Goal: Task Accomplishment & Management: Use online tool/utility

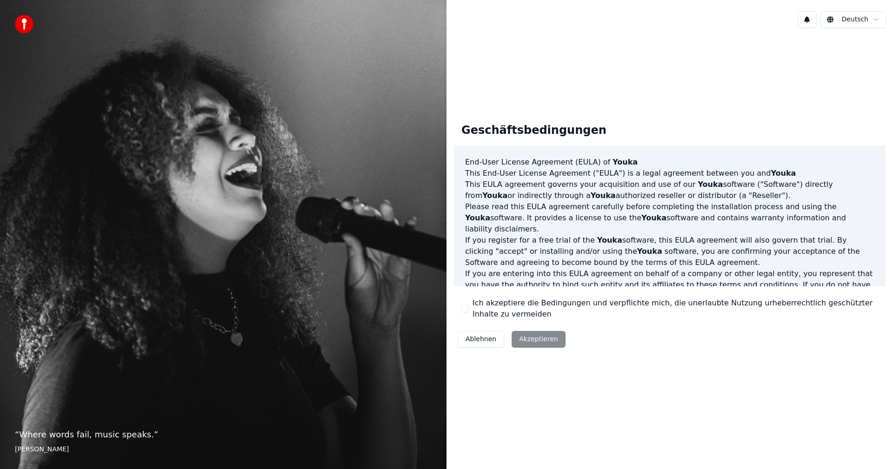
click at [467, 310] on button "Ich akzeptiere die Bedingungen und verpflichte mich, die unerlaubte Nutzung urh…" at bounding box center [465, 308] width 7 height 7
click at [531, 341] on button "Akzeptieren" at bounding box center [539, 339] width 54 height 17
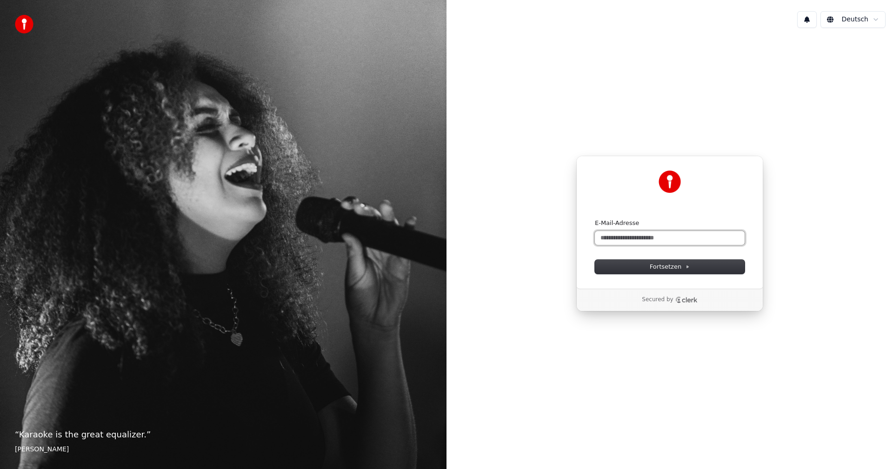
click at [617, 240] on input "E-Mail-Adresse" at bounding box center [670, 238] width 150 height 14
click at [647, 269] on button "Fortsetzen" at bounding box center [670, 267] width 150 height 14
type input "**********"
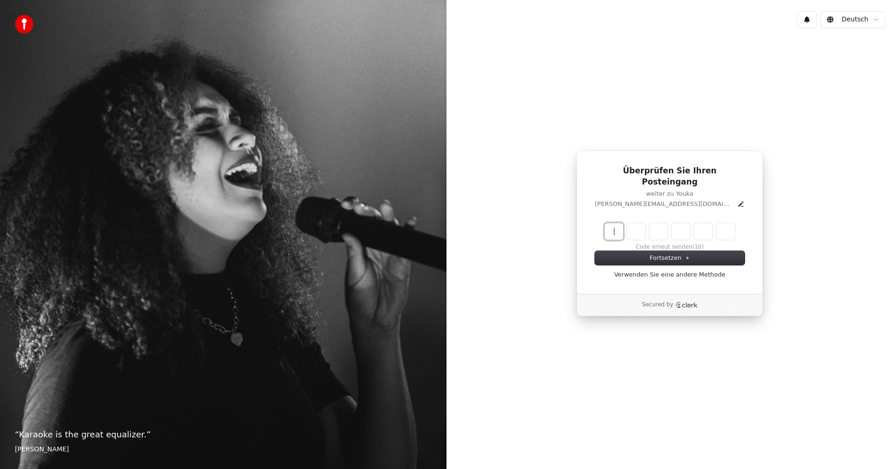
paste input "******"
type input "******"
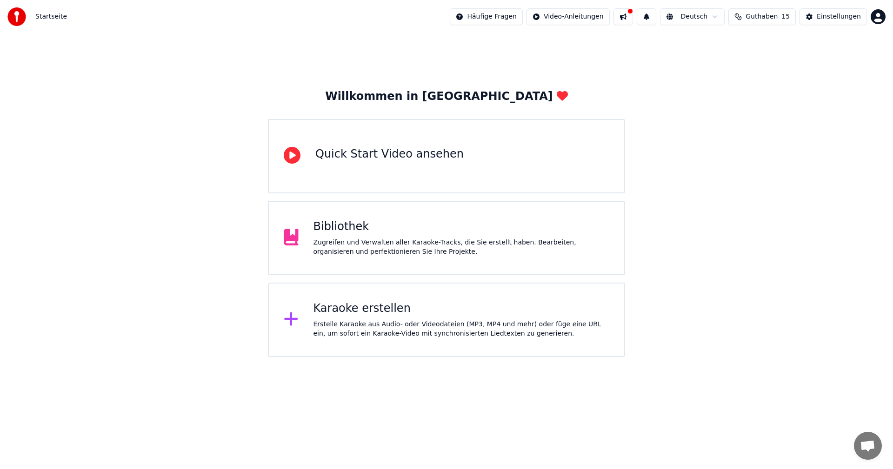
click at [353, 161] on div "Quick Start Video ansehen" at bounding box center [389, 154] width 148 height 15
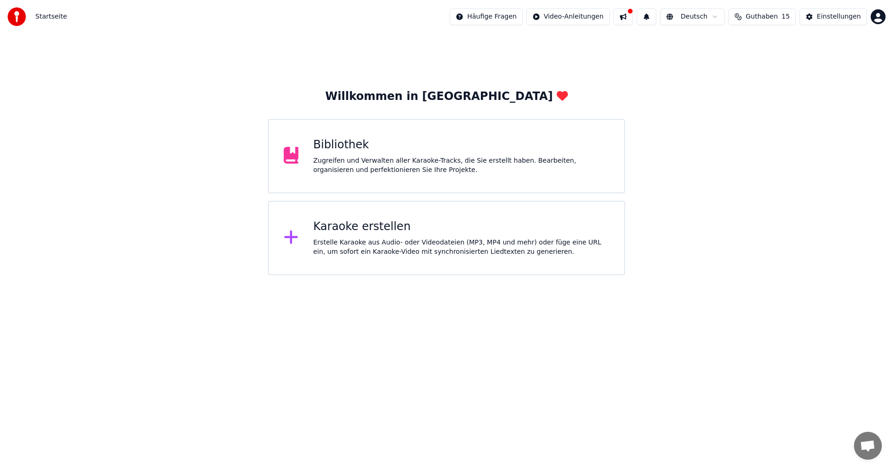
click at [328, 230] on div "Karaoke erstellen" at bounding box center [462, 227] width 296 height 15
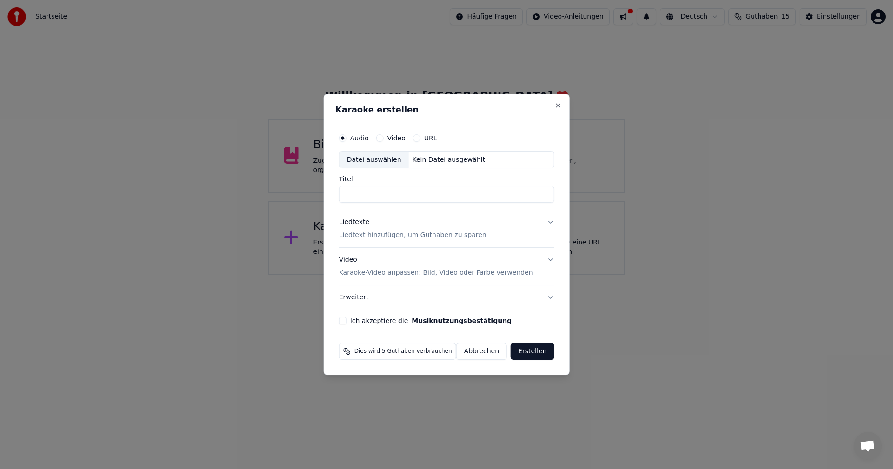
click at [363, 160] on div "Datei auswählen" at bounding box center [374, 160] width 69 height 17
type input "**********"
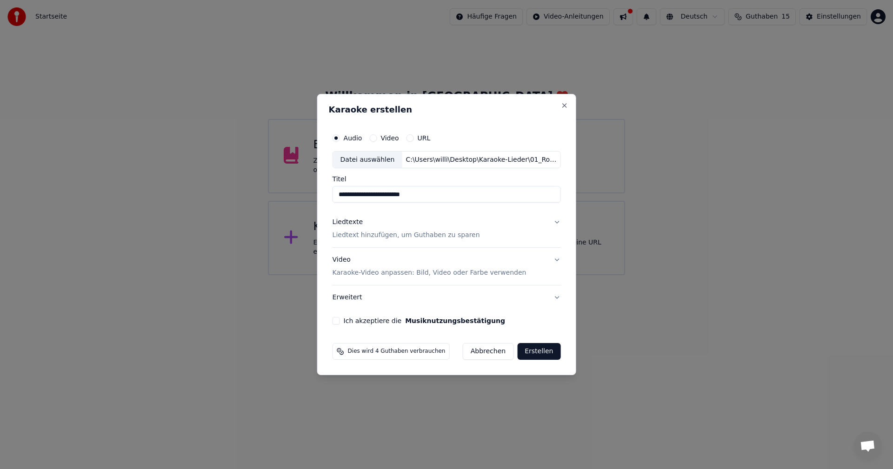
click at [338, 323] on button "Ich akzeptiere die Musiknutzungsbestätigung" at bounding box center [336, 320] width 7 height 7
click at [536, 349] on button "Erstellen" at bounding box center [538, 351] width 43 height 17
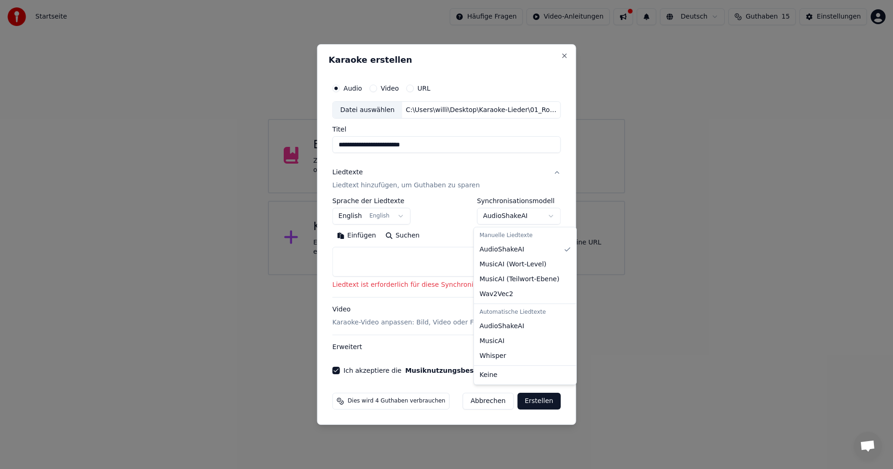
click at [548, 217] on body "**********" at bounding box center [446, 137] width 893 height 275
select select "**********"
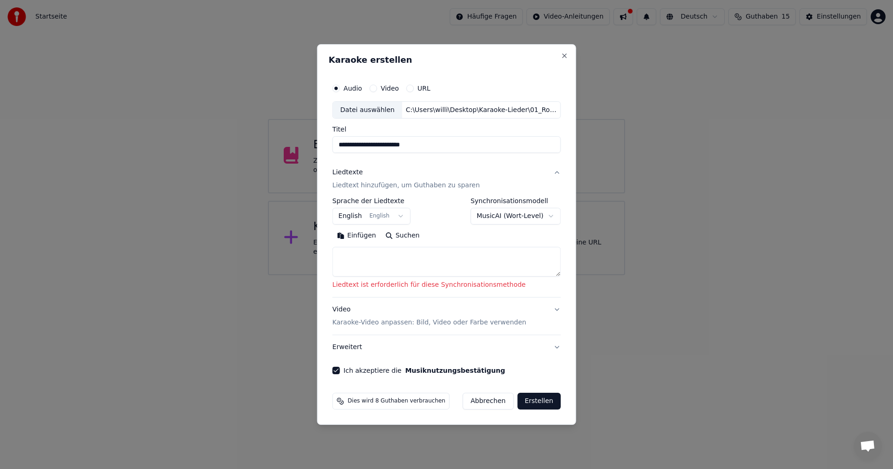
click at [533, 404] on button "Erstellen" at bounding box center [538, 401] width 43 height 17
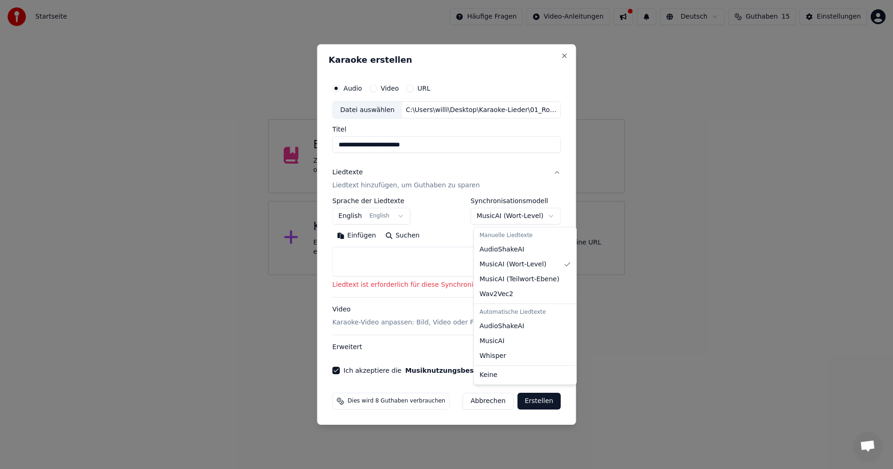
click at [544, 214] on body "**********" at bounding box center [446, 137] width 893 height 275
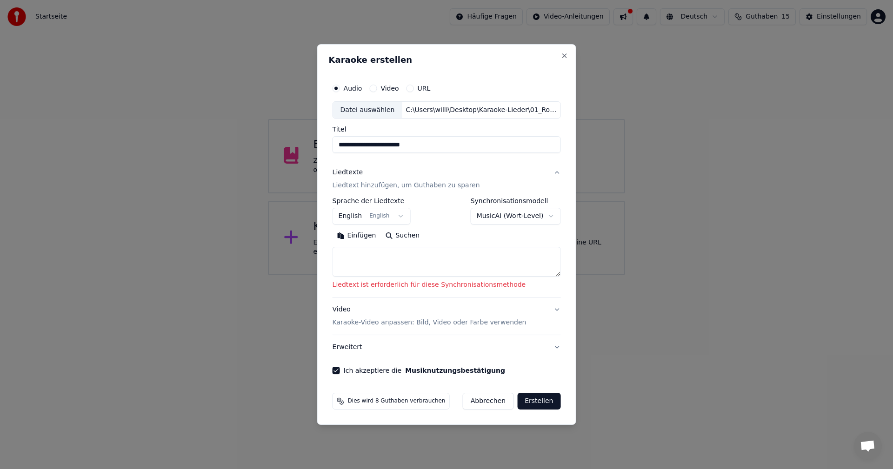
click at [531, 401] on button "Erstellen" at bounding box center [538, 401] width 43 height 17
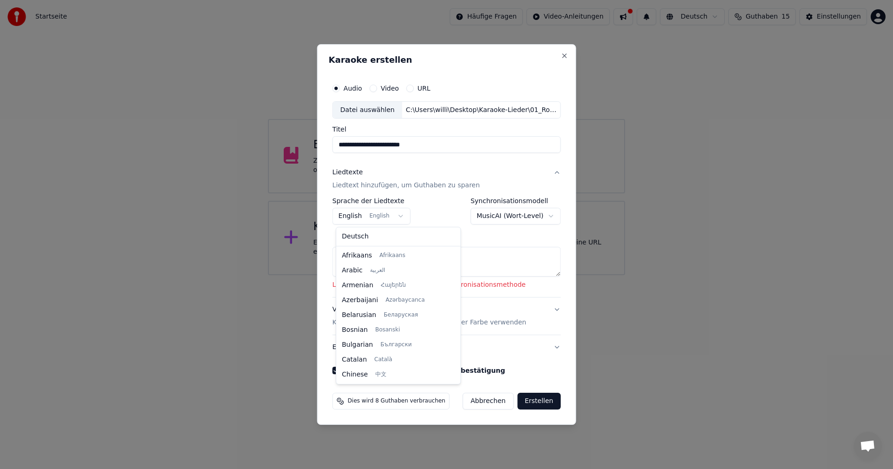
click at [403, 214] on body "**********" at bounding box center [446, 137] width 893 height 275
select select "**"
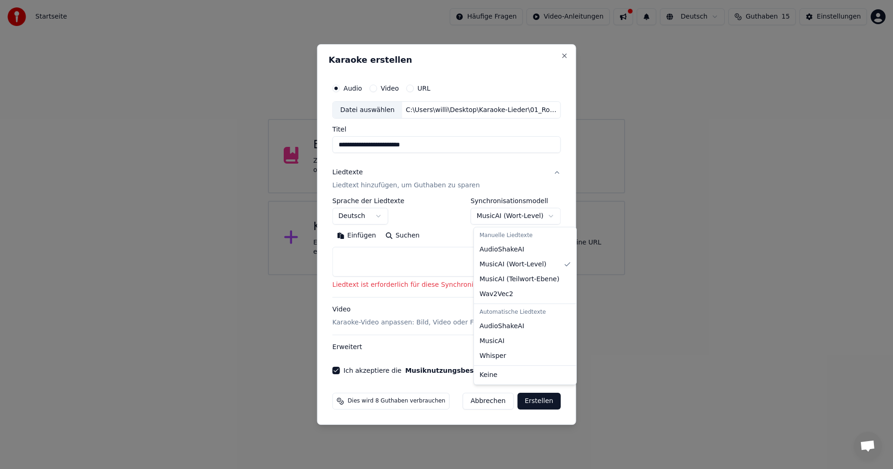
click at [548, 214] on body "**********" at bounding box center [446, 137] width 893 height 275
select select "********"
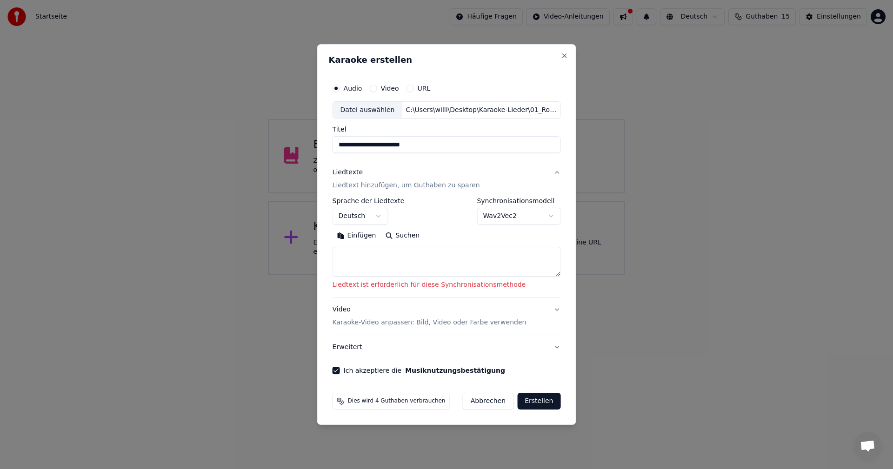
click at [531, 401] on button "Erstellen" at bounding box center [538, 401] width 43 height 17
select select "**"
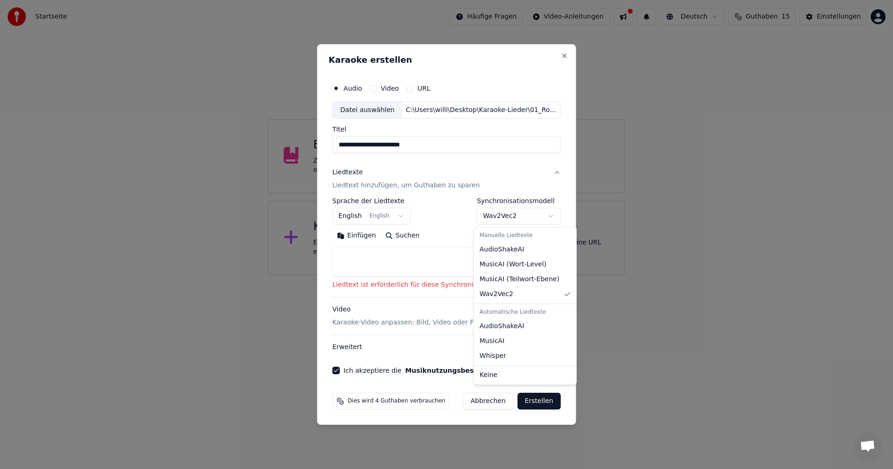
click at [548, 216] on body "**********" at bounding box center [446, 137] width 893 height 275
select select "**********"
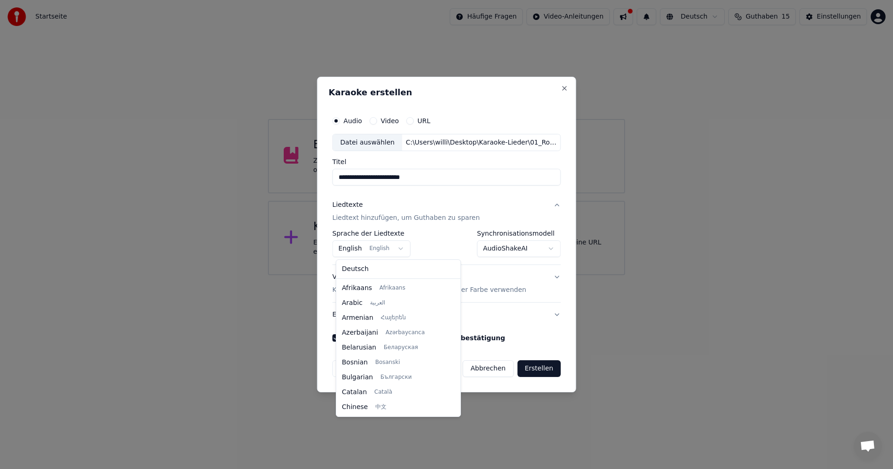
click at [400, 250] on body "**********" at bounding box center [446, 137] width 893 height 275
select select "**"
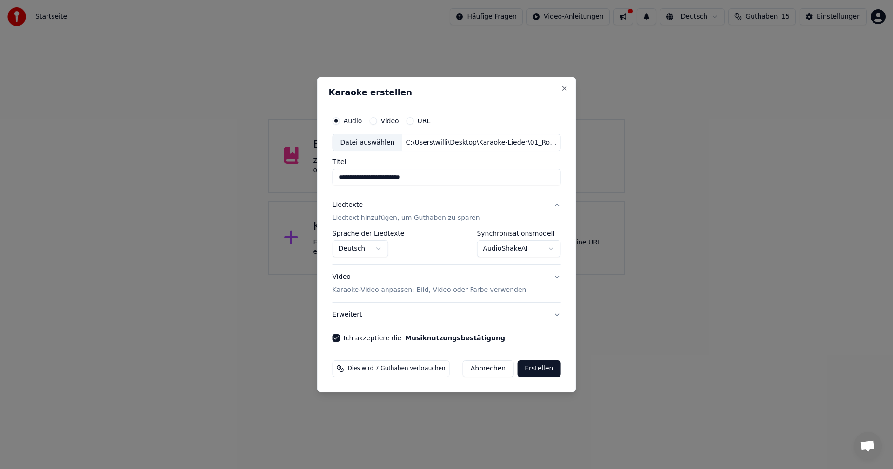
click at [538, 367] on button "Erstellen" at bounding box center [538, 369] width 43 height 17
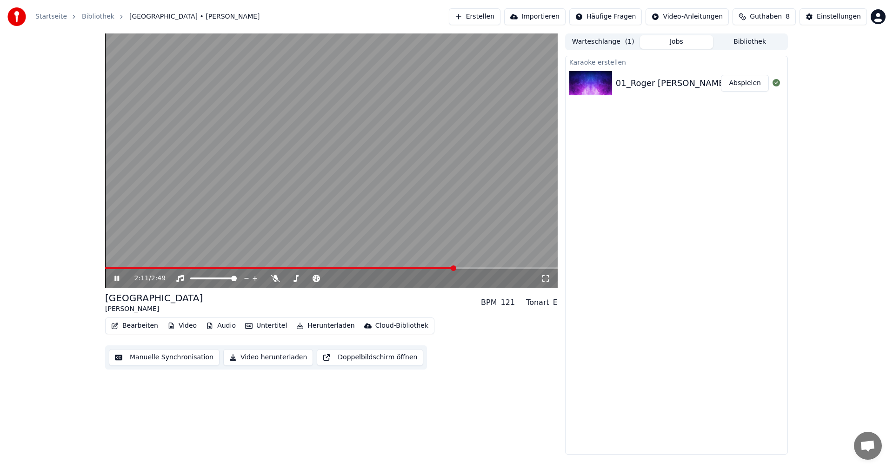
click at [115, 278] on icon at bounding box center [116, 279] width 5 height 6
click at [303, 278] on span at bounding box center [303, 279] width 6 height 6
click at [105, 269] on span at bounding box center [108, 269] width 6 height 6
click at [115, 281] on icon at bounding box center [117, 278] width 6 height 7
click at [332, 278] on span at bounding box center [330, 279] width 6 height 6
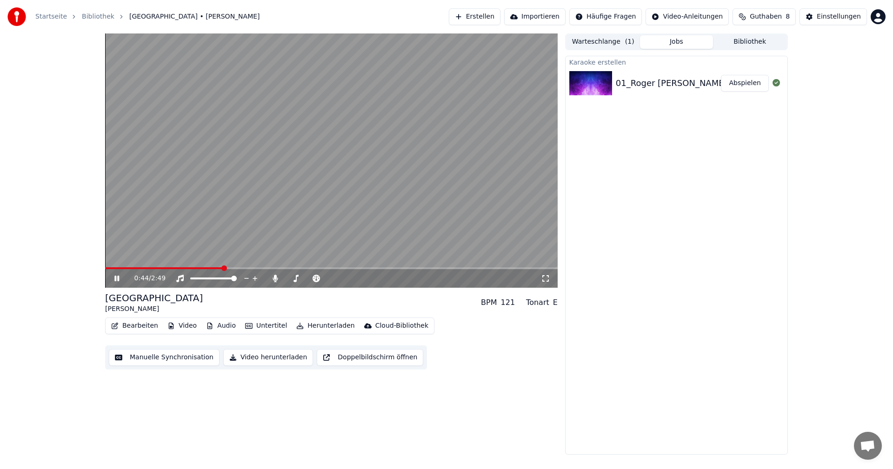
click at [114, 275] on icon at bounding box center [124, 278] width 22 height 7
click at [127, 328] on button "Bearbeiten" at bounding box center [134, 326] width 54 height 13
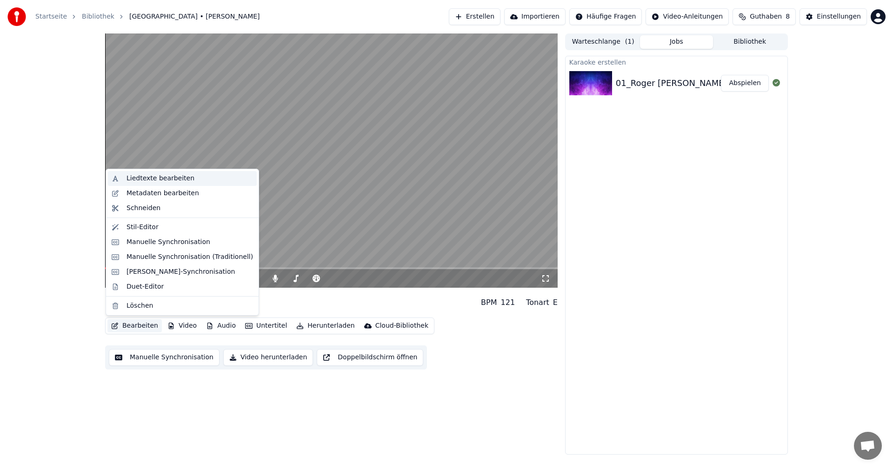
click at [147, 177] on div "Liedtexte bearbeiten" at bounding box center [161, 178] width 68 height 9
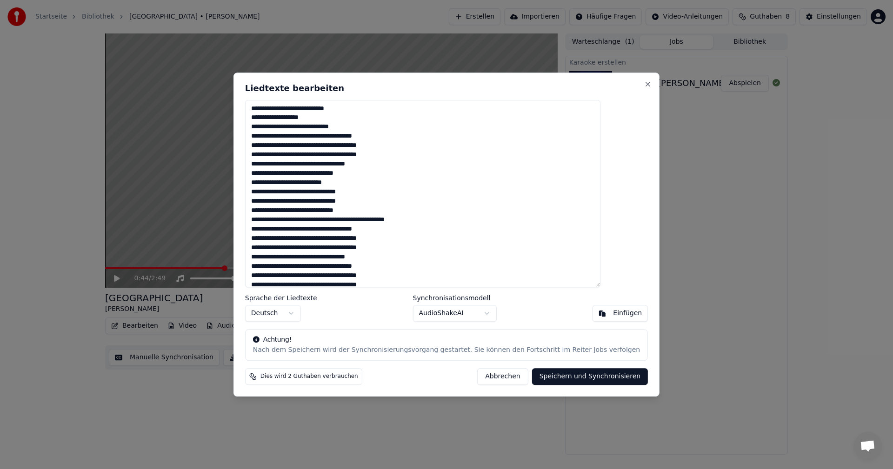
click at [380, 146] on textarea "**********" at bounding box center [422, 194] width 355 height 188
type textarea "**********"
click at [540, 377] on button "Speichern und Synchronisieren" at bounding box center [590, 377] width 116 height 17
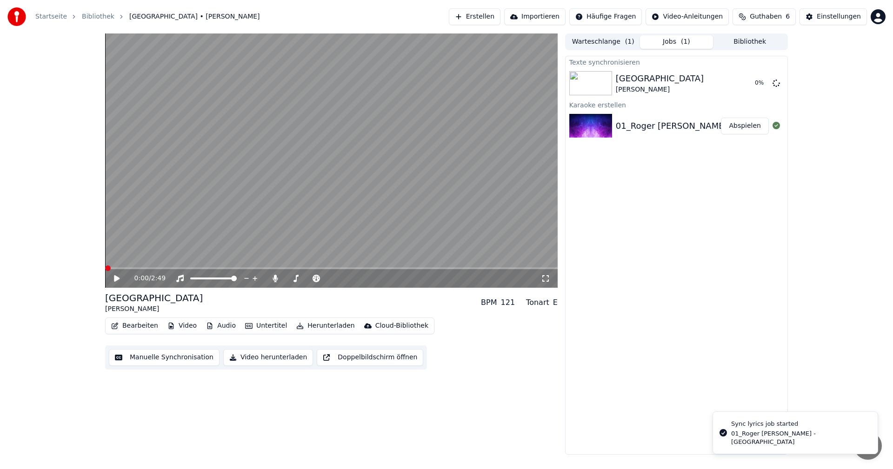
click at [105, 266] on span at bounding box center [108, 269] width 6 height 6
click at [115, 277] on icon at bounding box center [117, 278] width 6 height 7
click at [331, 278] on span at bounding box center [328, 279] width 6 height 6
click at [116, 275] on icon at bounding box center [124, 278] width 22 height 7
click at [105, 266] on span at bounding box center [108, 269] width 6 height 6
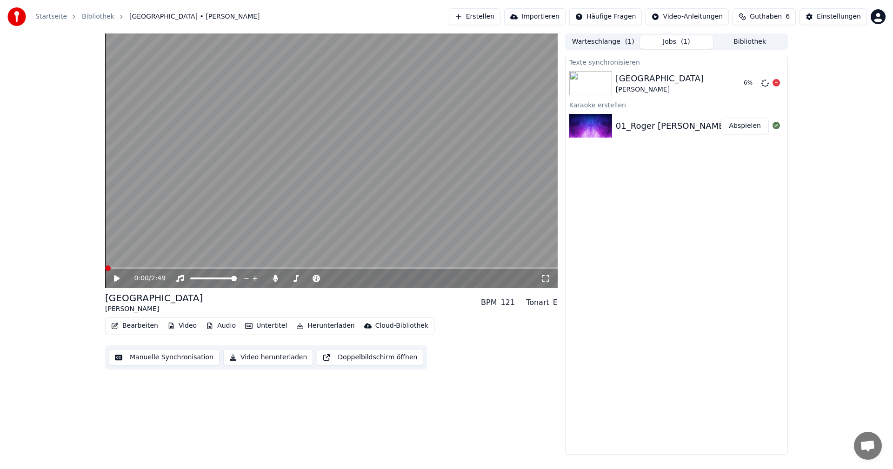
click at [641, 83] on div "[GEOGRAPHIC_DATA]" at bounding box center [660, 78] width 88 height 13
click at [105, 269] on span at bounding box center [108, 269] width 6 height 6
click at [116, 279] on icon at bounding box center [116, 279] width 5 height 6
click at [116, 280] on icon at bounding box center [117, 278] width 6 height 7
click at [119, 281] on icon at bounding box center [116, 279] width 5 height 6
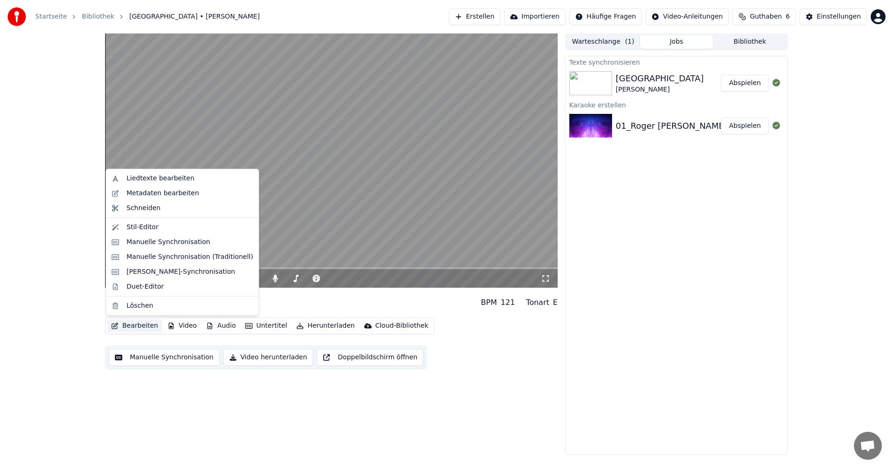
click at [133, 325] on button "Bearbeiten" at bounding box center [134, 326] width 54 height 13
click at [161, 184] on div "Liedtexte bearbeiten" at bounding box center [182, 178] width 149 height 15
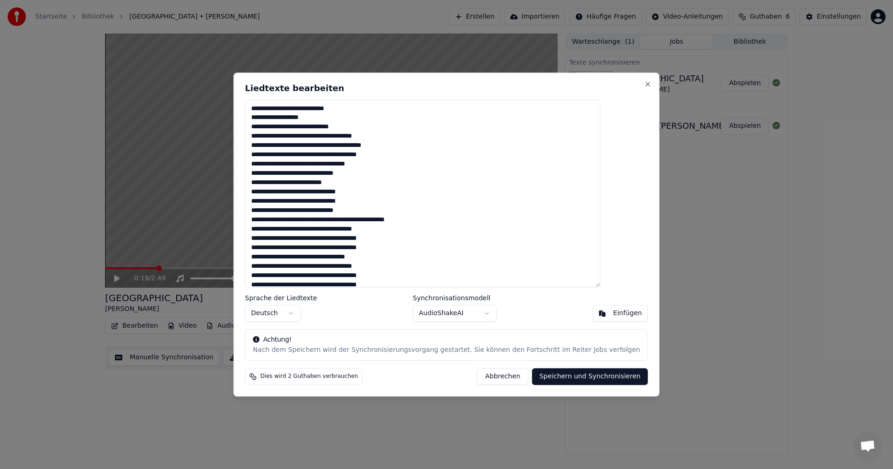
click at [355, 128] on textarea "**********" at bounding box center [422, 194] width 355 height 188
type textarea "**********"
click at [552, 376] on button "Speichern und Synchronisieren" at bounding box center [590, 377] width 116 height 17
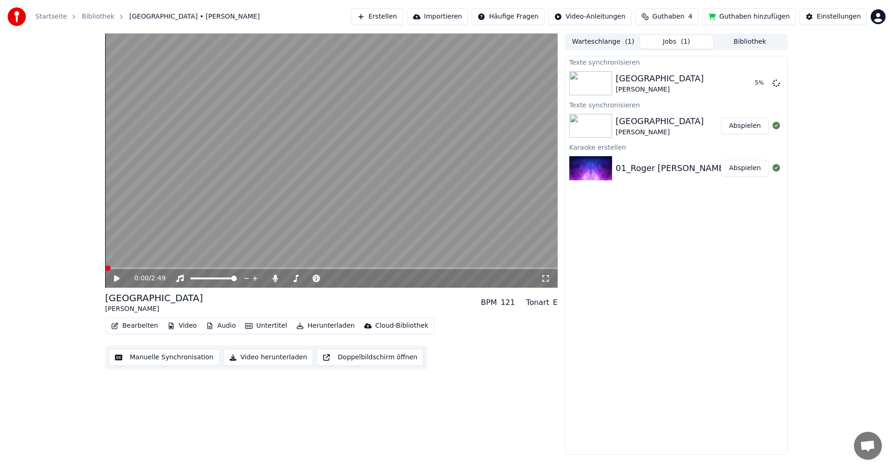
click at [105, 271] on span at bounding box center [108, 269] width 6 height 6
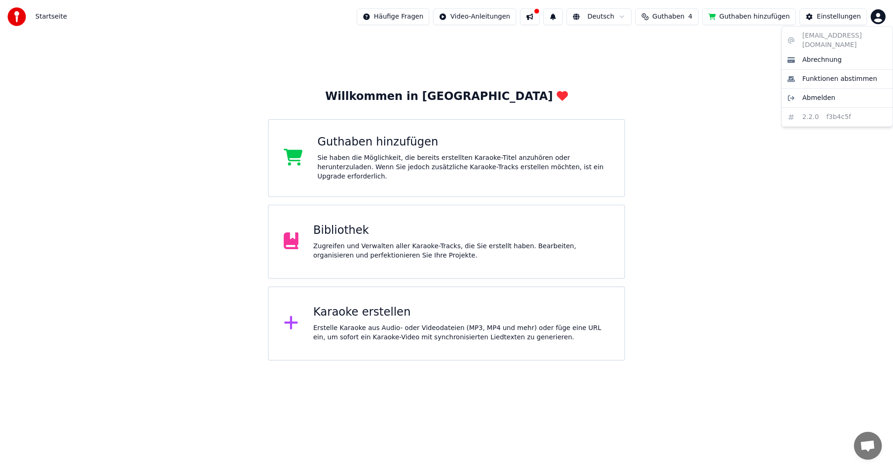
click at [877, 18] on html "Startseite Häufige Fragen Video-Anleitungen Deutsch Guthaben 4 Guthaben hinzufü…" at bounding box center [446, 180] width 893 height 361
click at [340, 235] on div "Bibliothek Zugreifen und Verwalten aller Karaoke-Tracks, die Sie erstellt haben…" at bounding box center [462, 241] width 296 height 37
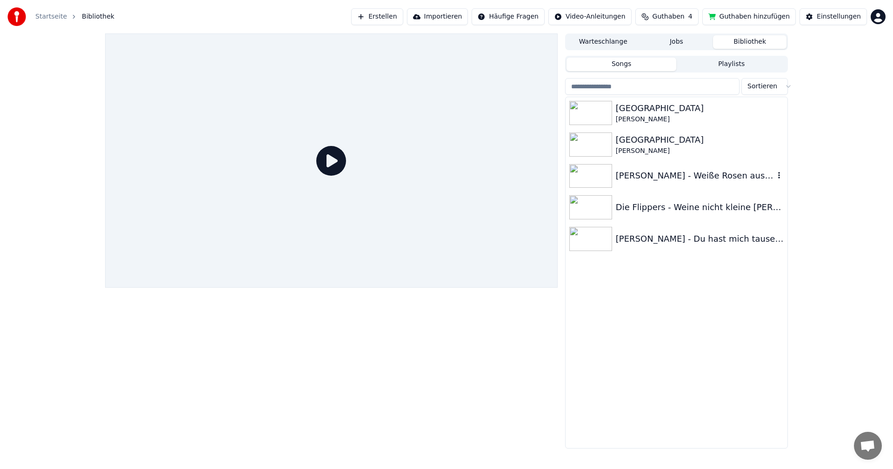
click at [638, 172] on div "[PERSON_NAME] - Weiße Rosen aus [GEOGRAPHIC_DATA]" at bounding box center [695, 175] width 159 height 13
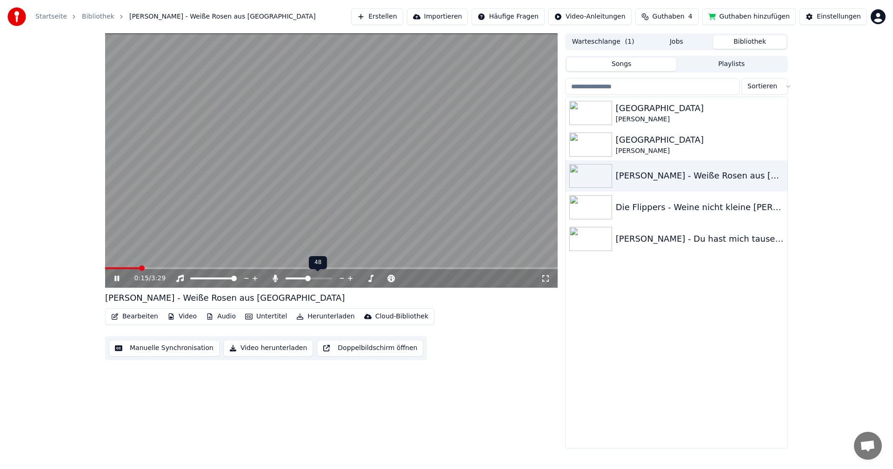
click at [308, 279] on span at bounding box center [308, 279] width 6 height 6
click at [112, 279] on div "0:27 / 3:29" at bounding box center [331, 278] width 445 height 9
click at [115, 276] on icon at bounding box center [124, 278] width 22 height 7
click at [826, 17] on div "Einstellungen" at bounding box center [839, 16] width 44 height 9
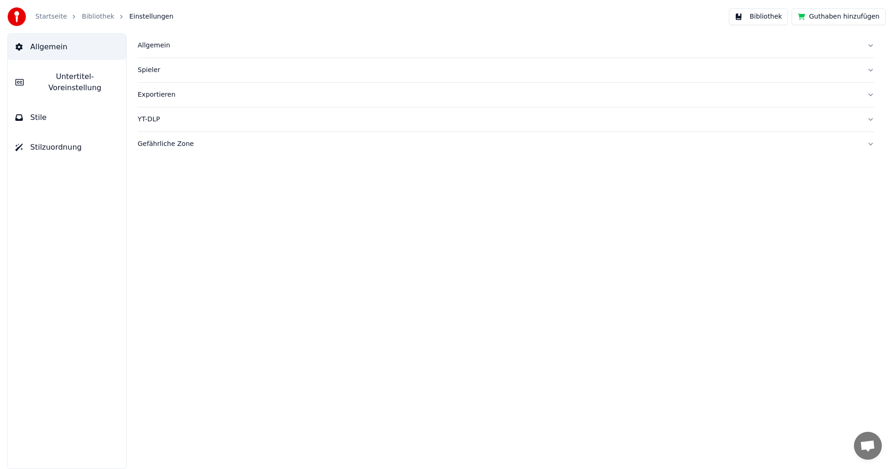
click at [818, 17] on button "Guthaben hinzufügen" at bounding box center [839, 16] width 94 height 17
click at [768, 14] on button "Bibliothek" at bounding box center [759, 16] width 60 height 17
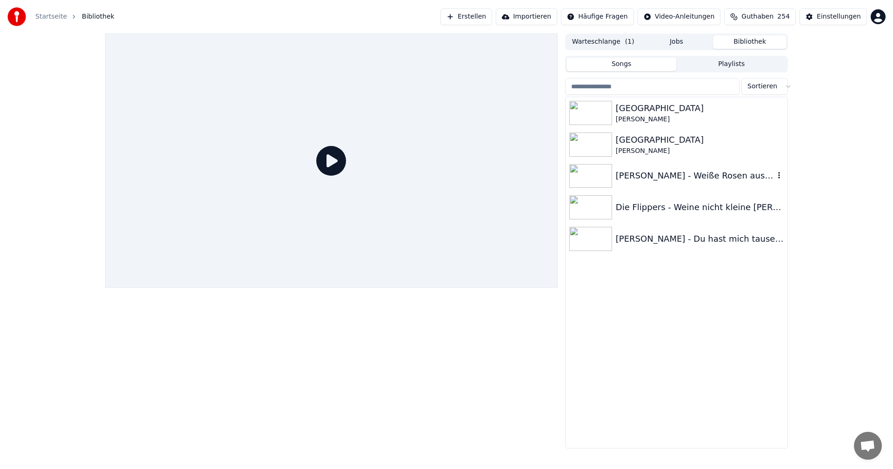
click at [586, 172] on img at bounding box center [591, 176] width 43 height 24
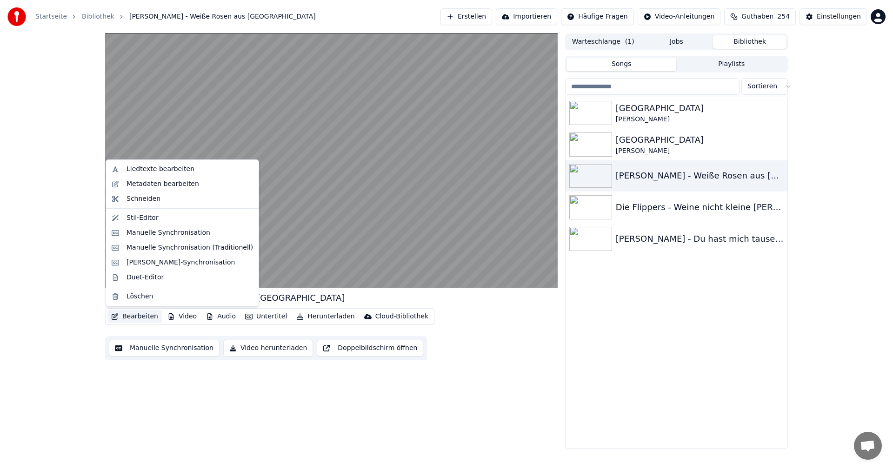
click at [135, 319] on button "Bearbeiten" at bounding box center [134, 316] width 54 height 13
click at [139, 168] on div "Liedtexte bearbeiten" at bounding box center [161, 169] width 68 height 9
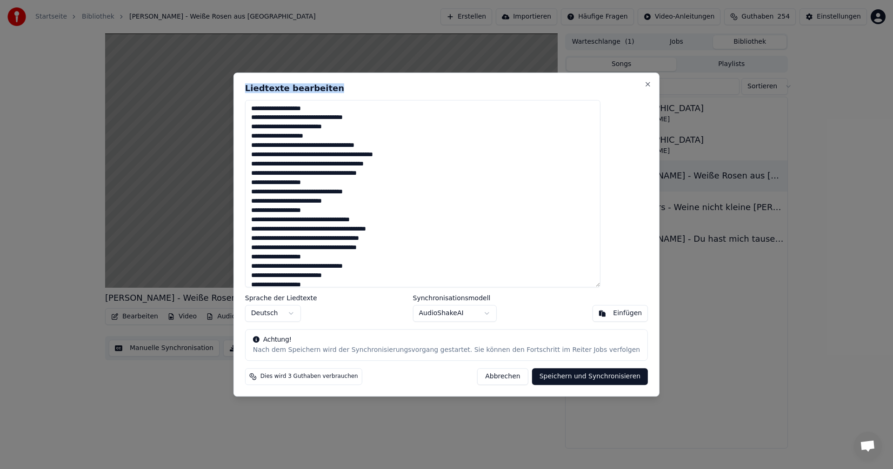
drag, startPoint x: 407, startPoint y: 80, endPoint x: 515, endPoint y: 218, distance: 174.7
click at [516, 221] on div "**********" at bounding box center [447, 235] width 426 height 324
click at [490, 374] on button "Abbrechen" at bounding box center [502, 377] width 51 height 17
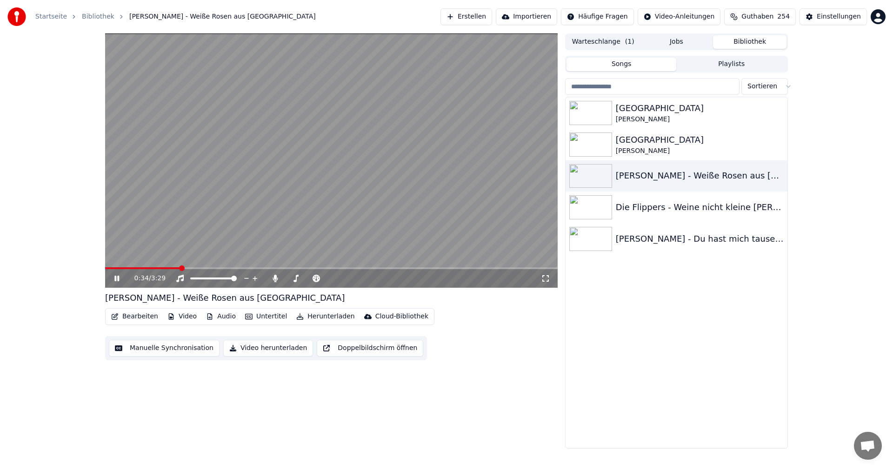
click at [118, 275] on icon at bounding box center [124, 278] width 22 height 7
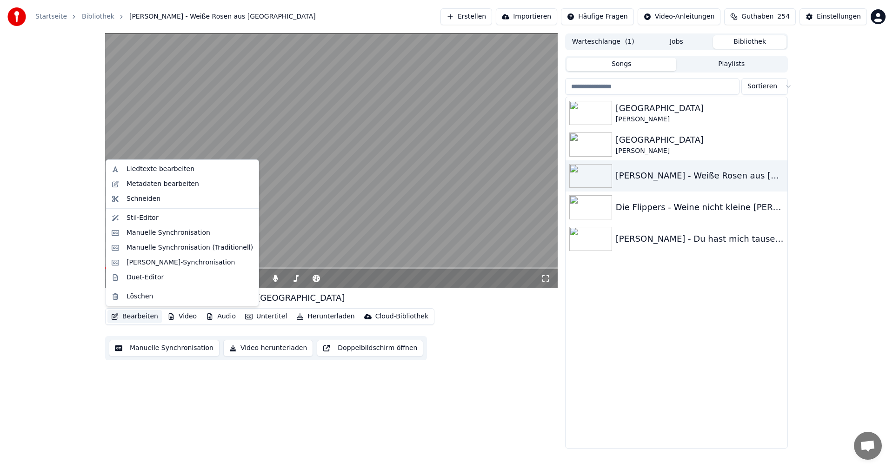
click at [128, 316] on button "Bearbeiten" at bounding box center [134, 316] width 54 height 13
click at [145, 171] on div "Liedtexte bearbeiten" at bounding box center [161, 169] width 68 height 9
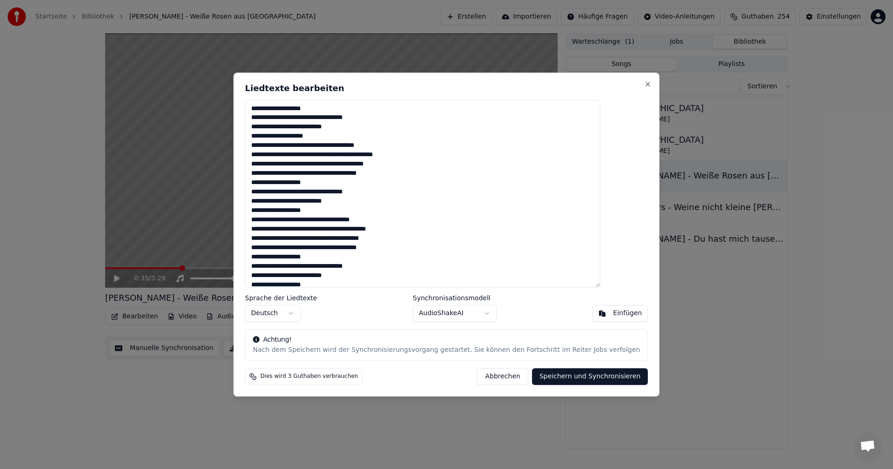
click at [562, 376] on button "Speichern und Synchronisieren" at bounding box center [590, 377] width 116 height 17
type textarea "**********"
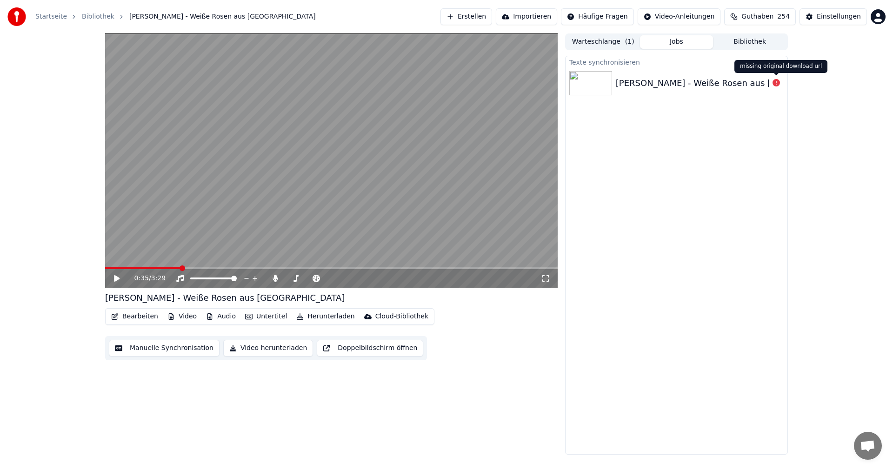
click at [777, 85] on icon at bounding box center [776, 82] width 7 height 7
click at [778, 84] on icon at bounding box center [776, 82] width 7 height 7
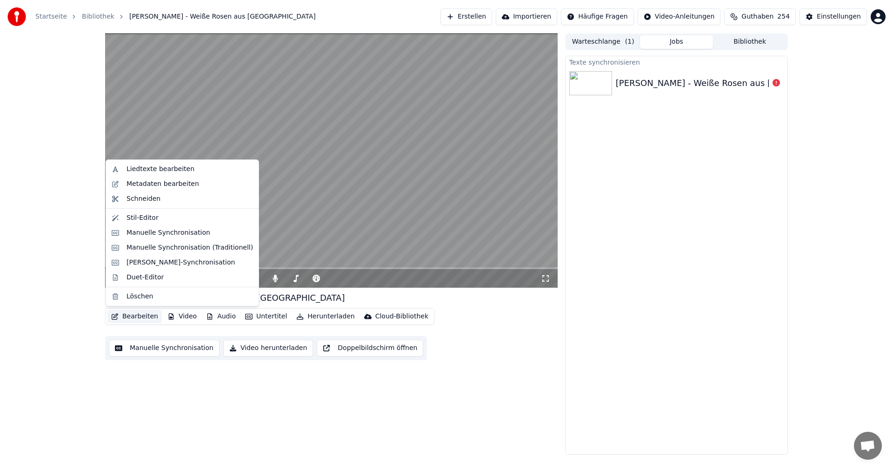
click at [133, 317] on button "Bearbeiten" at bounding box center [134, 316] width 54 height 13
click at [141, 170] on div "Liedtexte bearbeiten" at bounding box center [161, 169] width 68 height 9
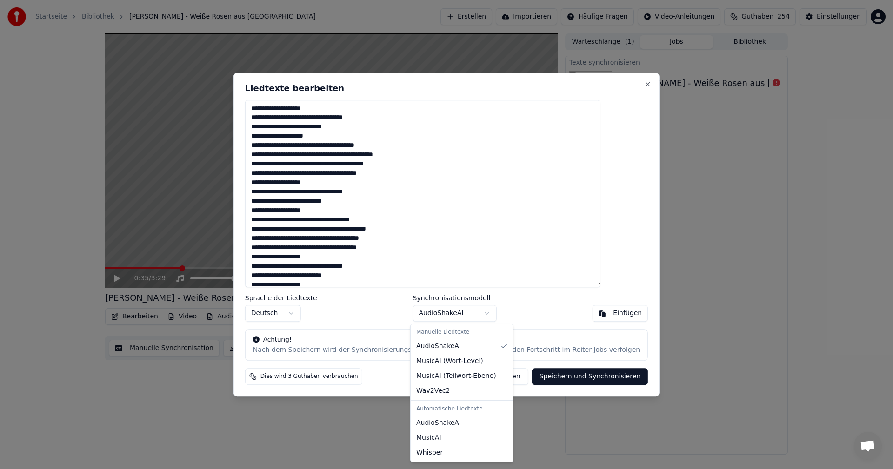
click at [481, 314] on body "Startseite Bibliothek [PERSON_NAME] - Weiße Rosen aus [GEOGRAPHIC_DATA] Erstell…" at bounding box center [446, 234] width 893 height 469
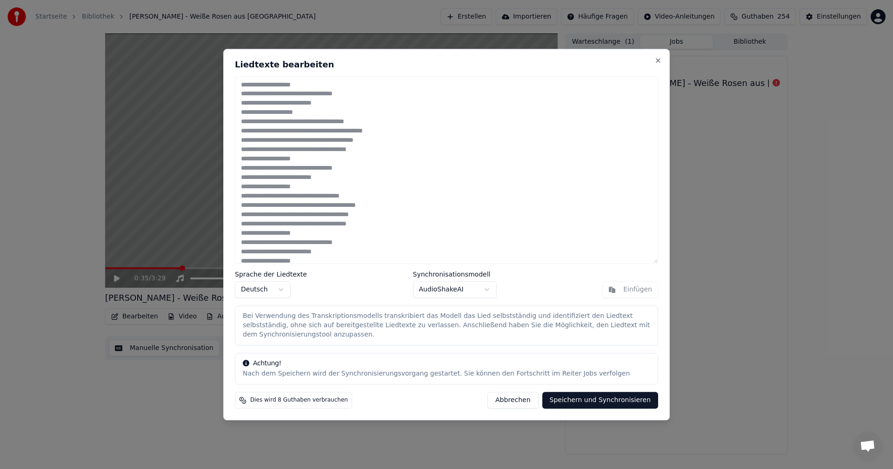
click at [599, 399] on button "Speichern und Synchronisieren" at bounding box center [601, 400] width 116 height 17
type textarea "**********"
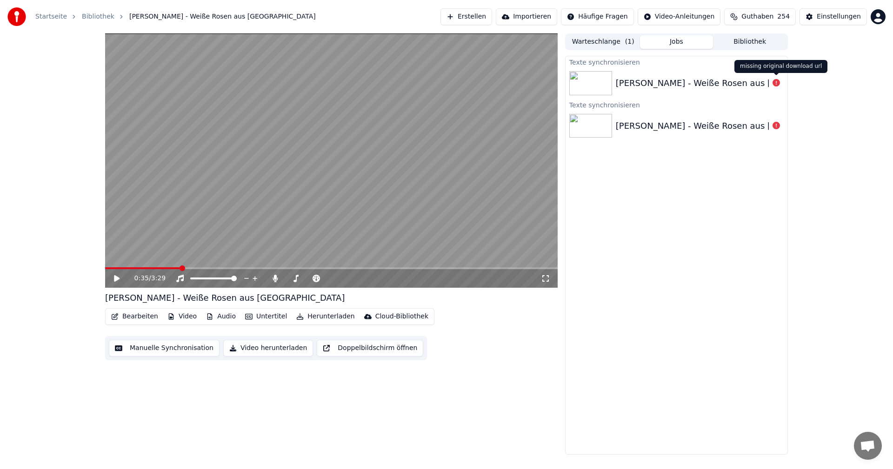
click at [776, 85] on icon at bounding box center [776, 82] width 7 height 7
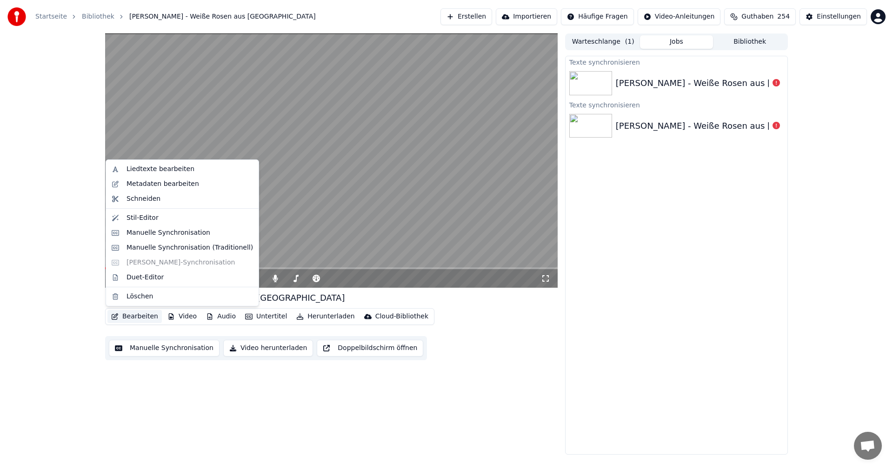
click at [127, 316] on button "Bearbeiten" at bounding box center [134, 316] width 54 height 13
click at [148, 183] on div "Metadaten bearbeiten" at bounding box center [163, 184] width 73 height 9
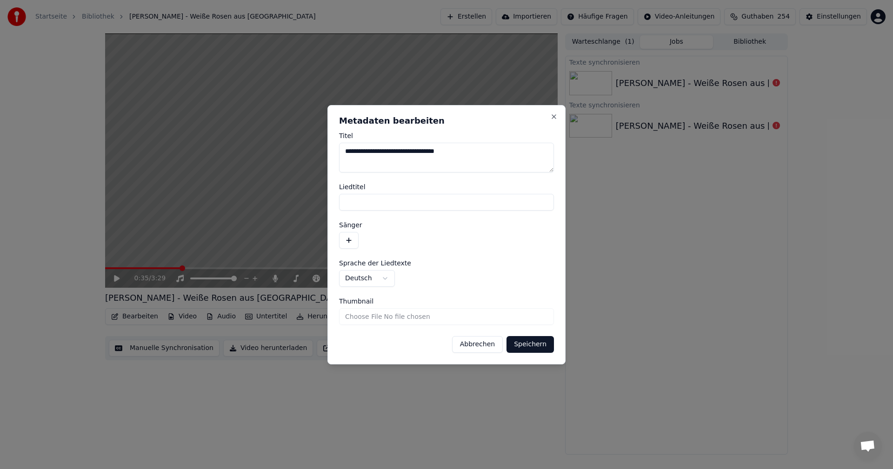
click at [480, 347] on button "Abbrechen" at bounding box center [477, 344] width 51 height 17
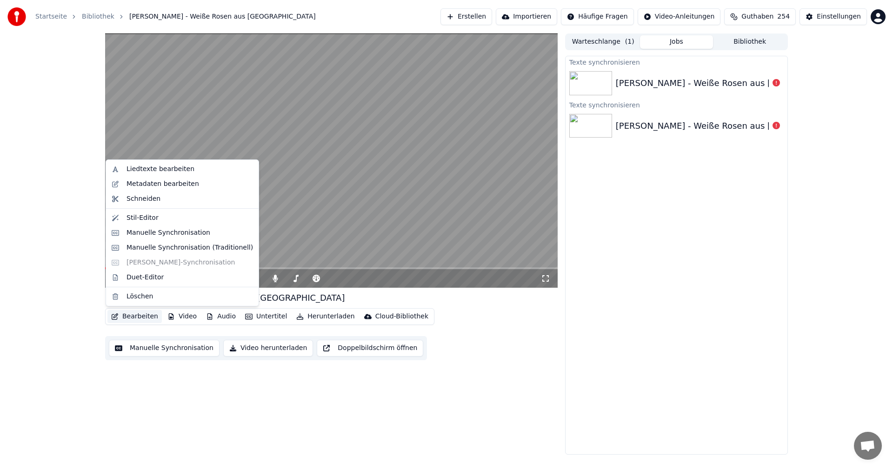
click at [130, 315] on button "Bearbeiten" at bounding box center [134, 316] width 54 height 13
click at [138, 172] on div "Liedtexte bearbeiten" at bounding box center [161, 169] width 68 height 9
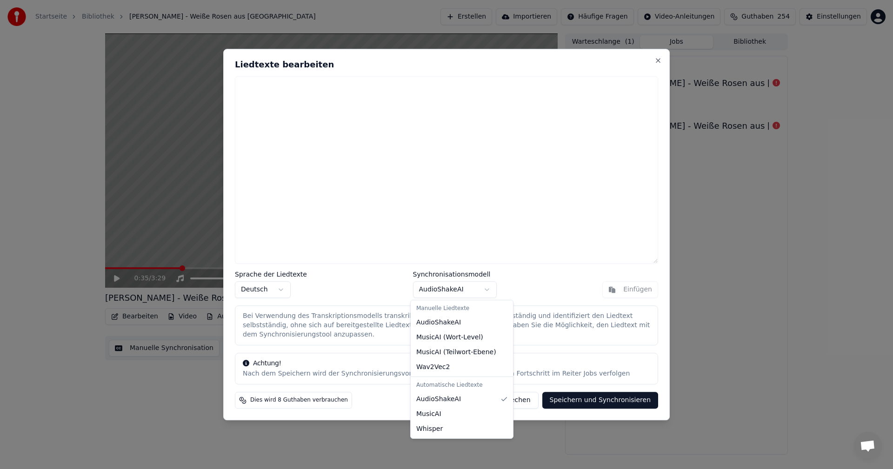
click at [486, 290] on body "Startseite Bibliothek [PERSON_NAME] - Weiße Rosen aus [GEOGRAPHIC_DATA] Erstell…" at bounding box center [446, 234] width 893 height 469
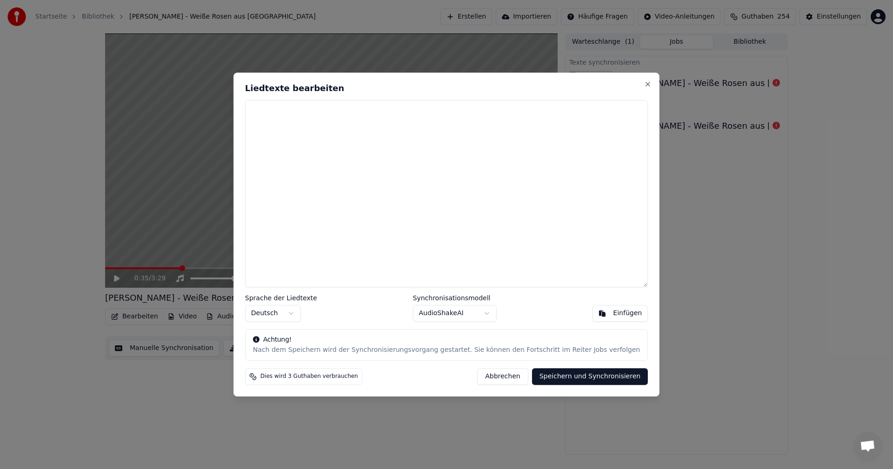
click at [488, 377] on button "Abbrechen" at bounding box center [502, 377] width 51 height 17
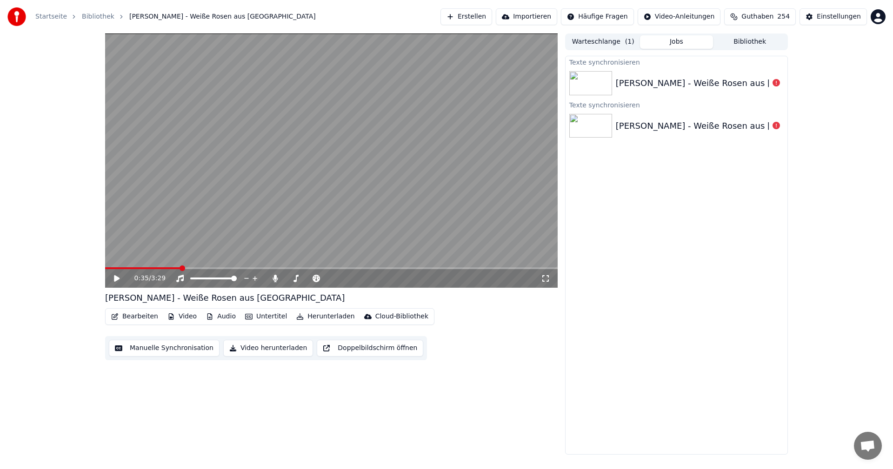
click at [364, 392] on div "0:35 / 3:29 [PERSON_NAME] - Weiße Rosen aus [GEOGRAPHIC_DATA] Bearbeiten Video …" at bounding box center [331, 245] width 453 height 422
click at [139, 314] on button "Bearbeiten" at bounding box center [134, 316] width 54 height 13
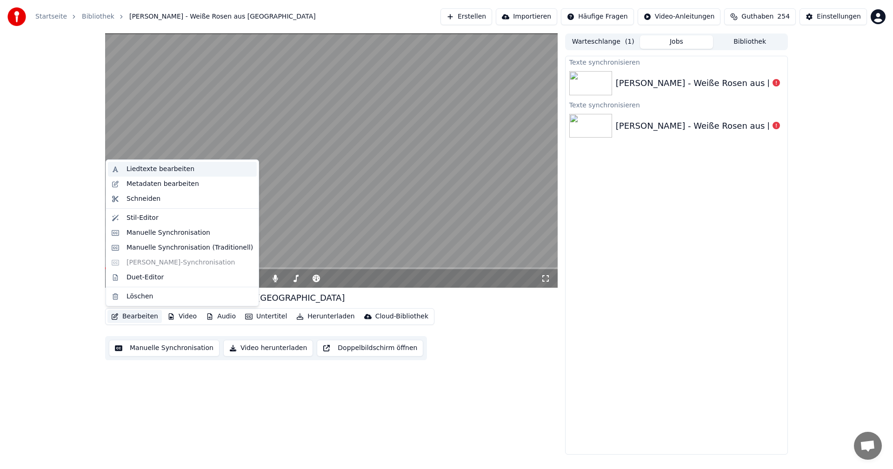
click at [154, 168] on div "Liedtexte bearbeiten" at bounding box center [161, 169] width 68 height 9
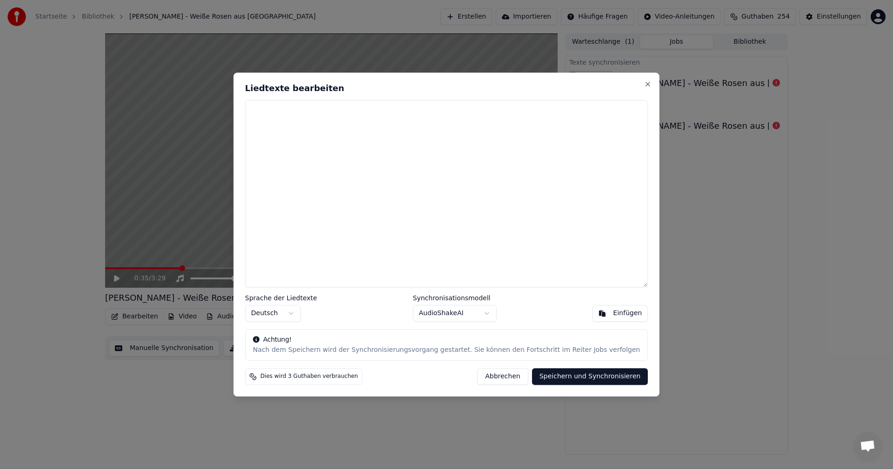
click at [613, 312] on div "Einfügen" at bounding box center [627, 313] width 29 height 9
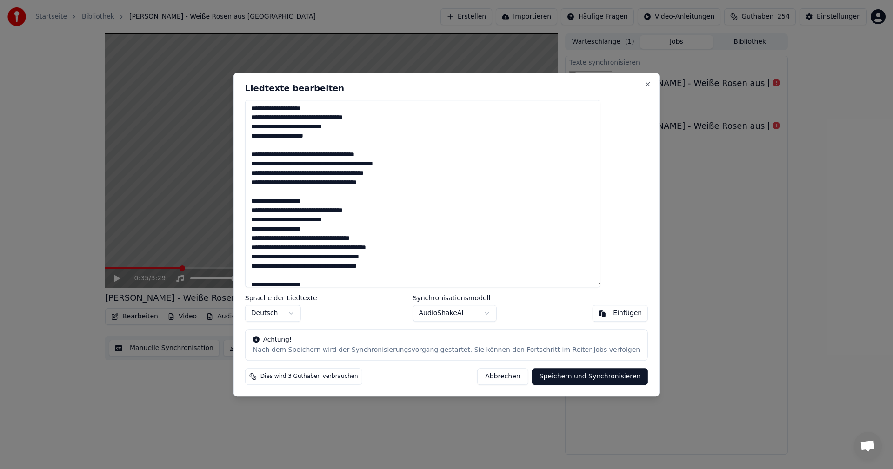
click at [485, 314] on body "Startseite Bibliothek [PERSON_NAME] - Weiße Rosen aus [GEOGRAPHIC_DATA] Erstell…" at bounding box center [446, 234] width 893 height 469
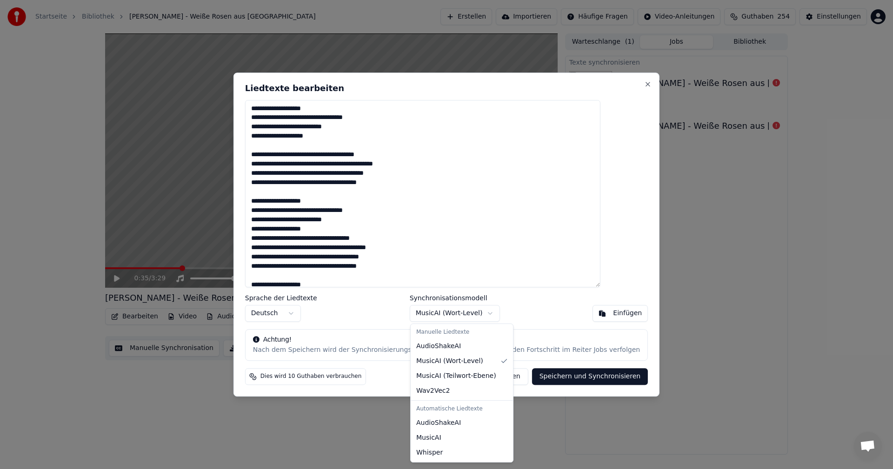
click at [482, 312] on body "Startseite Bibliothek [PERSON_NAME] - Weiße Rosen aus [GEOGRAPHIC_DATA] Erstell…" at bounding box center [446, 234] width 893 height 469
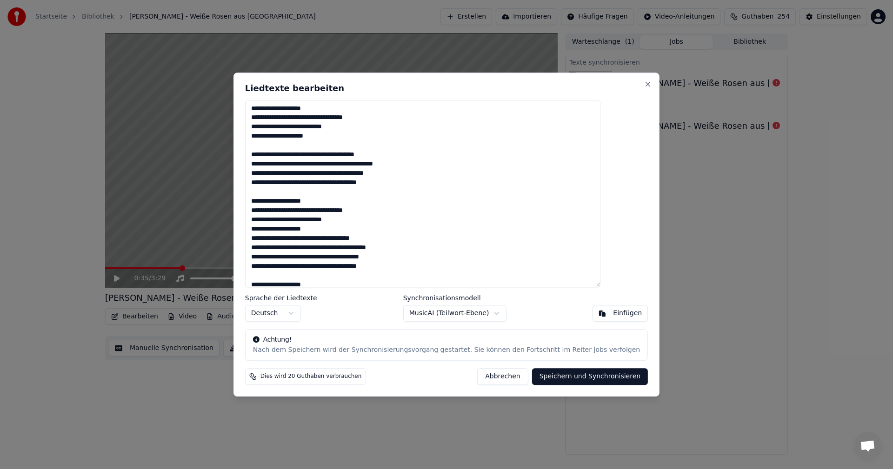
click at [489, 313] on body "Startseite Bibliothek [PERSON_NAME] - Weiße Rosen aus [GEOGRAPHIC_DATA] Erstell…" at bounding box center [446, 234] width 893 height 469
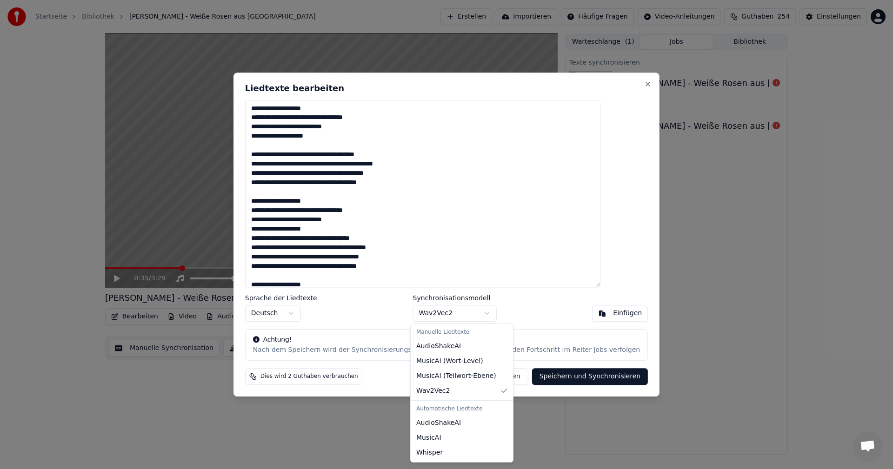
click at [484, 315] on body "Startseite Bibliothek [PERSON_NAME] - Weiße Rosen aus [GEOGRAPHIC_DATA] Erstell…" at bounding box center [446, 234] width 893 height 469
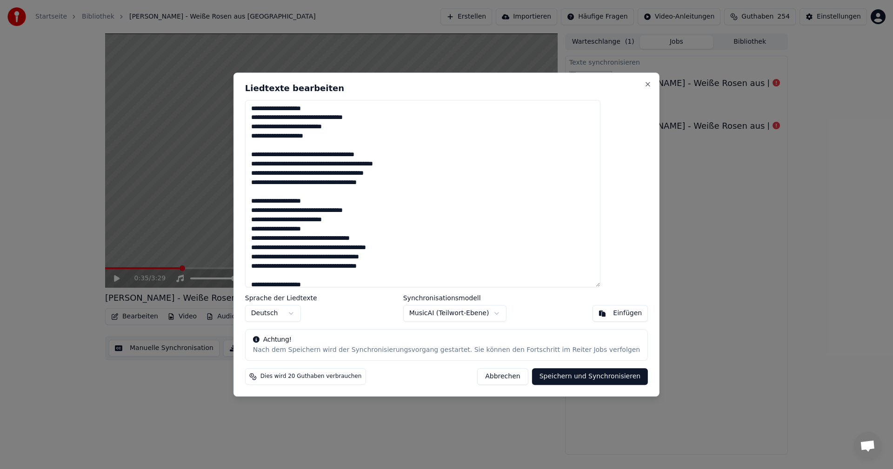
click at [553, 375] on button "Speichern und Synchronisieren" at bounding box center [590, 377] width 116 height 17
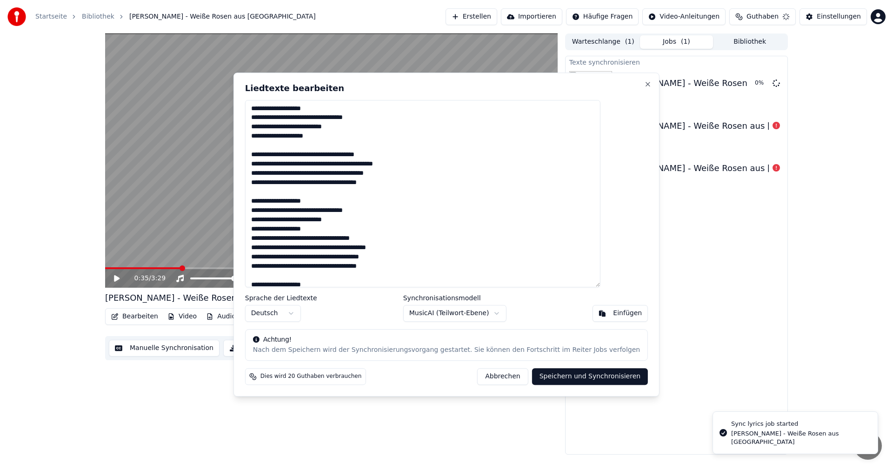
type textarea "**********"
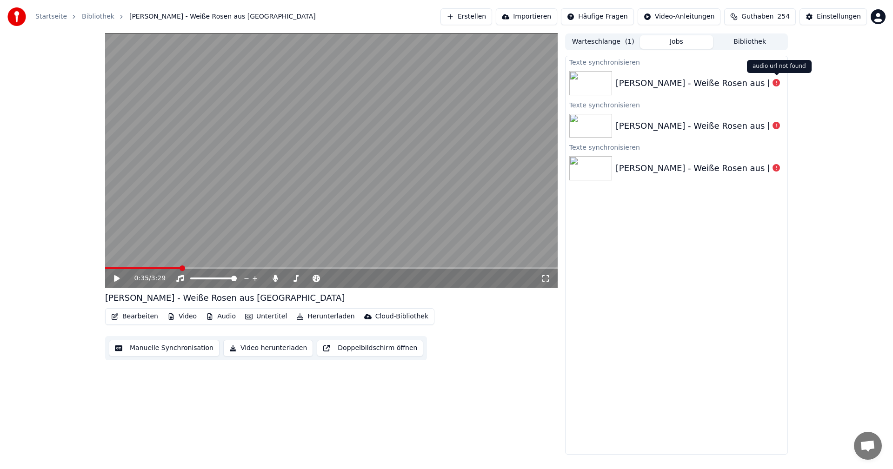
click at [776, 85] on icon at bounding box center [776, 82] width 7 height 7
click at [138, 316] on button "Bearbeiten" at bounding box center [134, 316] width 54 height 13
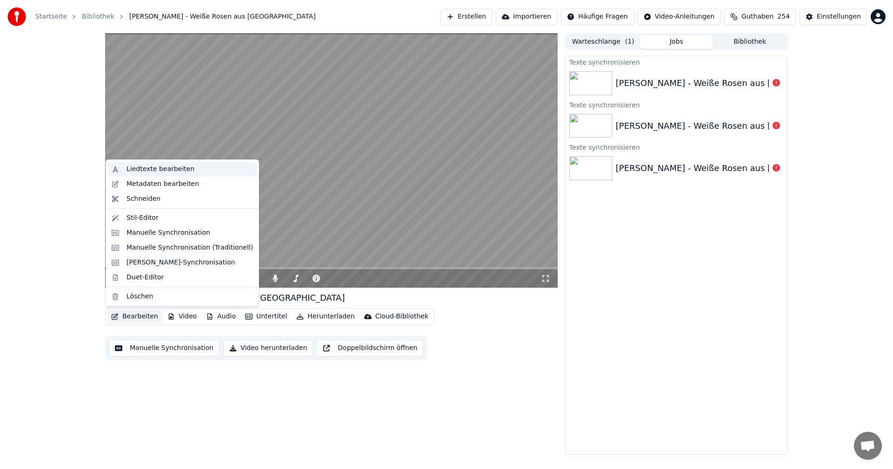
click at [146, 169] on div "Liedtexte bearbeiten" at bounding box center [161, 169] width 68 height 9
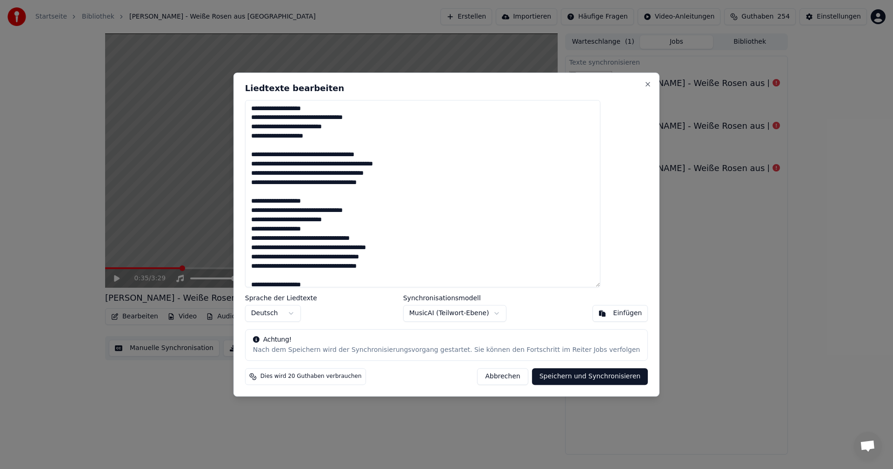
click at [486, 375] on button "Abbrechen" at bounding box center [502, 377] width 51 height 17
type textarea "**********"
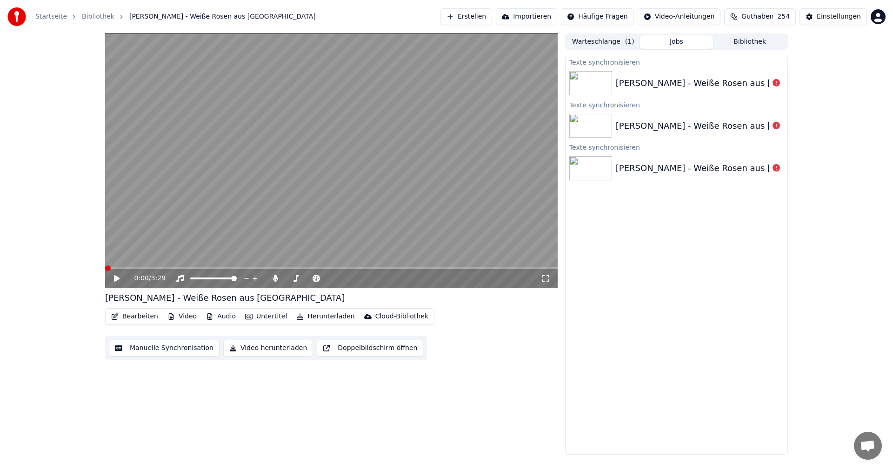
click at [106, 268] on span at bounding box center [108, 269] width 6 height 6
click at [684, 86] on div "[PERSON_NAME] - Weiße Rosen aus [GEOGRAPHIC_DATA]" at bounding box center [736, 83] width 240 height 13
click at [653, 80] on div "[PERSON_NAME] - Weiße Rosen aus [GEOGRAPHIC_DATA]" at bounding box center [736, 83] width 240 height 13
click at [119, 279] on icon at bounding box center [117, 278] width 6 height 7
click at [116, 278] on icon at bounding box center [116, 279] width 5 height 6
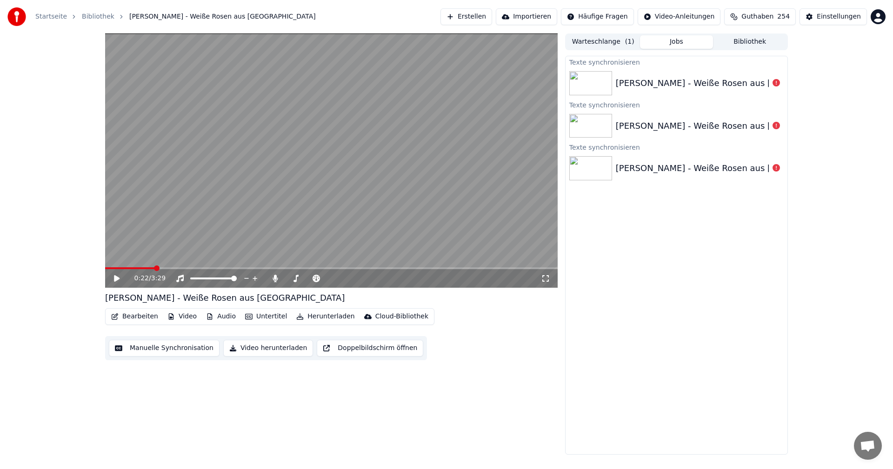
click at [137, 314] on button "Bearbeiten" at bounding box center [134, 316] width 54 height 13
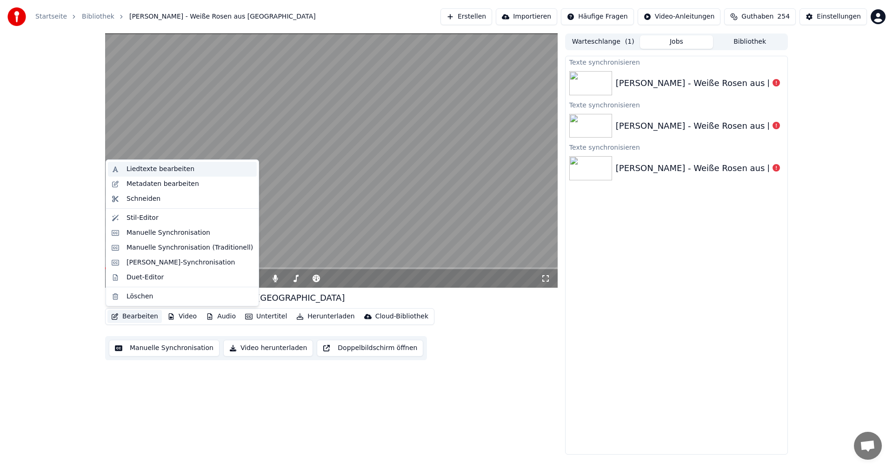
click at [136, 169] on div "Liedtexte bearbeiten" at bounding box center [161, 169] width 68 height 9
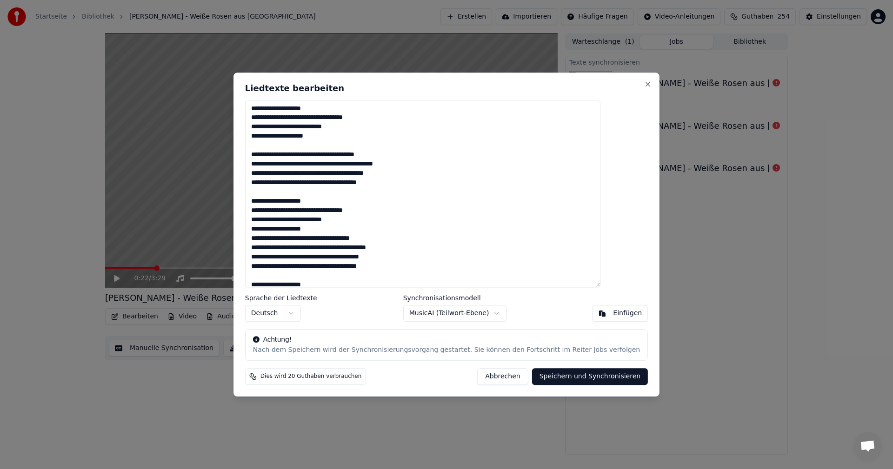
click at [302, 117] on textarea "**********" at bounding box center [422, 194] width 355 height 188
click at [302, 127] on textarea "**********" at bounding box center [422, 194] width 355 height 188
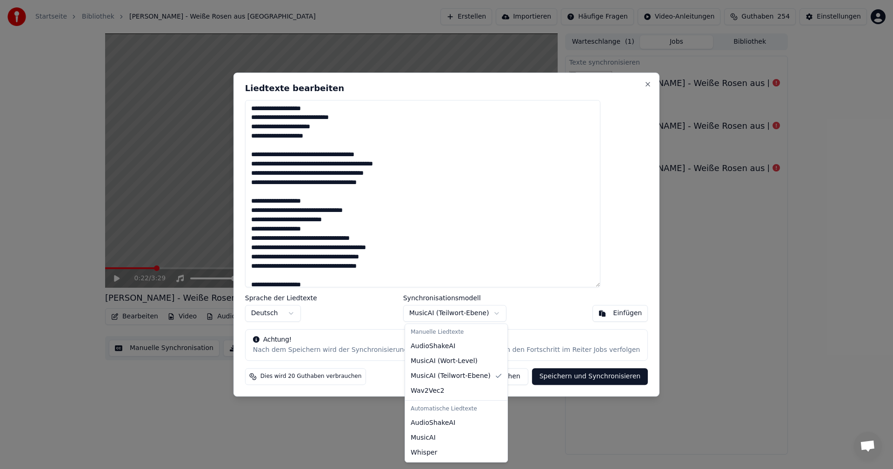
click at [487, 314] on body "Startseite Bibliothek [PERSON_NAME] - Weiße Rosen aus [GEOGRAPHIC_DATA] Erstell…" at bounding box center [446, 234] width 893 height 469
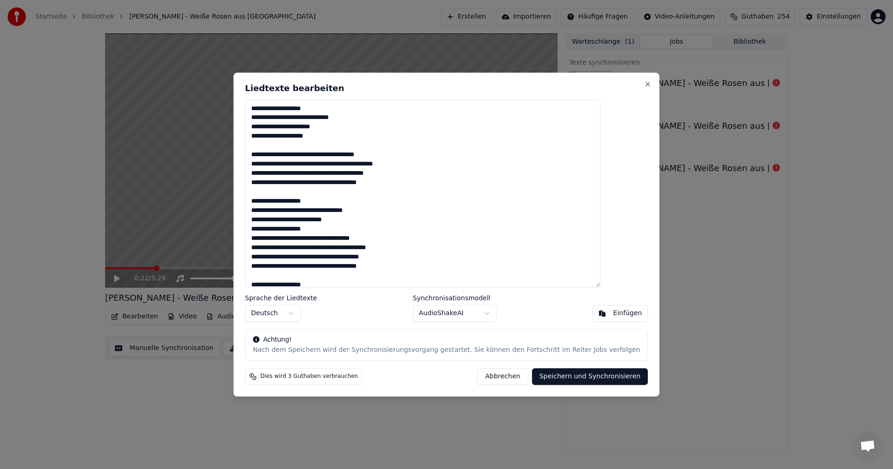
click at [544, 375] on button "Speichern und Synchronisieren" at bounding box center [590, 377] width 116 height 17
type textarea "**********"
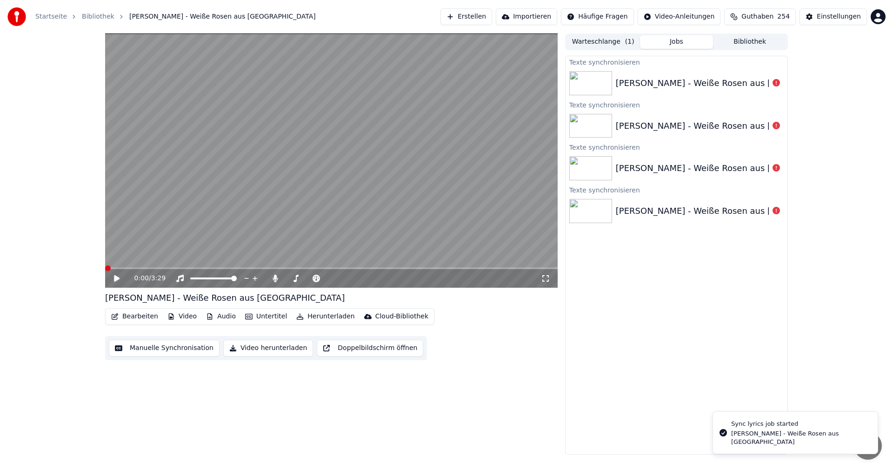
click at [105, 266] on span at bounding box center [108, 269] width 6 height 6
click at [704, 89] on div "[PERSON_NAME] - Weiße Rosen aus [GEOGRAPHIC_DATA]" at bounding box center [736, 83] width 240 height 13
click at [710, 82] on div "[PERSON_NAME] - Weiße Rosen aus [GEOGRAPHIC_DATA]" at bounding box center [736, 83] width 240 height 13
click at [135, 317] on button "Bearbeiten" at bounding box center [134, 316] width 54 height 13
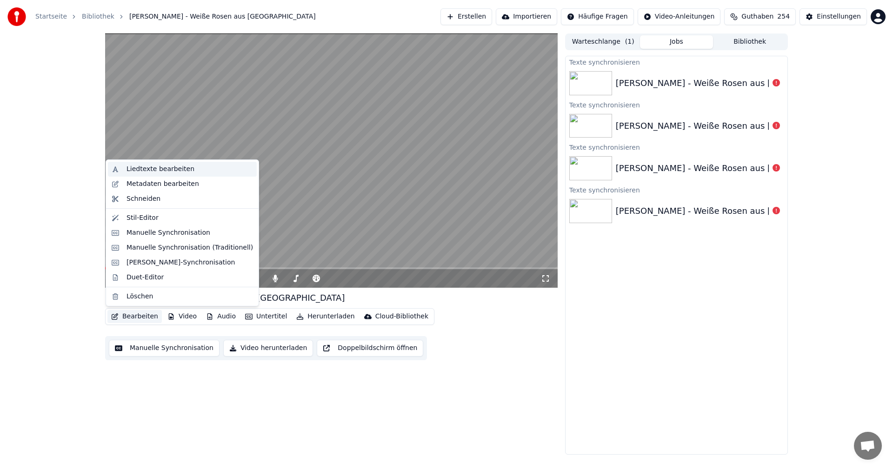
click at [146, 167] on div "Liedtexte bearbeiten" at bounding box center [161, 169] width 68 height 9
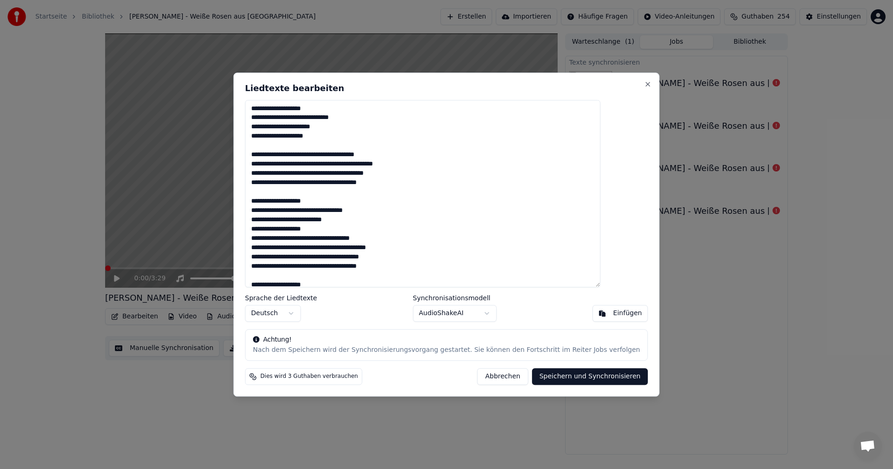
click at [482, 314] on body "Startseite Bibliothek [PERSON_NAME] - Weiße Rosen aus [GEOGRAPHIC_DATA] Erstell…" at bounding box center [446, 234] width 893 height 469
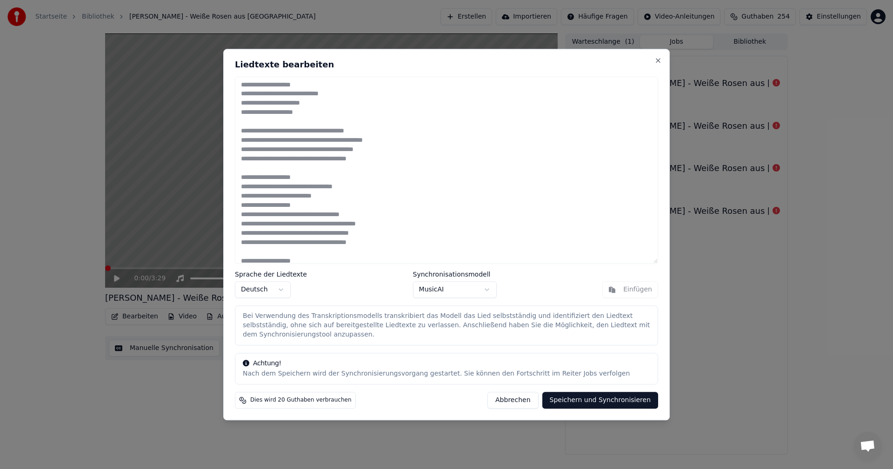
click at [529, 399] on button "Abbrechen" at bounding box center [513, 400] width 51 height 17
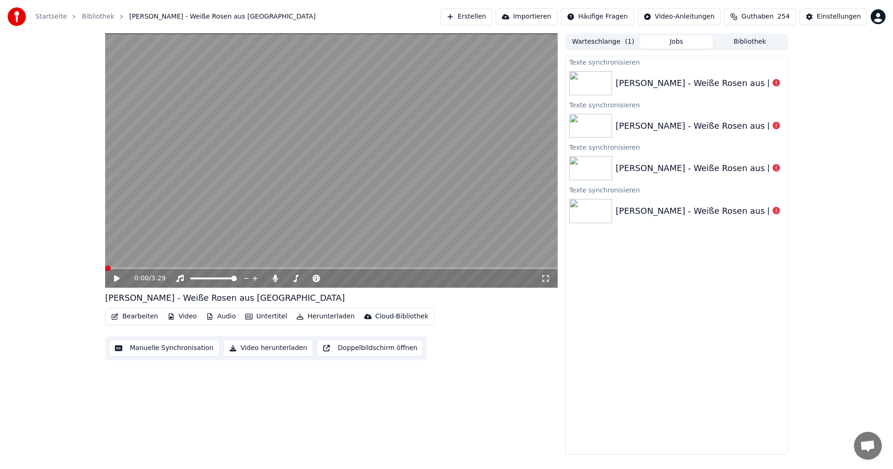
click at [114, 279] on icon at bounding box center [117, 278] width 6 height 7
click at [127, 266] on span at bounding box center [130, 269] width 6 height 6
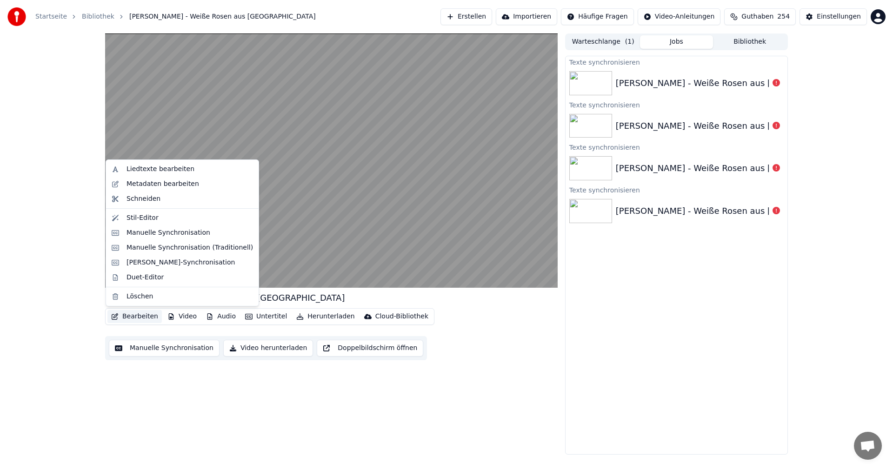
click at [126, 316] on button "Bearbeiten" at bounding box center [134, 316] width 54 height 13
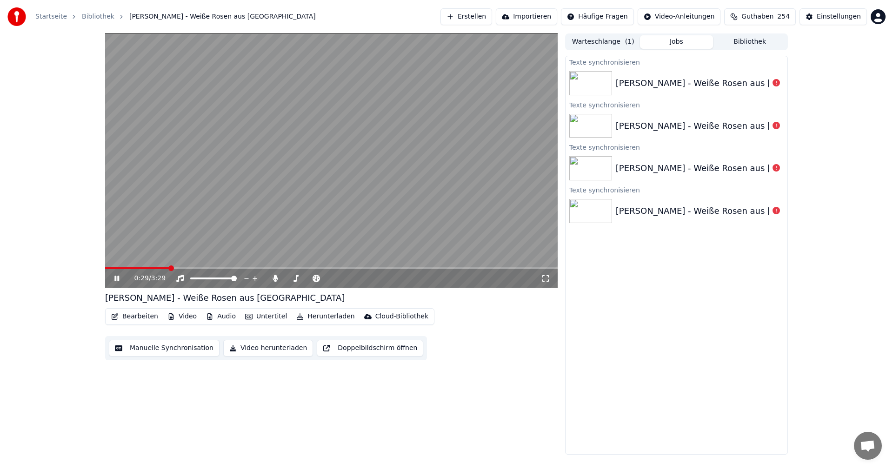
click at [556, 372] on div "0:29 / 3:29 [PERSON_NAME] - Weiße Rosen aus [GEOGRAPHIC_DATA] Bearbeiten Video …" at bounding box center [447, 245] width 698 height 422
click at [116, 278] on icon at bounding box center [116, 279] width 5 height 6
click at [137, 348] on button "Manuelle Synchronisation" at bounding box center [164, 348] width 111 height 17
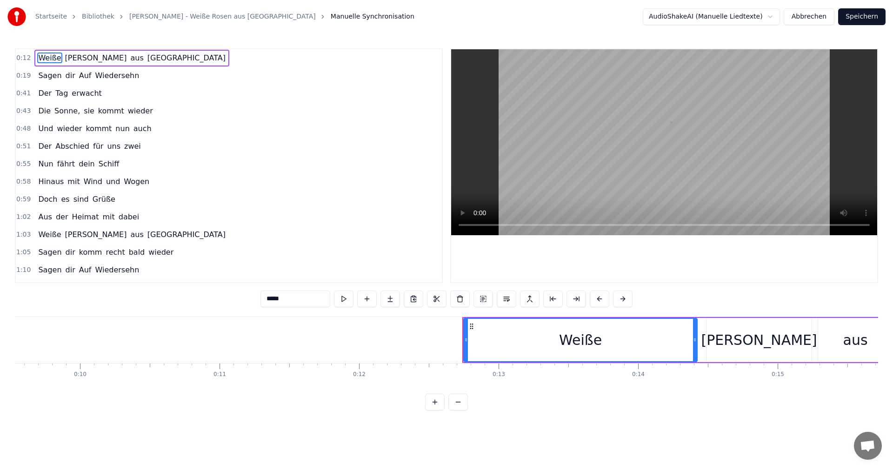
scroll to position [0, 1732]
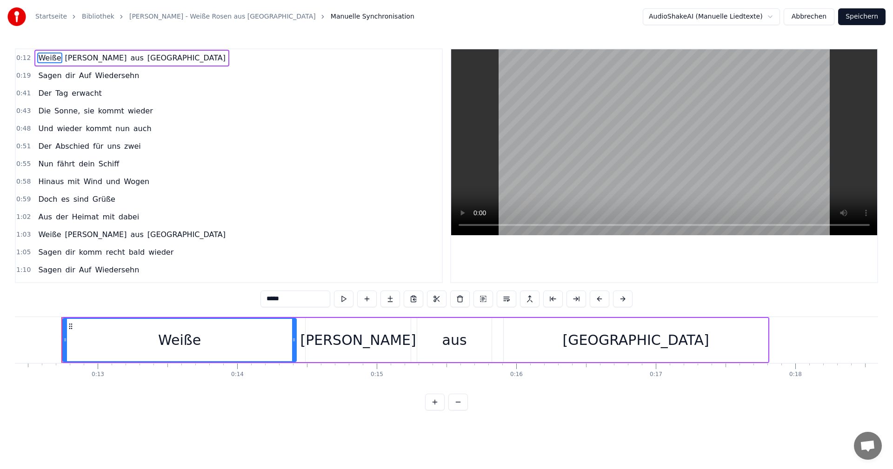
click at [78, 75] on span "Auf" at bounding box center [85, 75] width 14 height 11
type input "***"
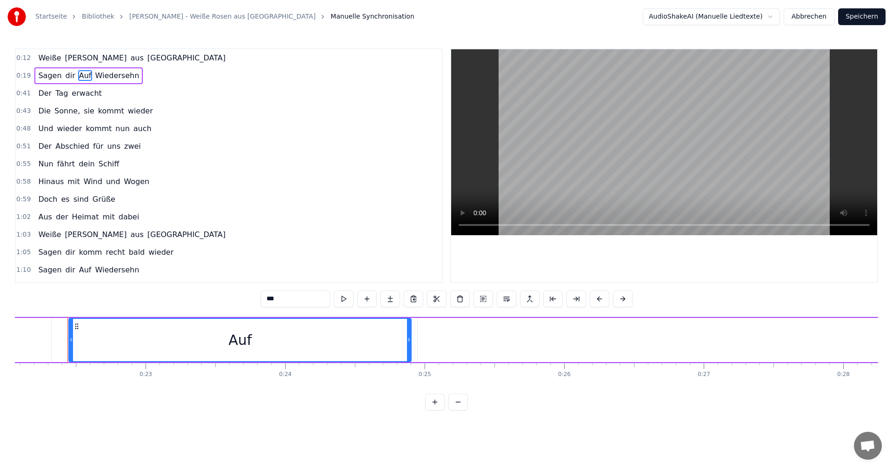
scroll to position [0, 3086]
click at [228, 338] on div "Auf" at bounding box center [233, 340] width 23 height 21
click at [244, 341] on div "Auf" at bounding box center [233, 340] width 23 height 21
click at [225, 342] on div "Auf" at bounding box center [233, 340] width 23 height 21
click at [436, 301] on button at bounding box center [437, 299] width 20 height 17
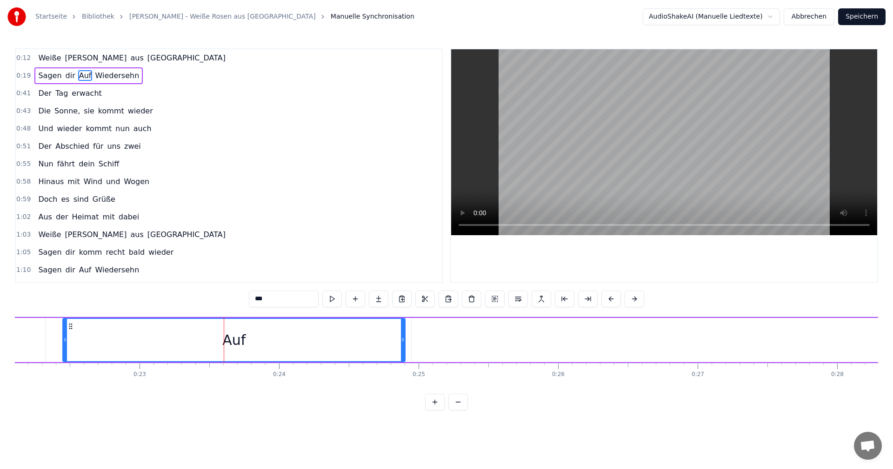
click at [22, 77] on span "0:19" at bounding box center [23, 75] width 14 height 9
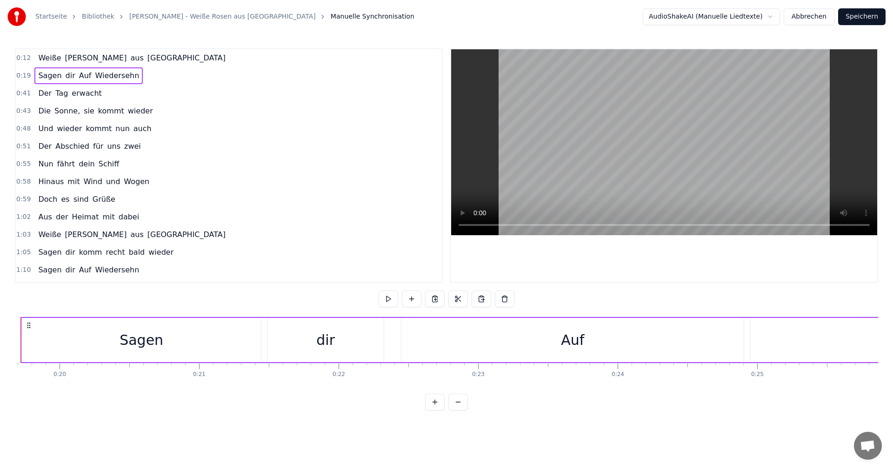
scroll to position [0, 2706]
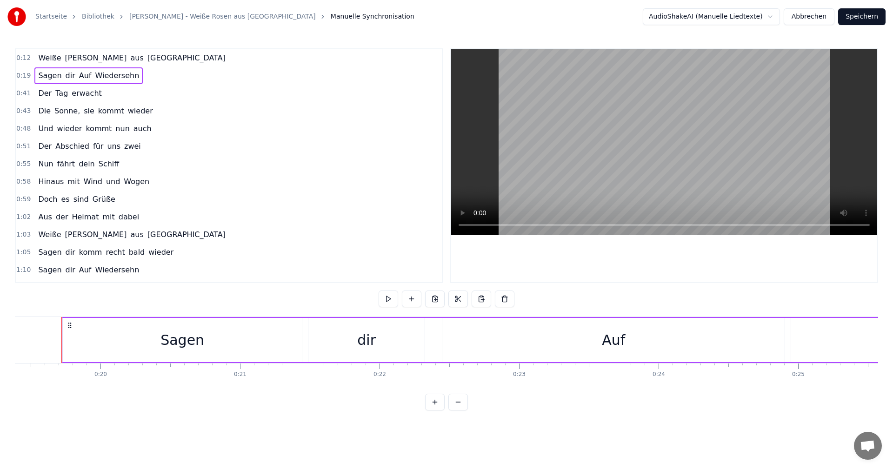
click at [43, 76] on span "Sagen" at bounding box center [49, 75] width 25 height 11
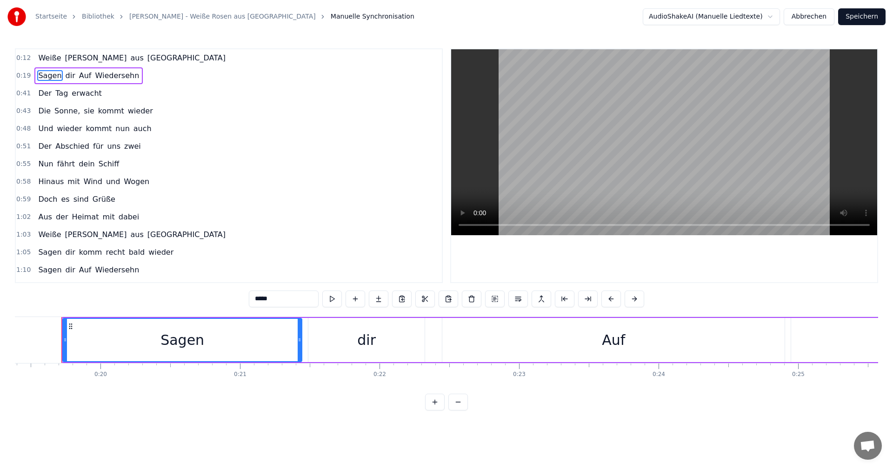
click at [102, 73] on span "Wiedersehn" at bounding box center [117, 75] width 46 height 11
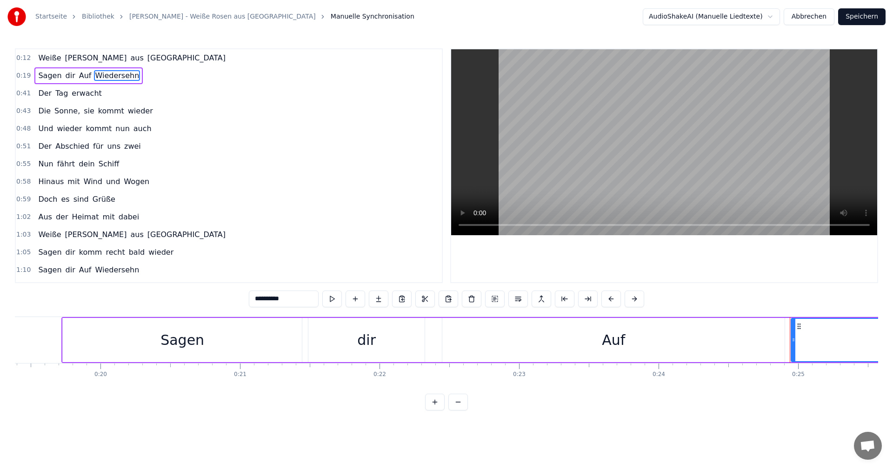
click at [49, 76] on span "Sagen" at bounding box center [49, 75] width 25 height 11
type input "*****"
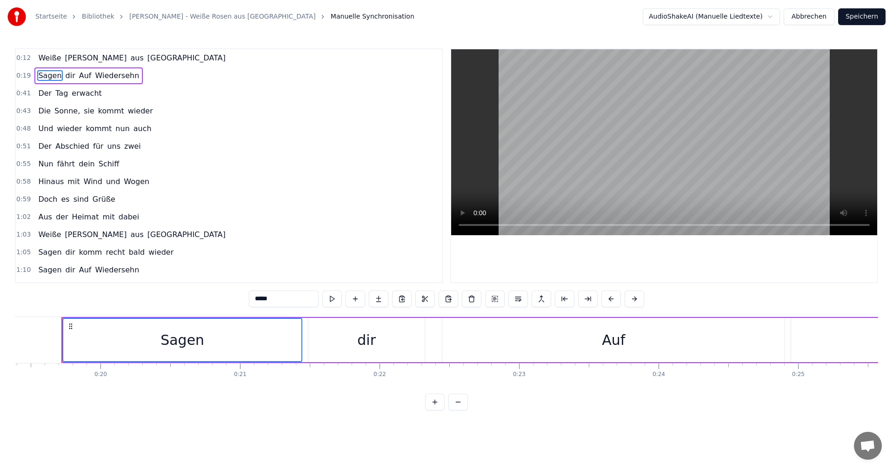
click at [65, 77] on span "dir" at bounding box center [71, 75] width 12 height 11
click at [78, 77] on span "Auf" at bounding box center [85, 75] width 14 height 11
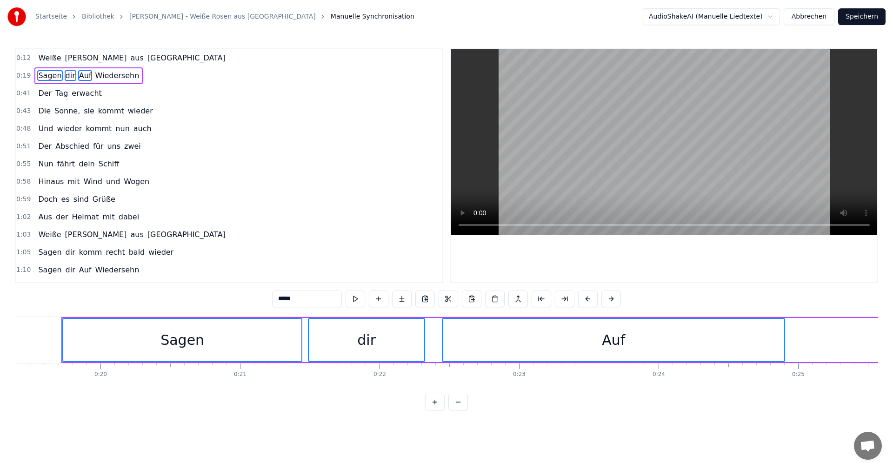
click at [101, 77] on span "Wiedersehn" at bounding box center [117, 75] width 46 height 11
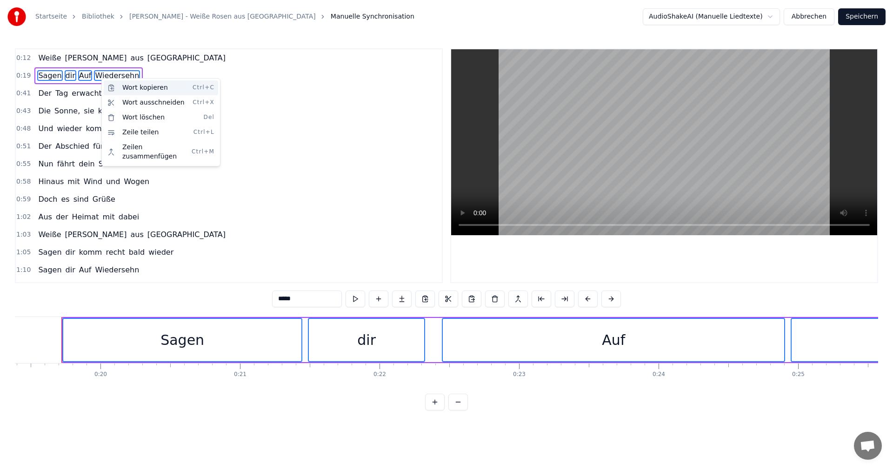
click at [143, 90] on div "Wort kopieren Ctrl+C" at bounding box center [161, 87] width 114 height 15
click at [132, 78] on div "0:19 Sagen dir Auf Wiedersehn" at bounding box center [229, 76] width 426 height 18
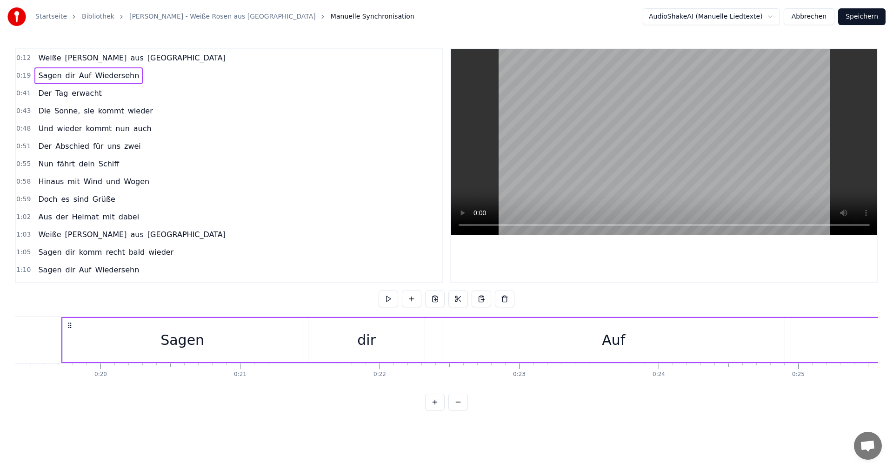
click at [137, 77] on div "0:19 Sagen dir Auf Wiedersehn" at bounding box center [229, 76] width 426 height 18
click at [132, 77] on div "0:19 Sagen dir Auf Wiedersehn" at bounding box center [229, 76] width 426 height 18
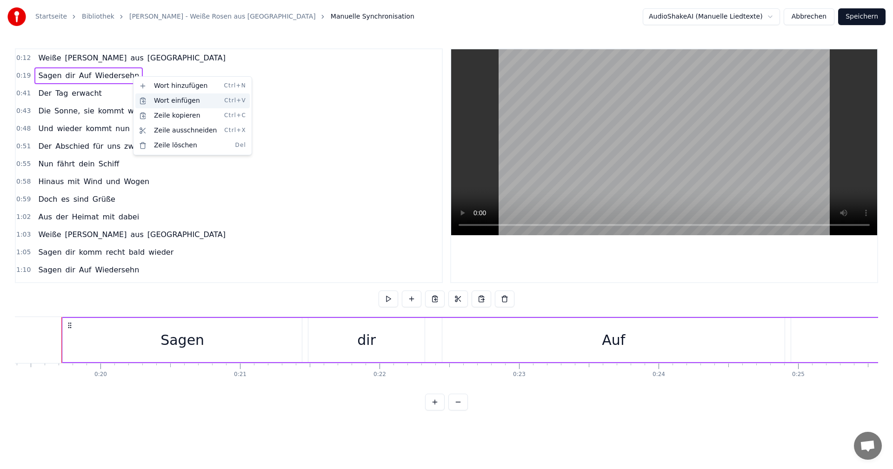
click at [161, 101] on div "Wort einfügen Ctrl+V" at bounding box center [192, 101] width 114 height 15
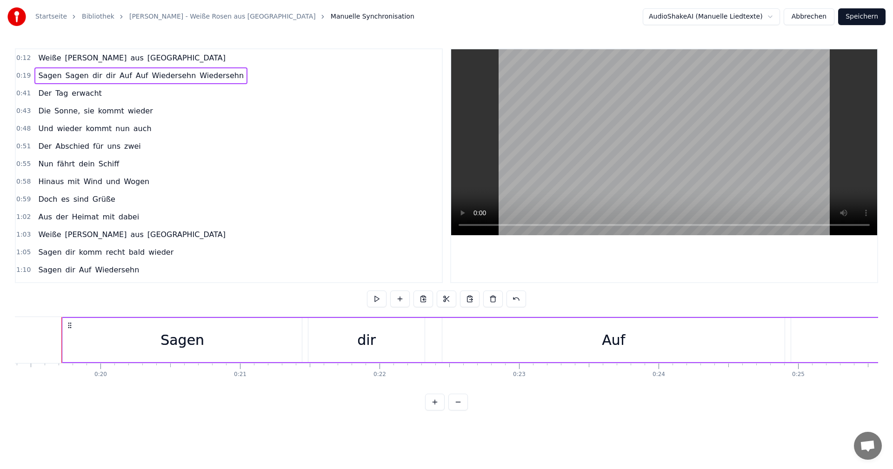
click at [106, 78] on div "Sagen Sagen dir dir Auf Auf Wiedersehn Wiedersehn" at bounding box center [140, 75] width 213 height 17
click at [511, 296] on button at bounding box center [517, 299] width 20 height 17
click at [132, 79] on div "0:19 Sagen dir Auf Wiedersehn" at bounding box center [229, 76] width 426 height 18
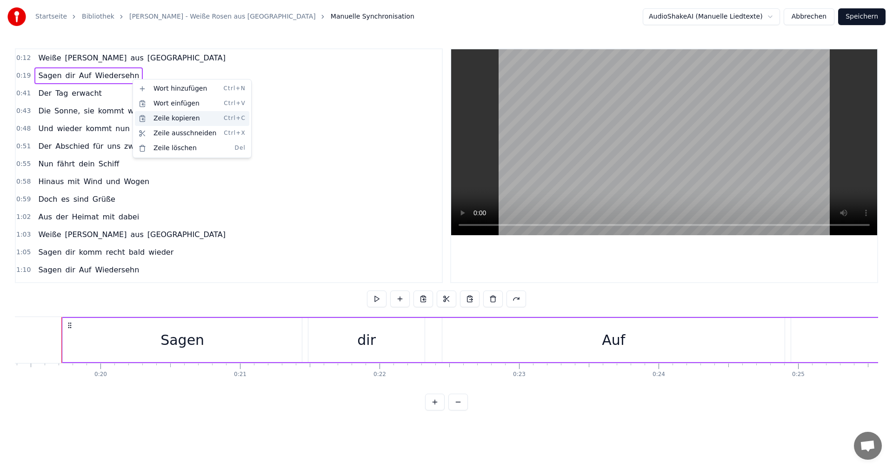
click at [161, 120] on div "Zeile kopieren Ctrl+C" at bounding box center [192, 118] width 114 height 15
click at [133, 78] on div "0:19 Sagen dir Auf Wiedersehn" at bounding box center [229, 76] width 426 height 18
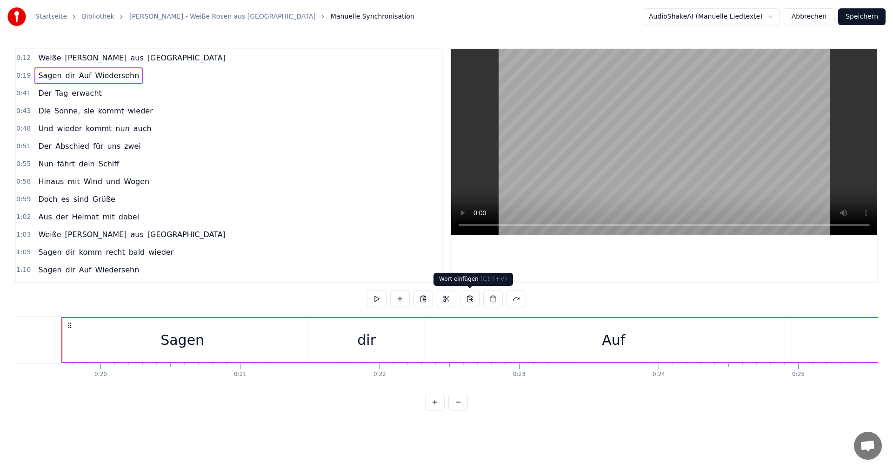
click at [469, 300] on button at bounding box center [470, 299] width 20 height 17
click at [517, 302] on button at bounding box center [517, 299] width 20 height 17
click at [137, 77] on div "0:19 Sagen dir Auf Wiedersehn" at bounding box center [229, 76] width 426 height 18
click at [132, 77] on div "0:19 Sagen dir Auf Wiedersehn" at bounding box center [229, 76] width 426 height 18
click at [130, 77] on div "Sagen dir Auf Wiedersehn" at bounding box center [88, 75] width 108 height 17
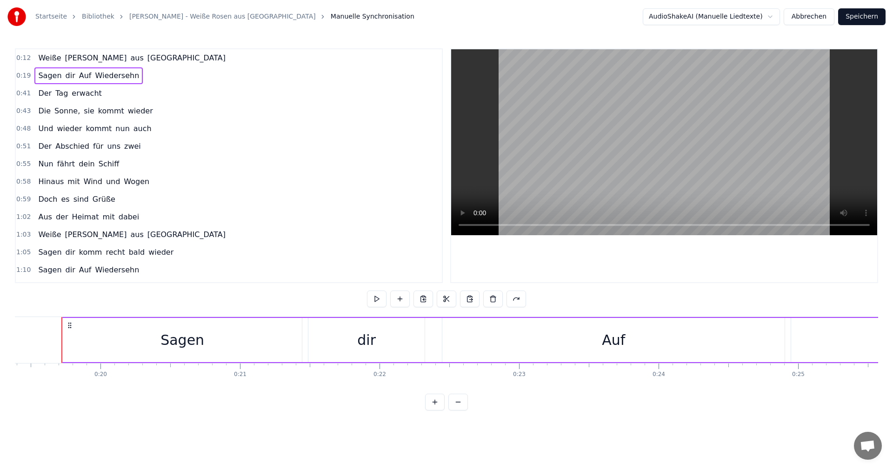
click at [460, 411] on button at bounding box center [459, 402] width 20 height 17
click at [461, 410] on button at bounding box center [459, 402] width 20 height 17
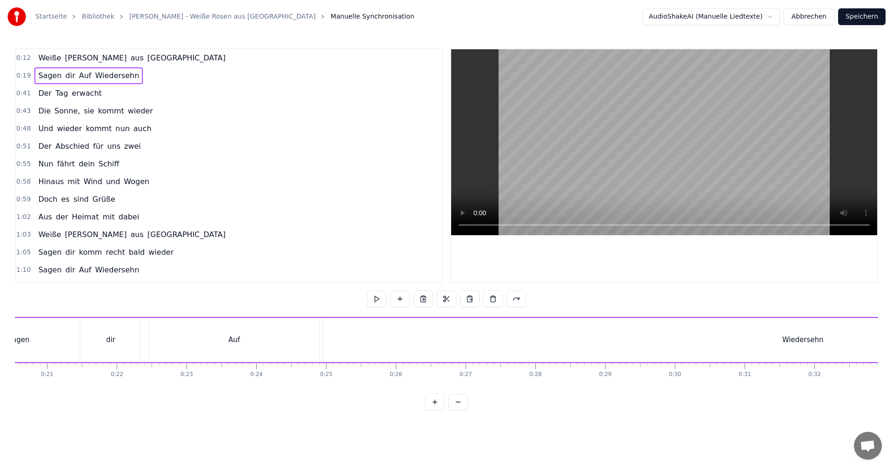
scroll to position [0, 1330]
click at [461, 408] on button at bounding box center [459, 402] width 20 height 17
click at [621, 339] on div "Wiedersehn" at bounding box center [624, 340] width 27 height 7
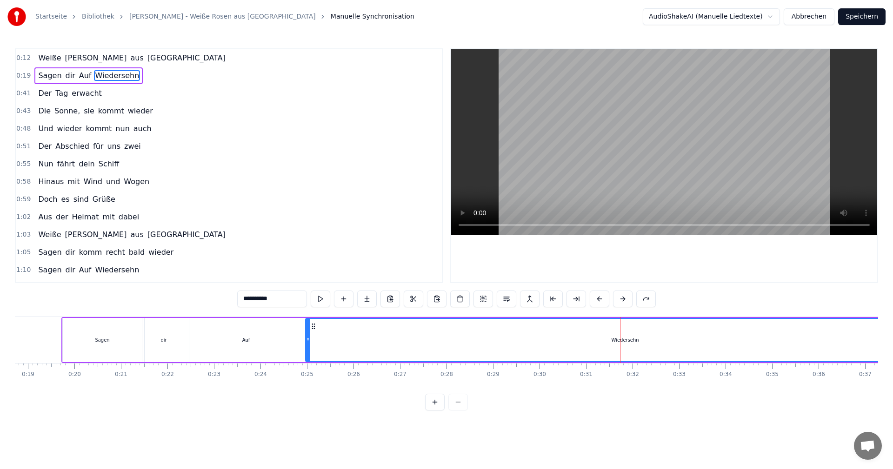
click at [314, 337] on div "Wiedersehn" at bounding box center [625, 340] width 638 height 42
click at [809, 11] on button "Abbrechen" at bounding box center [809, 16] width 51 height 17
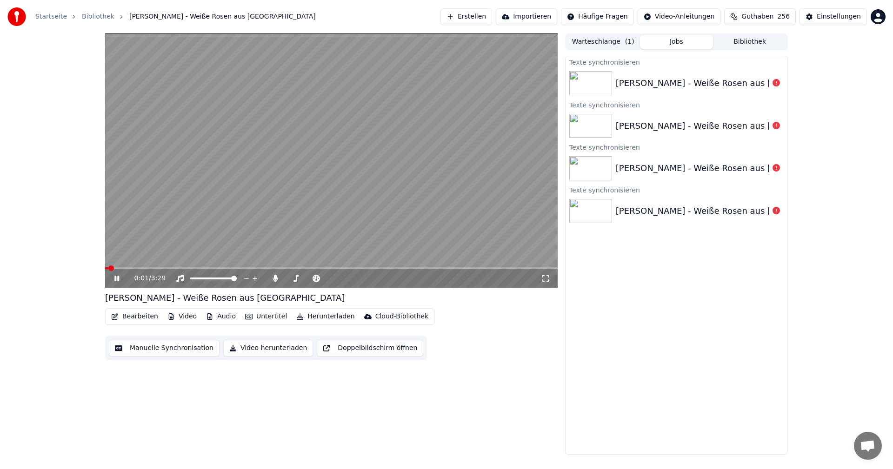
click at [115, 279] on icon at bounding box center [116, 279] width 5 height 6
click at [146, 350] on button "Manuelle Synchronisation" at bounding box center [164, 348] width 111 height 17
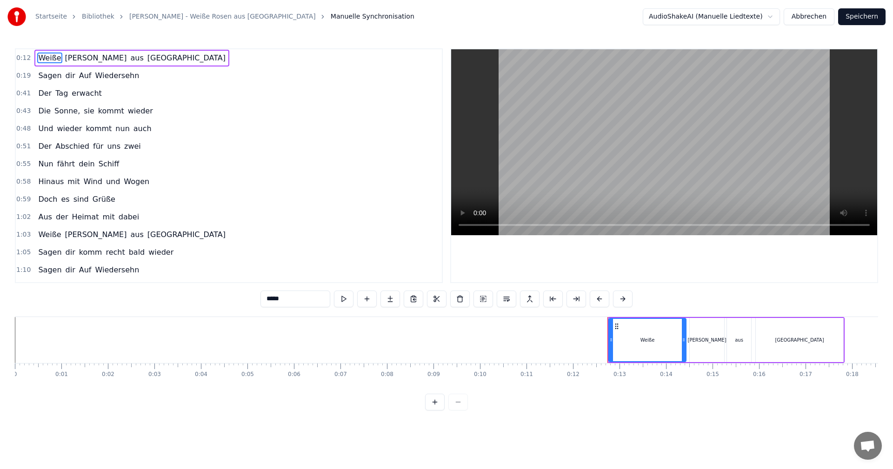
click at [816, 21] on button "Abbrechen" at bounding box center [809, 16] width 51 height 17
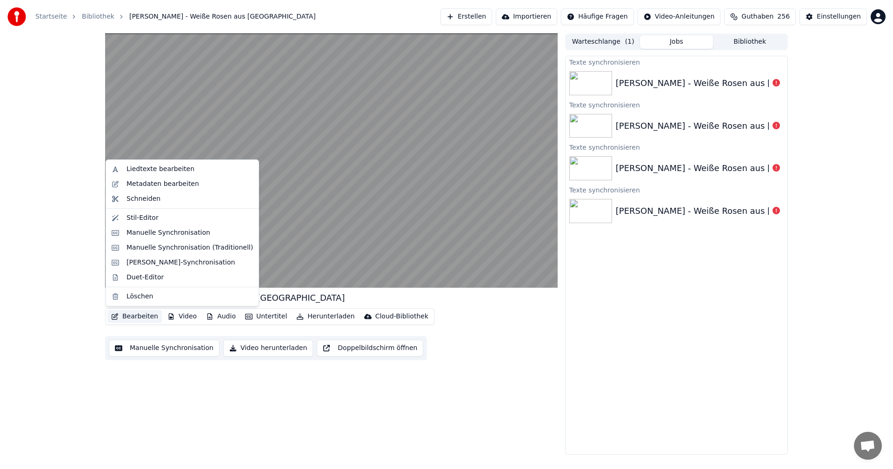
click at [129, 316] on button "Bearbeiten" at bounding box center [134, 316] width 54 height 13
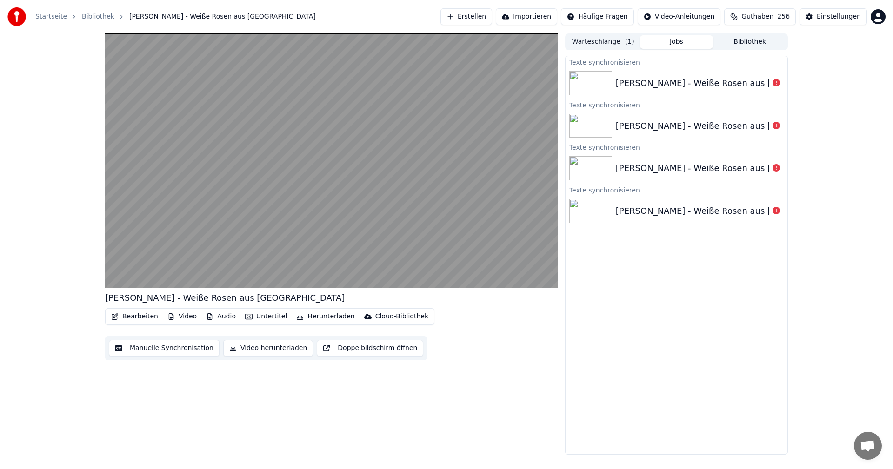
click at [500, 337] on div "Bearbeiten Video Audio Untertitel Herunterladen Cloud-Bibliothek Manuelle Synch…" at bounding box center [331, 334] width 453 height 52
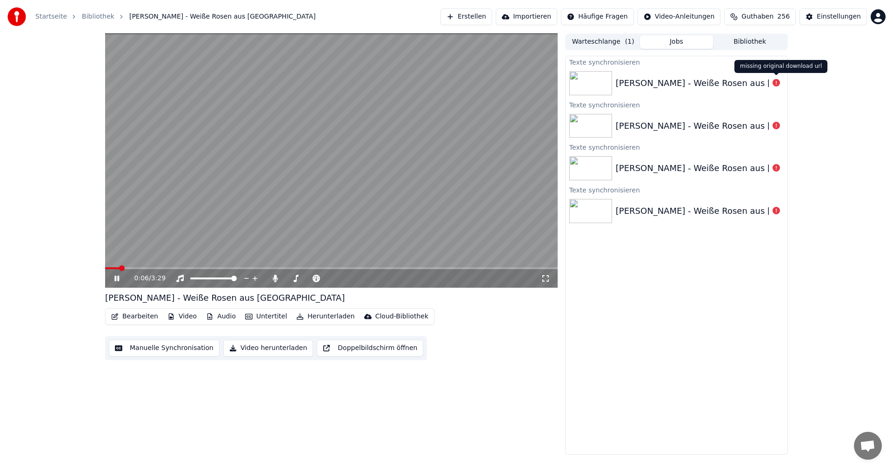
click at [774, 87] on icon at bounding box center [776, 82] width 7 height 7
click at [777, 83] on icon at bounding box center [776, 82] width 7 height 7
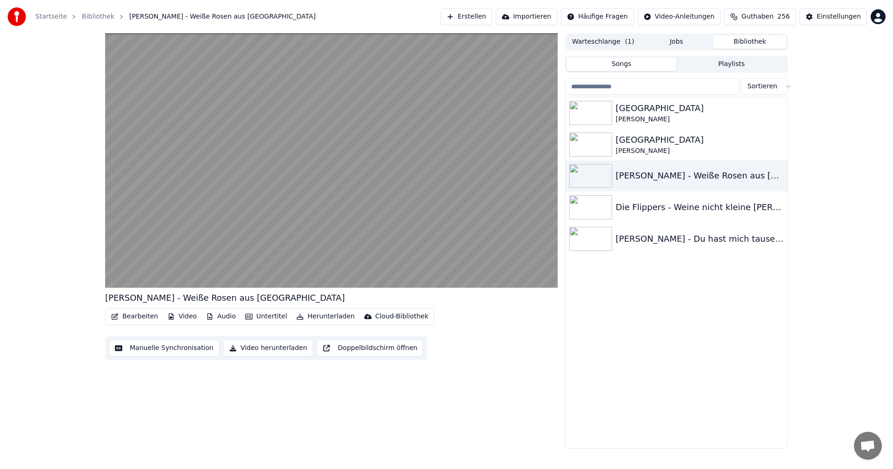
click at [742, 41] on button "Bibliothek" at bounding box center [750, 41] width 74 height 13
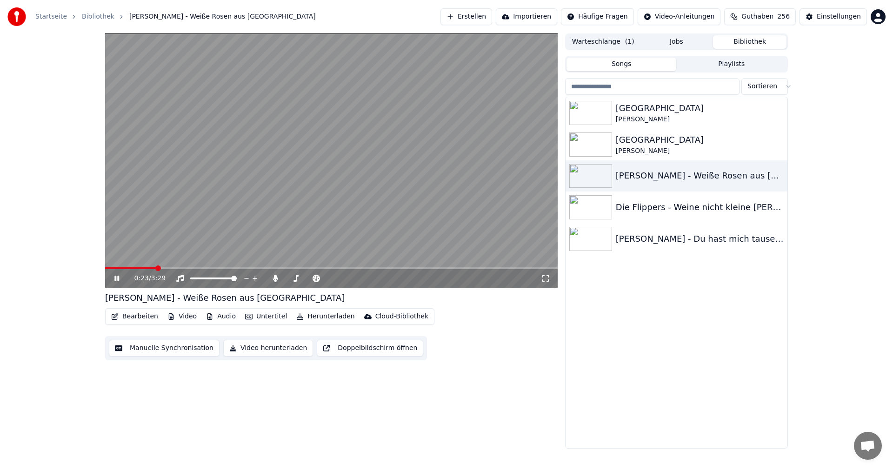
click at [116, 279] on icon at bounding box center [116, 279] width 5 height 6
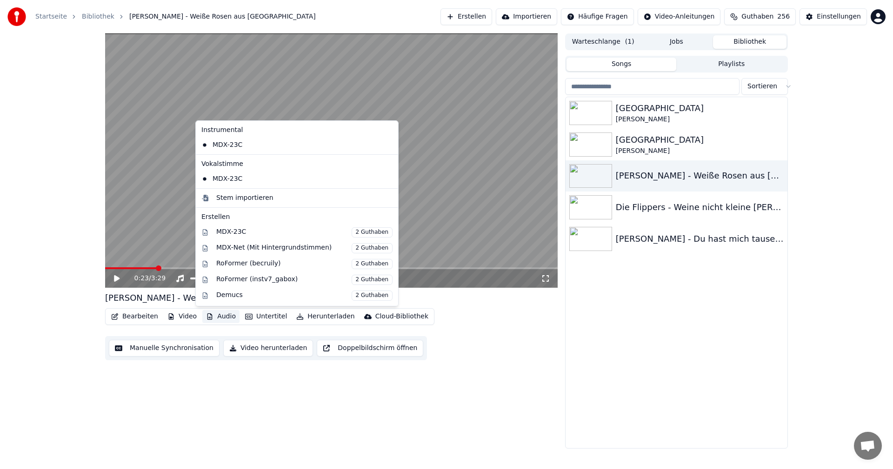
click at [206, 314] on icon "button" at bounding box center [209, 317] width 7 height 7
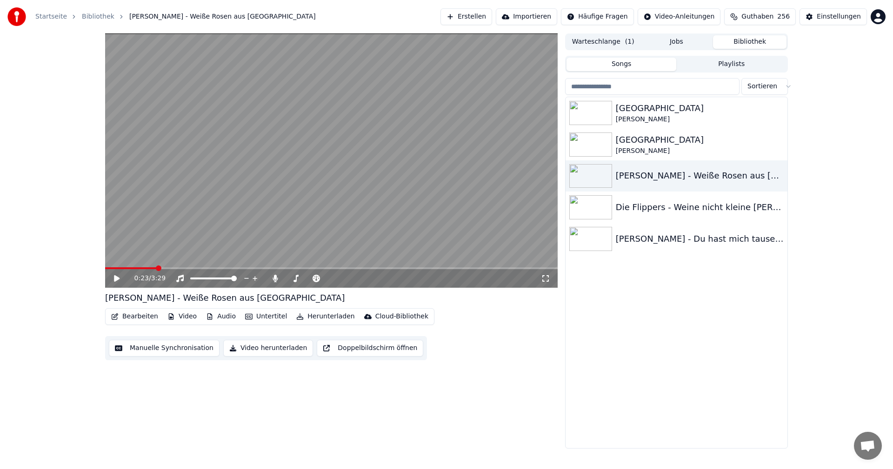
click at [518, 327] on div "Bearbeiten Video Audio Untertitel Herunterladen Cloud-Bibliothek Manuelle Synch…" at bounding box center [331, 334] width 453 height 52
click at [128, 318] on button "Bearbeiten" at bounding box center [134, 316] width 54 height 13
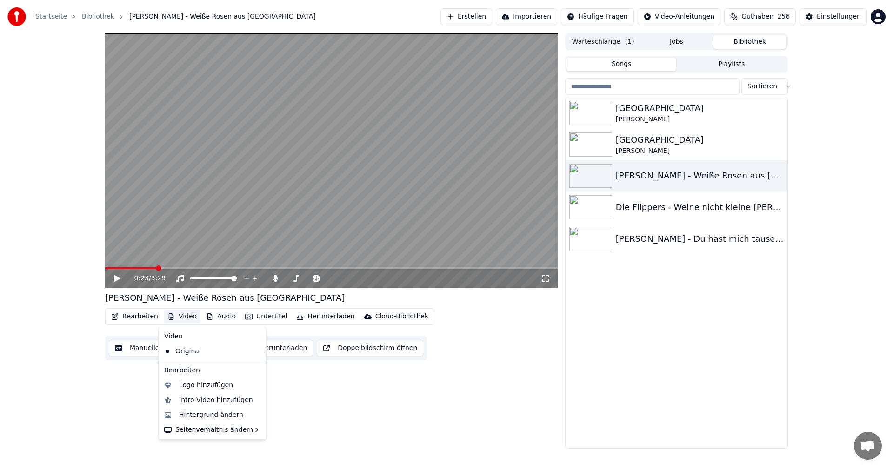
click at [471, 343] on div "Bearbeiten Video Audio Untertitel Herunterladen Cloud-Bibliothek Manuelle Synch…" at bounding box center [331, 334] width 453 height 52
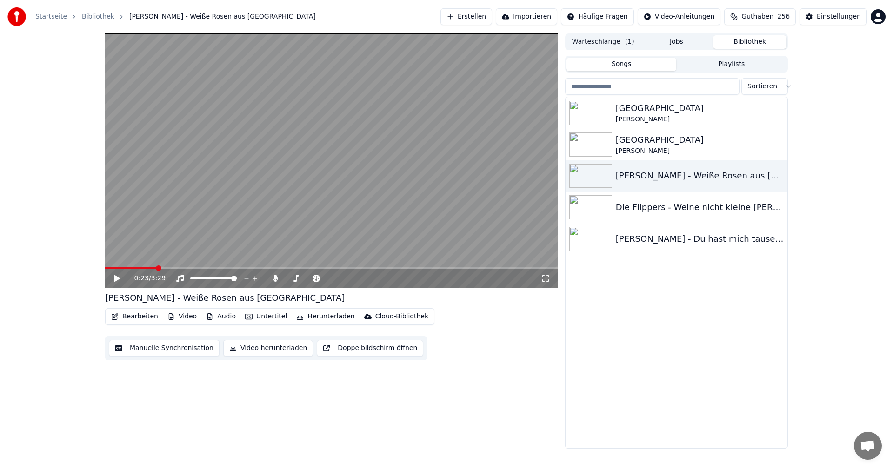
click at [527, 17] on button "Importieren" at bounding box center [526, 16] width 61 height 17
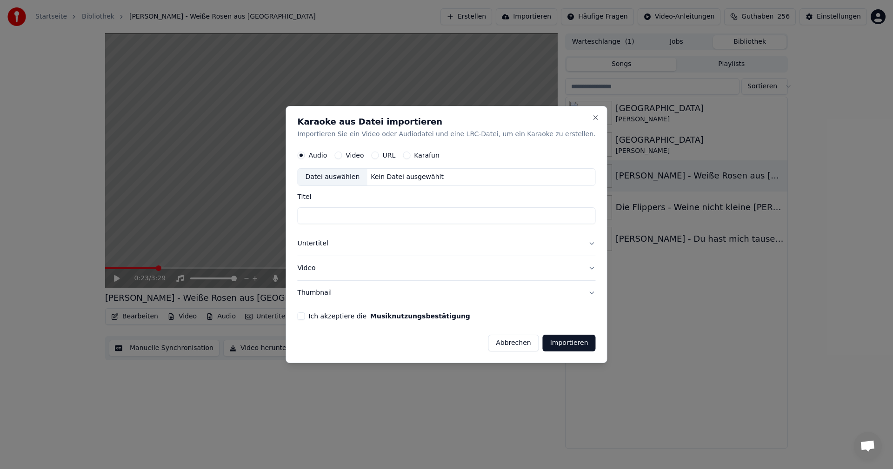
drag, startPoint x: 507, startPoint y: 348, endPoint x: 513, endPoint y: 263, distance: 85.3
click at [508, 348] on button "Abbrechen" at bounding box center [513, 343] width 51 height 17
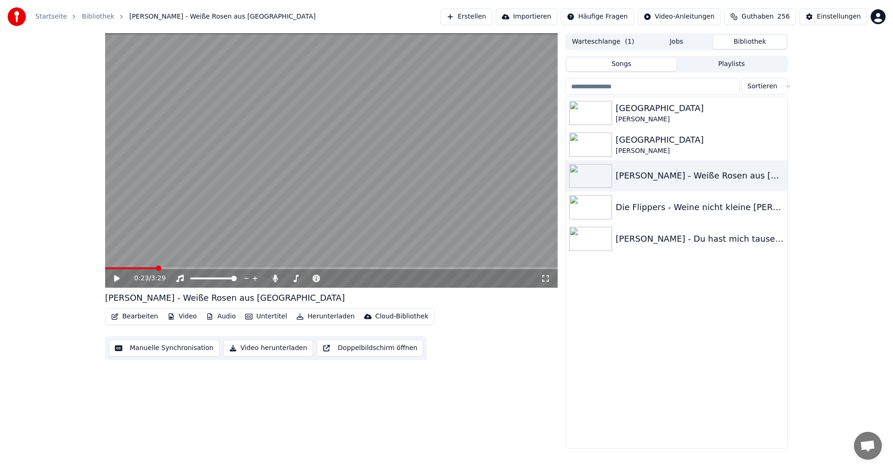
click at [484, 17] on button "Erstellen" at bounding box center [467, 16] width 52 height 17
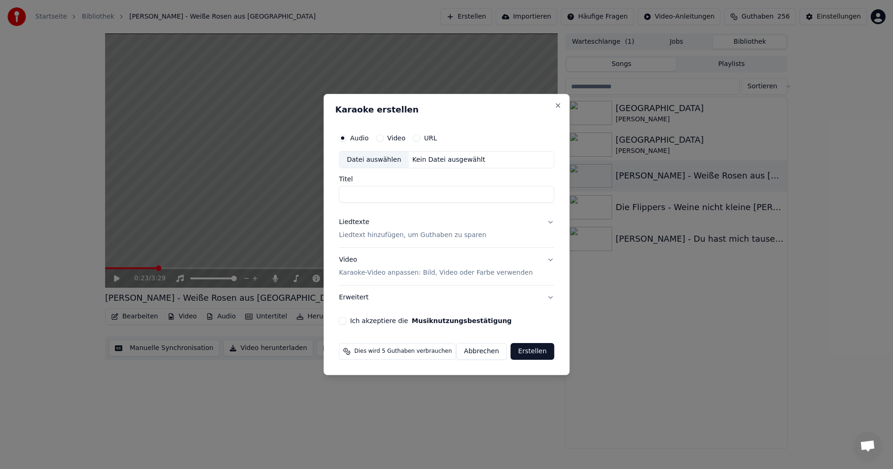
click at [365, 160] on div "Datei auswählen" at bounding box center [374, 160] width 69 height 17
click at [376, 158] on div "Datei auswählen" at bounding box center [374, 160] width 69 height 17
click at [482, 353] on button "Abbrechen" at bounding box center [481, 351] width 51 height 17
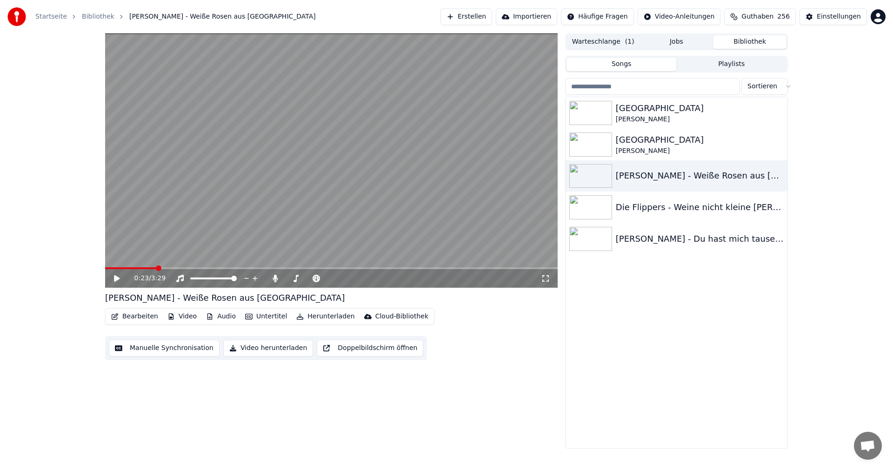
click at [822, 152] on div "0:23 / 3:29 [PERSON_NAME] - Weiße Rosen aus [GEOGRAPHIC_DATA] Bearbeiten Video …" at bounding box center [446, 241] width 893 height 415
click at [473, 14] on button "Erstellen" at bounding box center [467, 16] width 52 height 17
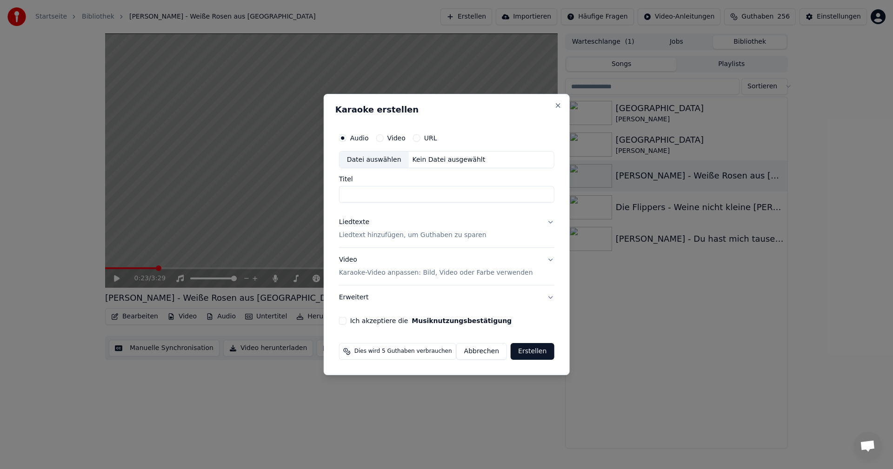
click at [379, 160] on div "Datei auswählen" at bounding box center [374, 160] width 69 height 17
type input "**********"
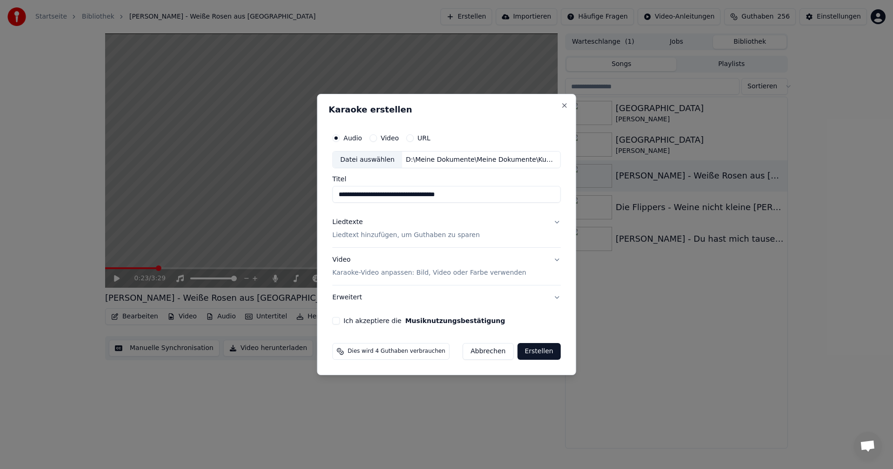
click at [340, 321] on button "Ich akzeptiere die Musiknutzungsbestätigung" at bounding box center [336, 320] width 7 height 7
click at [395, 275] on p "Karaoke-Video anpassen: Bild, Video oder Farbe verwenden" at bounding box center [430, 272] width 194 height 9
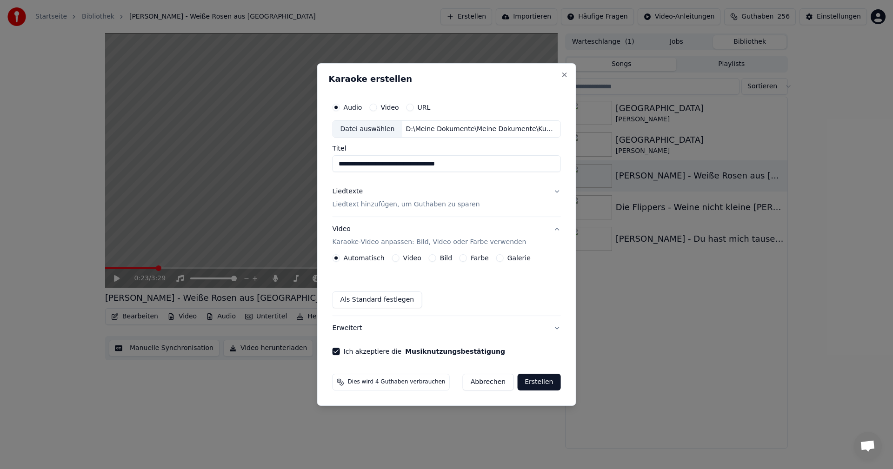
click at [433, 259] on button "Bild" at bounding box center [432, 258] width 7 height 7
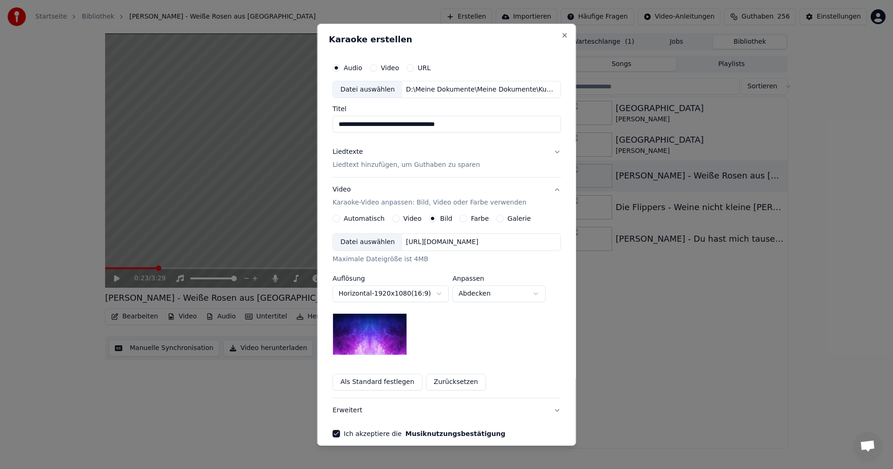
click at [357, 243] on div "Datei auswählen" at bounding box center [367, 242] width 69 height 17
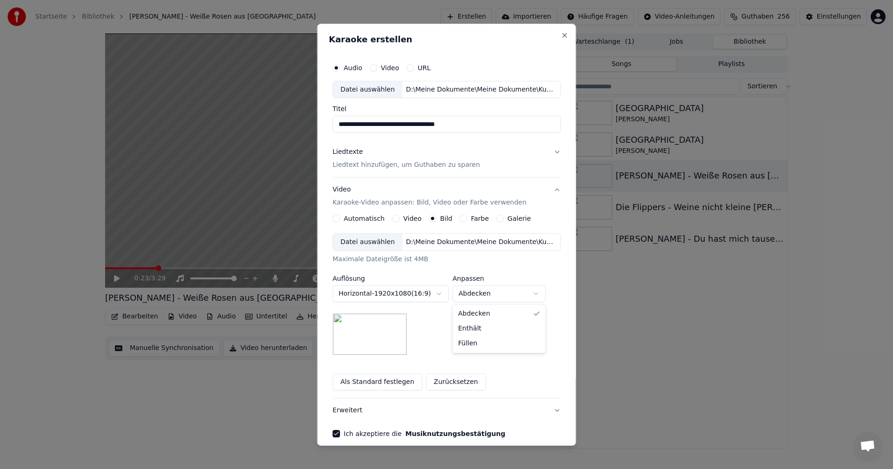
click at [536, 293] on body "**********" at bounding box center [446, 234] width 893 height 469
click at [529, 293] on body "**********" at bounding box center [446, 234] width 893 height 469
click at [536, 295] on body "**********" at bounding box center [446, 234] width 893 height 469
select select "*****"
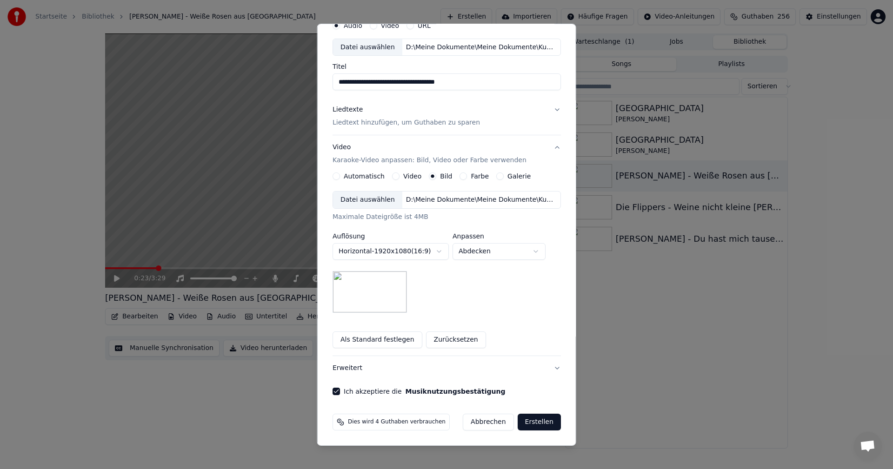
click at [530, 423] on button "Erstellen" at bounding box center [538, 422] width 43 height 17
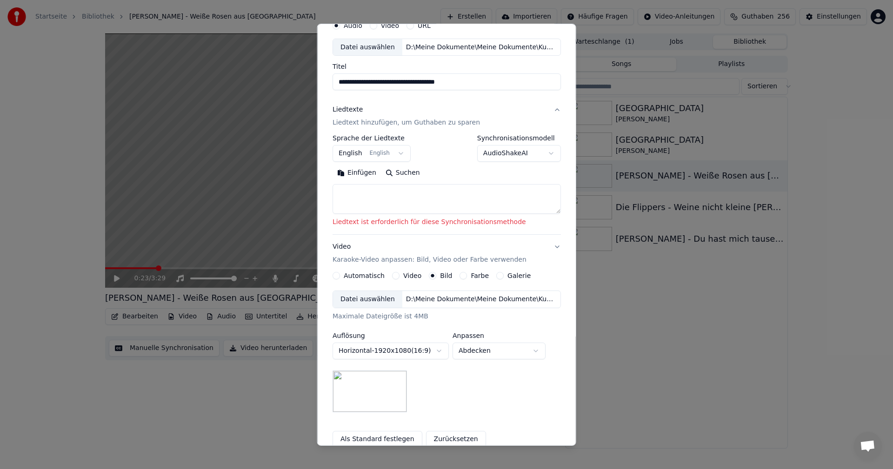
scroll to position [0, 0]
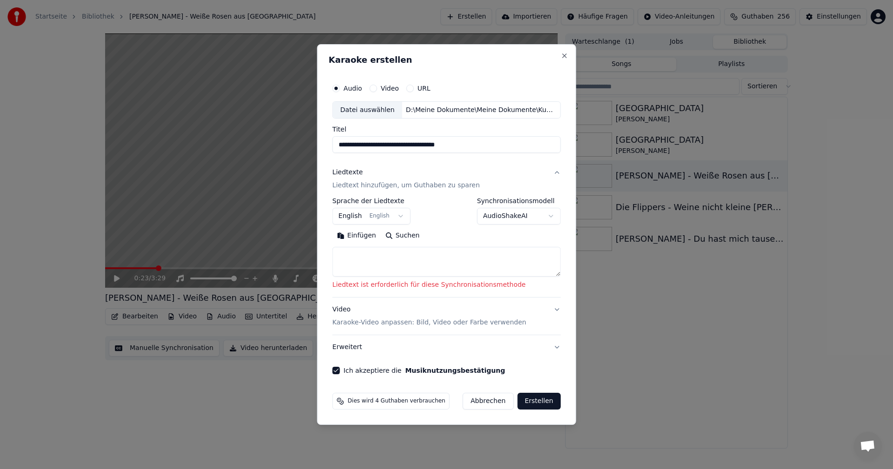
click at [397, 217] on body "**********" at bounding box center [446, 234] width 893 height 469
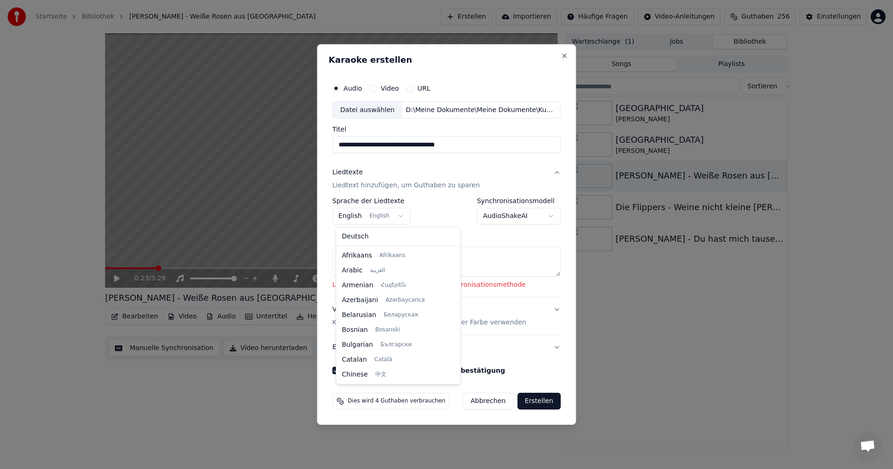
scroll to position [74, 0]
select select "**"
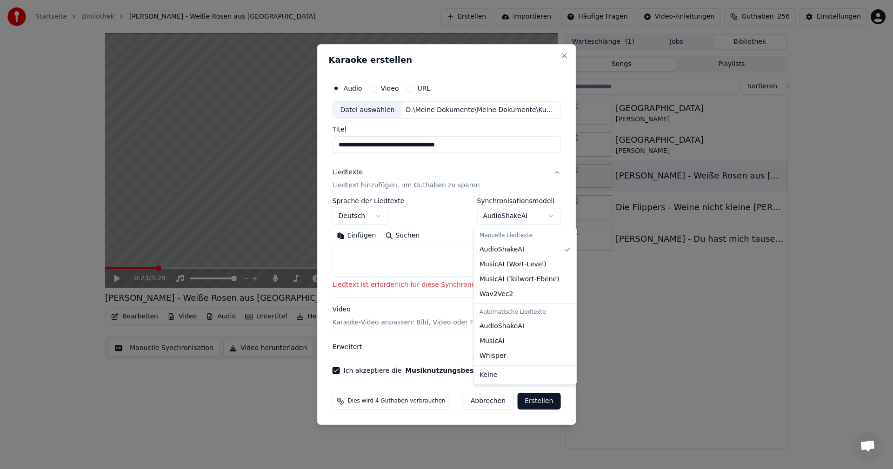
click at [548, 216] on body "**********" at bounding box center [446, 234] width 893 height 469
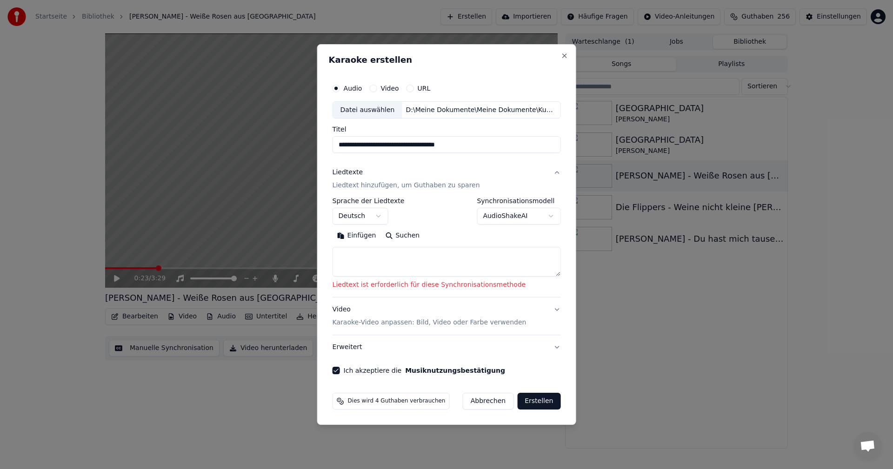
click at [425, 207] on body "**********" at bounding box center [446, 234] width 893 height 469
click at [397, 260] on textarea at bounding box center [447, 263] width 228 height 30
click at [437, 344] on button "Erweitert" at bounding box center [447, 347] width 228 height 24
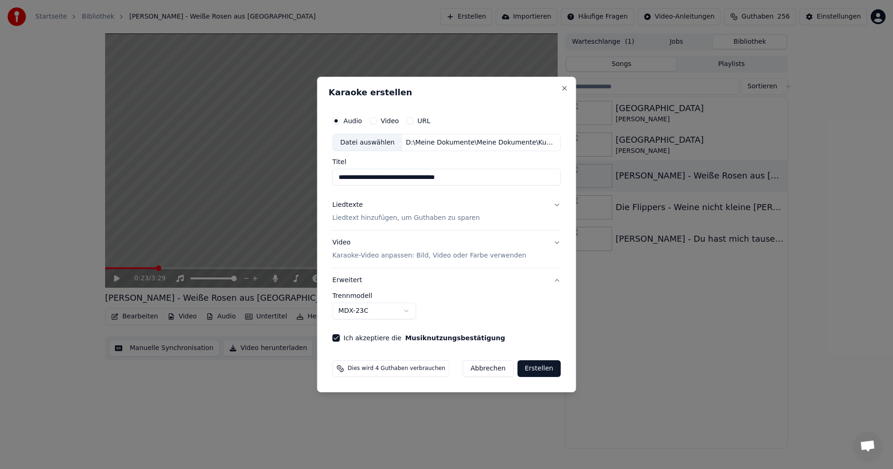
click at [361, 218] on p "Liedtext hinzufügen, um Guthaben zu sparen" at bounding box center [406, 218] width 147 height 9
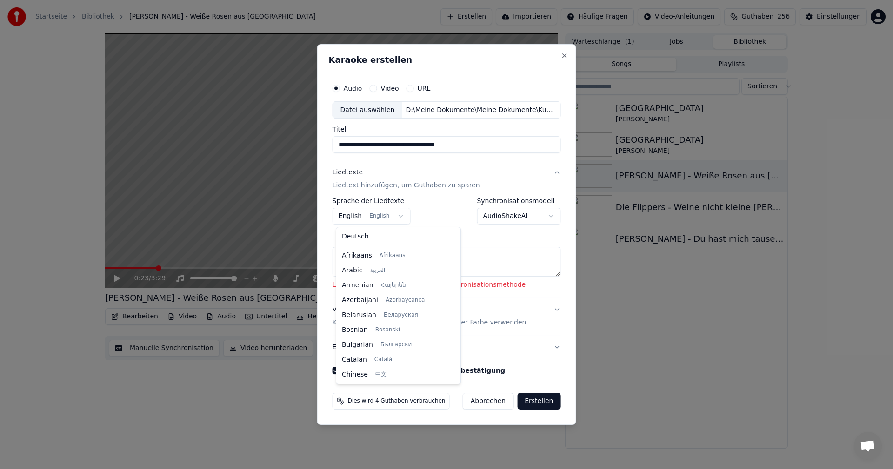
click at [397, 215] on body "**********" at bounding box center [446, 234] width 893 height 469
select select "**"
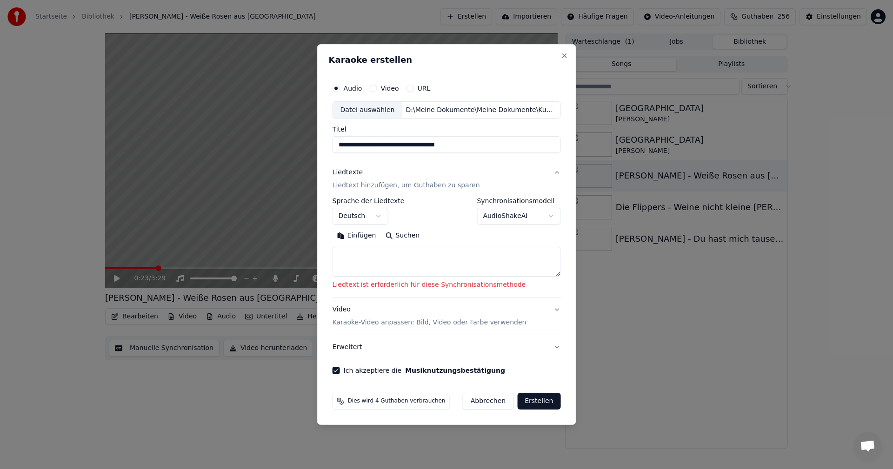
click at [353, 254] on textarea at bounding box center [447, 263] width 228 height 30
click at [353, 235] on button "Einfügen" at bounding box center [357, 236] width 48 height 15
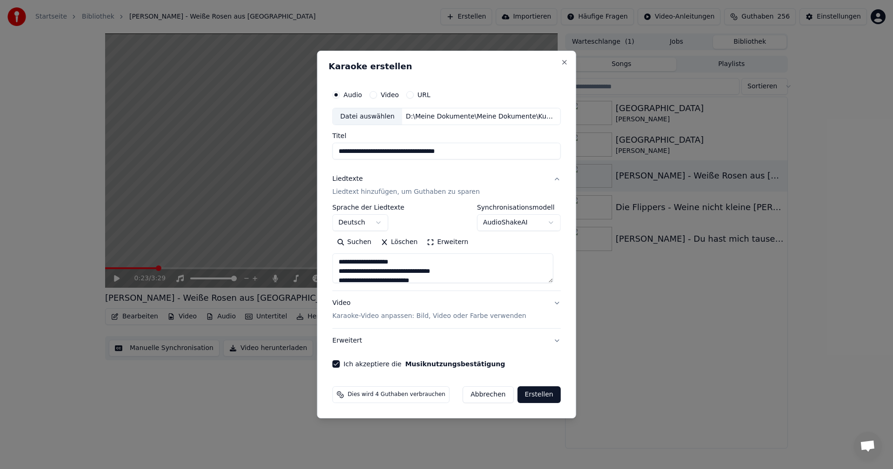
click at [535, 395] on button "Erstellen" at bounding box center [538, 395] width 43 height 17
type textarea "**********"
select select
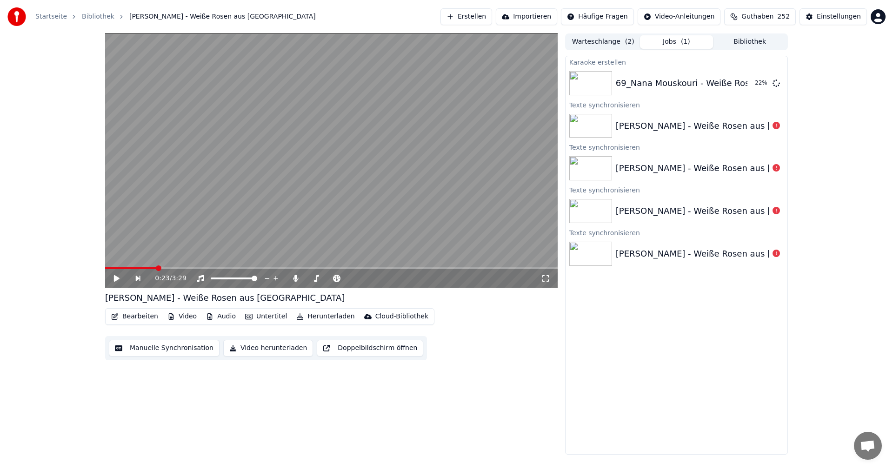
click at [651, 252] on div "[PERSON_NAME] - Weiße Rosen aus [GEOGRAPHIC_DATA]" at bounding box center [736, 254] width 240 height 13
click at [669, 127] on div "[PERSON_NAME] - Weiße Rosen aus [GEOGRAPHIC_DATA]" at bounding box center [736, 126] width 240 height 13
click at [745, 83] on button "Abspielen" at bounding box center [745, 83] width 48 height 17
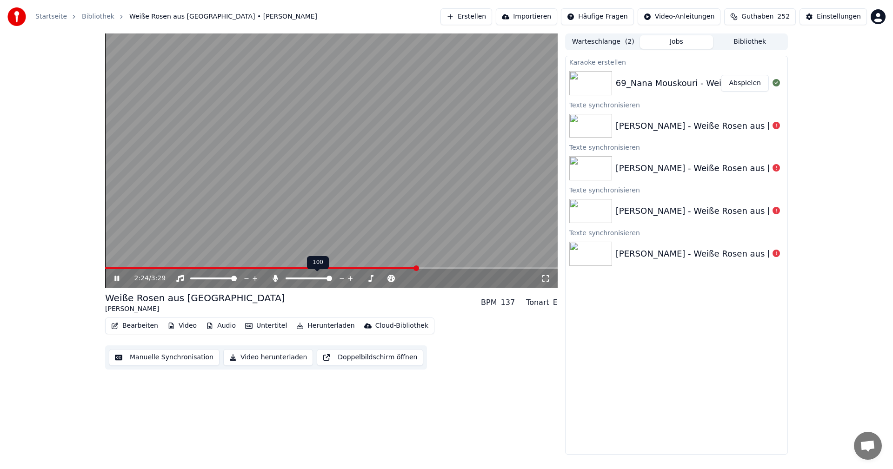
click at [332, 278] on span at bounding box center [330, 279] width 6 height 6
click at [237, 277] on span at bounding box center [234, 279] width 6 height 6
click at [546, 279] on icon at bounding box center [545, 278] width 9 height 7
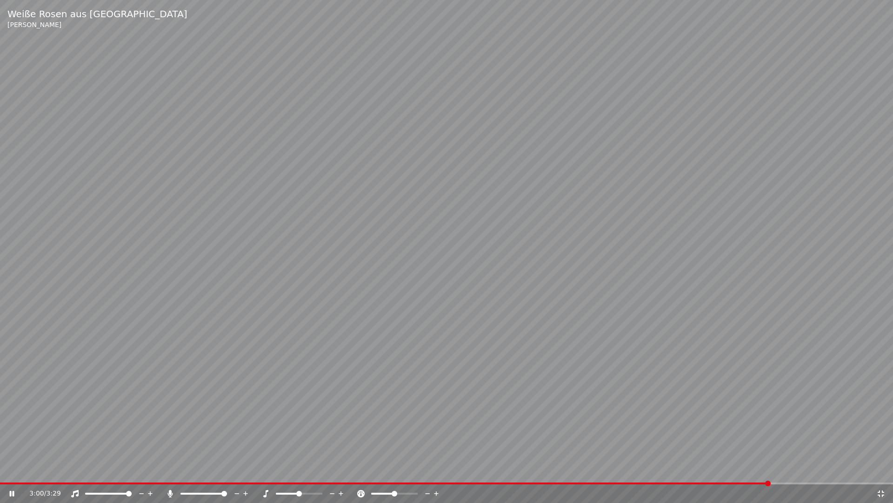
click at [881, 469] on icon at bounding box center [881, 492] width 9 height 7
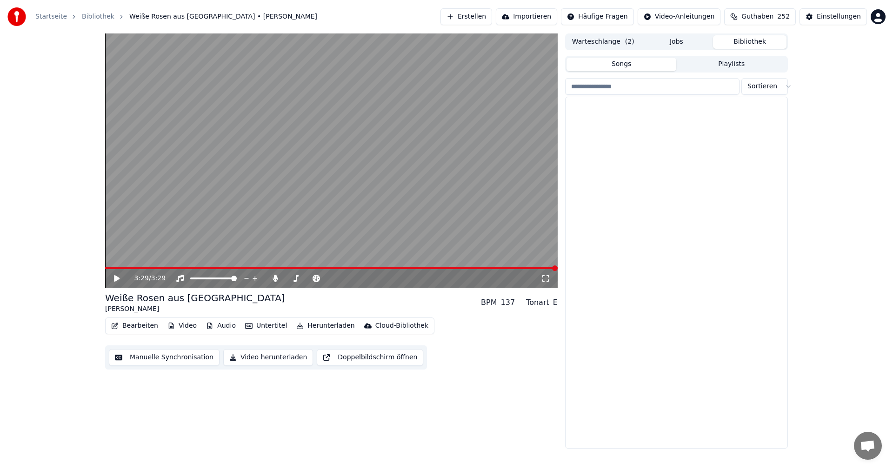
click at [748, 41] on button "Bibliothek" at bounding box center [750, 41] width 74 height 13
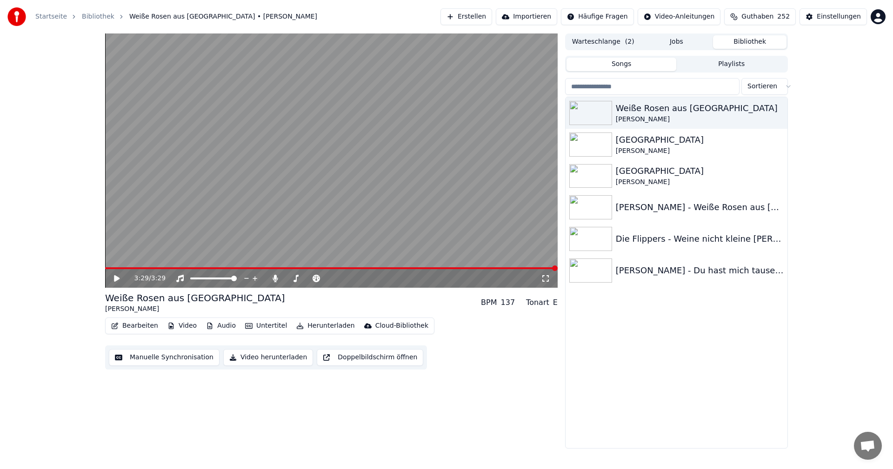
click at [673, 347] on div "Weiße Rosen aus [GEOGRAPHIC_DATA] [PERSON_NAME] [GEOGRAPHIC_DATA] [PERSON_NAME]…" at bounding box center [677, 272] width 222 height 351
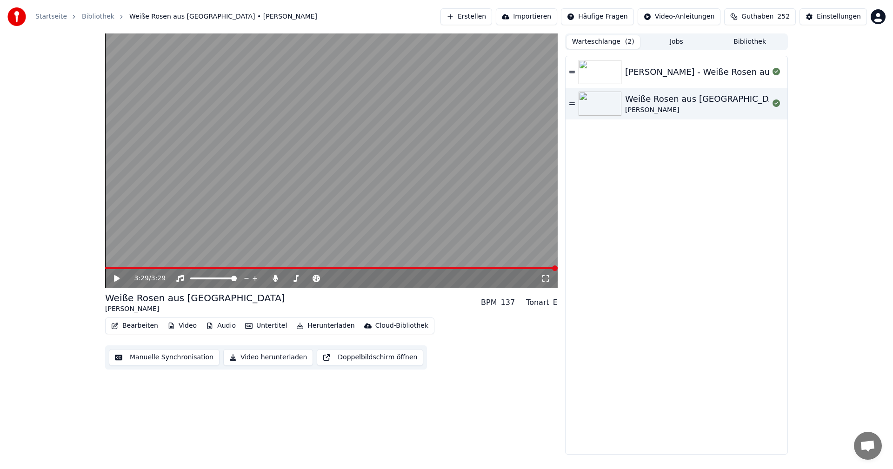
click at [605, 39] on button "Warteschlange ( 2 )" at bounding box center [604, 41] width 74 height 13
click at [573, 105] on icon at bounding box center [573, 103] width 6 height 2
click at [149, 268] on span at bounding box center [151, 269] width 6 height 6
click at [114, 280] on icon at bounding box center [124, 278] width 22 height 7
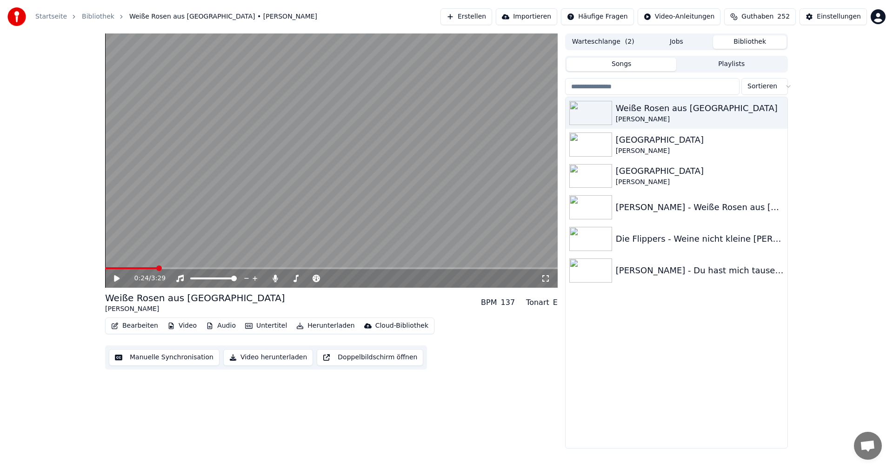
click at [742, 43] on button "Bibliothek" at bounding box center [750, 41] width 74 height 13
click at [672, 42] on button "Jobs" at bounding box center [677, 41] width 74 height 13
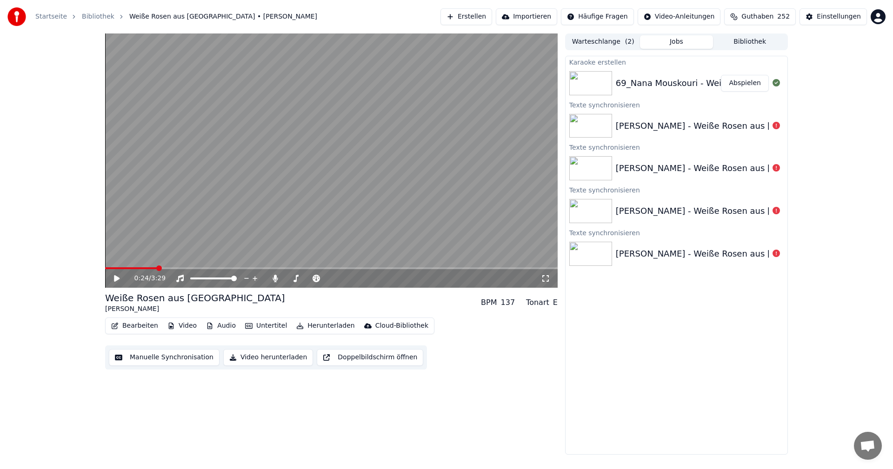
click at [598, 81] on img at bounding box center [591, 83] width 43 height 24
click at [775, 82] on icon at bounding box center [776, 82] width 7 height 7
click at [776, 83] on icon at bounding box center [776, 82] width 7 height 7
click at [587, 82] on img at bounding box center [591, 83] width 43 height 24
click at [587, 61] on div "Karaoke erstellen" at bounding box center [677, 61] width 222 height 11
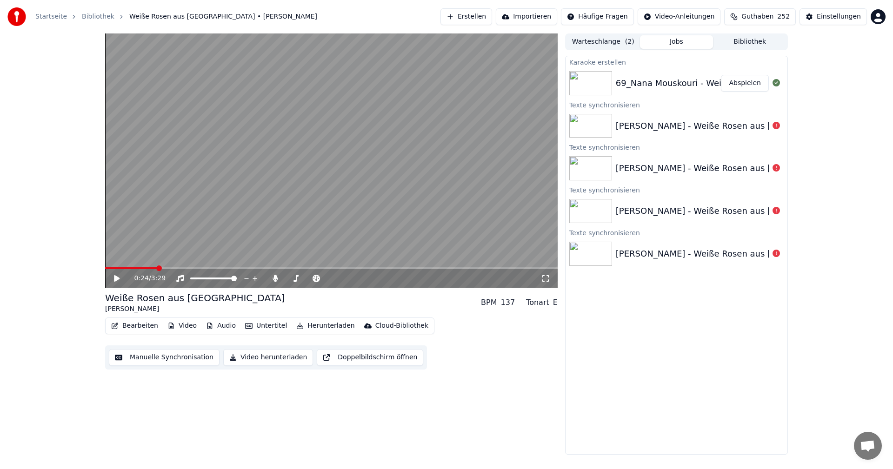
click at [742, 40] on button "Bibliothek" at bounding box center [750, 41] width 74 height 13
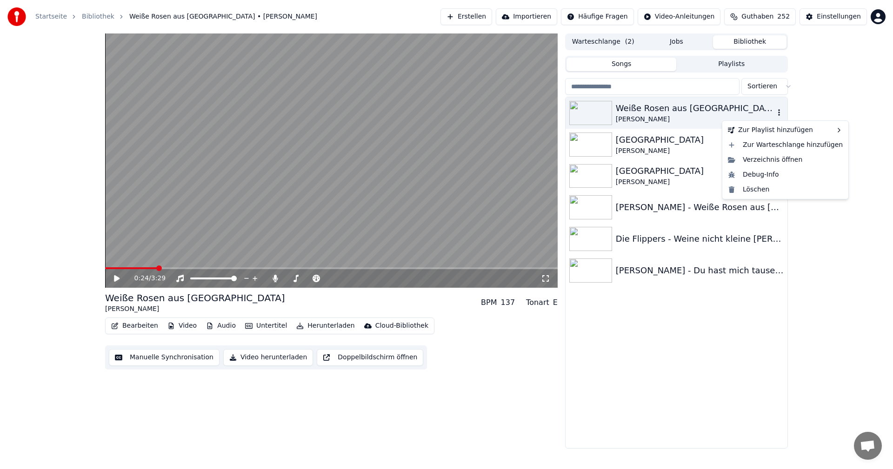
click at [778, 111] on icon "button" at bounding box center [779, 112] width 9 height 7
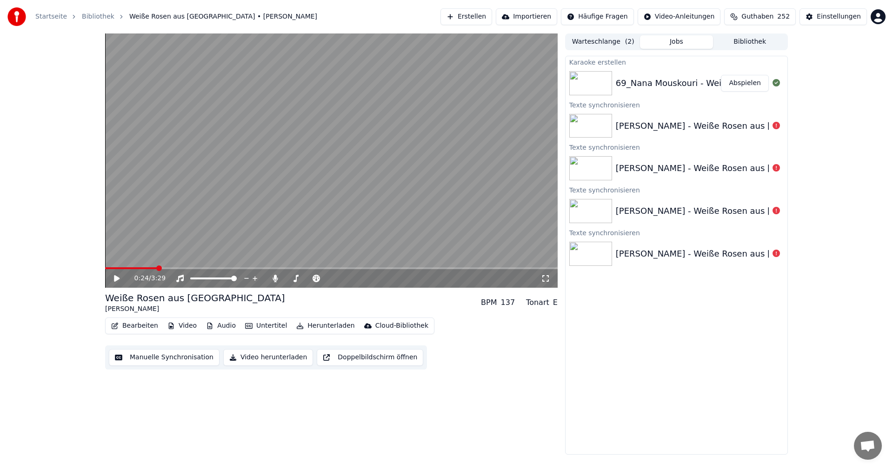
click at [654, 42] on button "Jobs" at bounding box center [677, 41] width 74 height 13
click at [774, 84] on icon at bounding box center [776, 82] width 7 height 7
click at [775, 84] on icon at bounding box center [776, 82] width 7 height 7
click at [775, 85] on icon at bounding box center [776, 82] width 7 height 7
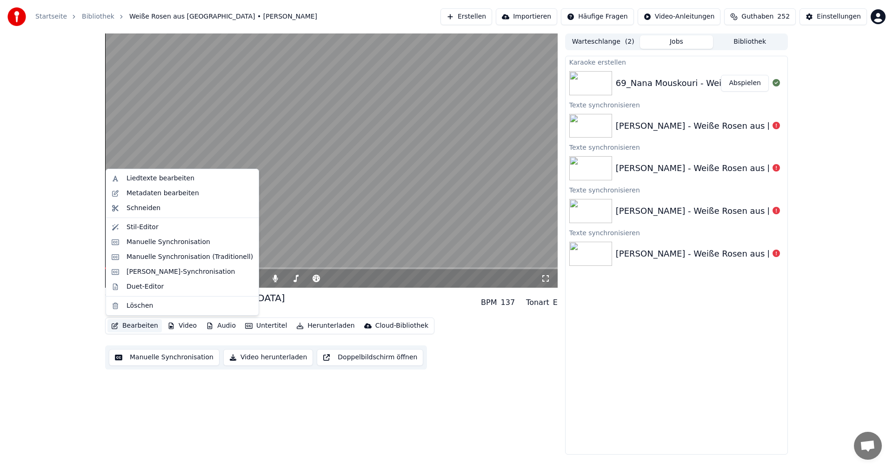
click at [134, 325] on button "Bearbeiten" at bounding box center [134, 326] width 54 height 13
click at [145, 197] on div "Metadaten bearbeiten" at bounding box center [163, 193] width 73 height 9
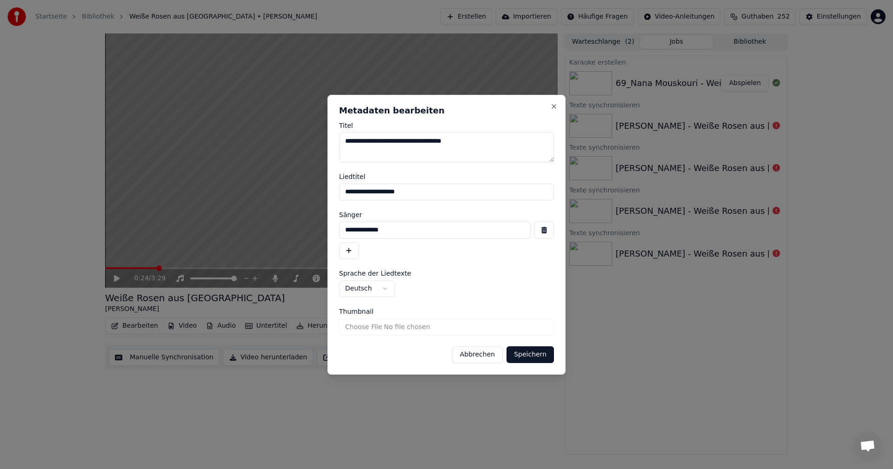
type textarea "**********"
click at [530, 354] on button "Speichern" at bounding box center [530, 355] width 47 height 17
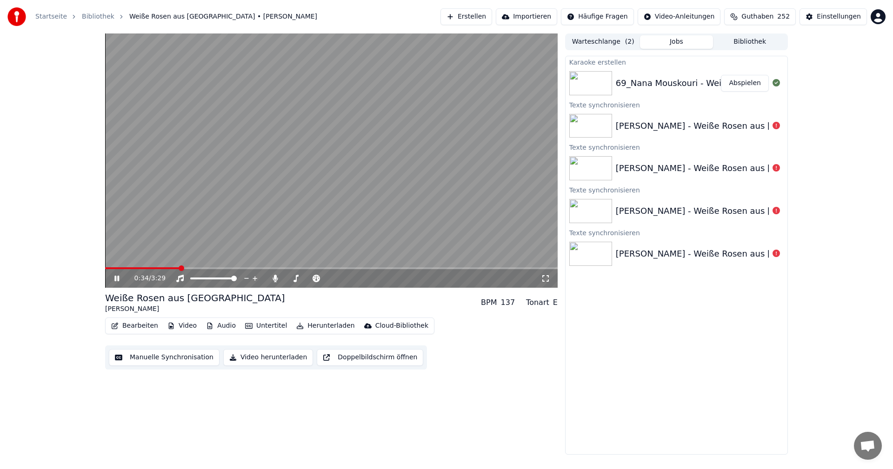
click at [135, 325] on button "Bearbeiten" at bounding box center [134, 326] width 54 height 13
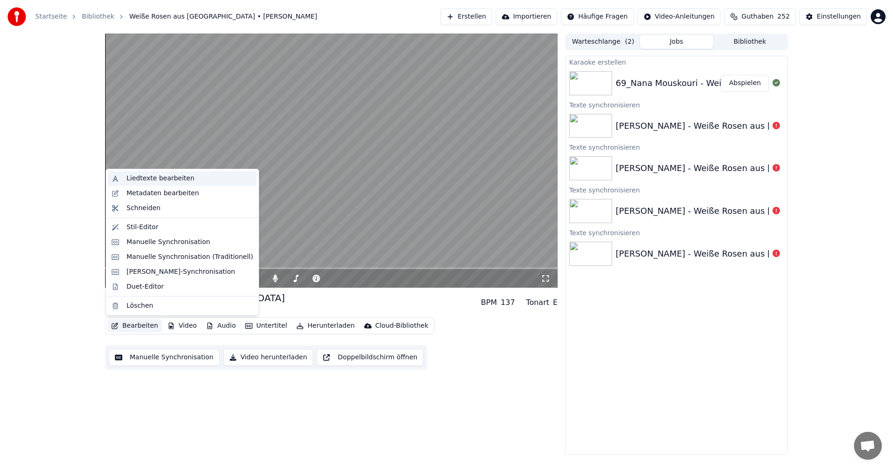
click at [151, 179] on div "Liedtexte bearbeiten" at bounding box center [161, 178] width 68 height 9
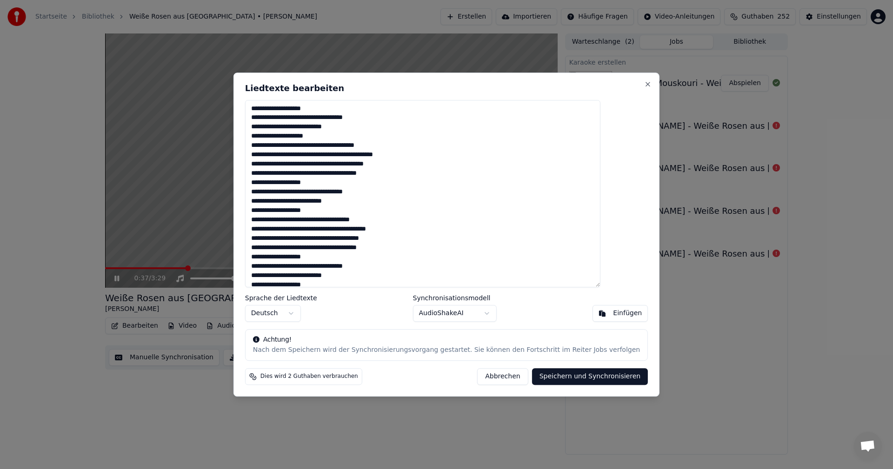
drag, startPoint x: 496, startPoint y: 379, endPoint x: 471, endPoint y: 362, distance: 29.6
click at [490, 369] on button "Abbrechen" at bounding box center [502, 377] width 51 height 17
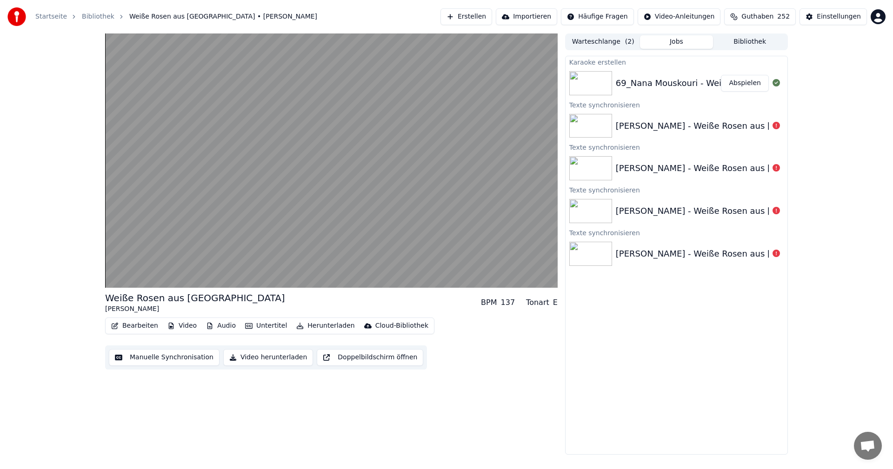
click at [135, 325] on button "Bearbeiten" at bounding box center [134, 326] width 54 height 13
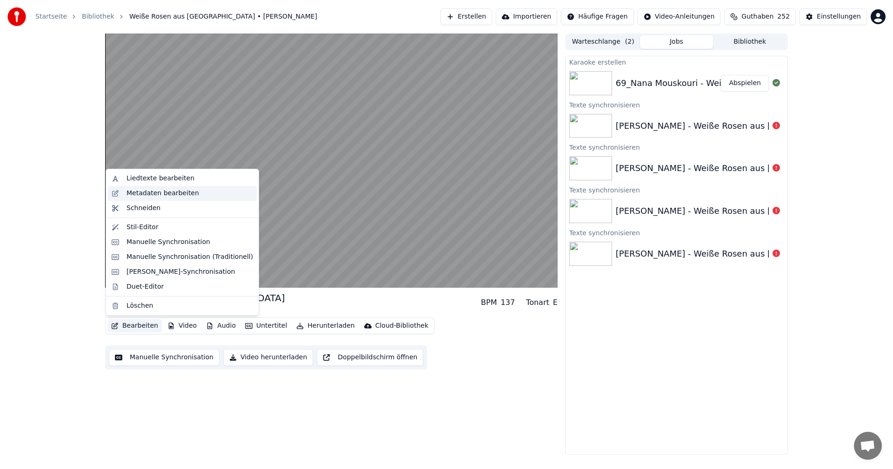
click at [137, 195] on div "Metadaten bearbeiten" at bounding box center [163, 193] width 73 height 9
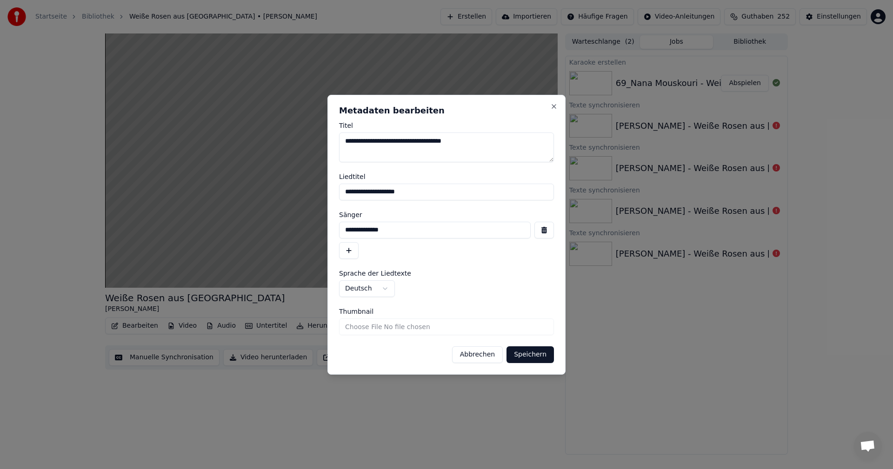
click at [528, 356] on button "Speichern" at bounding box center [530, 355] width 47 height 17
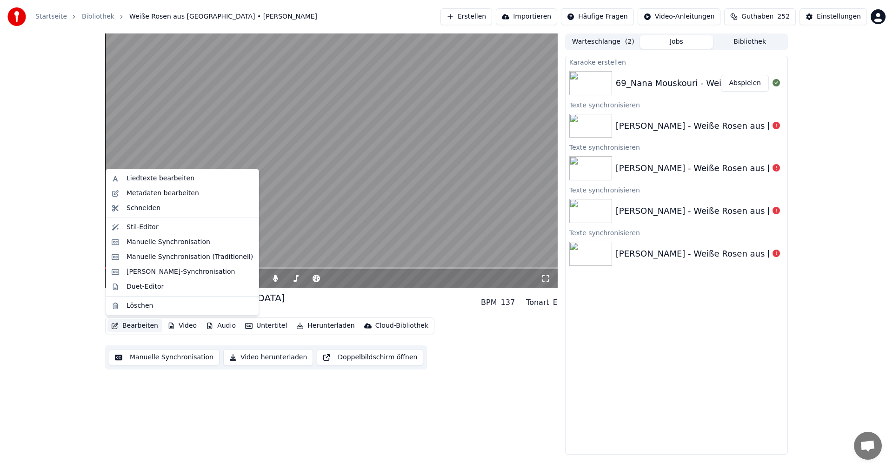
click at [136, 328] on button "Bearbeiten" at bounding box center [134, 326] width 54 height 13
click at [142, 194] on div "Metadaten bearbeiten" at bounding box center [163, 193] width 73 height 9
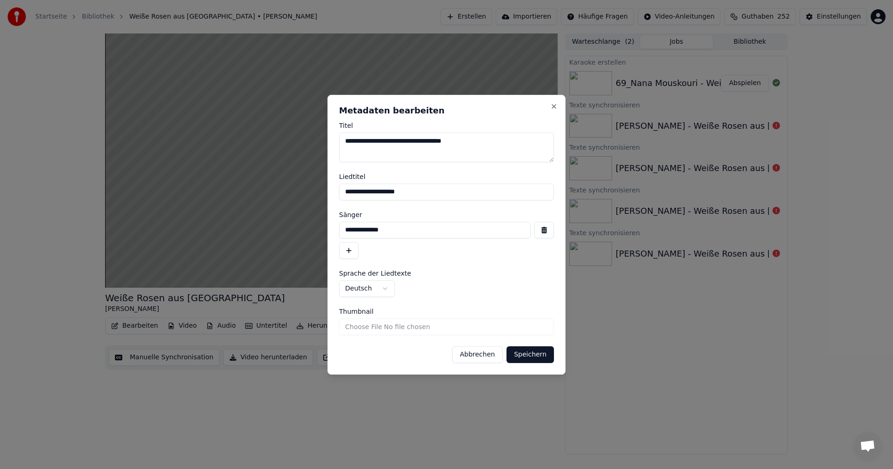
click at [347, 253] on button "button" at bounding box center [349, 250] width 20 height 17
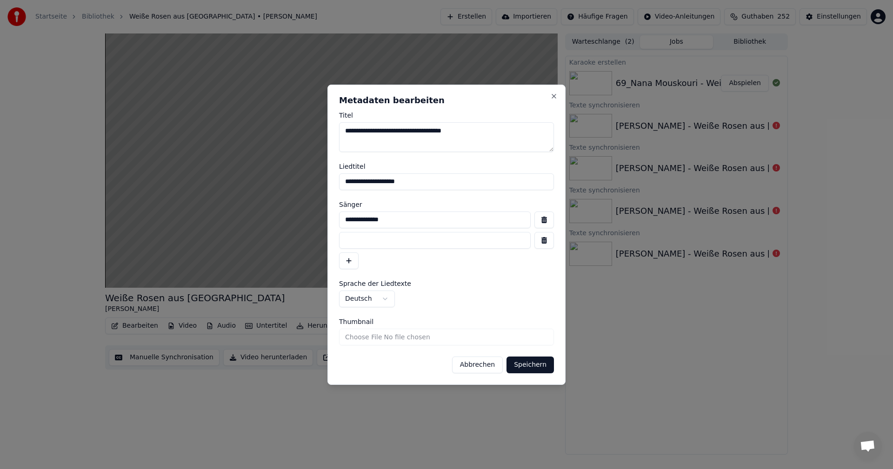
click at [547, 242] on button "button" at bounding box center [545, 240] width 20 height 17
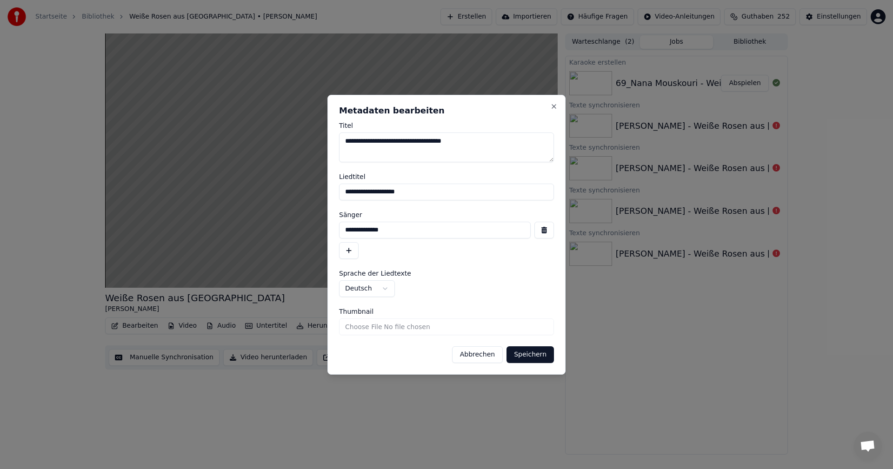
click at [477, 357] on button "Abbrechen" at bounding box center [477, 355] width 51 height 17
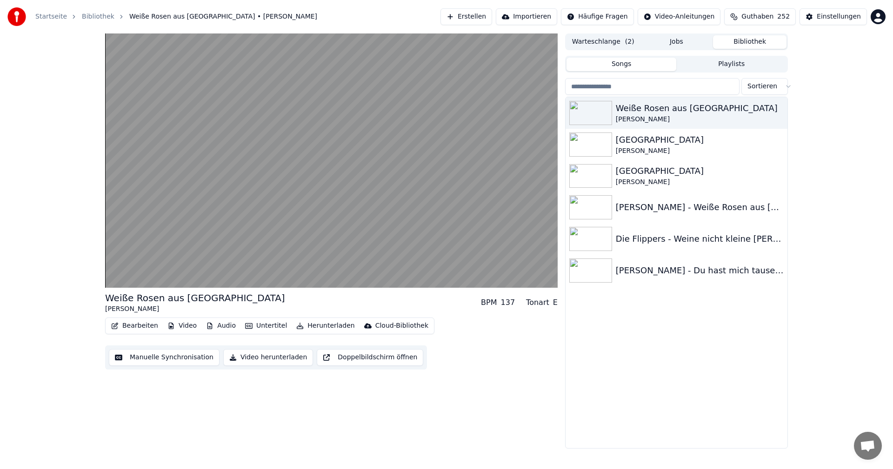
click at [755, 41] on button "Bibliothek" at bounding box center [750, 41] width 74 height 13
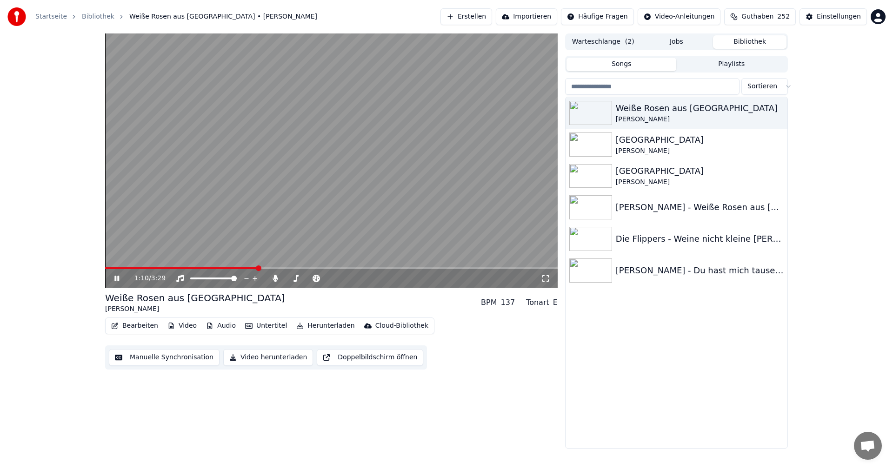
click at [118, 281] on icon at bounding box center [116, 279] width 5 height 6
click at [726, 64] on button "Playlists" at bounding box center [732, 64] width 110 height 13
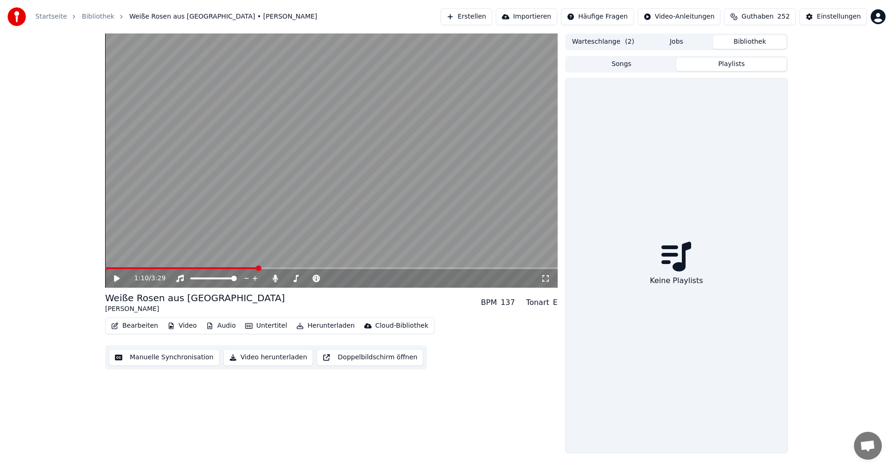
click at [603, 65] on button "Songs" at bounding box center [622, 64] width 110 height 13
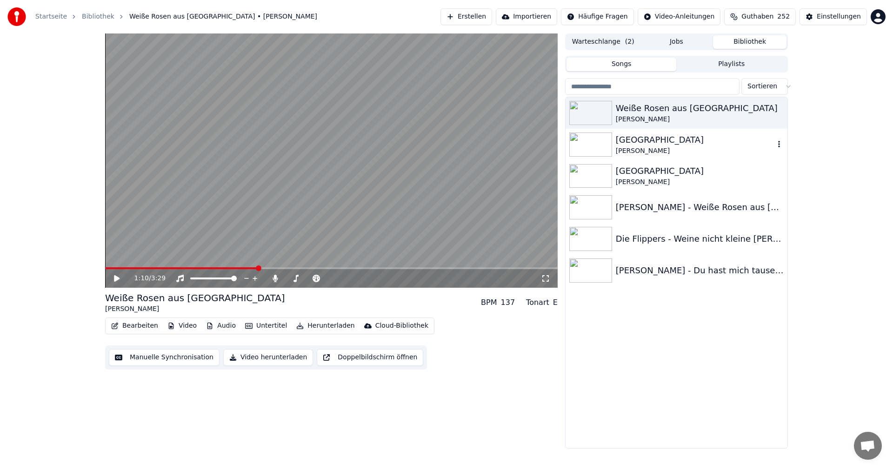
click at [591, 144] on img at bounding box center [591, 145] width 43 height 24
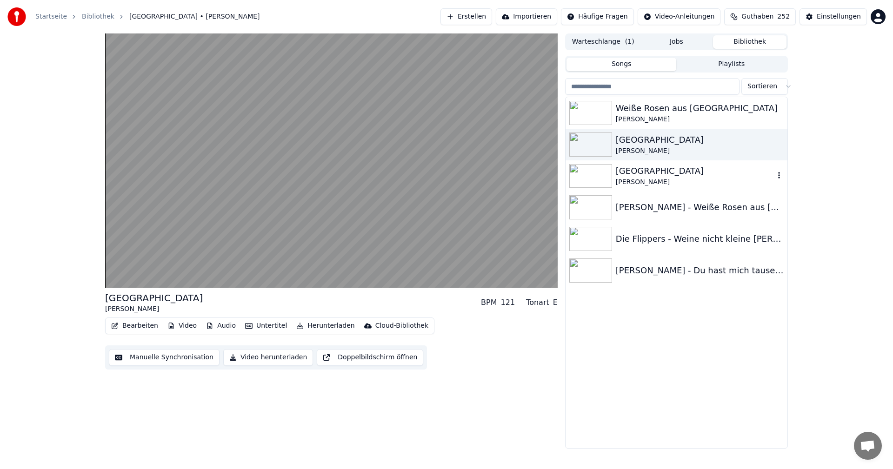
click at [623, 174] on div "[GEOGRAPHIC_DATA]" at bounding box center [695, 171] width 159 height 13
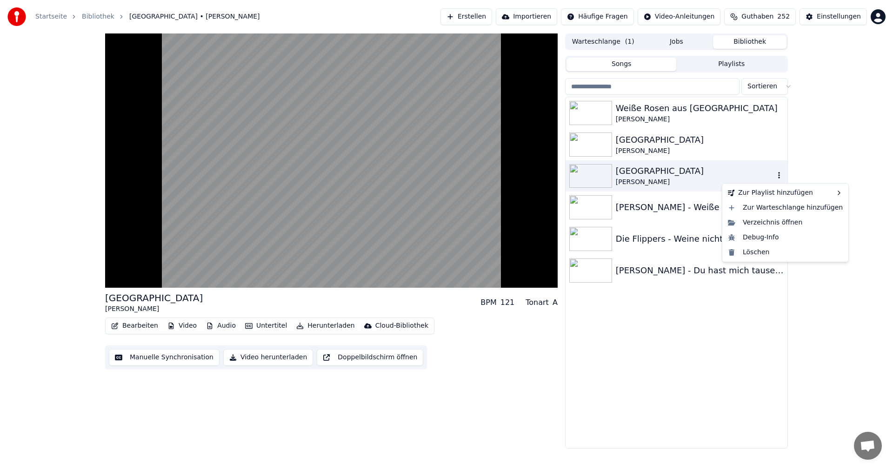
click at [779, 176] on icon "button" at bounding box center [779, 176] width 2 height 7
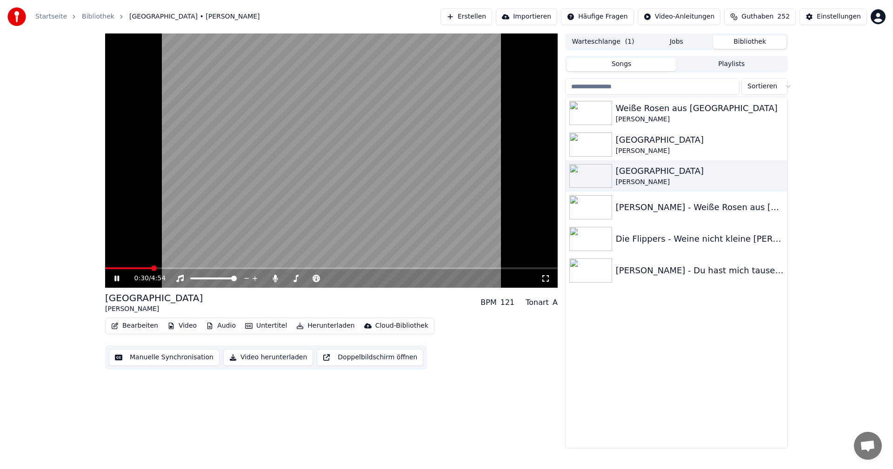
click at [116, 279] on icon at bounding box center [116, 279] width 5 height 6
click at [777, 143] on icon "button" at bounding box center [779, 144] width 9 height 7
click at [777, 145] on icon "button" at bounding box center [779, 144] width 9 height 7
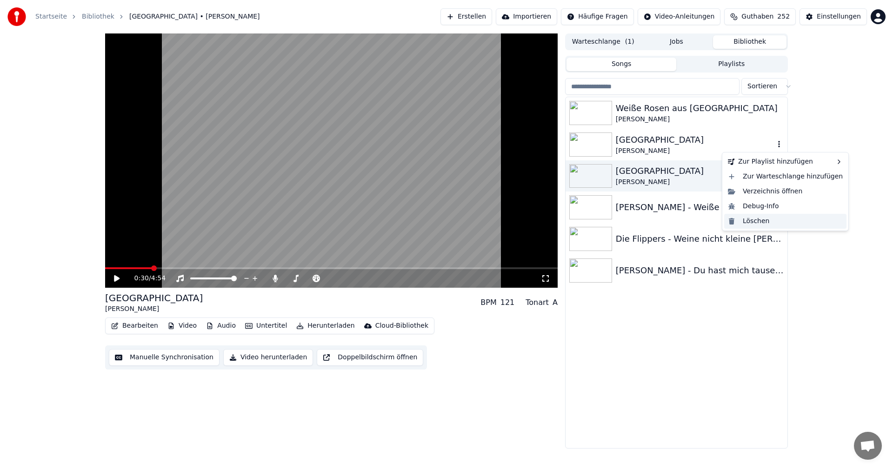
click at [748, 222] on div "Löschen" at bounding box center [785, 221] width 122 height 15
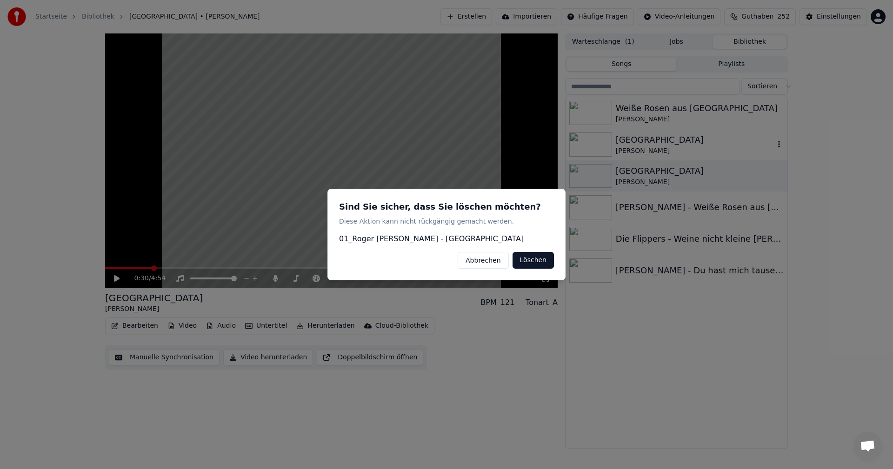
click at [533, 260] on button "Löschen" at bounding box center [533, 260] width 41 height 17
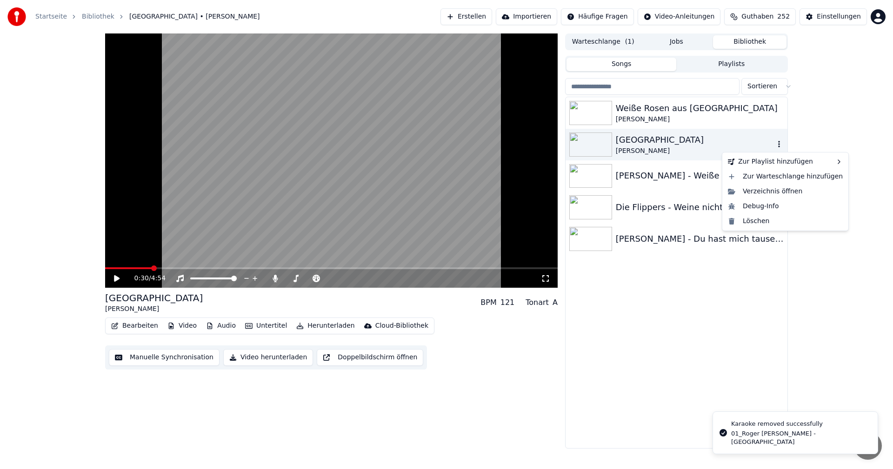
click at [780, 142] on icon "button" at bounding box center [779, 144] width 2 height 7
click at [754, 220] on div "Löschen" at bounding box center [785, 221] width 122 height 15
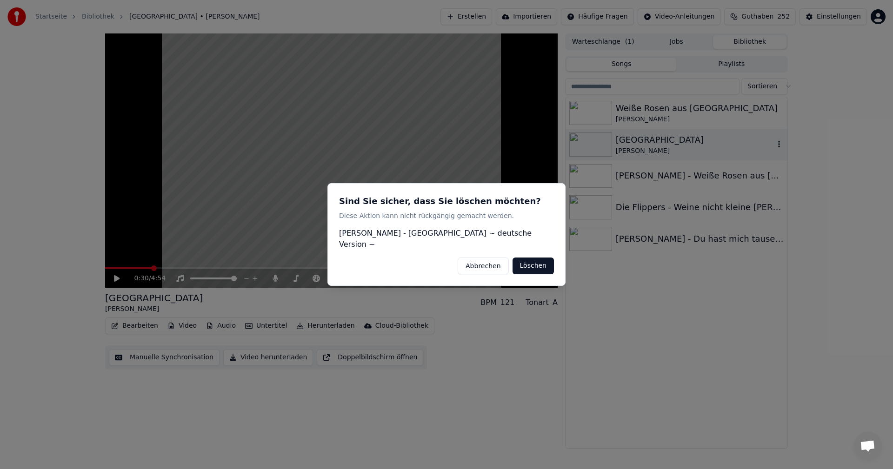
drag, startPoint x: 529, startPoint y: 264, endPoint x: 562, endPoint y: 245, distance: 37.1
click at [530, 264] on button "Löschen" at bounding box center [533, 266] width 41 height 17
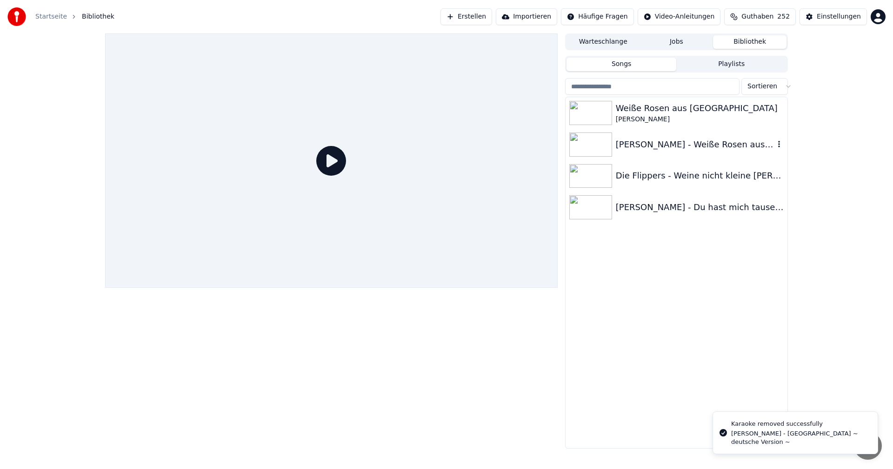
click at [780, 143] on icon "button" at bounding box center [779, 144] width 9 height 7
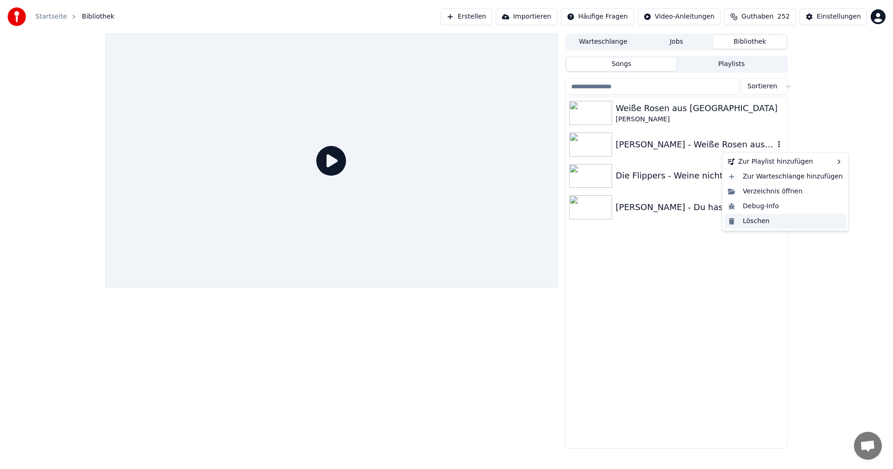
click at [757, 223] on div "Löschen" at bounding box center [785, 221] width 122 height 15
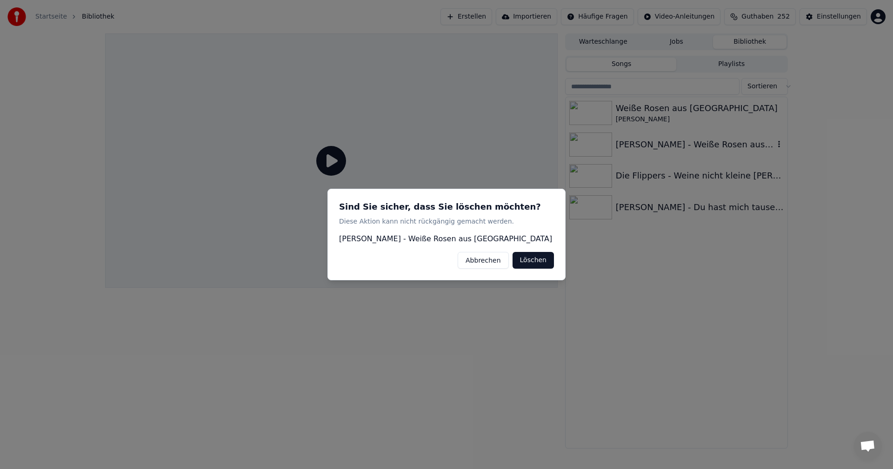
click at [535, 259] on button "Löschen" at bounding box center [533, 260] width 41 height 17
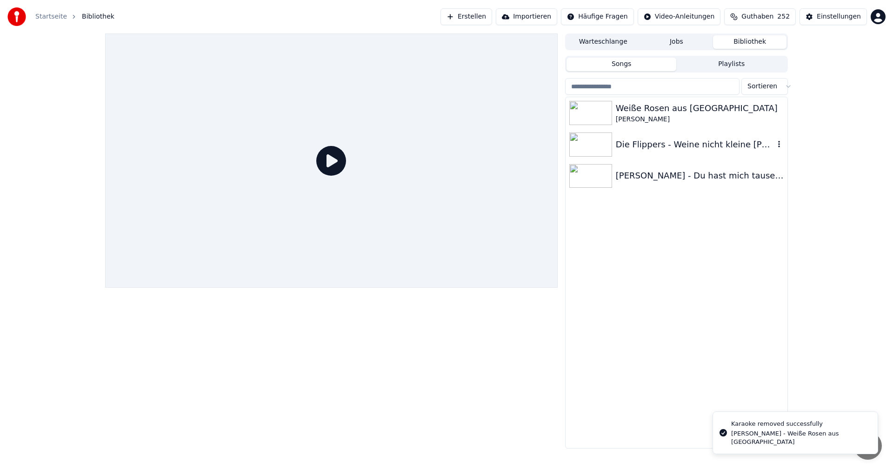
click at [778, 144] on icon "button" at bounding box center [779, 144] width 9 height 7
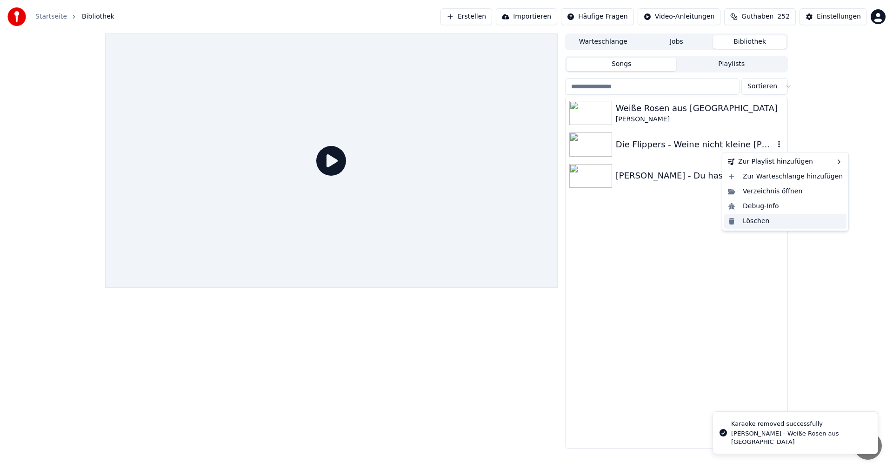
click at [762, 219] on div "Löschen" at bounding box center [785, 221] width 122 height 15
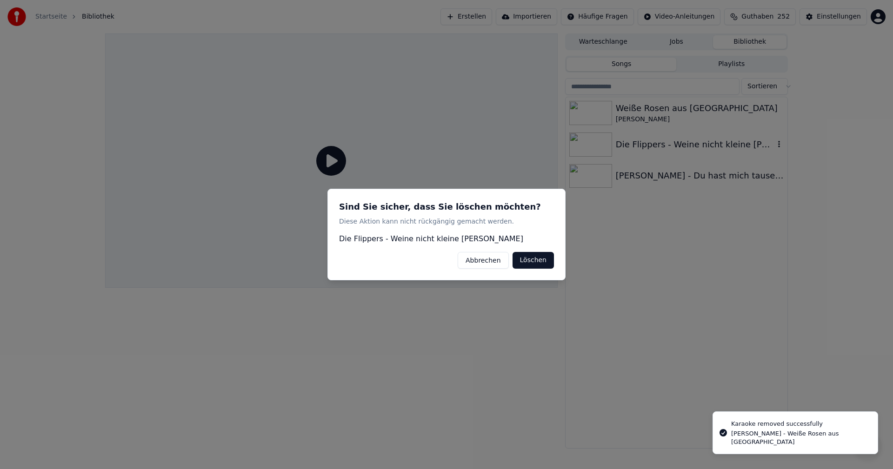
click at [531, 261] on button "Löschen" at bounding box center [533, 260] width 41 height 17
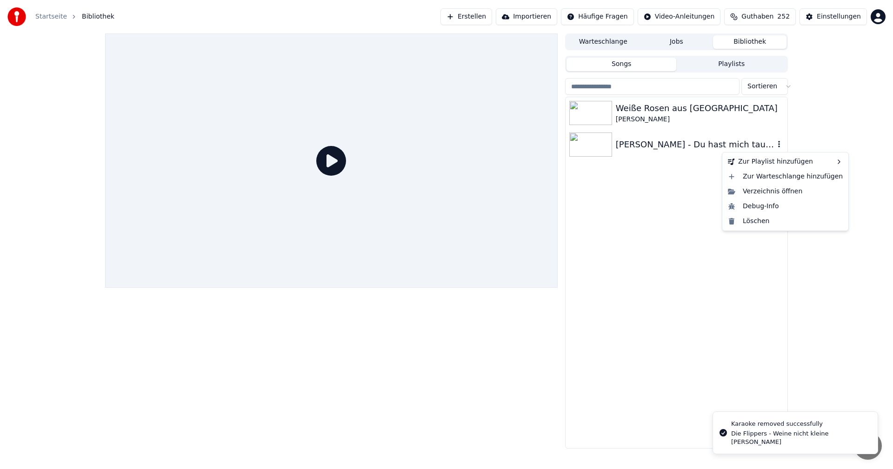
click at [780, 145] on icon "button" at bounding box center [779, 144] width 2 height 7
click at [763, 224] on div "Löschen" at bounding box center [785, 221] width 122 height 15
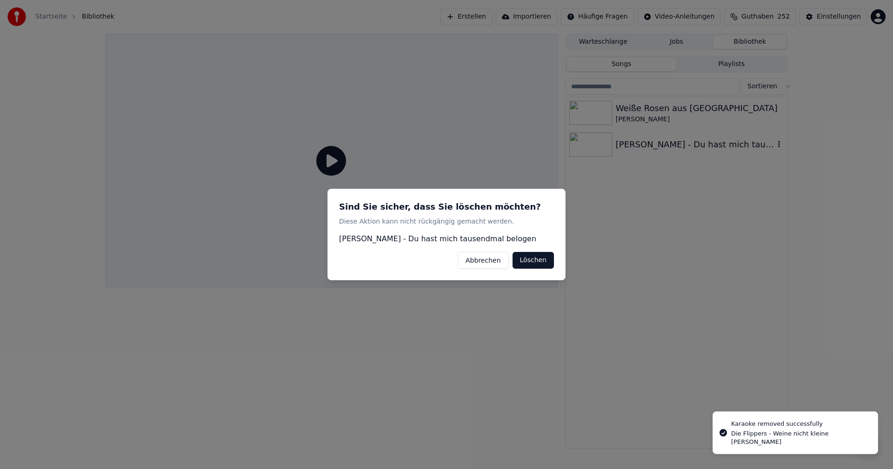
click at [536, 261] on button "Löschen" at bounding box center [533, 260] width 41 height 17
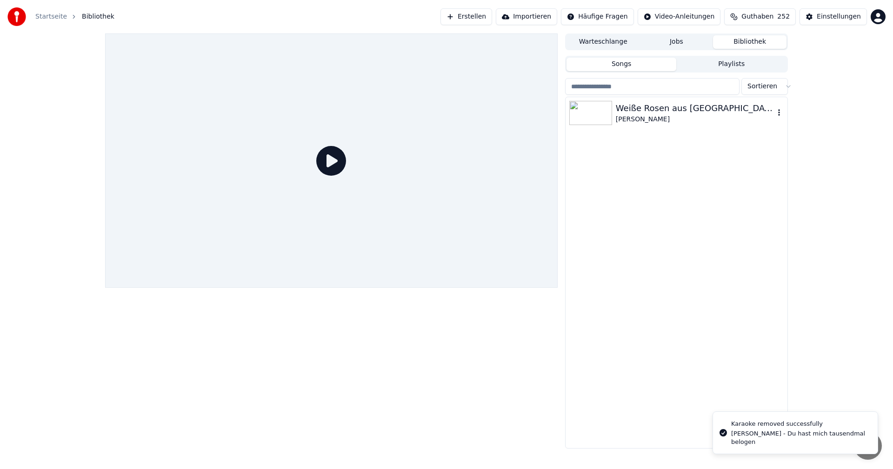
click at [637, 114] on div "Weiße Rosen aus [GEOGRAPHIC_DATA]" at bounding box center [695, 108] width 159 height 13
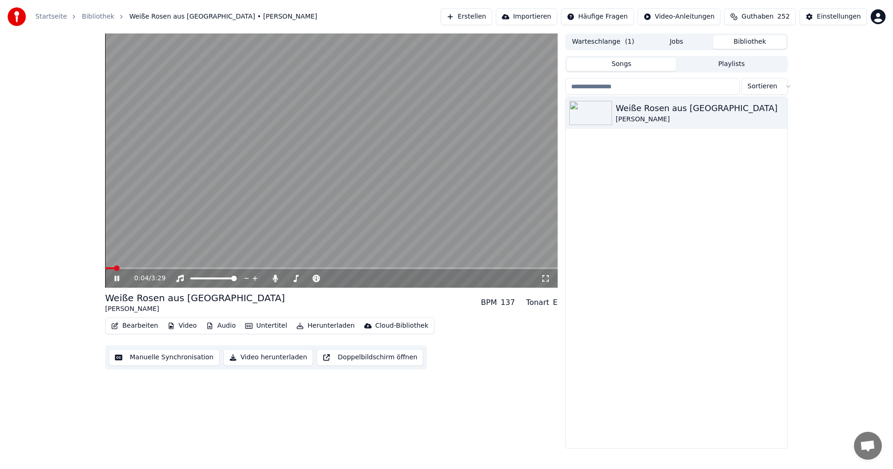
click at [131, 327] on button "Bearbeiten" at bounding box center [134, 326] width 54 height 13
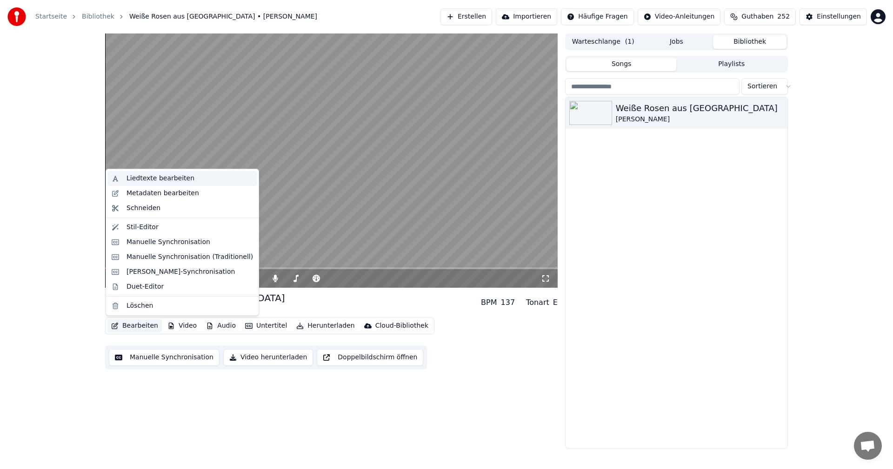
click at [140, 175] on div "Liedtexte bearbeiten" at bounding box center [161, 178] width 68 height 9
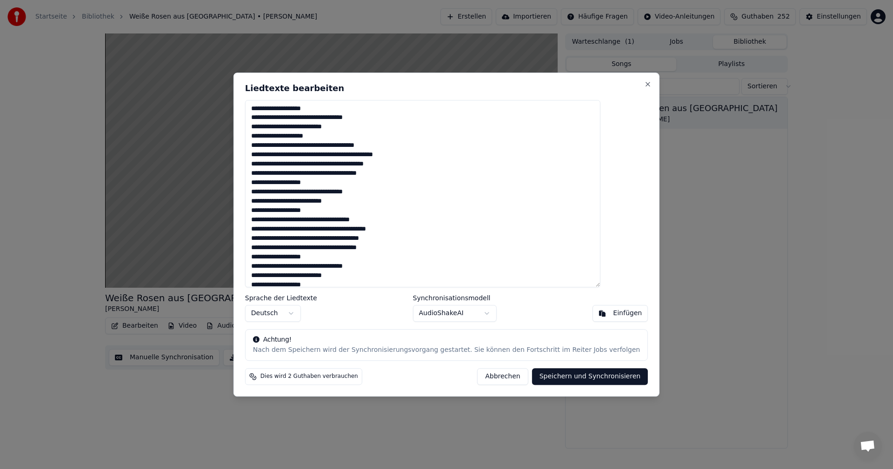
click at [492, 378] on button "Abbrechen" at bounding box center [502, 377] width 51 height 17
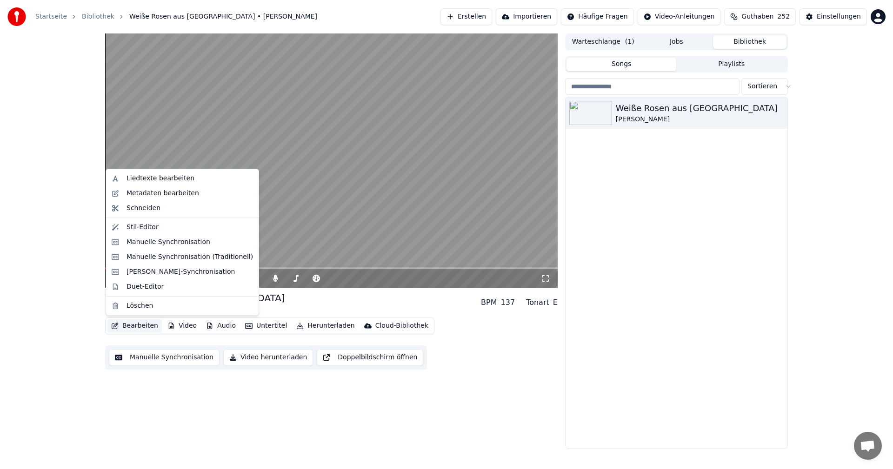
click at [145, 327] on button "Bearbeiten" at bounding box center [134, 326] width 54 height 13
click at [139, 195] on div "Metadaten bearbeiten" at bounding box center [163, 193] width 73 height 9
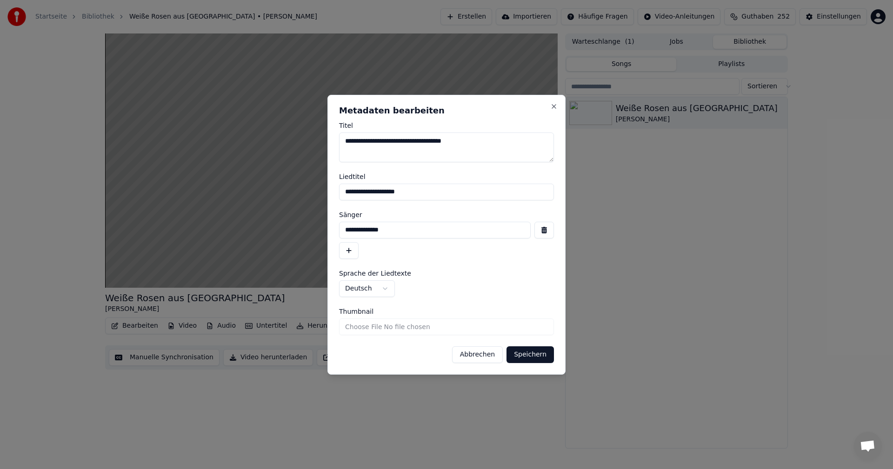
click at [475, 356] on button "Abbrechen" at bounding box center [477, 355] width 51 height 17
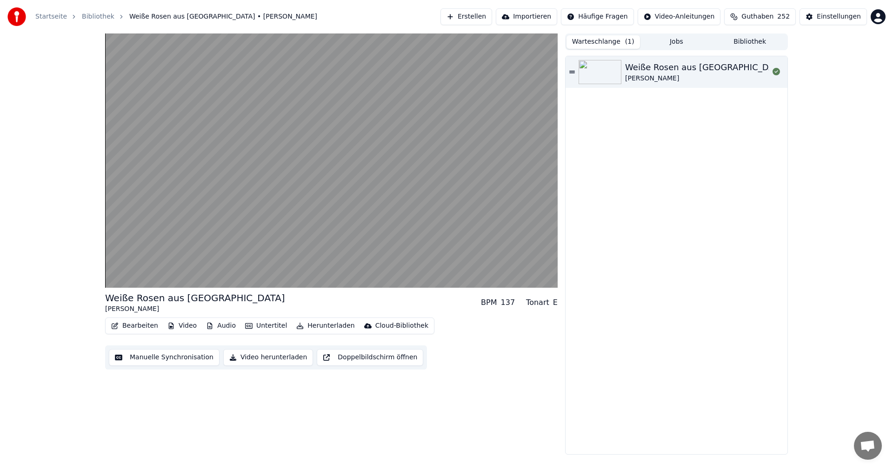
click at [628, 41] on span "( 1 )" at bounding box center [629, 41] width 9 height 9
click at [571, 72] on icon at bounding box center [573, 72] width 6 height 2
click at [571, 72] on icon at bounding box center [573, 72] width 6 height 7
click at [777, 73] on icon at bounding box center [776, 71] width 7 height 7
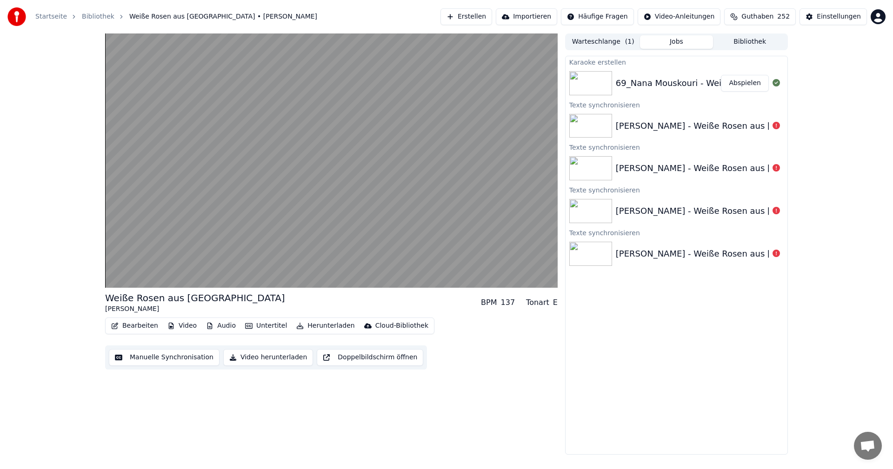
click at [680, 42] on button "Jobs" at bounding box center [677, 41] width 74 height 13
click at [595, 40] on button "Warteschlange ( 1 )" at bounding box center [604, 41] width 74 height 13
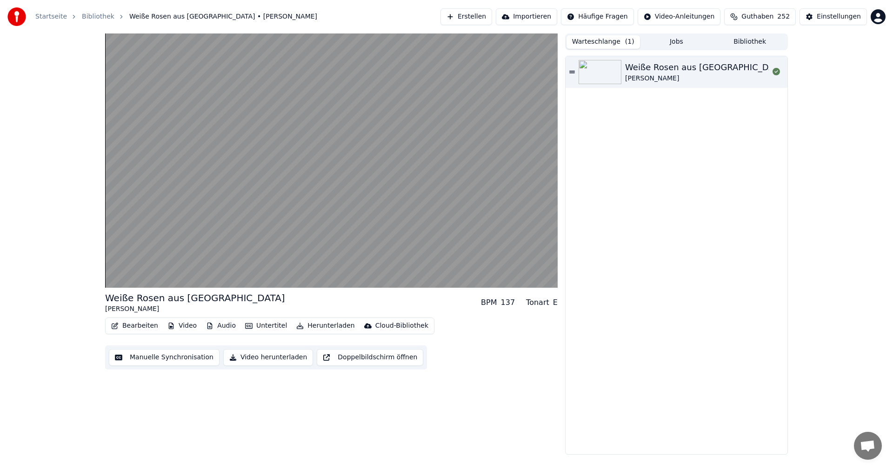
drag, startPoint x: 749, startPoint y: 34, endPoint x: 751, endPoint y: 41, distance: 8.2
click at [749, 38] on div "Warteschlange ( 1 ) Jobs Bibliothek" at bounding box center [676, 42] width 223 height 17
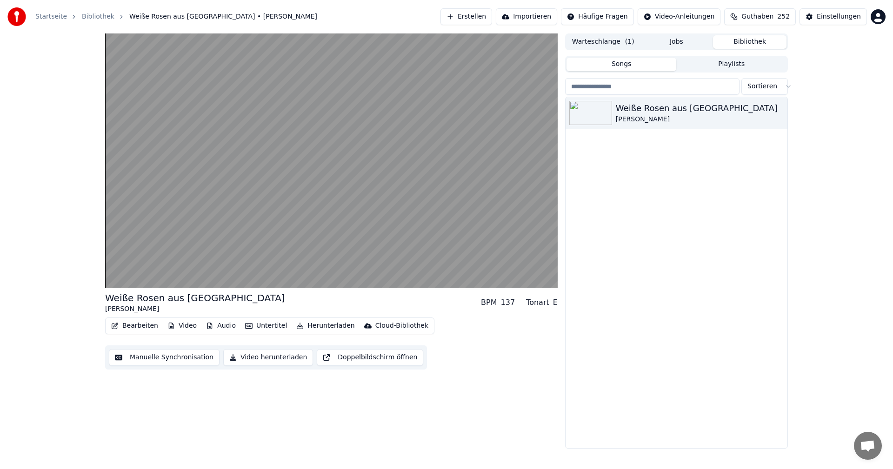
click at [751, 41] on button "Bibliothek" at bounding box center [750, 41] width 74 height 13
click at [637, 108] on div "Weiße Rosen aus [GEOGRAPHIC_DATA]" at bounding box center [695, 108] width 159 height 13
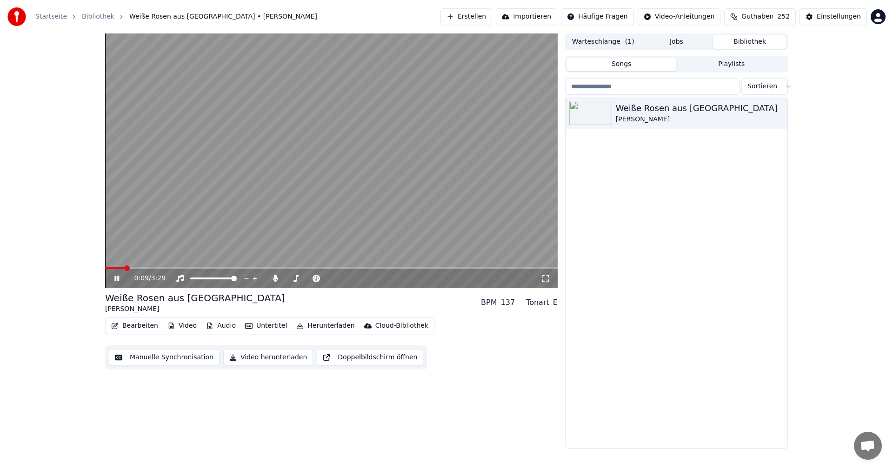
click at [125, 268] on span at bounding box center [127, 269] width 6 height 6
click at [118, 278] on icon at bounding box center [124, 278] width 22 height 7
click at [474, 16] on button "Erstellen" at bounding box center [467, 16] width 52 height 17
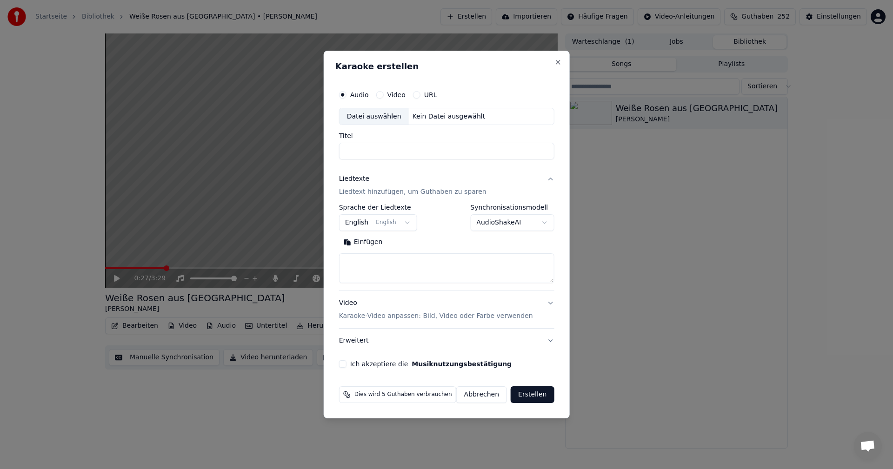
click at [384, 114] on div "Datei auswählen" at bounding box center [374, 116] width 69 height 17
click at [475, 395] on button "Abbrechen" at bounding box center [481, 395] width 51 height 17
select select
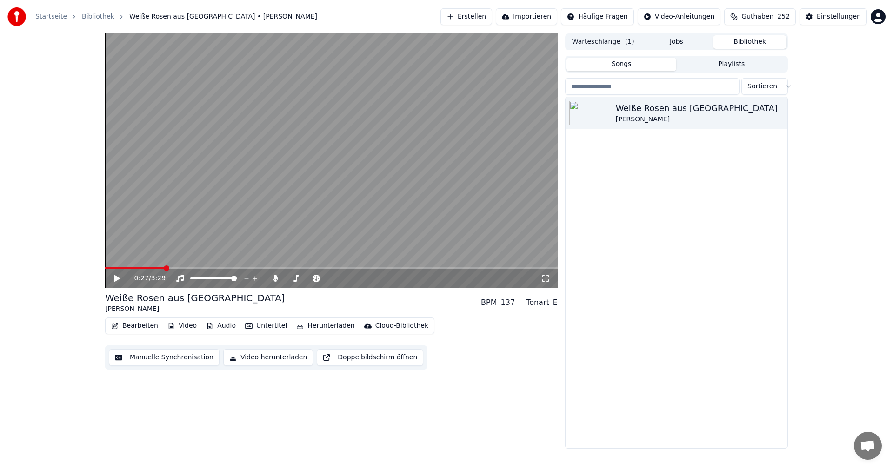
click at [477, 16] on button "Erstellen" at bounding box center [467, 16] width 52 height 17
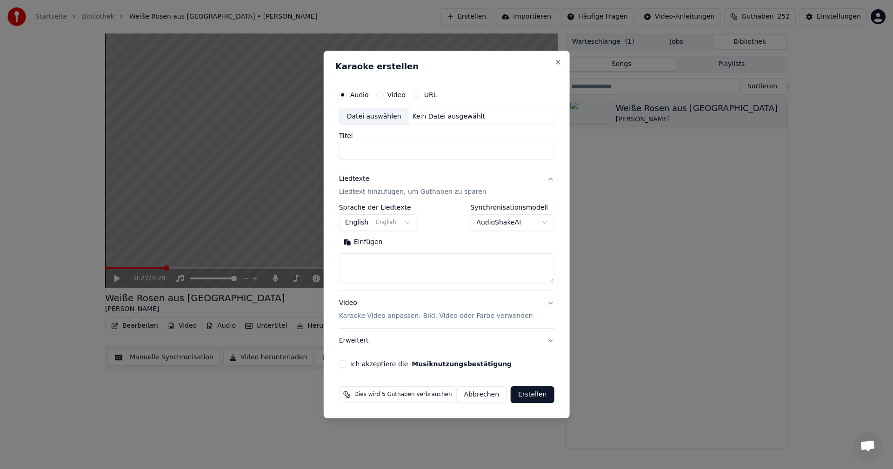
click at [370, 118] on div "Datei auswählen" at bounding box center [374, 116] width 69 height 17
type input "**********"
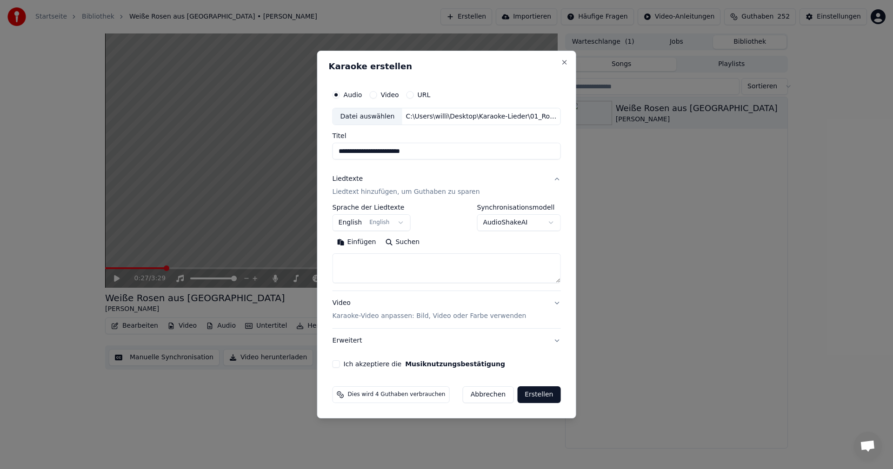
click at [402, 223] on body "**********" at bounding box center [446, 234] width 893 height 469
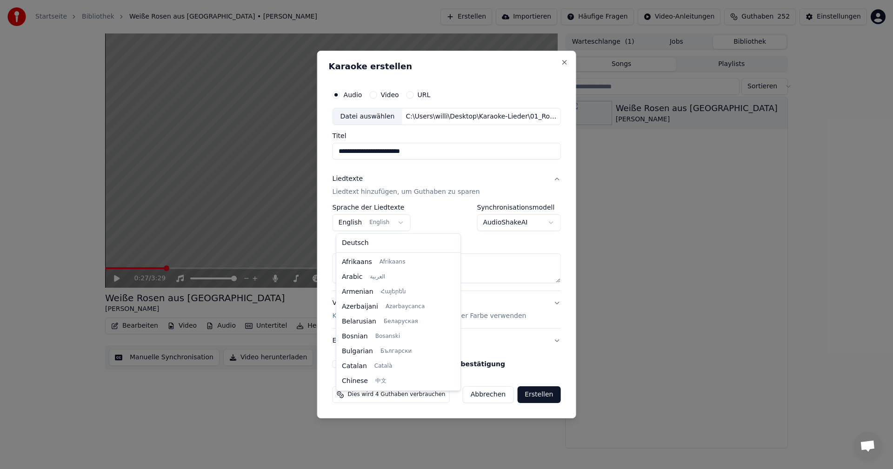
scroll to position [74, 0]
select select "**"
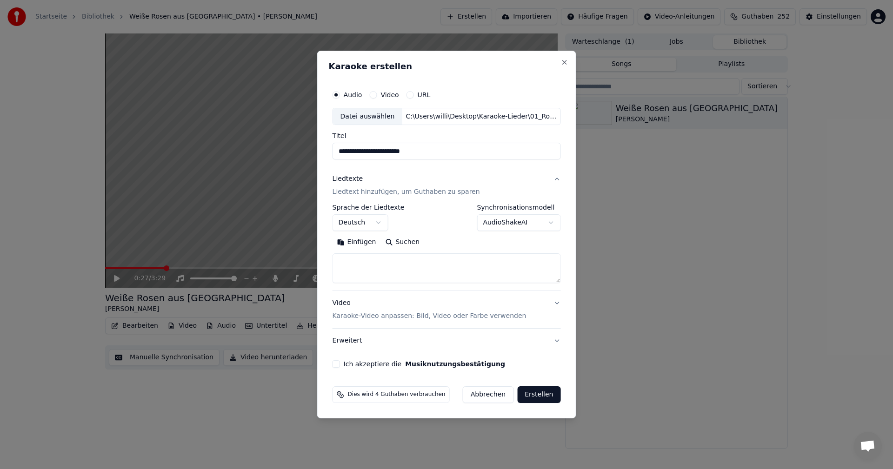
click at [546, 221] on body "**********" at bounding box center [446, 234] width 893 height 469
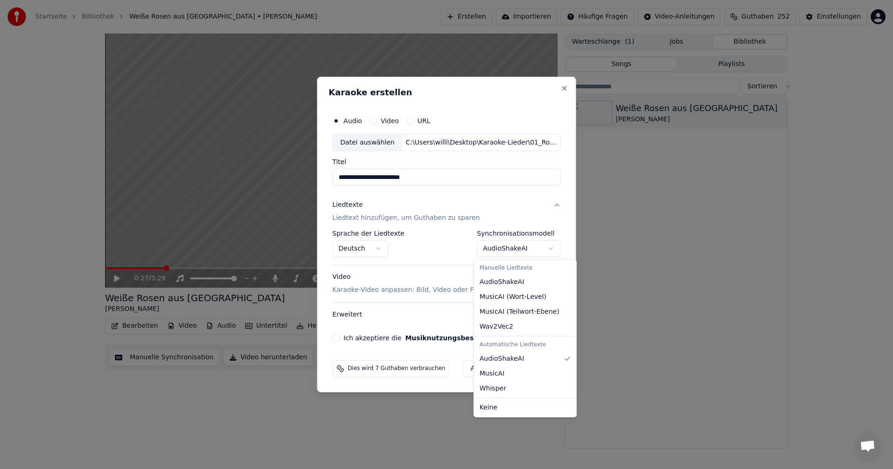
click at [546, 249] on body "**********" at bounding box center [446, 234] width 893 height 469
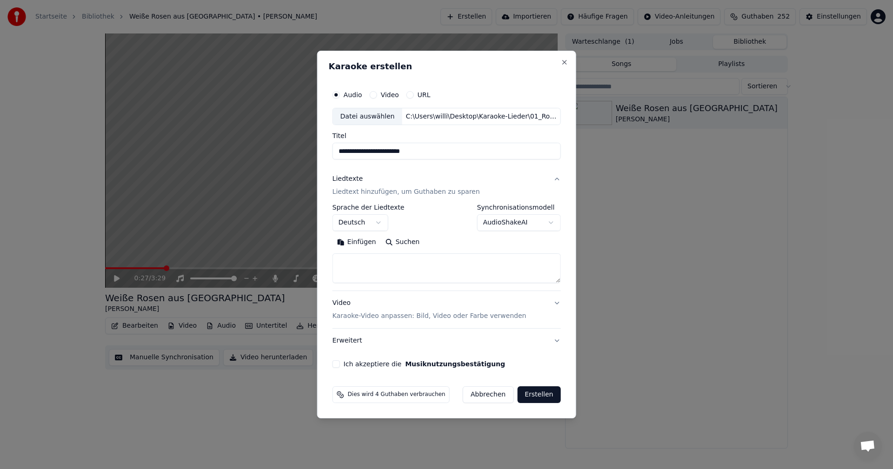
click at [547, 221] on body "**********" at bounding box center [446, 234] width 893 height 469
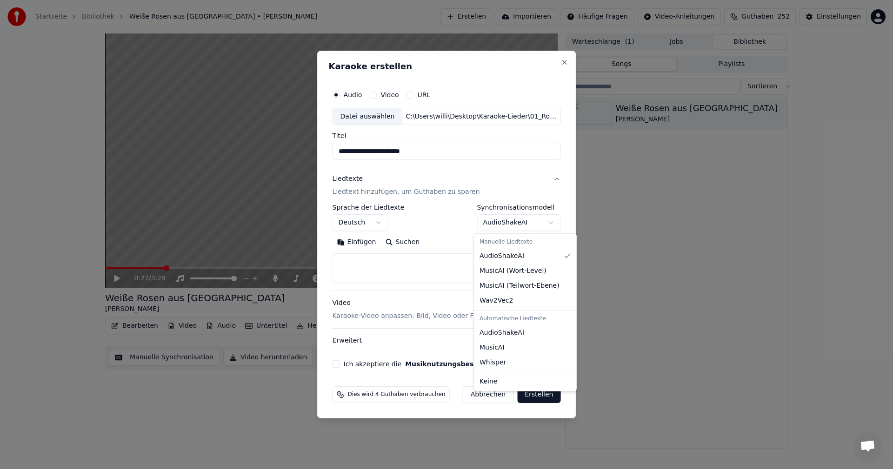
select select "**********"
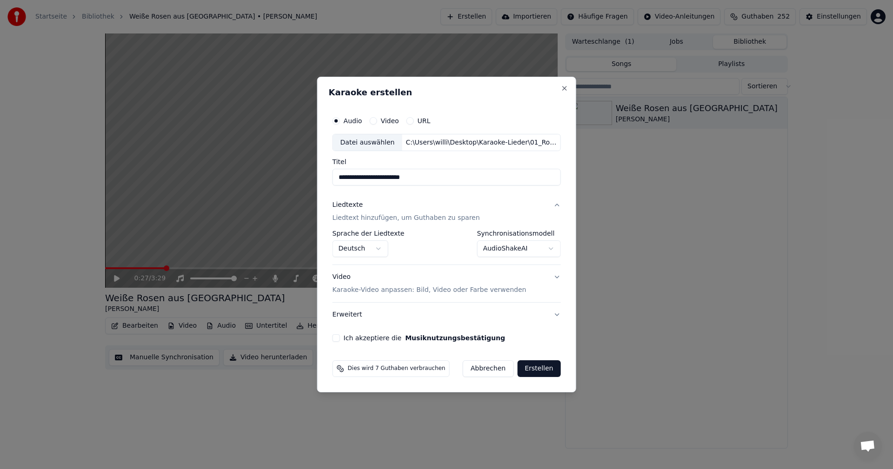
click at [383, 290] on p "Karaoke-Video anpassen: Bild, Video oder Farbe verwenden" at bounding box center [430, 290] width 194 height 9
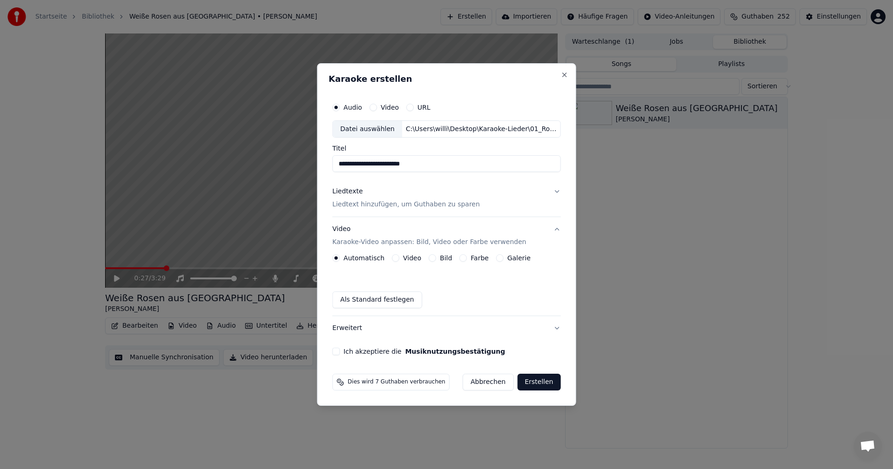
click at [435, 257] on button "Bild" at bounding box center [432, 258] width 7 height 7
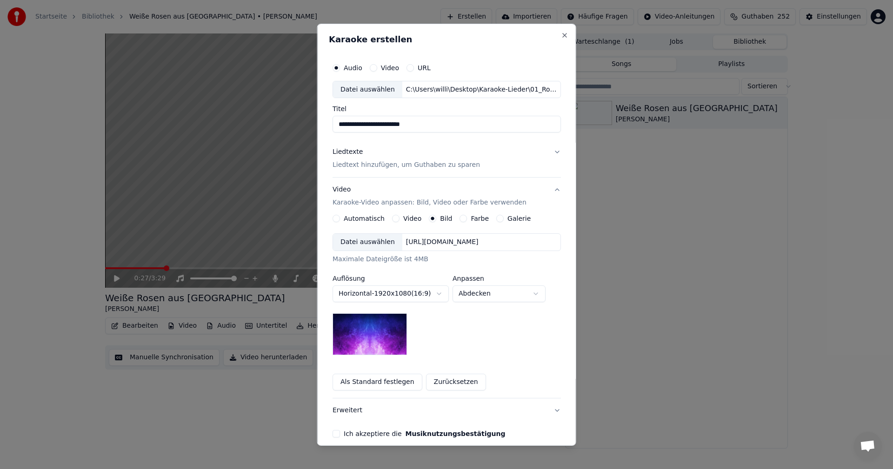
click at [362, 241] on div "Datei auswählen" at bounding box center [367, 242] width 69 height 17
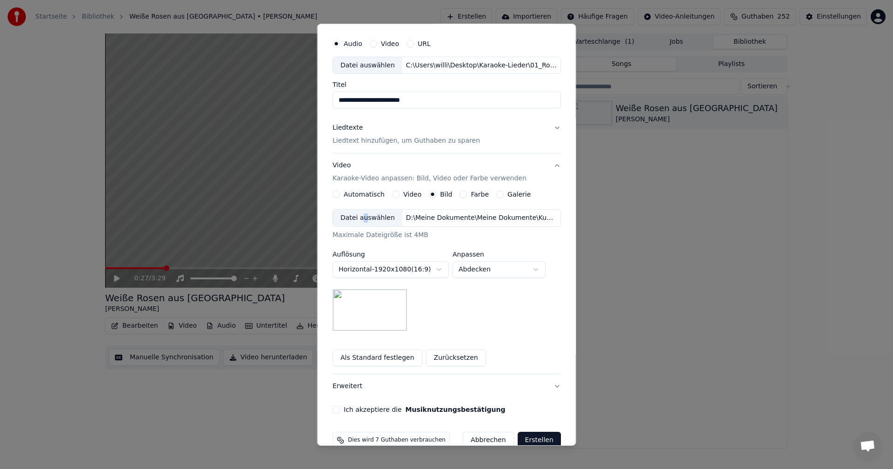
scroll to position [42, 0]
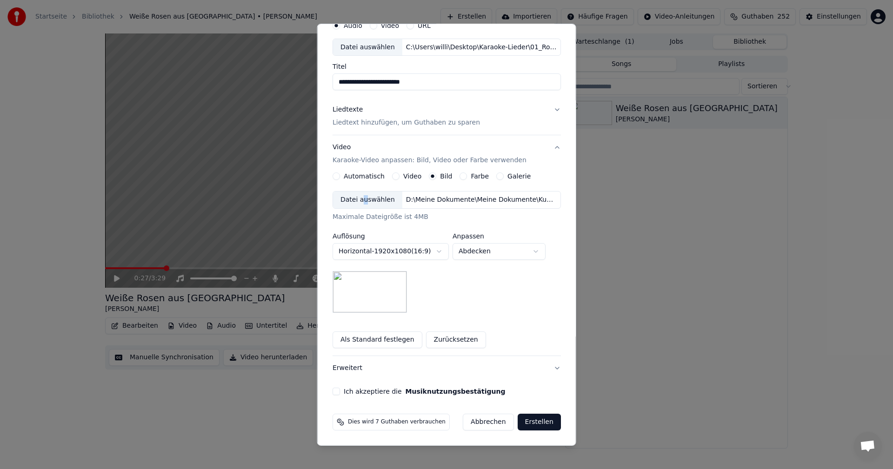
click at [336, 393] on button "Ich akzeptiere die Musiknutzungsbestätigung" at bounding box center [336, 391] width 7 height 7
click at [526, 422] on button "Erstellen" at bounding box center [538, 422] width 43 height 17
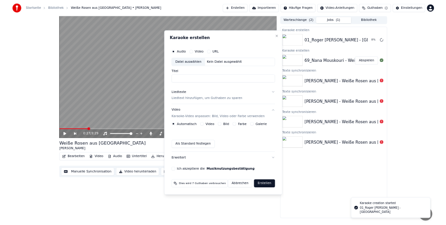
scroll to position [0, 0]
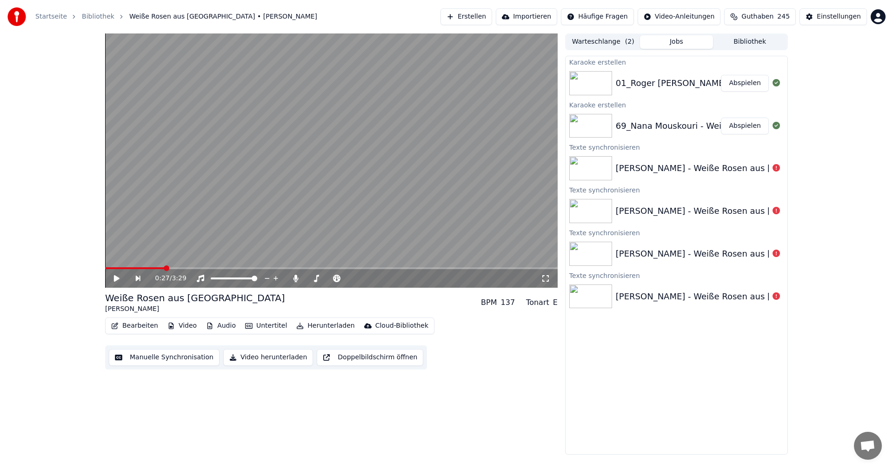
click at [746, 86] on button "Abspielen" at bounding box center [745, 83] width 48 height 17
click at [120, 276] on icon at bounding box center [124, 278] width 22 height 7
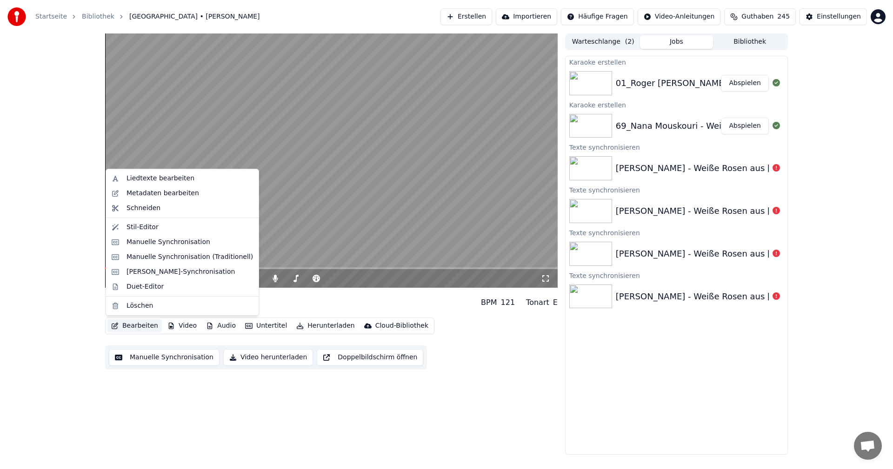
click at [135, 327] on button "Bearbeiten" at bounding box center [134, 326] width 54 height 13
click at [153, 178] on div "Liedtexte bearbeiten" at bounding box center [161, 178] width 68 height 9
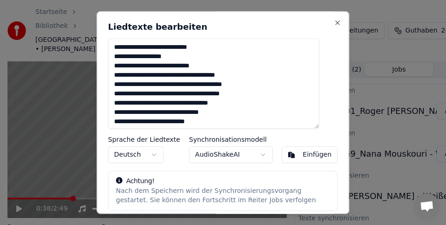
click at [172, 48] on textarea "**********" at bounding box center [213, 84] width 211 height 90
click at [236, 75] on textarea "**********" at bounding box center [213, 84] width 211 height 90
click at [255, 84] on textarea "**********" at bounding box center [213, 84] width 211 height 90
click at [154, 94] on textarea "**********" at bounding box center [213, 84] width 211 height 90
click at [119, 103] on textarea "**********" at bounding box center [213, 84] width 211 height 90
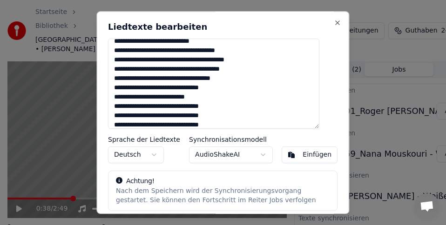
scroll to position [27, 0]
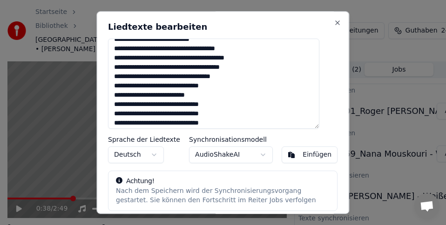
click at [140, 123] on textarea "**********" at bounding box center [213, 84] width 211 height 90
click at [187, 123] on textarea "**********" at bounding box center [213, 84] width 211 height 90
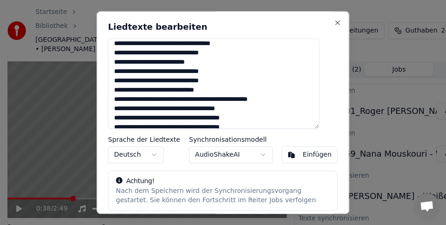
scroll to position [64, 0]
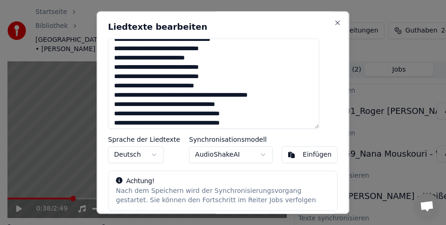
drag, startPoint x: 120, startPoint y: 96, endPoint x: 172, endPoint y: 92, distance: 52.7
click at [172, 92] on textarea "**********" at bounding box center [213, 84] width 211 height 90
paste textarea "*******"
click at [210, 96] on textarea "**********" at bounding box center [213, 84] width 211 height 90
drag, startPoint x: 235, startPoint y: 104, endPoint x: 248, endPoint y: 110, distance: 14.6
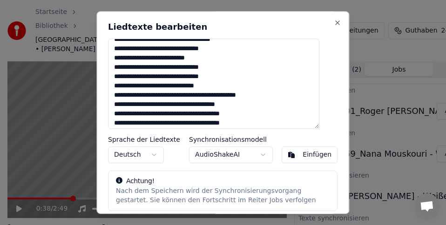
click at [235, 105] on textarea "**********" at bounding box center [213, 84] width 211 height 90
click at [224, 114] on textarea "**********" at bounding box center [213, 84] width 211 height 90
click at [233, 114] on textarea "**********" at bounding box center [213, 84] width 211 height 90
click at [155, 121] on textarea "**********" at bounding box center [213, 84] width 211 height 90
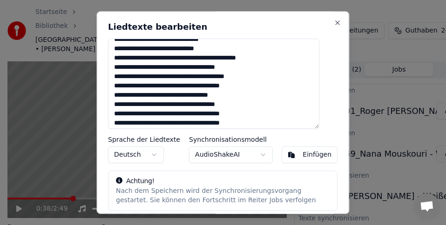
scroll to position [120, 0]
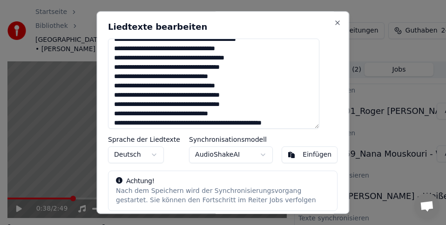
click at [154, 105] on textarea "**********" at bounding box center [213, 84] width 211 height 90
drag, startPoint x: 119, startPoint y: 76, endPoint x: 236, endPoint y: 76, distance: 116.8
click at [236, 76] on textarea "**********" at bounding box center [213, 84] width 211 height 90
click at [235, 86] on textarea "**********" at bounding box center [213, 84] width 211 height 90
click at [258, 57] on textarea "**********" at bounding box center [213, 84] width 211 height 90
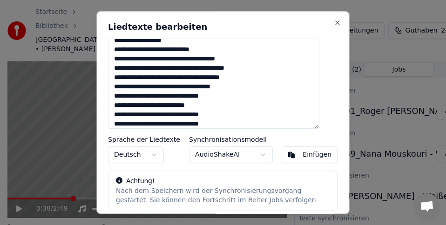
scroll to position [0, 0]
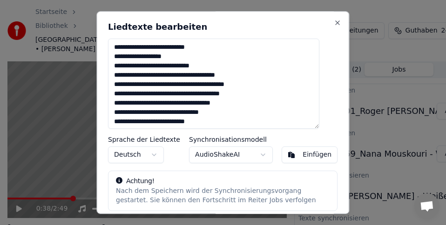
click at [262, 83] on textarea "**********" at bounding box center [213, 84] width 211 height 90
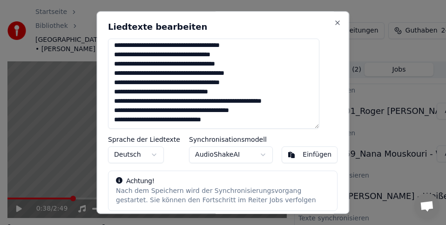
drag, startPoint x: 235, startPoint y: 91, endPoint x: 121, endPoint y: 92, distance: 114.5
click at [121, 92] on textarea "**********" at bounding box center [213, 84] width 211 height 90
paste textarea "*"
drag, startPoint x: 272, startPoint y: 100, endPoint x: 324, endPoint y: 126, distance: 57.6
click at [272, 101] on textarea "**********" at bounding box center [213, 84] width 211 height 90
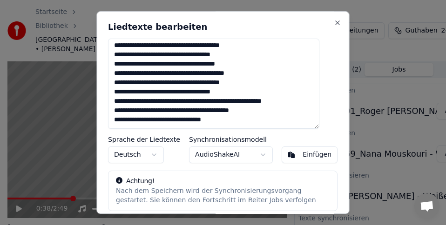
click at [175, 101] on textarea "**********" at bounding box center [213, 84] width 211 height 90
click at [235, 111] on textarea "**********" at bounding box center [213, 84] width 211 height 90
click at [319, 128] on textarea "**********" at bounding box center [213, 84] width 211 height 90
click at [132, 120] on textarea "**********" at bounding box center [213, 84] width 211 height 90
click at [220, 120] on textarea "**********" at bounding box center [213, 84] width 211 height 90
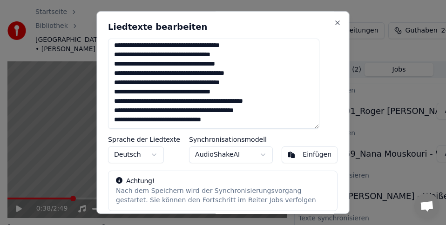
click at [238, 121] on textarea "**********" at bounding box center [213, 84] width 211 height 90
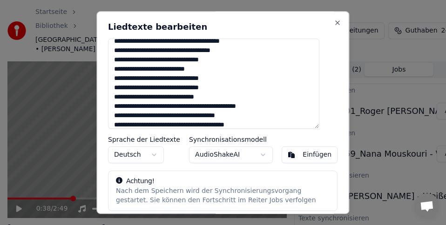
scroll to position [0, 0]
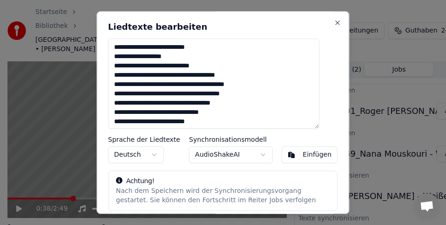
click at [254, 84] on textarea "**********" at bounding box center [213, 84] width 211 height 90
click at [255, 84] on textarea "**********" at bounding box center [213, 84] width 211 height 90
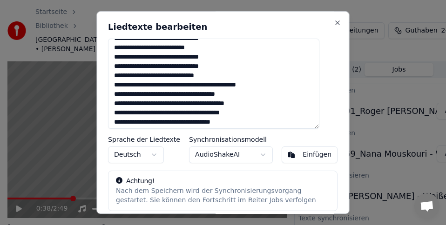
scroll to position [102, 0]
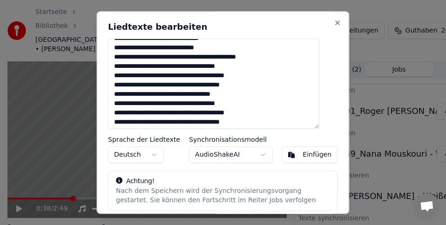
click at [257, 74] on textarea "**********" at bounding box center [213, 84] width 211 height 90
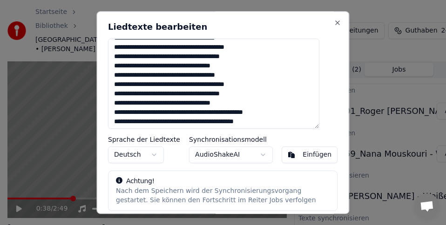
scroll to position [132, 0]
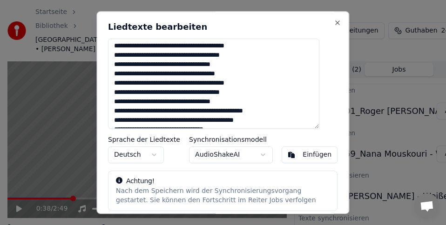
click at [262, 74] on textarea "**********" at bounding box center [213, 84] width 211 height 90
click at [257, 84] on textarea "**********" at bounding box center [213, 84] width 211 height 90
click at [245, 93] on textarea "**********" at bounding box center [213, 84] width 211 height 90
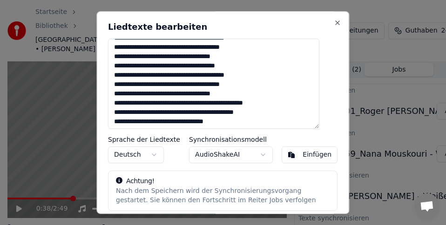
scroll to position [141, 0]
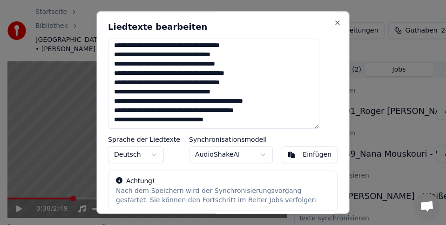
click at [127, 112] on textarea "**********" at bounding box center [213, 84] width 211 height 90
click at [151, 100] on textarea "**********" at bounding box center [213, 84] width 211 height 90
drag, startPoint x: 155, startPoint y: 103, endPoint x: 204, endPoint y: 113, distance: 49.7
click at [156, 103] on textarea "**********" at bounding box center [213, 84] width 211 height 90
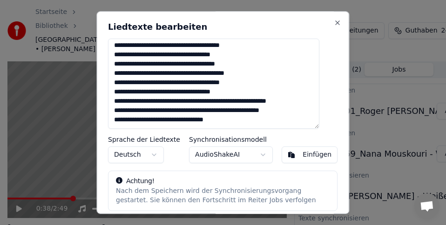
click at [244, 109] on textarea "**********" at bounding box center [213, 84] width 211 height 90
click at [121, 119] on textarea "**********" at bounding box center [213, 84] width 211 height 90
click at [122, 123] on textarea "**********" at bounding box center [213, 84] width 211 height 90
type textarea "**********"
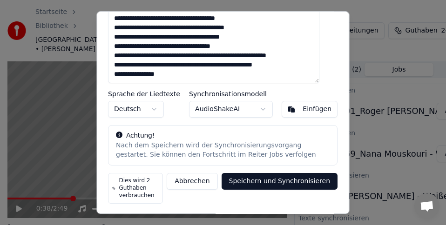
scroll to position [47, 0]
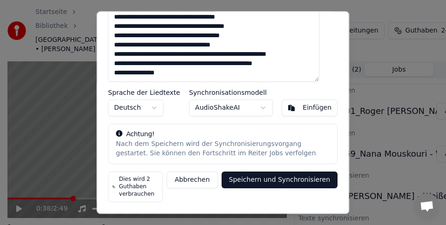
click at [254, 180] on button "Speichern und Synchronisieren" at bounding box center [279, 180] width 116 height 17
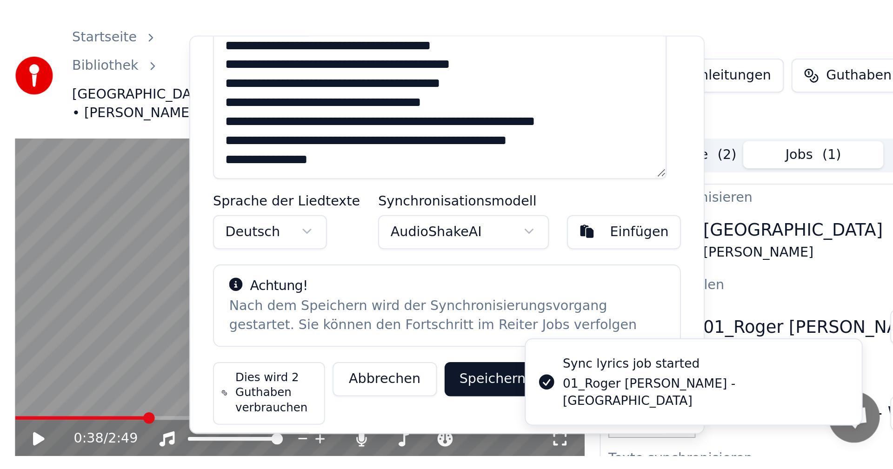
scroll to position [151, 0]
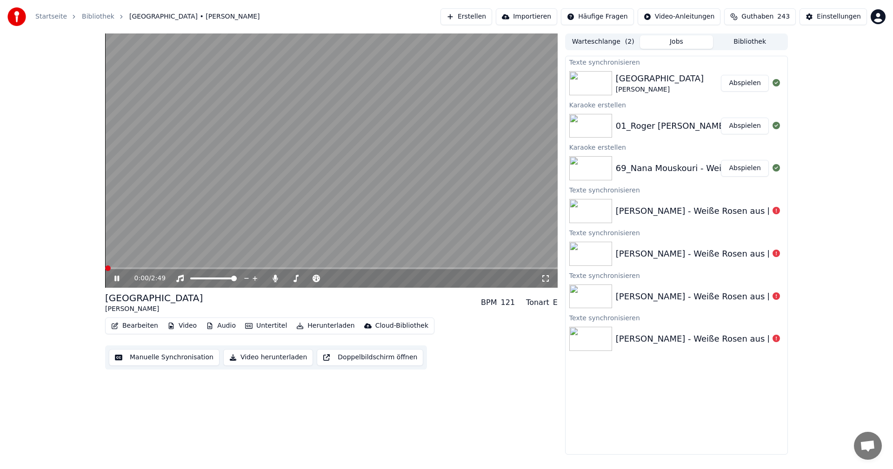
click at [105, 268] on span at bounding box center [331, 269] width 453 height 2
click at [332, 280] on span at bounding box center [330, 279] width 6 height 6
click at [114, 276] on icon at bounding box center [124, 278] width 22 height 7
click at [161, 356] on button "Manuelle Synchronisation" at bounding box center [164, 357] width 111 height 17
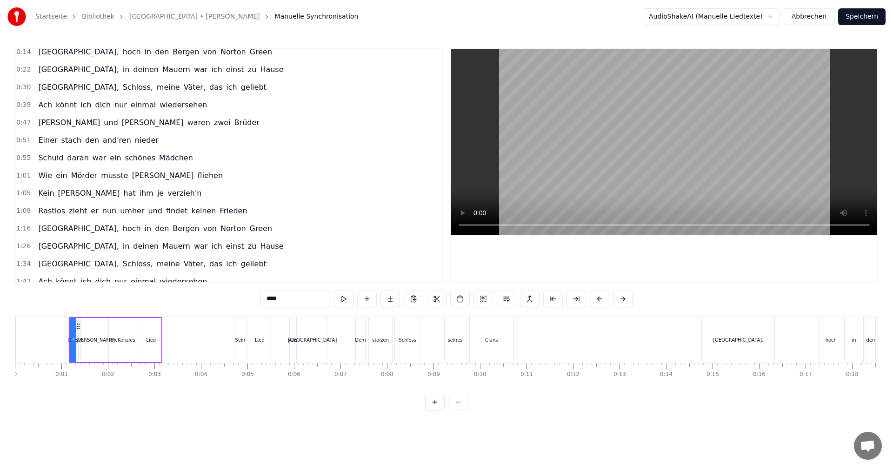
scroll to position [61, 0]
click at [147, 208] on span "und" at bounding box center [155, 209] width 16 height 11
type input "***"
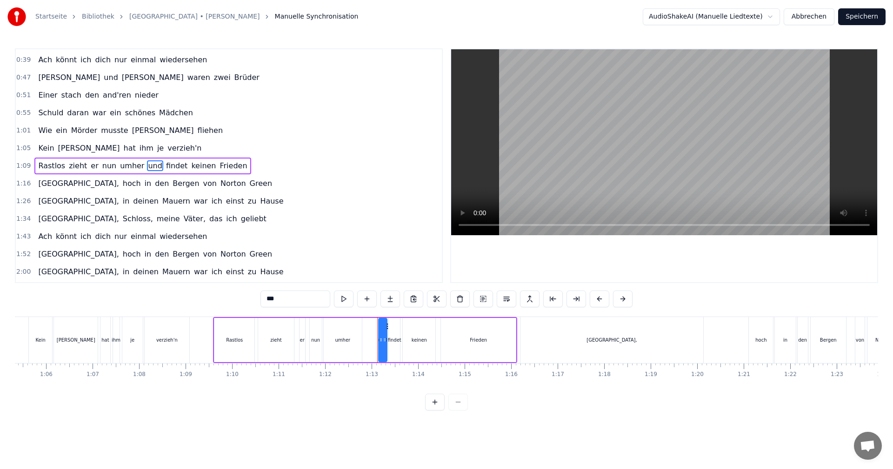
scroll to position [0, 3356]
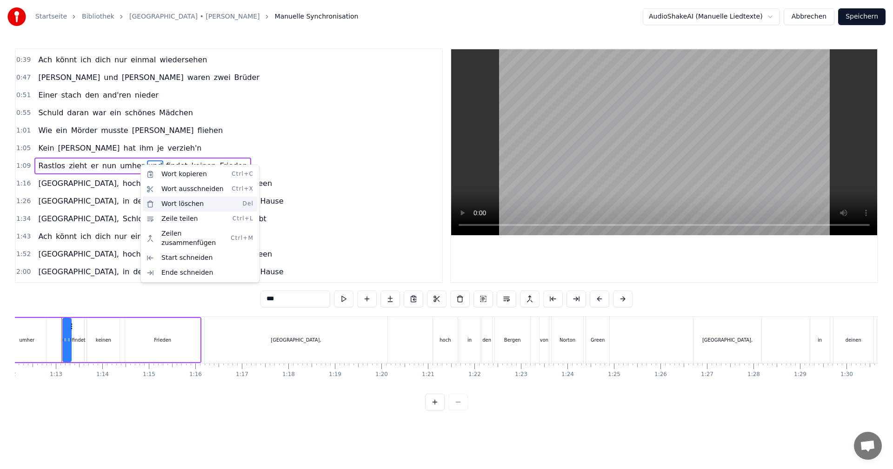
click at [170, 203] on div "Wort löschen Del" at bounding box center [200, 204] width 114 height 15
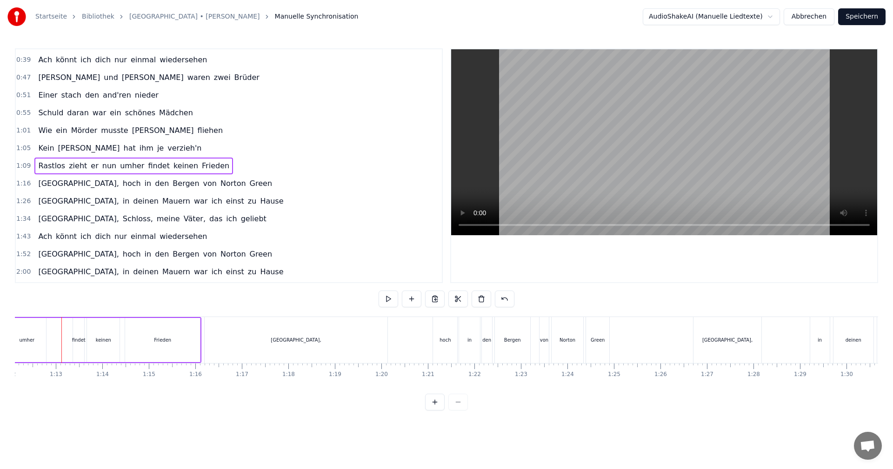
click at [859, 16] on button "Speichern" at bounding box center [861, 16] width 47 height 17
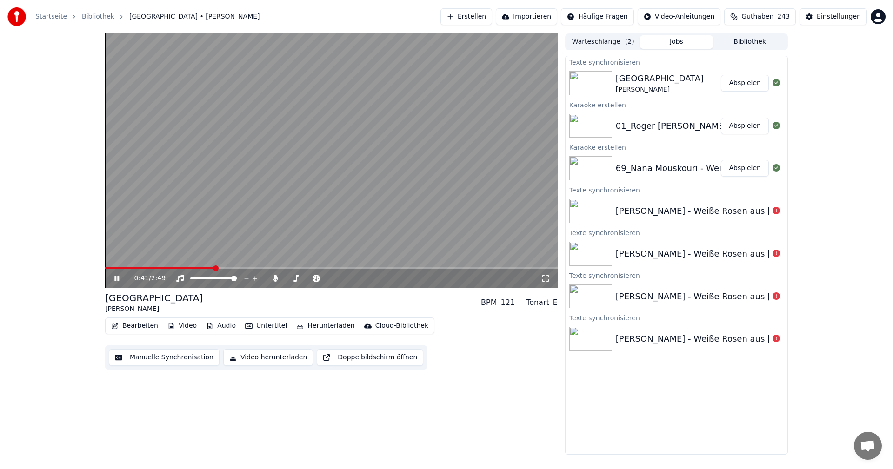
click at [216, 268] on span at bounding box center [216, 269] width 6 height 6
click at [300, 279] on span at bounding box center [301, 279] width 6 height 6
click at [130, 328] on button "Bearbeiten" at bounding box center [134, 326] width 54 height 13
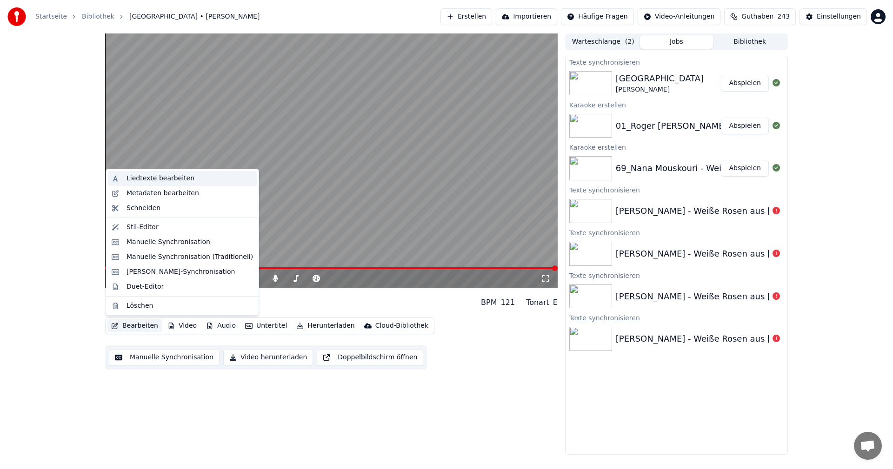
click at [148, 179] on div "Liedtexte bearbeiten" at bounding box center [161, 178] width 68 height 9
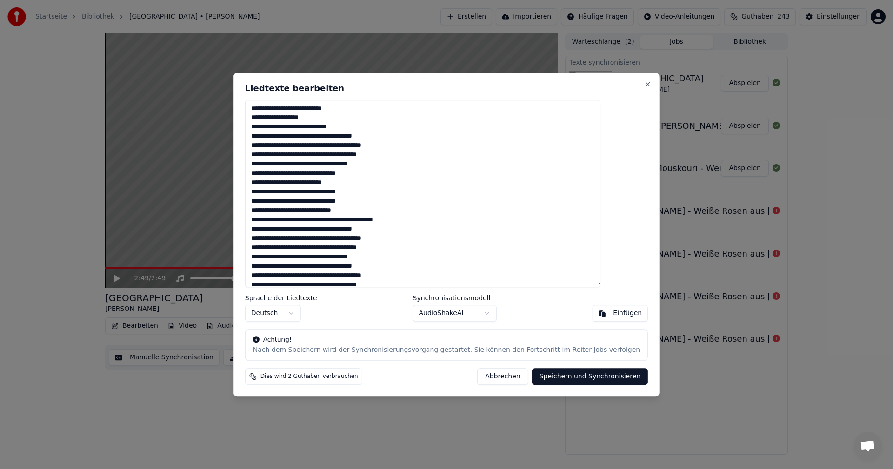
click at [491, 378] on button "Abbrechen" at bounding box center [502, 377] width 51 height 17
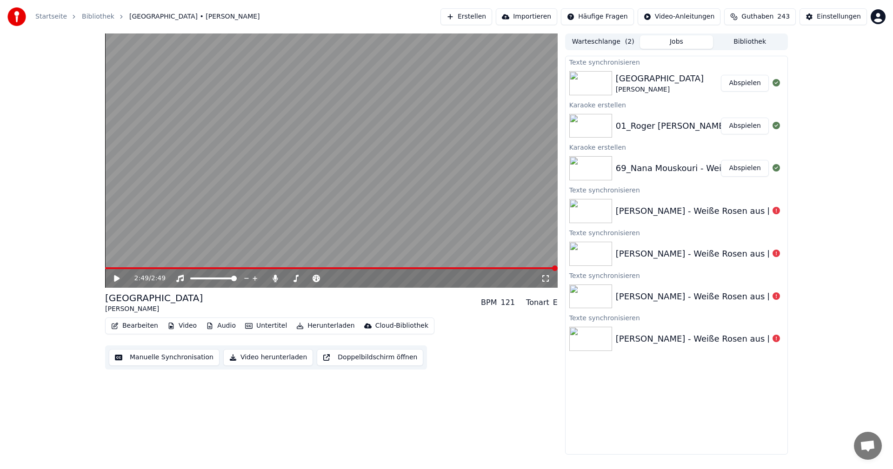
click at [150, 358] on button "Manuelle Synchronisation" at bounding box center [164, 357] width 111 height 17
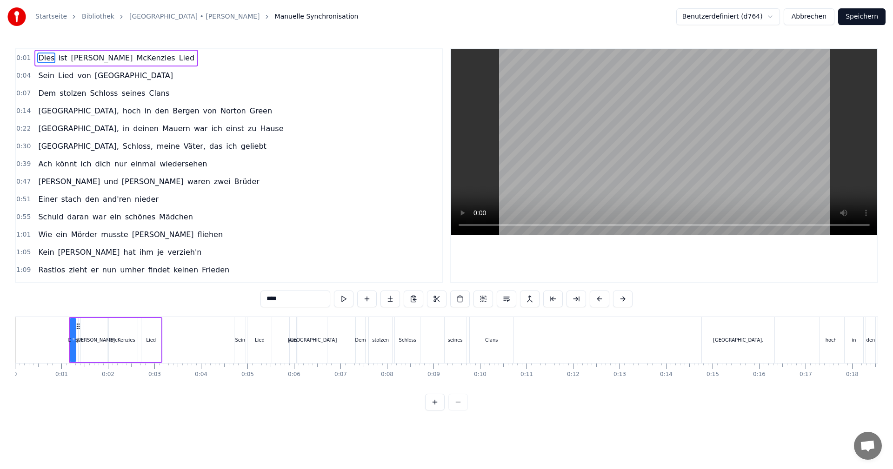
click at [457, 411] on div at bounding box center [446, 402] width 43 height 17
click at [456, 411] on div at bounding box center [446, 402] width 43 height 17
click at [457, 410] on div at bounding box center [446, 402] width 43 height 17
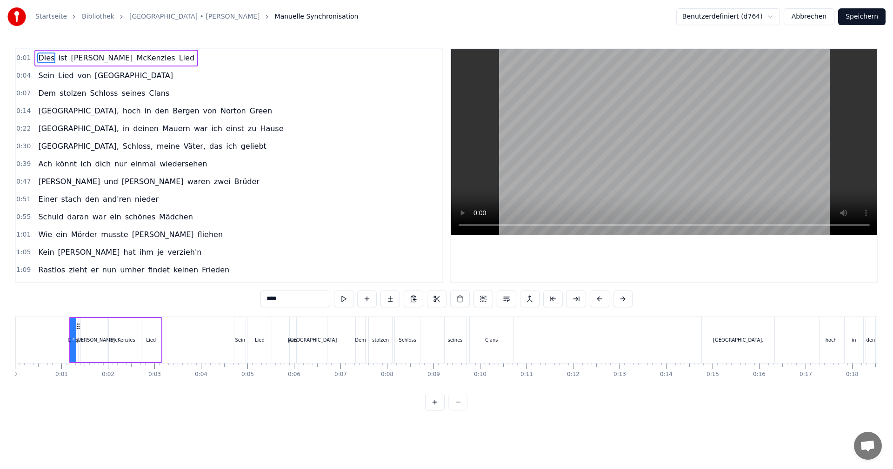
click at [457, 410] on div at bounding box center [446, 402] width 43 height 17
click at [343, 298] on button at bounding box center [344, 299] width 20 height 17
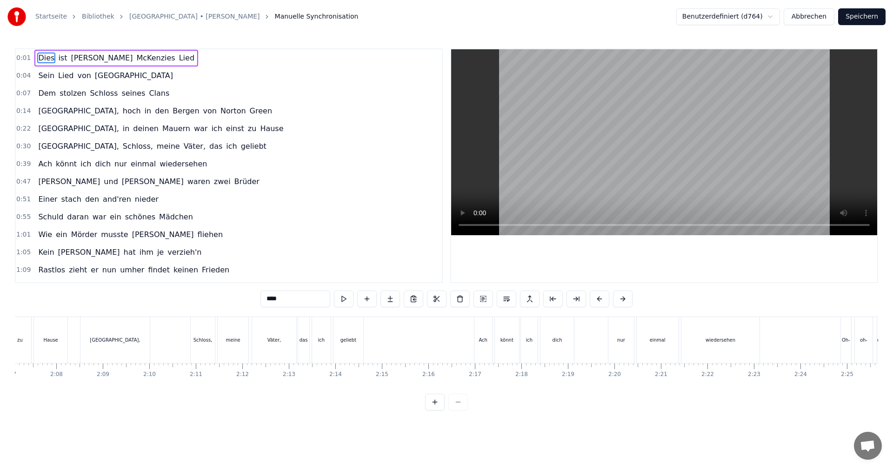
scroll to position [0, 5892]
click at [510, 347] on div "Ach" at bounding box center [505, 340] width 18 height 46
type input "***"
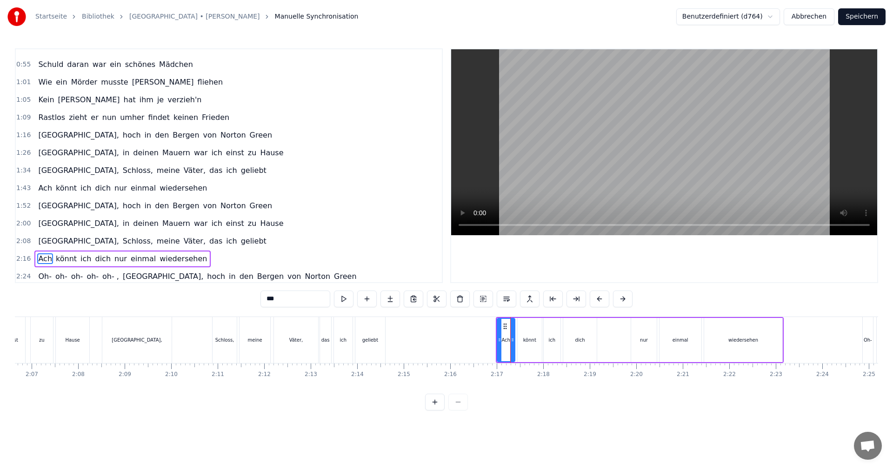
scroll to position [191, 0]
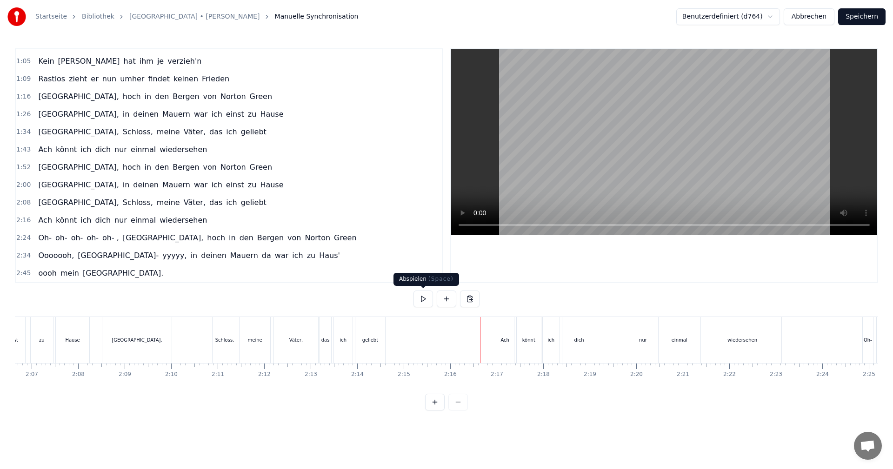
click at [421, 296] on button at bounding box center [424, 299] width 20 height 17
click at [505, 340] on div "Ach" at bounding box center [505, 340] width 9 height 7
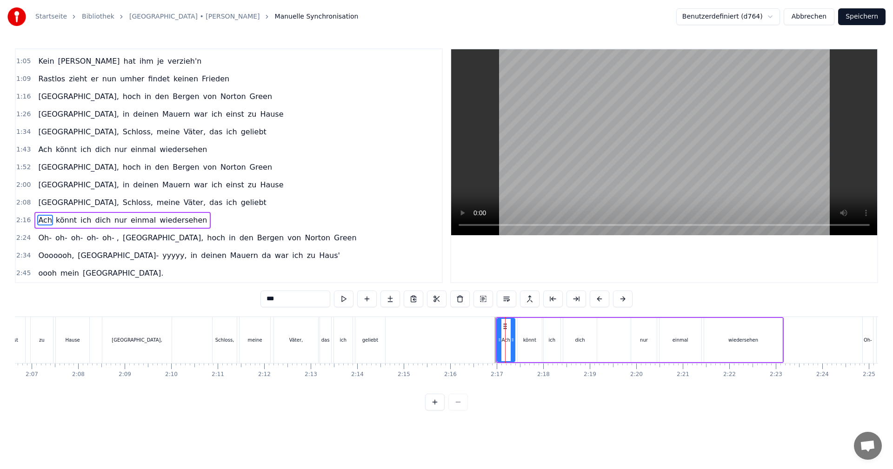
drag, startPoint x: 218, startPoint y: 342, endPoint x: 212, endPoint y: 341, distance: 6.2
click at [212, 341] on div "Schloss," at bounding box center [224, 340] width 25 height 46
type input "********"
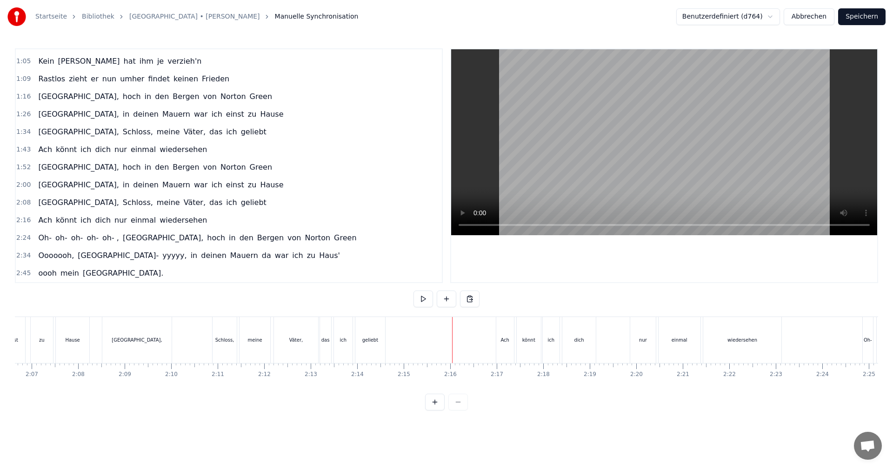
click at [501, 341] on div "Ach" at bounding box center [505, 340] width 18 height 46
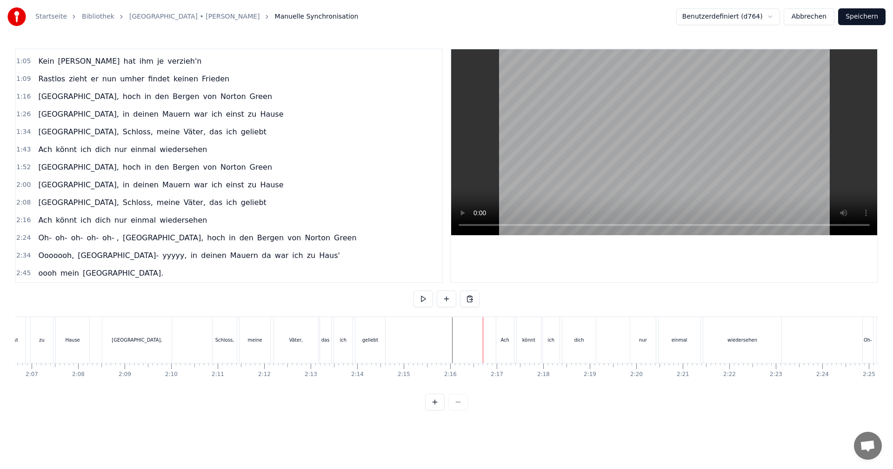
click at [503, 341] on div "Ach" at bounding box center [505, 340] width 9 height 7
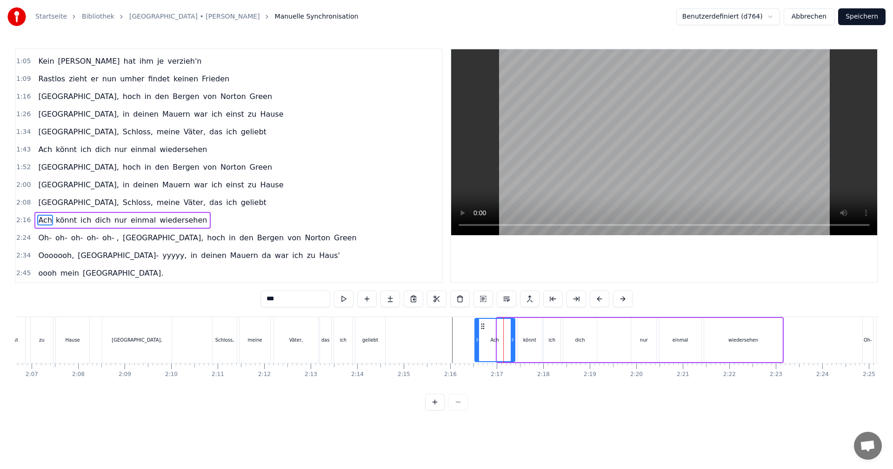
drag, startPoint x: 498, startPoint y: 342, endPoint x: 492, endPoint y: 345, distance: 6.7
click at [476, 343] on icon at bounding box center [478, 339] width 4 height 7
drag, startPoint x: 511, startPoint y: 342, endPoint x: 498, endPoint y: 343, distance: 12.6
click at [496, 342] on icon at bounding box center [498, 339] width 4 height 7
click at [525, 341] on div "könnt" at bounding box center [529, 340] width 13 height 7
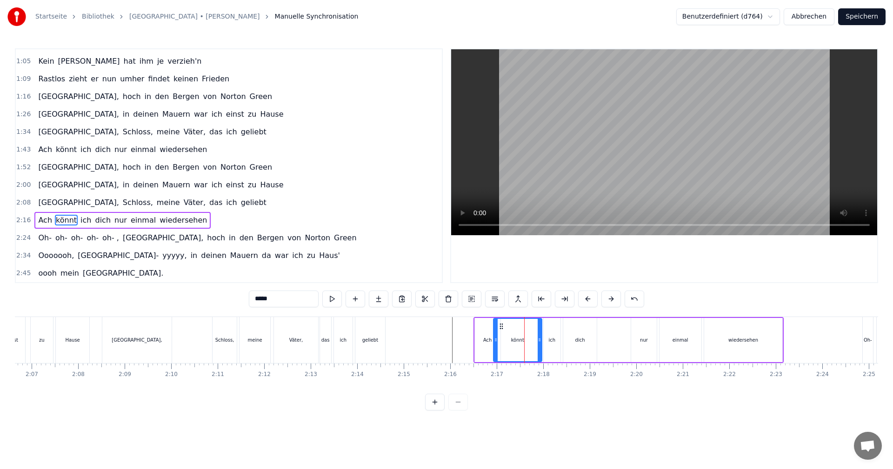
click at [496, 340] on icon at bounding box center [496, 339] width 4 height 7
drag, startPoint x: 540, startPoint y: 340, endPoint x: 521, endPoint y: 341, distance: 19.6
click at [521, 341] on icon at bounding box center [521, 339] width 4 height 7
click at [551, 340] on div "ich" at bounding box center [552, 340] width 7 height 7
drag, startPoint x: 545, startPoint y: 340, endPoint x: 534, endPoint y: 342, distance: 11.3
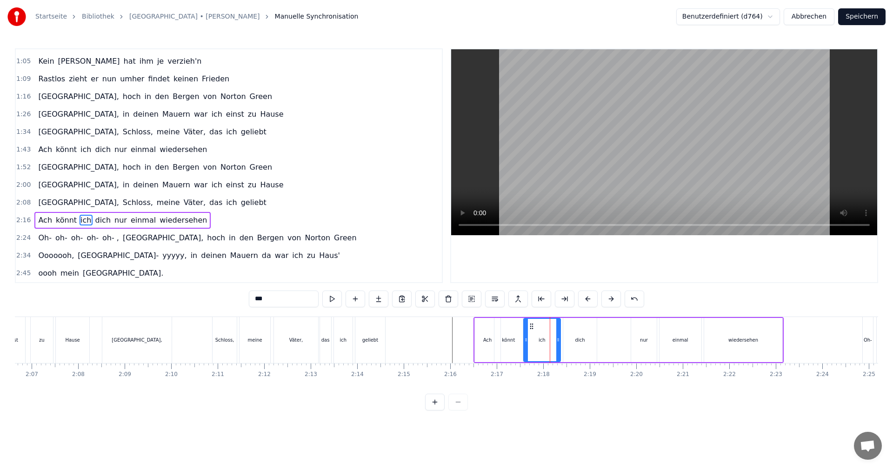
click at [526, 341] on icon at bounding box center [526, 339] width 4 height 7
drag, startPoint x: 557, startPoint y: 341, endPoint x: 548, endPoint y: 341, distance: 9.3
click at [543, 341] on icon at bounding box center [542, 339] width 4 height 7
click at [576, 339] on div "dich" at bounding box center [581, 340] width 10 height 7
type input "****"
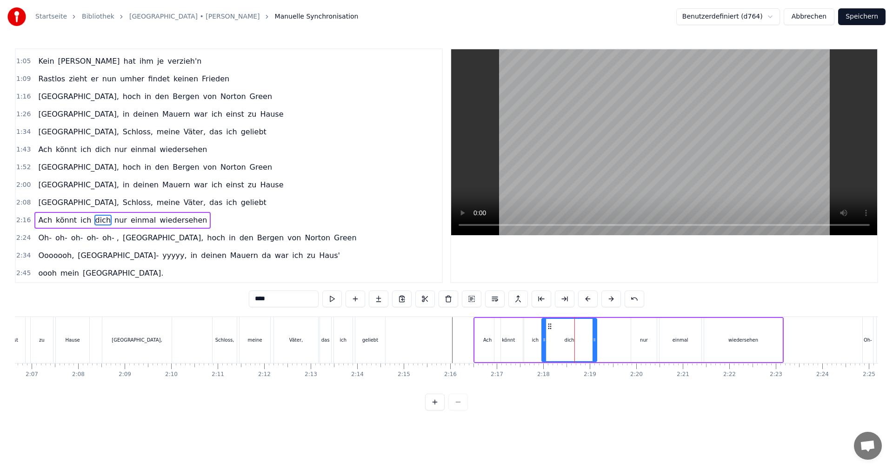
drag, startPoint x: 566, startPoint y: 341, endPoint x: 553, endPoint y: 343, distance: 13.2
click at [545, 343] on icon at bounding box center [545, 339] width 4 height 7
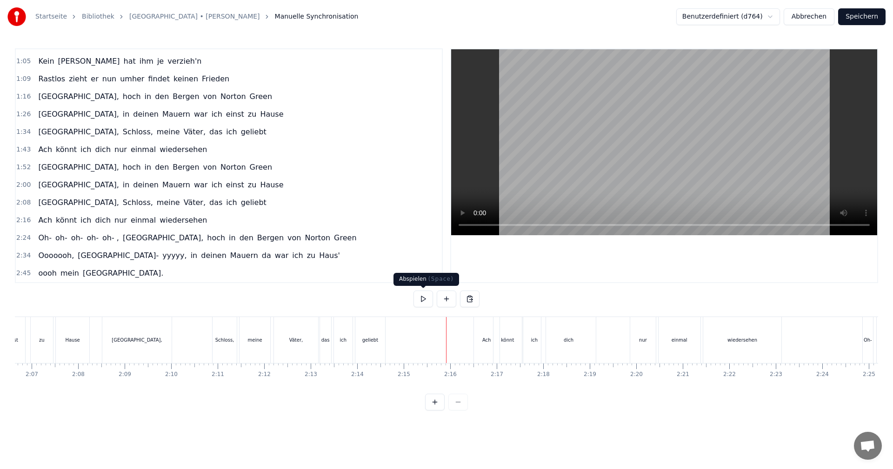
click at [429, 297] on button at bounding box center [424, 299] width 20 height 17
click at [425, 299] on button at bounding box center [424, 299] width 20 height 17
click at [636, 338] on div "nur" at bounding box center [642, 340] width 25 height 46
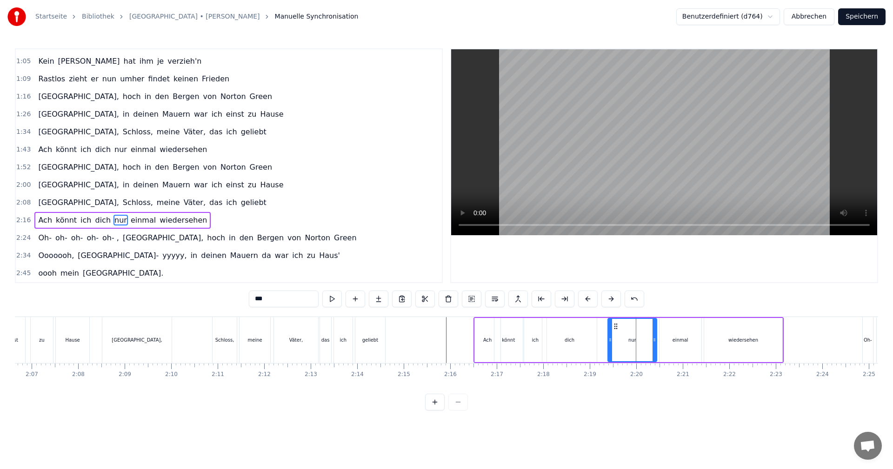
drag, startPoint x: 633, startPoint y: 340, endPoint x: 610, endPoint y: 341, distance: 22.8
click at [610, 341] on icon at bounding box center [611, 339] width 4 height 7
drag, startPoint x: 654, startPoint y: 340, endPoint x: 640, endPoint y: 343, distance: 14.0
click at [640, 343] on icon at bounding box center [641, 339] width 4 height 7
click at [668, 341] on div "einmal" at bounding box center [681, 340] width 42 height 44
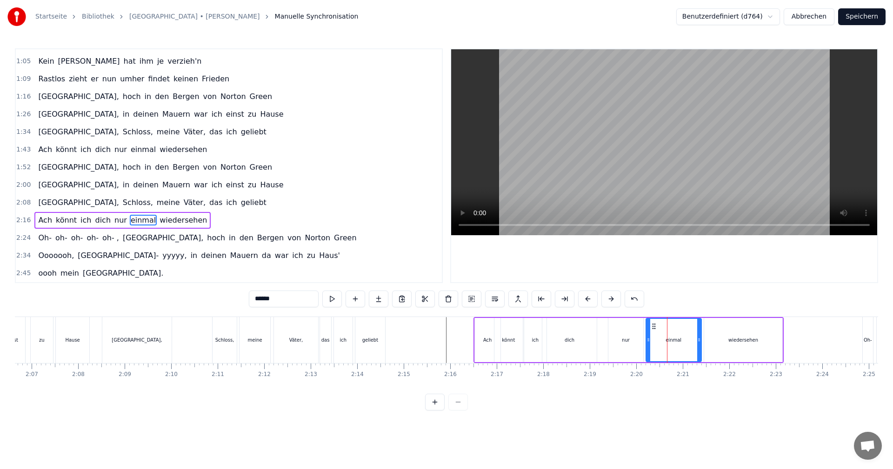
drag, startPoint x: 662, startPoint y: 340, endPoint x: 652, endPoint y: 342, distance: 9.4
click at [649, 341] on icon at bounding box center [649, 339] width 4 height 7
click at [701, 341] on div "einmal" at bounding box center [674, 340] width 56 height 44
drag, startPoint x: 699, startPoint y: 340, endPoint x: 688, endPoint y: 341, distance: 10.7
click at [688, 341] on icon at bounding box center [688, 339] width 4 height 7
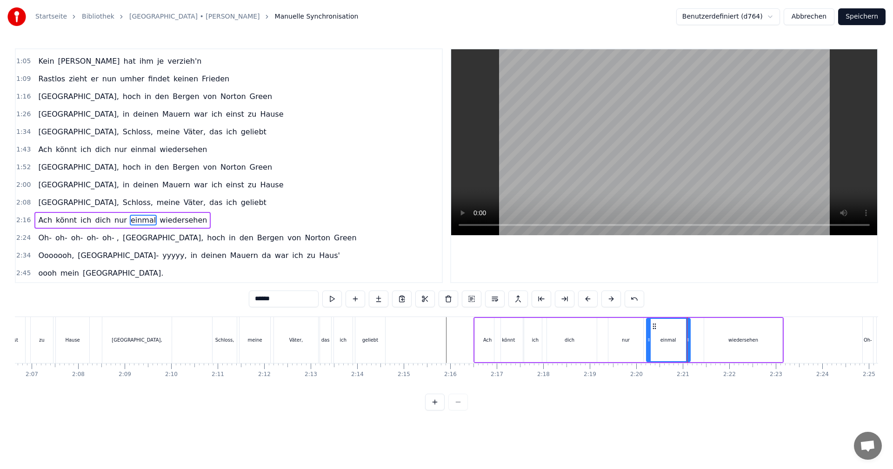
click at [731, 343] on div "wiedersehen" at bounding box center [744, 340] width 30 height 7
type input "**********"
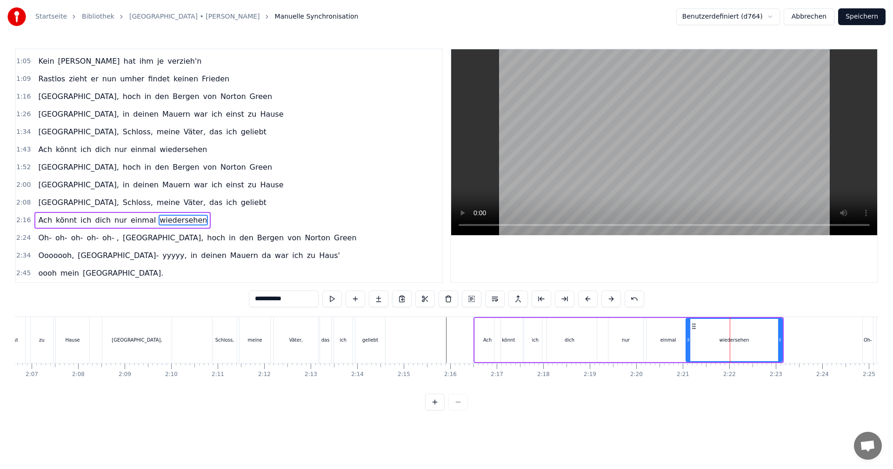
drag, startPoint x: 704, startPoint y: 340, endPoint x: 686, endPoint y: 340, distance: 18.2
click at [687, 340] on icon at bounding box center [689, 339] width 4 height 7
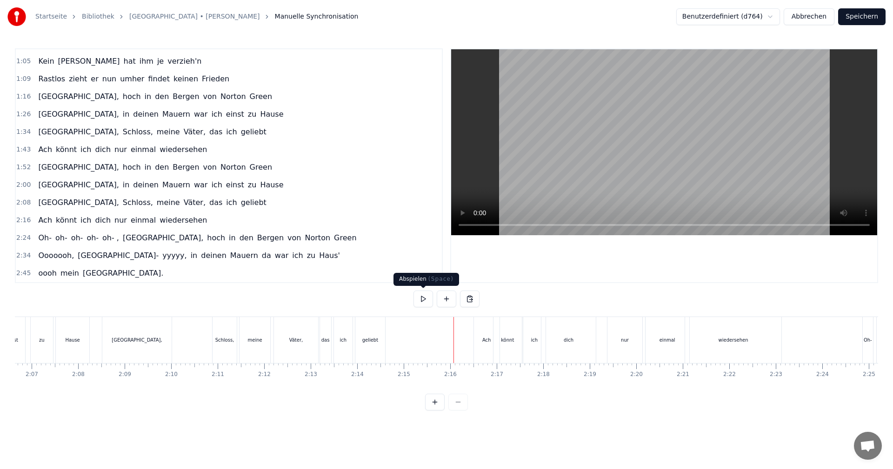
click at [427, 299] on button at bounding box center [424, 299] width 20 height 17
click at [621, 349] on div "nur" at bounding box center [625, 340] width 34 height 46
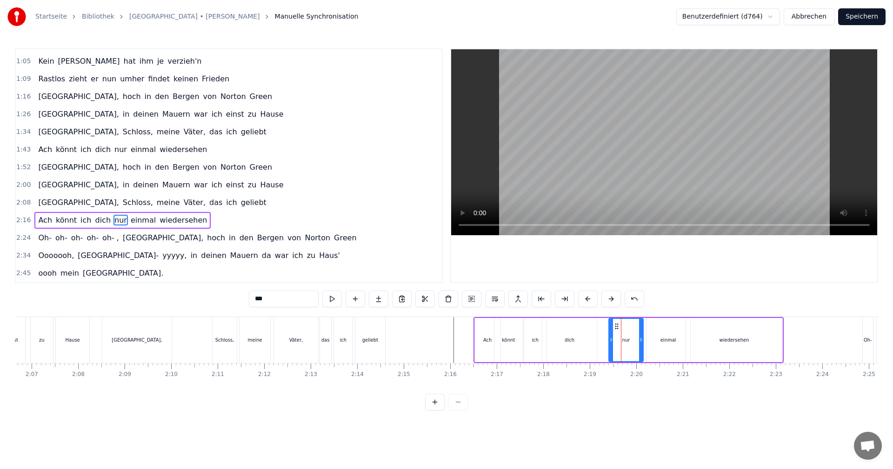
click at [612, 342] on icon at bounding box center [612, 339] width 4 height 7
click at [602, 327] on div "Ach könnt ich dich nur einmal wiedersehen" at bounding box center [629, 340] width 311 height 46
click at [607, 315] on div "0:01 Dies ist [PERSON_NAME] Lied 0:04 Sein Lied von Albany 0:07 Dem stolzen Sch…" at bounding box center [447, 229] width 864 height 362
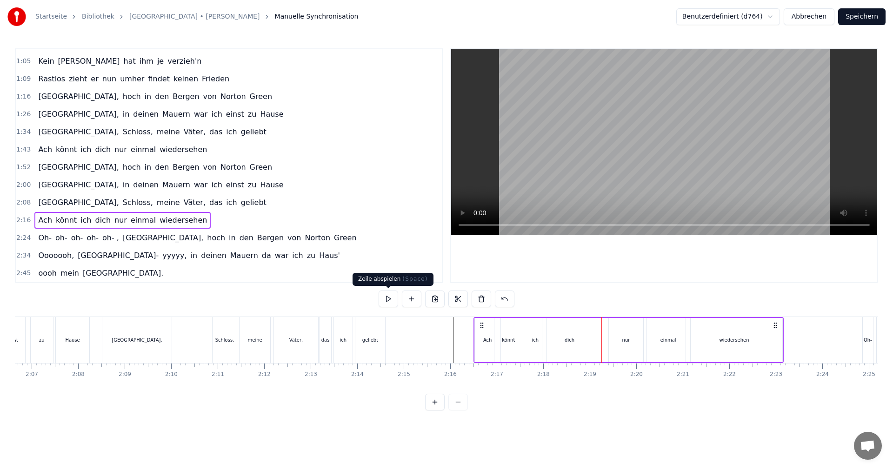
click at [395, 302] on button at bounding box center [389, 299] width 20 height 17
click at [784, 342] on div "Ach könnt ich dich nur einmal wiedersehen" at bounding box center [629, 340] width 311 height 46
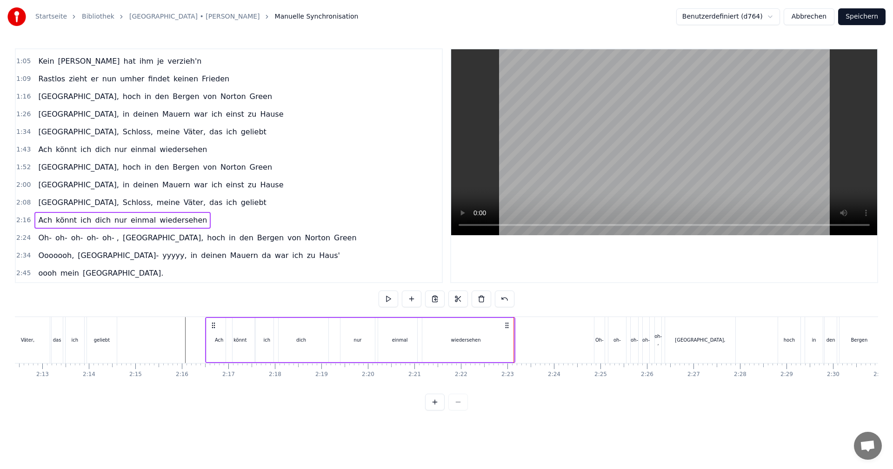
scroll to position [0, 6226]
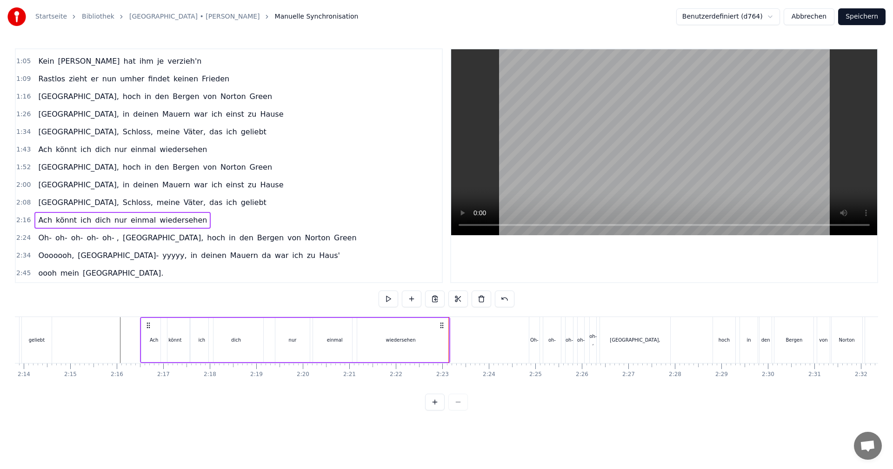
click at [534, 339] on div "Oh-" at bounding box center [534, 340] width 8 height 7
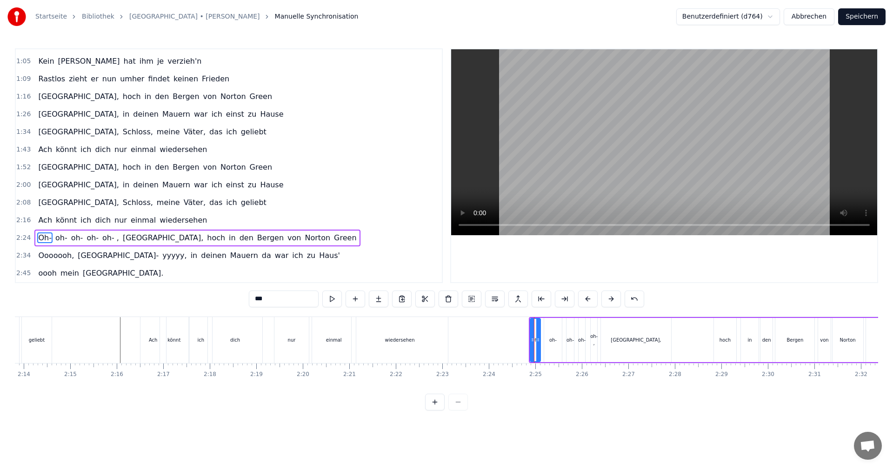
click at [532, 340] on icon at bounding box center [533, 339] width 4 height 7
click at [555, 335] on div "oh-" at bounding box center [553, 340] width 18 height 44
type input "***"
drag, startPoint x: 575, startPoint y: 318, endPoint x: 548, endPoint y: 324, distance: 27.7
click at [560, 318] on div "Oh- oh- oh- oh- [GEOGRAPHIC_DATA]- , [GEOGRAPHIC_DATA], hoch in den [GEOGRAPHIC…" at bounding box center [719, 340] width 380 height 46
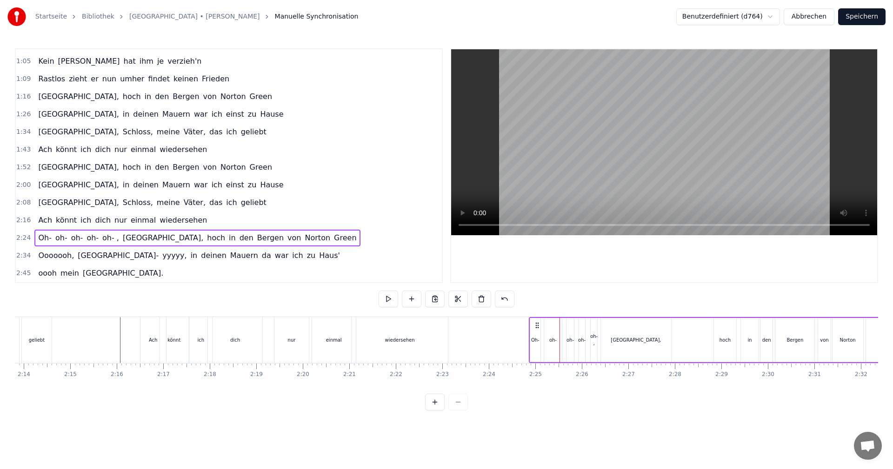
click at [529, 342] on div "Oh- oh- oh- oh- [GEOGRAPHIC_DATA]- , [GEOGRAPHIC_DATA], hoch in den [GEOGRAPHIC…" at bounding box center [719, 340] width 380 height 46
click at [531, 340] on div "Oh-" at bounding box center [535, 340] width 8 height 7
drag, startPoint x: 531, startPoint y: 340, endPoint x: 509, endPoint y: 341, distance: 22.8
click at [509, 341] on icon at bounding box center [510, 339] width 4 height 7
drag, startPoint x: 538, startPoint y: 340, endPoint x: 528, endPoint y: 341, distance: 9.8
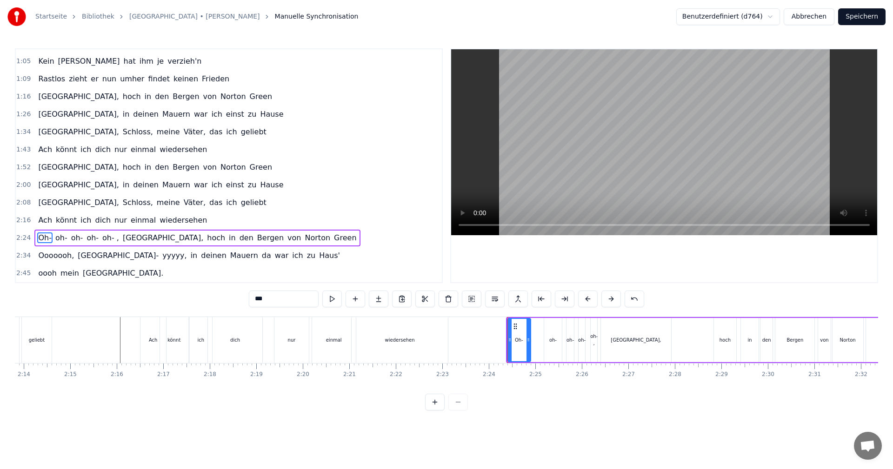
click at [528, 341] on icon at bounding box center [529, 339] width 4 height 7
click at [550, 339] on div "oh-" at bounding box center [552, 340] width 7 height 7
type input "***"
drag, startPoint x: 546, startPoint y: 340, endPoint x: 534, endPoint y: 341, distance: 12.6
click at [534, 341] on icon at bounding box center [534, 339] width 4 height 7
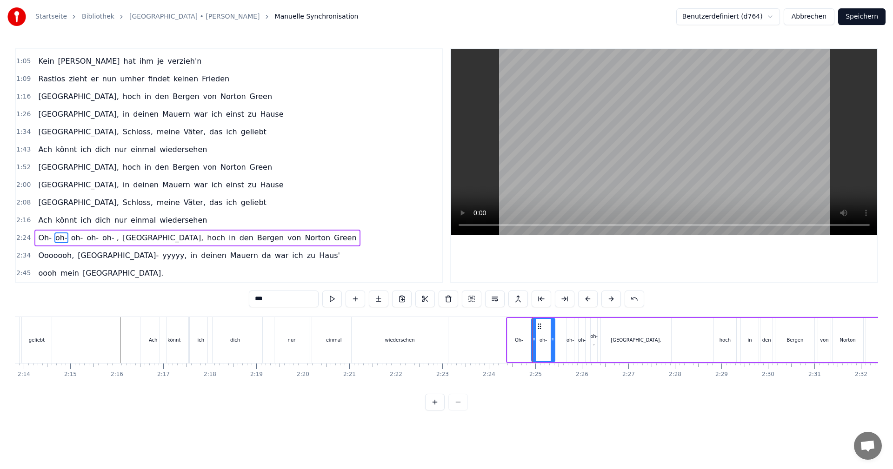
drag, startPoint x: 559, startPoint y: 339, endPoint x: 568, endPoint y: 342, distance: 9.3
click at [553, 340] on icon at bounding box center [553, 339] width 4 height 7
click at [571, 342] on div "oh-" at bounding box center [570, 340] width 7 height 7
drag, startPoint x: 569, startPoint y: 342, endPoint x: 560, endPoint y: 342, distance: 8.8
click at [560, 342] on icon at bounding box center [560, 339] width 4 height 7
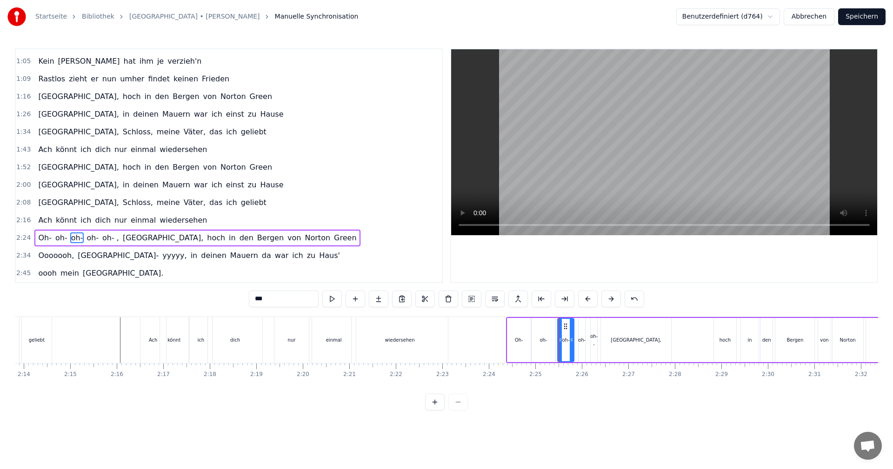
click at [577, 341] on div "Oh- oh- oh- oh- [GEOGRAPHIC_DATA]- , [GEOGRAPHIC_DATA], hoch in den [GEOGRAPHIC…" at bounding box center [707, 340] width 402 height 46
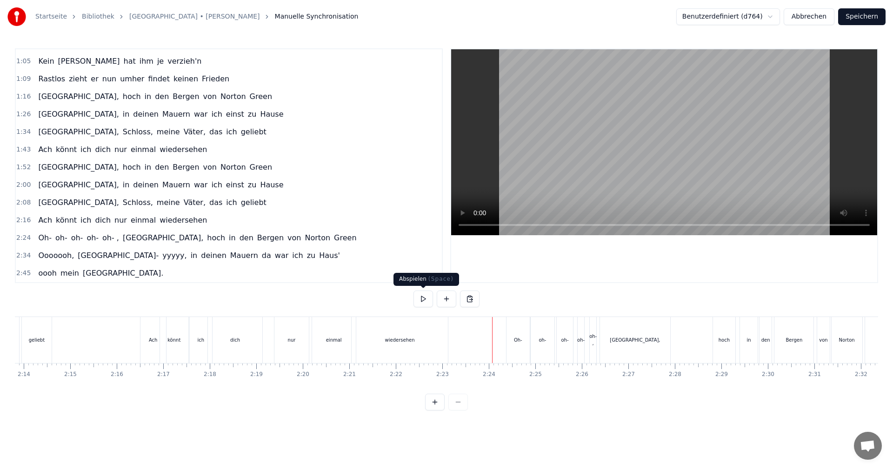
click at [428, 300] on button at bounding box center [424, 299] width 20 height 17
click at [417, 298] on button at bounding box center [424, 299] width 20 height 17
click at [581, 342] on div "oh-" at bounding box center [580, 340] width 7 height 7
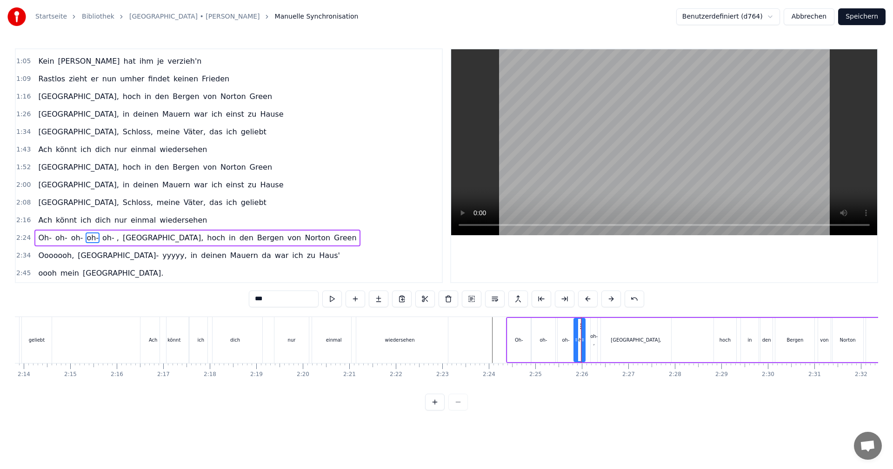
drag, startPoint x: 579, startPoint y: 342, endPoint x: 575, endPoint y: 342, distance: 4.7
click at [575, 342] on icon at bounding box center [577, 339] width 4 height 7
click at [592, 337] on div "oh- ," at bounding box center [593, 340] width 7 height 14
type input "*****"
click at [591, 338] on div at bounding box center [591, 340] width 0 height 46
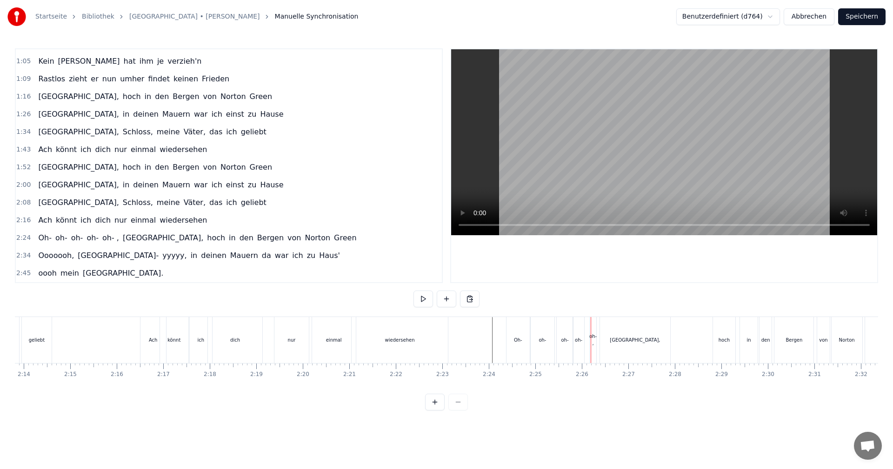
click at [591, 340] on div "oh- ," at bounding box center [593, 340] width 7 height 14
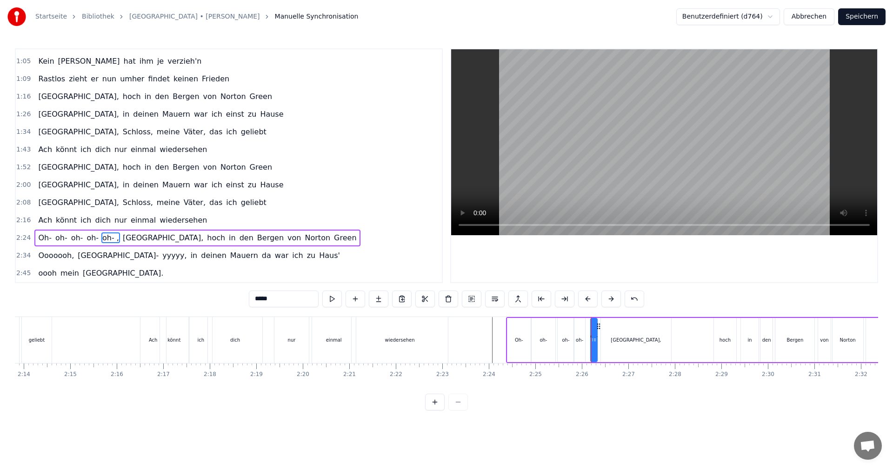
click at [629, 341] on div "[GEOGRAPHIC_DATA]," at bounding box center [636, 340] width 50 height 7
type input "*******"
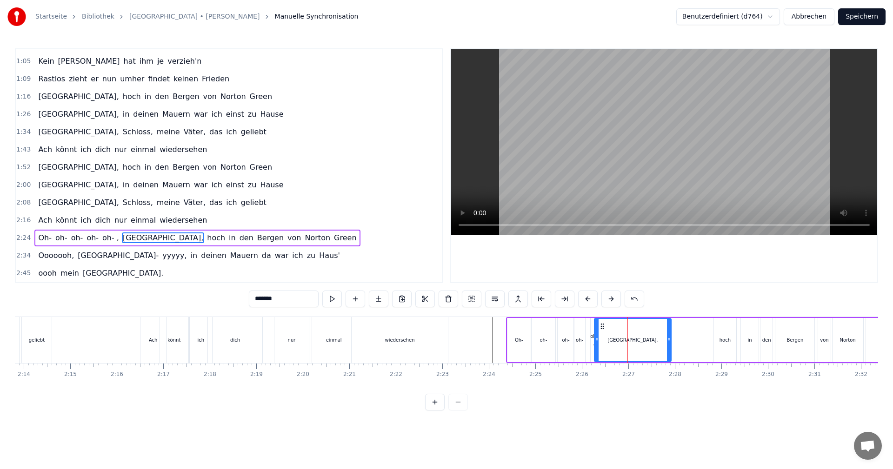
drag, startPoint x: 604, startPoint y: 340, endPoint x: 597, endPoint y: 340, distance: 6.5
click at [597, 340] on circle at bounding box center [597, 340] width 0 height 0
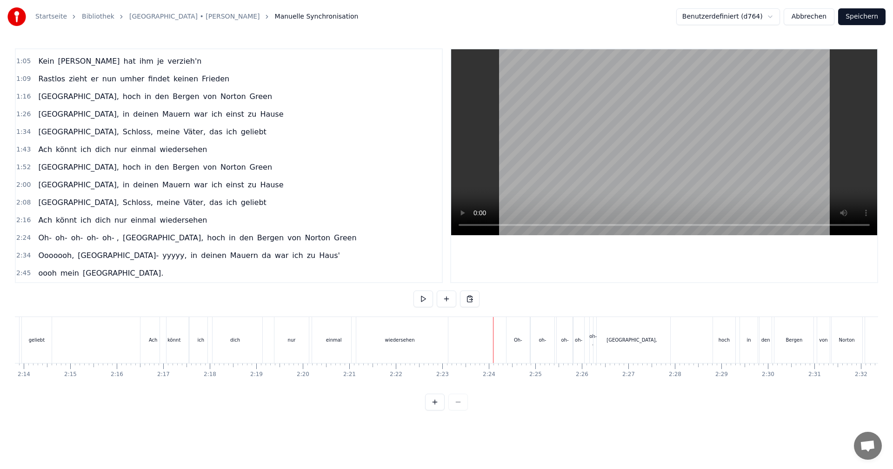
click at [341, 298] on div "0:01 Dies ist [PERSON_NAME] Lied 0:04 Sein Lied von Albany 0:07 Dem stolzen Sch…" at bounding box center [447, 229] width 864 height 362
click at [424, 301] on button at bounding box center [424, 299] width 20 height 17
click at [423, 300] on button at bounding box center [424, 299] width 20 height 17
click at [560, 342] on div "oh-" at bounding box center [565, 340] width 16 height 46
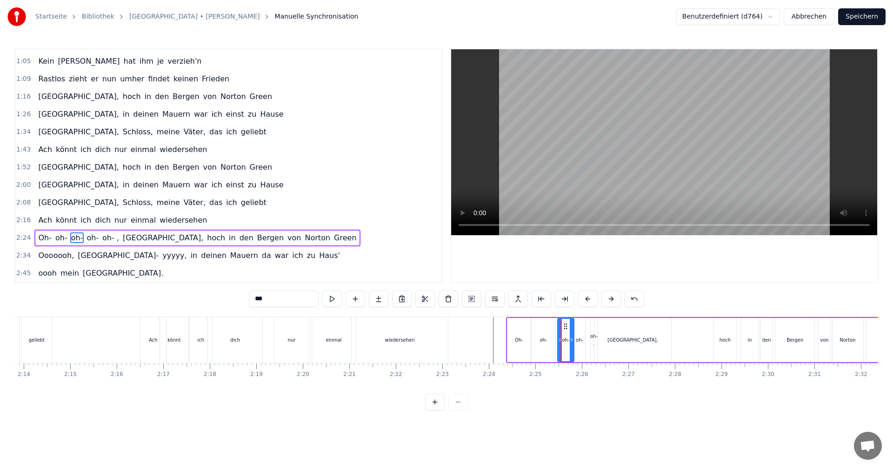
drag, startPoint x: 560, startPoint y: 342, endPoint x: 556, endPoint y: 341, distance: 4.9
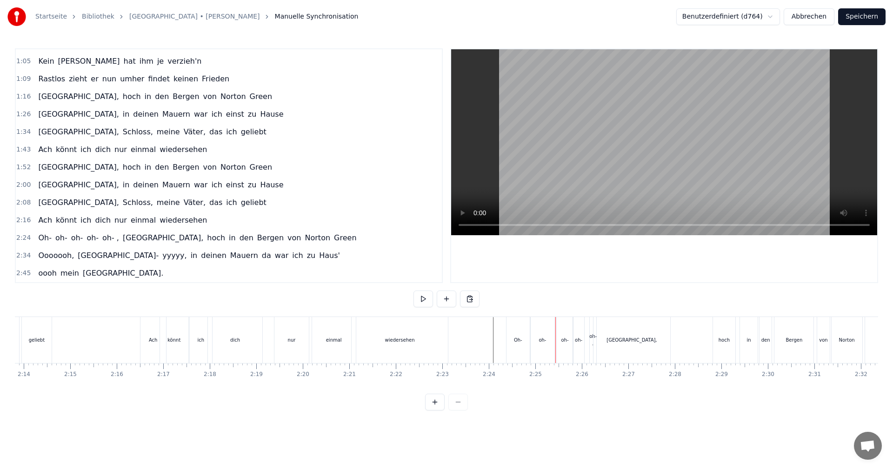
click at [560, 340] on div "oh-" at bounding box center [565, 340] width 16 height 46
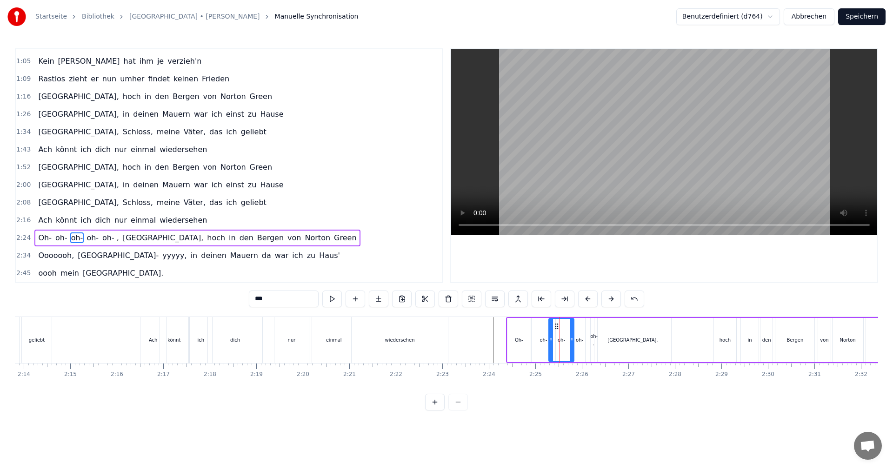
drag, startPoint x: 561, startPoint y: 340, endPoint x: 556, endPoint y: 341, distance: 4.7
click at [552, 340] on circle at bounding box center [552, 340] width 0 height 0
drag, startPoint x: 572, startPoint y: 339, endPoint x: 564, endPoint y: 341, distance: 7.6
click at [564, 341] on icon at bounding box center [565, 339] width 4 height 7
click at [575, 340] on div "oh-" at bounding box center [579, 340] width 11 height 44
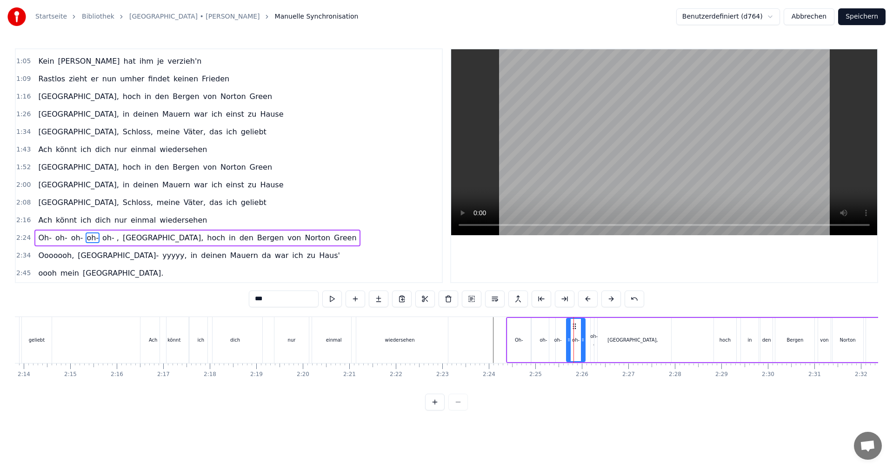
drag, startPoint x: 576, startPoint y: 340, endPoint x: 569, endPoint y: 340, distance: 7.4
click at [569, 340] on circle at bounding box center [569, 340] width 0 height 0
click at [579, 341] on icon at bounding box center [579, 339] width 4 height 7
click at [593, 337] on div "oh- ," at bounding box center [593, 340] width 7 height 14
type input "*****"
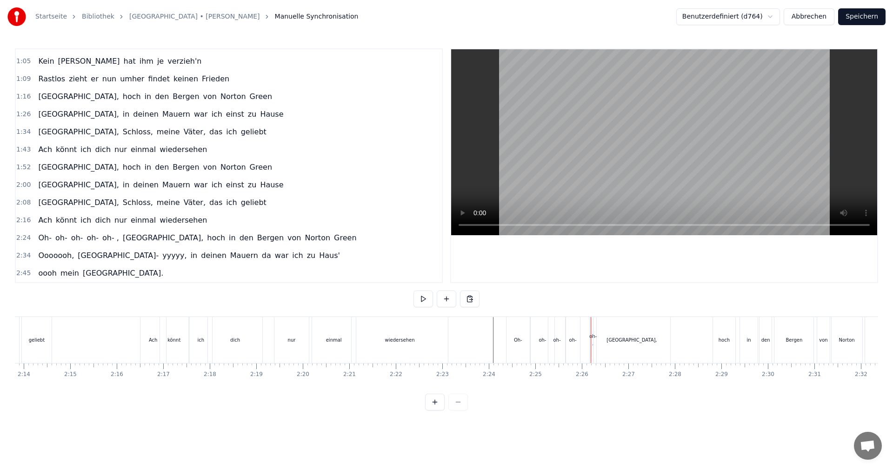
click at [590, 335] on div "oh- ," at bounding box center [593, 340] width 7 height 14
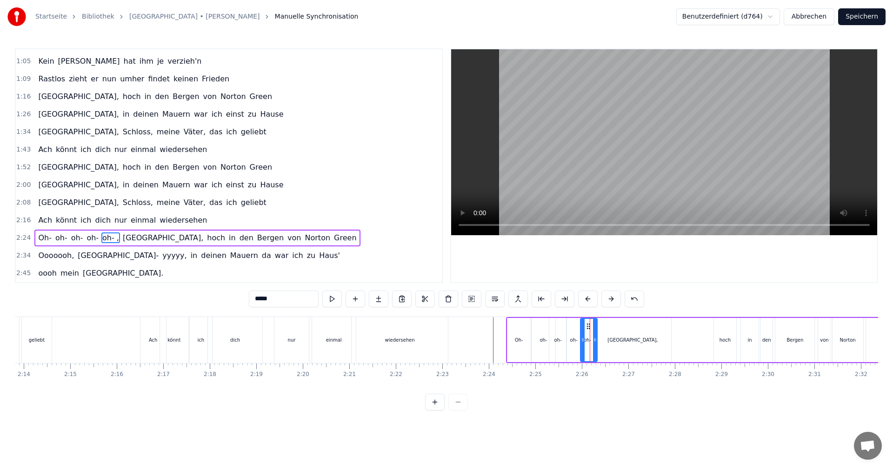
drag, startPoint x: 591, startPoint y: 340, endPoint x: 581, endPoint y: 340, distance: 10.2
click at [581, 340] on icon at bounding box center [583, 339] width 4 height 7
drag, startPoint x: 595, startPoint y: 339, endPoint x: 590, endPoint y: 339, distance: 5.1
click at [590, 339] on circle at bounding box center [590, 339] width 0 height 0
click at [632, 341] on div "[GEOGRAPHIC_DATA]," at bounding box center [633, 340] width 50 height 7
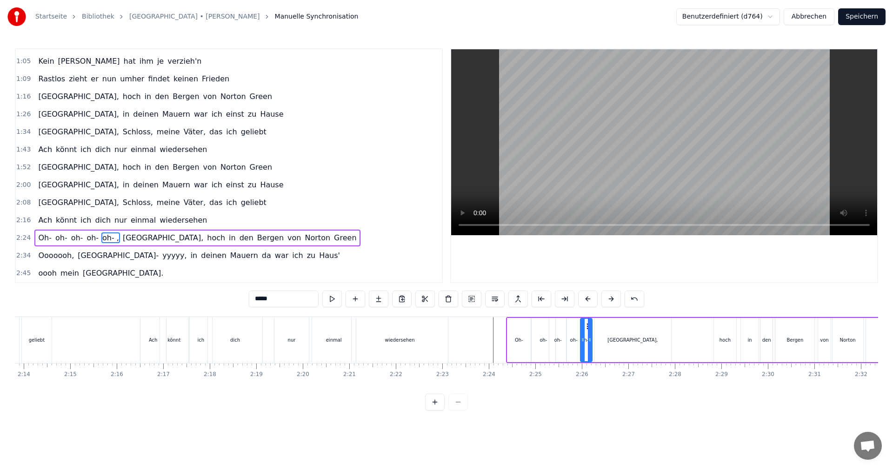
type input "*******"
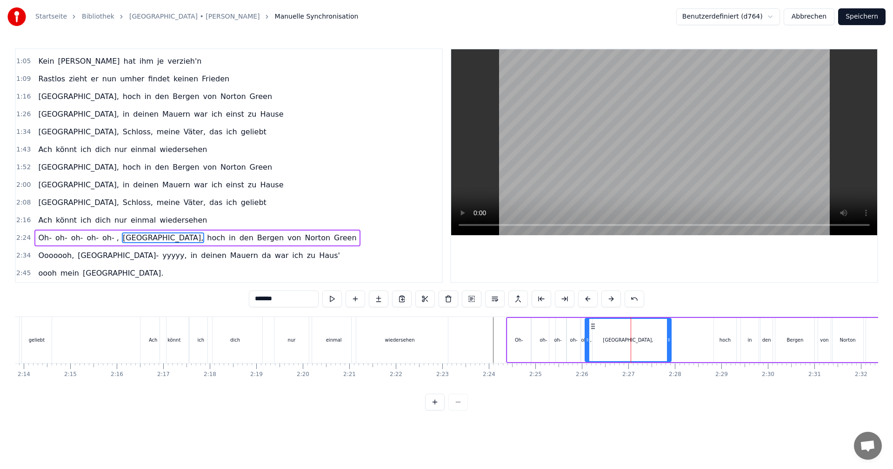
drag, startPoint x: 596, startPoint y: 340, endPoint x: 586, endPoint y: 341, distance: 9.4
click at [586, 341] on icon at bounding box center [588, 339] width 4 height 7
drag, startPoint x: 668, startPoint y: 341, endPoint x: 649, endPoint y: 342, distance: 19.1
click at [649, 342] on icon at bounding box center [650, 339] width 4 height 7
click at [335, 298] on button at bounding box center [332, 299] width 20 height 17
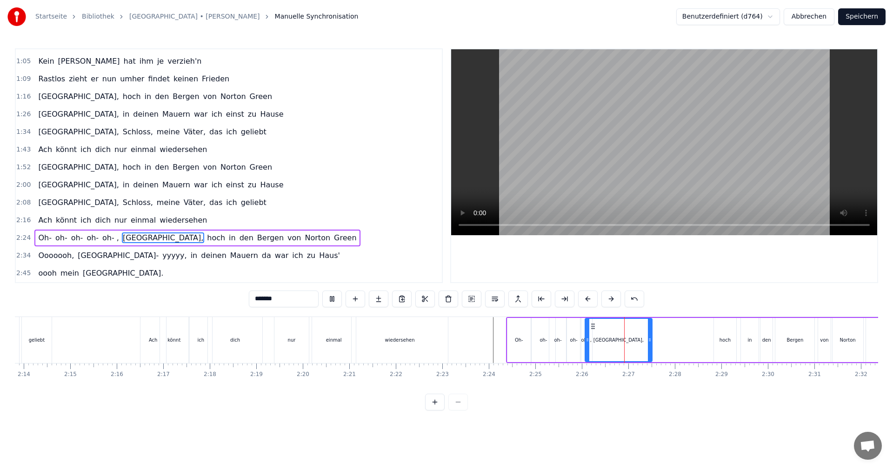
click at [337, 298] on button at bounding box center [332, 299] width 20 height 17
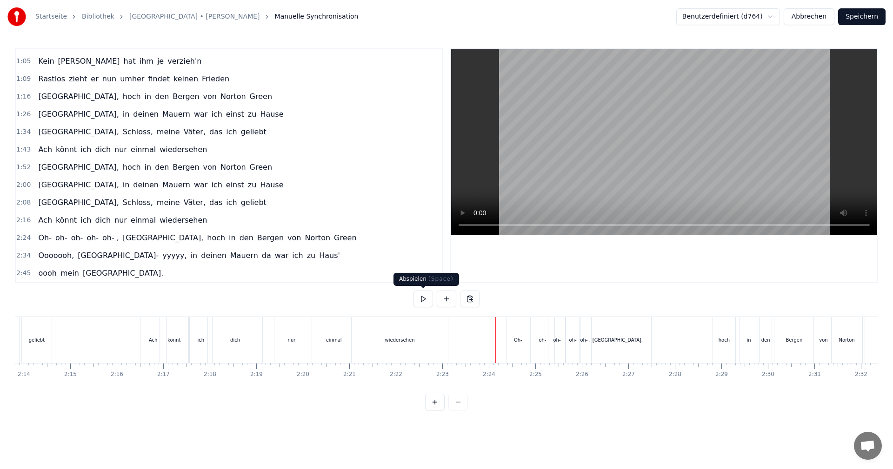
click at [423, 300] on button at bounding box center [424, 299] width 20 height 17
click at [427, 299] on button at bounding box center [424, 299] width 20 height 17
click at [422, 298] on button at bounding box center [424, 299] width 20 height 17
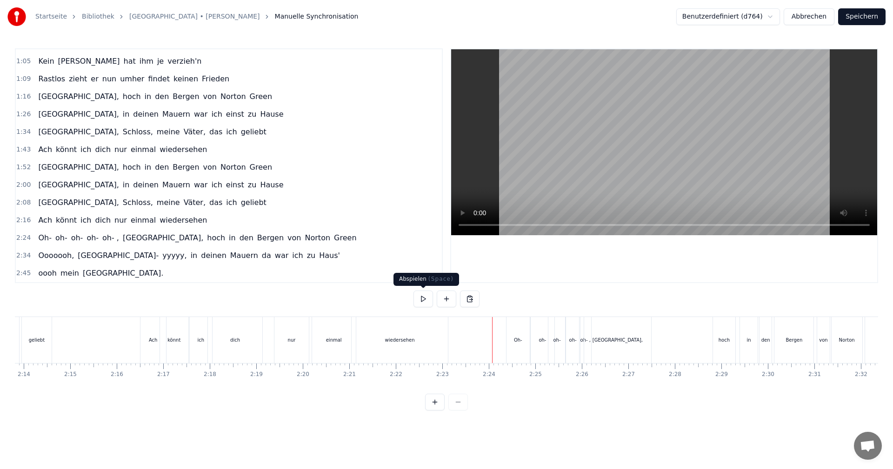
click at [420, 303] on button at bounding box center [424, 299] width 20 height 17
click at [425, 296] on button at bounding box center [424, 299] width 20 height 17
click at [523, 345] on div "Oh-" at bounding box center [518, 340] width 23 height 46
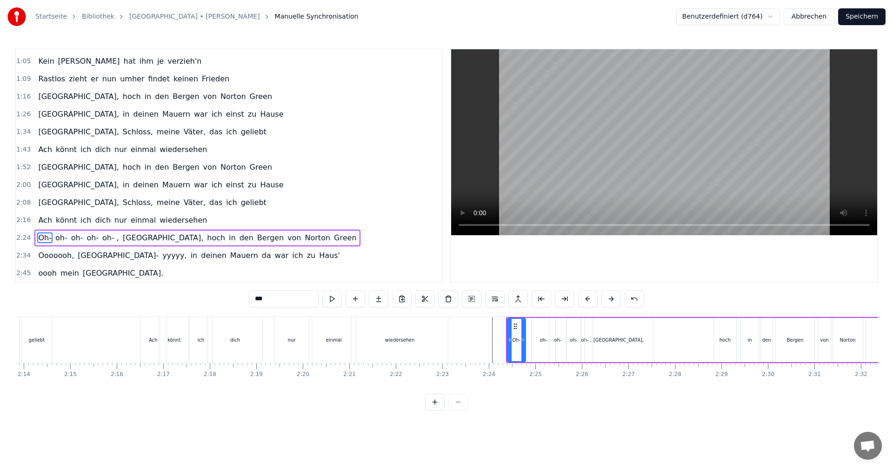
click at [524, 341] on icon at bounding box center [524, 339] width 4 height 7
click at [540, 339] on div "oh-" at bounding box center [543, 340] width 7 height 7
drag, startPoint x: 535, startPoint y: 342, endPoint x: 528, endPoint y: 342, distance: 7.0
click at [528, 342] on icon at bounding box center [527, 339] width 4 height 7
drag, startPoint x: 553, startPoint y: 342, endPoint x: 544, endPoint y: 342, distance: 8.4
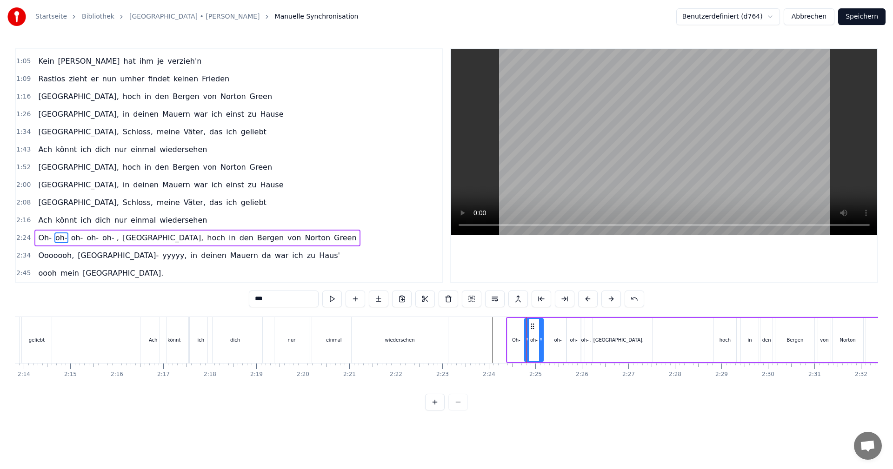
click at [541, 342] on icon at bounding box center [541, 339] width 4 height 7
click at [554, 339] on div "oh-" at bounding box center [557, 340] width 7 height 7
drag, startPoint x: 550, startPoint y: 341, endPoint x: 543, endPoint y: 341, distance: 7.0
click at [543, 341] on icon at bounding box center [545, 339] width 4 height 7
drag, startPoint x: 563, startPoint y: 340, endPoint x: 555, endPoint y: 340, distance: 8.9
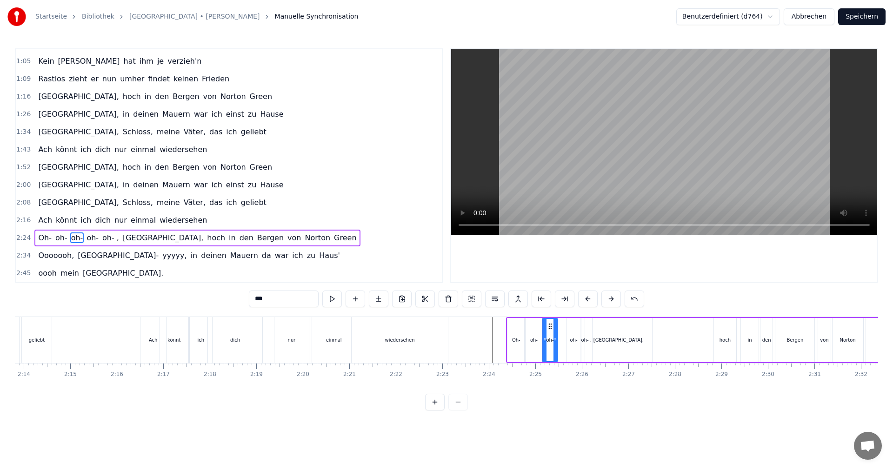
click at [555, 340] on icon at bounding box center [556, 339] width 4 height 7
click at [576, 340] on div "oh-" at bounding box center [573, 340] width 7 height 7
drag, startPoint x: 569, startPoint y: 341, endPoint x: 560, endPoint y: 341, distance: 8.9
click at [560, 341] on icon at bounding box center [560, 339] width 4 height 7
drag, startPoint x: 579, startPoint y: 341, endPoint x: 571, endPoint y: 341, distance: 7.9
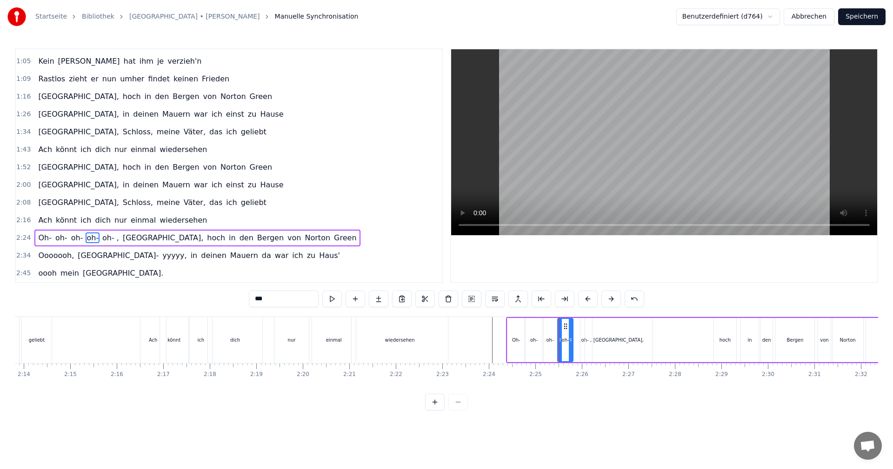
click at [571, 341] on icon at bounding box center [571, 339] width 4 height 7
click at [584, 340] on div "oh- ," at bounding box center [586, 340] width 10 height 7
drag, startPoint x: 582, startPoint y: 341, endPoint x: 575, endPoint y: 341, distance: 7.4
click at [575, 341] on icon at bounding box center [576, 339] width 4 height 7
drag, startPoint x: 589, startPoint y: 340, endPoint x: 608, endPoint y: 342, distance: 19.3
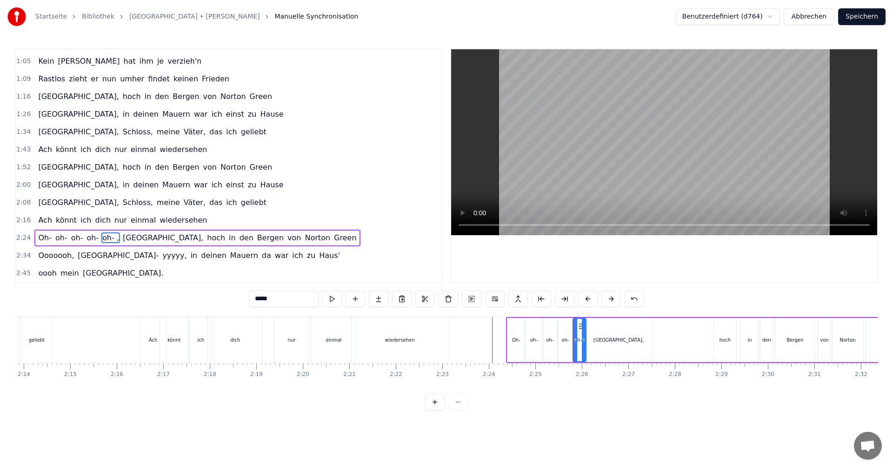
click at [584, 341] on icon at bounding box center [584, 339] width 4 height 7
click at [621, 340] on div "[GEOGRAPHIC_DATA]," at bounding box center [619, 340] width 50 height 7
type input "*******"
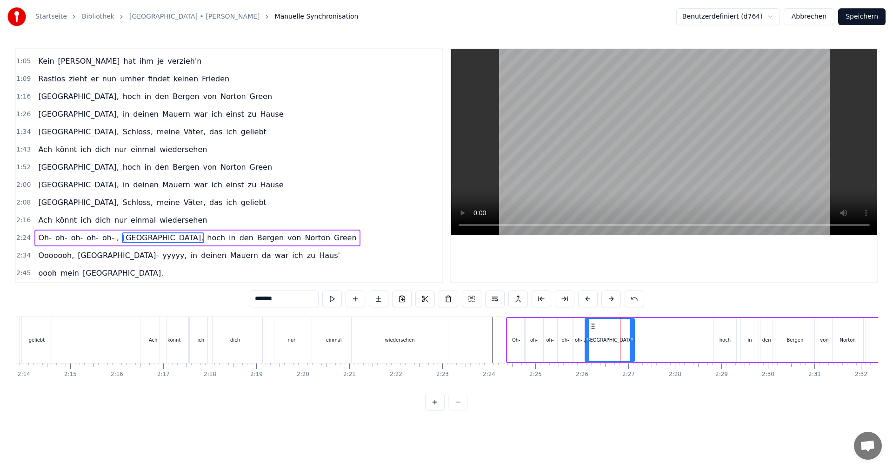
drag, startPoint x: 650, startPoint y: 339, endPoint x: 632, endPoint y: 342, distance: 17.9
click at [632, 342] on icon at bounding box center [632, 339] width 4 height 7
drag, startPoint x: 633, startPoint y: 341, endPoint x: 620, endPoint y: 342, distance: 13.0
click at [620, 342] on icon at bounding box center [619, 339] width 4 height 7
click at [584, 340] on icon at bounding box center [585, 339] width 4 height 7
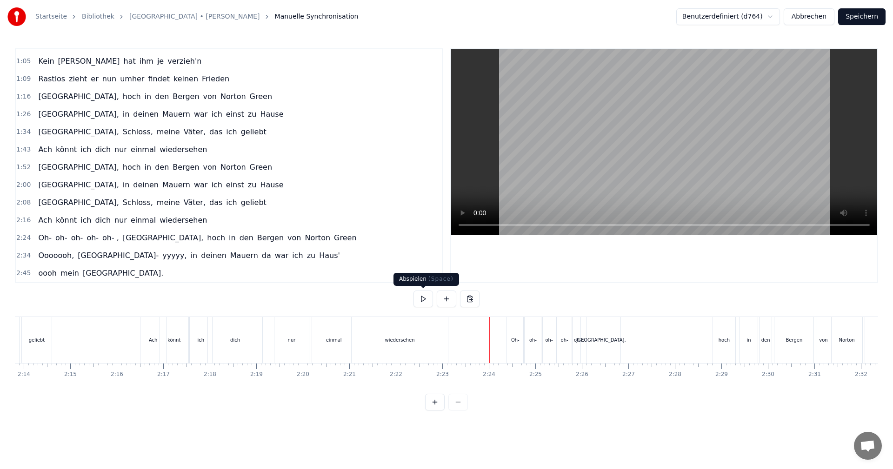
click at [418, 302] on button at bounding box center [424, 299] width 20 height 17
click at [420, 301] on button at bounding box center [424, 299] width 20 height 17
click at [432, 410] on button at bounding box center [435, 402] width 20 height 17
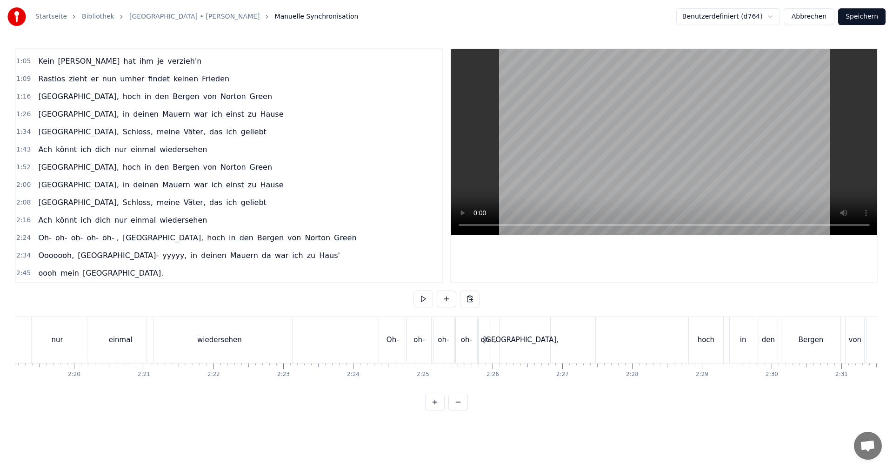
scroll to position [0, 9712]
click at [416, 340] on div "oh-" at bounding box center [418, 340] width 11 height 11
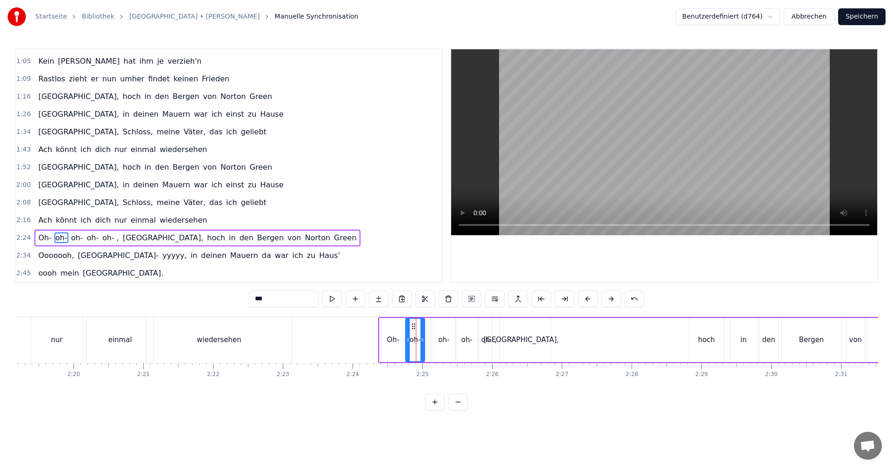
drag, startPoint x: 431, startPoint y: 340, endPoint x: 422, endPoint y: 341, distance: 9.4
click at [422, 341] on icon at bounding box center [423, 339] width 4 height 7
click at [441, 338] on div "oh-" at bounding box center [443, 340] width 11 height 11
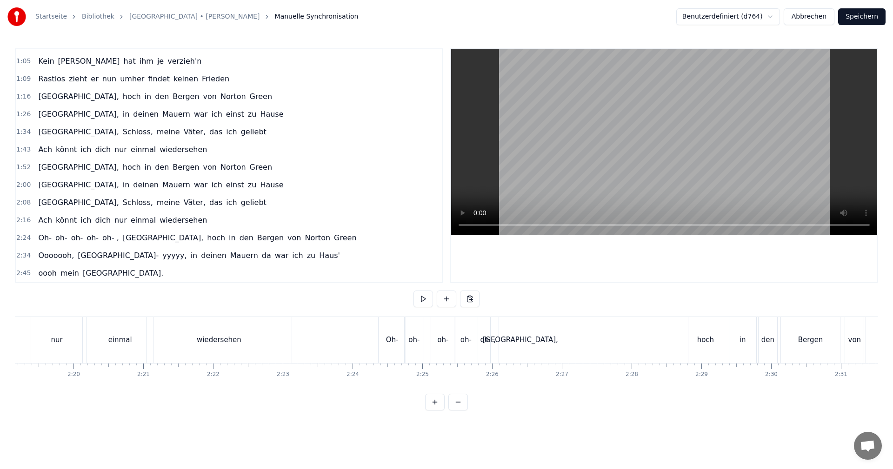
click at [433, 340] on div "oh-" at bounding box center [443, 340] width 24 height 46
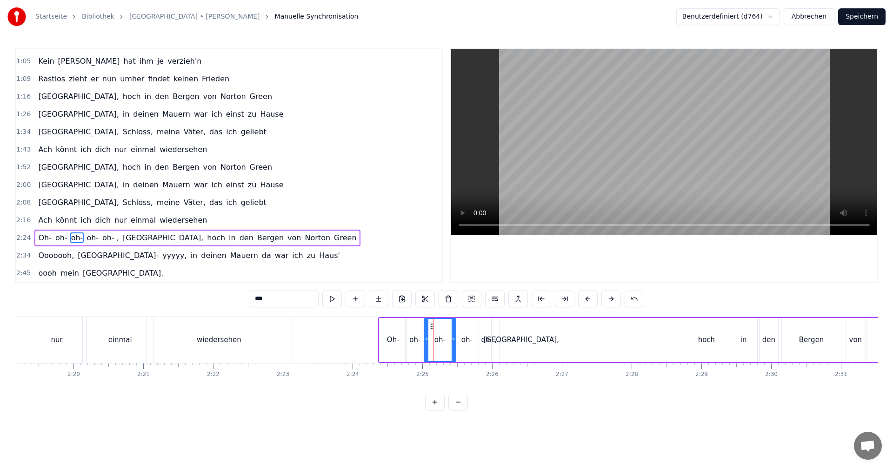
drag, startPoint x: 433, startPoint y: 340, endPoint x: 425, endPoint y: 341, distance: 7.5
click at [425, 341] on icon at bounding box center [427, 339] width 4 height 7
drag, startPoint x: 454, startPoint y: 340, endPoint x: 441, endPoint y: 342, distance: 13.7
click at [441, 342] on icon at bounding box center [440, 339] width 4 height 7
click at [465, 340] on div "oh-" at bounding box center [467, 340] width 11 height 11
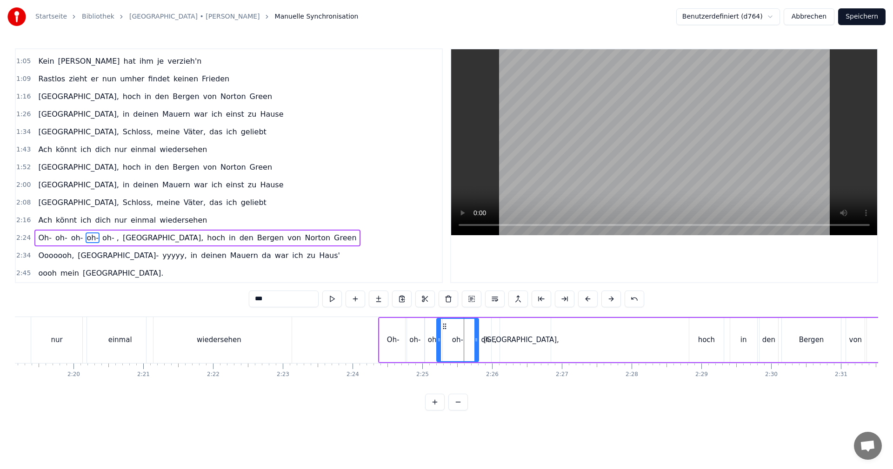
drag, startPoint x: 458, startPoint y: 340, endPoint x: 440, endPoint y: 340, distance: 18.6
click at [440, 340] on icon at bounding box center [439, 339] width 4 height 7
drag, startPoint x: 477, startPoint y: 341, endPoint x: 453, endPoint y: 343, distance: 24.4
click at [453, 343] on icon at bounding box center [452, 339] width 4 height 7
click at [485, 341] on div "oh- ," at bounding box center [489, 340] width 16 height 11
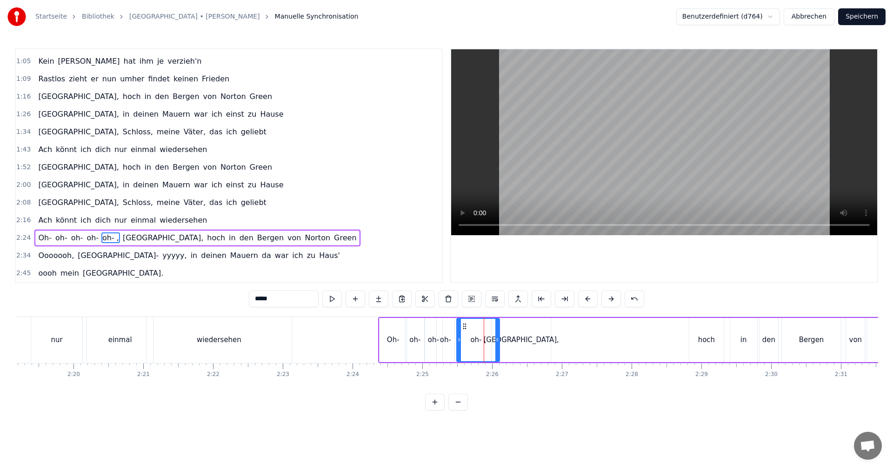
drag, startPoint x: 479, startPoint y: 342, endPoint x: 458, endPoint y: 341, distance: 21.4
click at [458, 341] on icon at bounding box center [459, 339] width 4 height 7
drag, startPoint x: 497, startPoint y: 342, endPoint x: 475, endPoint y: 343, distance: 22.8
click at [475, 343] on icon at bounding box center [475, 339] width 4 height 7
click at [505, 342] on div "[GEOGRAPHIC_DATA]," at bounding box center [522, 340] width 60 height 44
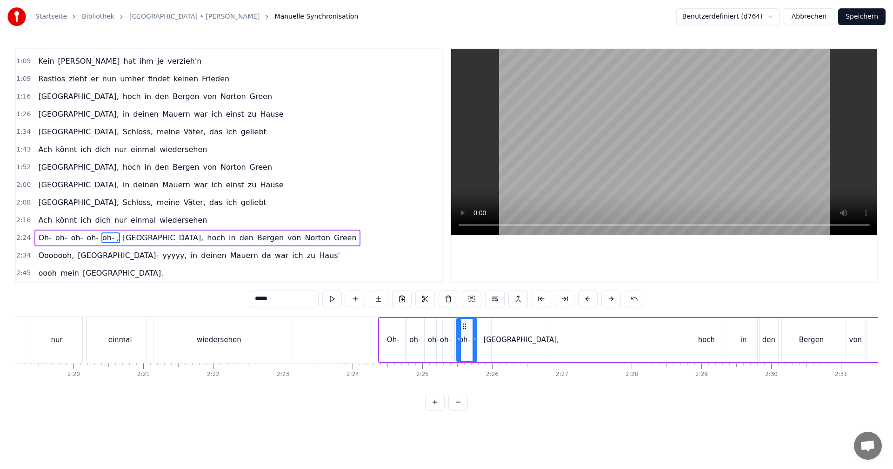
type input "*******"
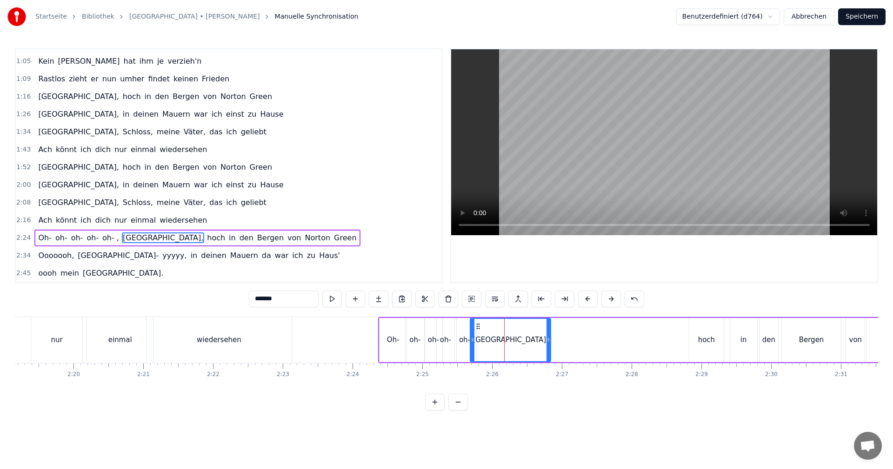
drag, startPoint x: 492, startPoint y: 341, endPoint x: 471, endPoint y: 340, distance: 21.4
click at [471, 340] on icon at bounding box center [473, 339] width 4 height 7
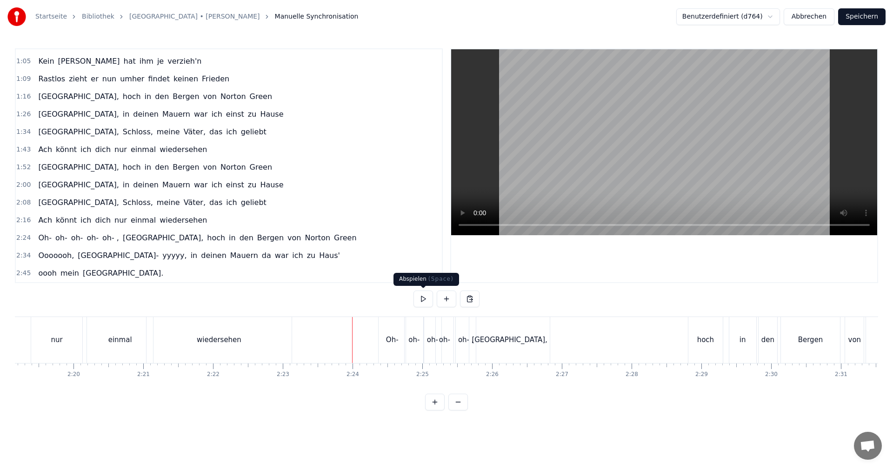
click at [428, 302] on button at bounding box center [424, 299] width 20 height 17
click at [429, 302] on button at bounding box center [424, 299] width 20 height 17
click at [710, 347] on div "hoch" at bounding box center [706, 340] width 34 height 46
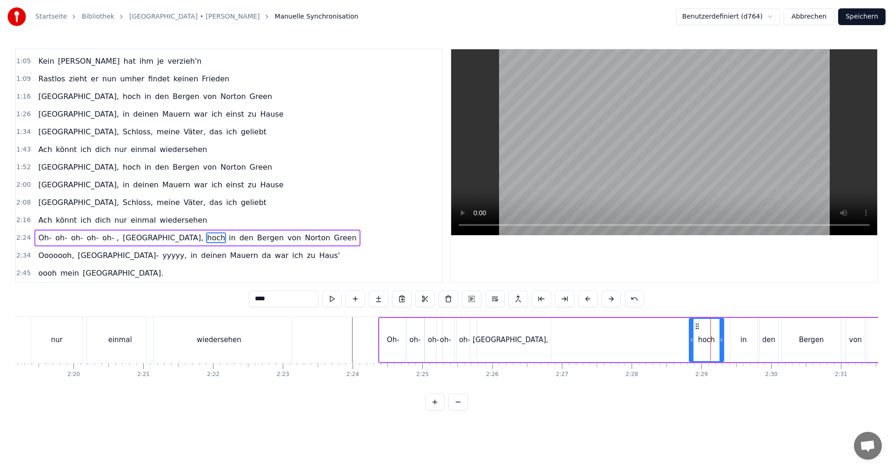
drag, startPoint x: 704, startPoint y: 341, endPoint x: 694, endPoint y: 339, distance: 10.8
click at [694, 339] on div "hoch" at bounding box center [706, 340] width 33 height 42
click at [691, 340] on icon at bounding box center [692, 339] width 4 height 7
drag, startPoint x: 691, startPoint y: 340, endPoint x: 659, endPoint y: 342, distance: 32.1
click at [659, 342] on icon at bounding box center [660, 339] width 4 height 7
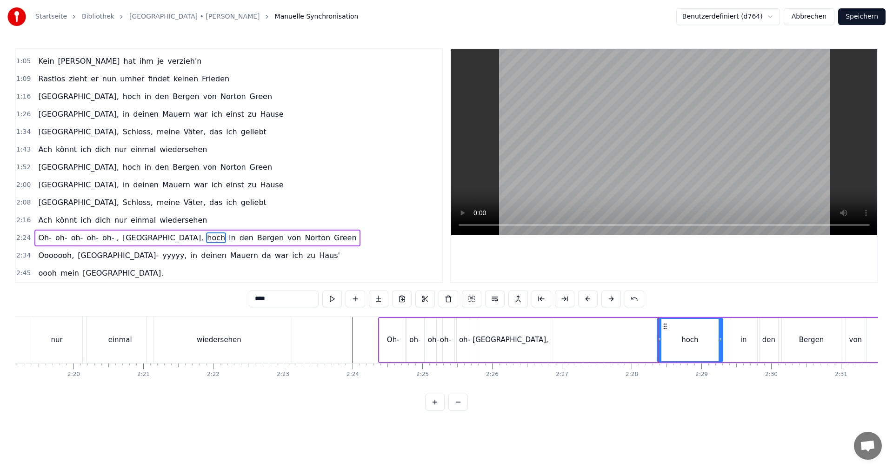
click at [721, 343] on icon at bounding box center [721, 339] width 4 height 7
click at [338, 299] on button at bounding box center [332, 299] width 20 height 17
click at [648, 311] on div "0:01 Dies ist [PERSON_NAME] Lied 0:04 Sein Lied von Albany 0:07 Dem stolzen Sch…" at bounding box center [447, 229] width 864 height 362
click at [651, 346] on div "Oh- oh- oh- oh- [GEOGRAPHIC_DATA]- , [GEOGRAPHIC_DATA], hoch in den [GEOGRAPHIC…" at bounding box center [679, 340] width 603 height 46
click at [646, 349] on div "Oh- oh- oh- oh- [GEOGRAPHIC_DATA]- , [GEOGRAPHIC_DATA], hoch in den [GEOGRAPHIC…" at bounding box center [679, 340] width 603 height 46
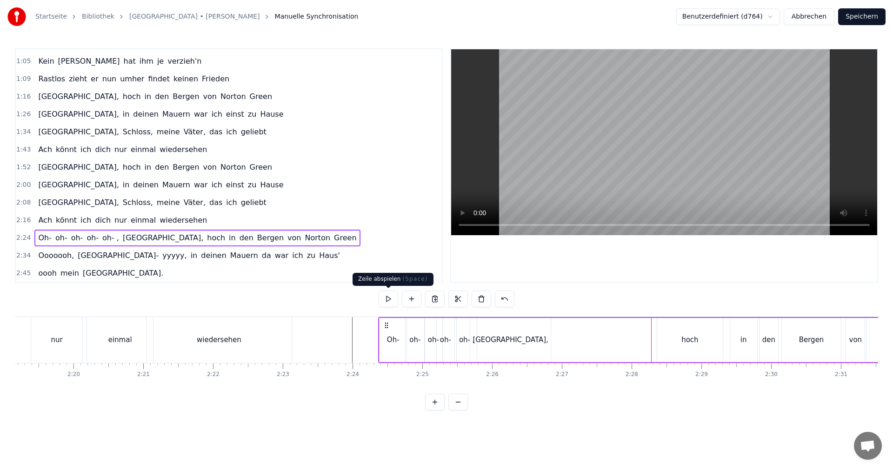
click at [387, 299] on button at bounding box center [389, 299] width 20 height 17
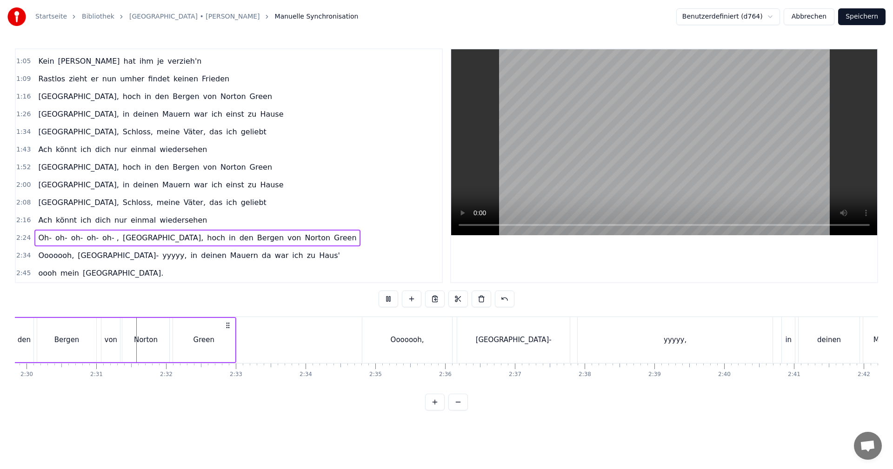
scroll to position [0, 10489]
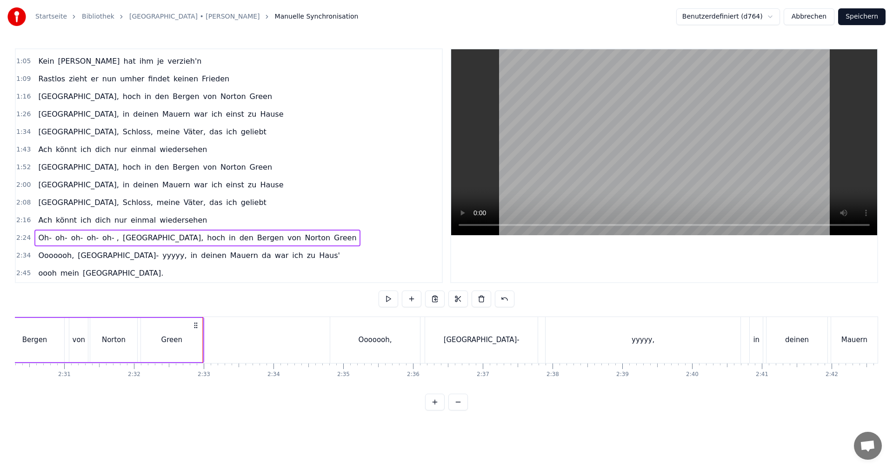
click at [389, 298] on button at bounding box center [389, 299] width 20 height 17
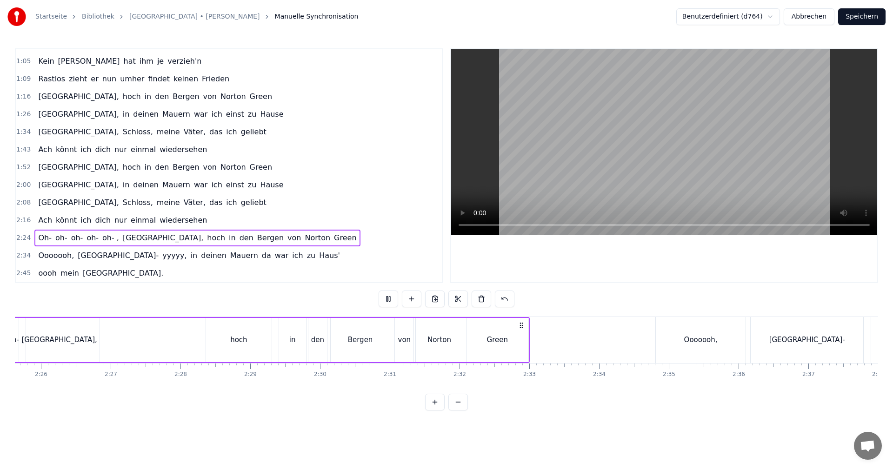
scroll to position [0, 10062]
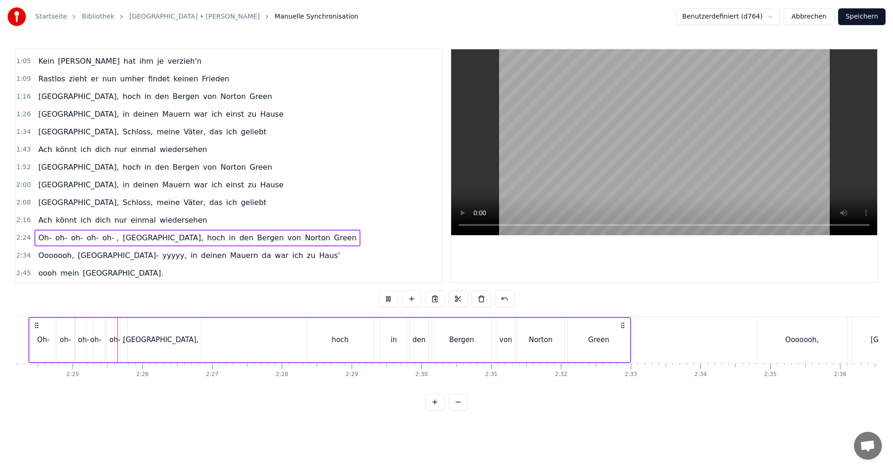
click at [389, 298] on button at bounding box center [389, 299] width 20 height 17
click at [580, 341] on div "Green" at bounding box center [599, 340] width 62 height 44
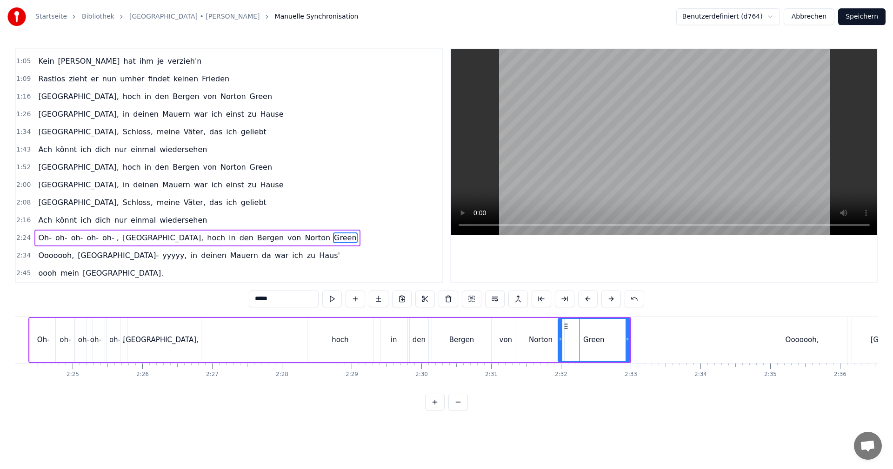
drag, startPoint x: 570, startPoint y: 339, endPoint x: 561, endPoint y: 342, distance: 10.3
click at [561, 342] on icon at bounding box center [561, 339] width 4 height 7
click at [304, 335] on div "Oh- oh- oh- oh- [GEOGRAPHIC_DATA]- , [GEOGRAPHIC_DATA], hoch in den [GEOGRAPHIC…" at bounding box center [329, 340] width 603 height 46
click at [303, 315] on div "0:01 Dies ist [PERSON_NAME] Lied 0:04 Sein Lied von Albany 0:07 Dem stolzen Sch…" at bounding box center [447, 229] width 864 height 362
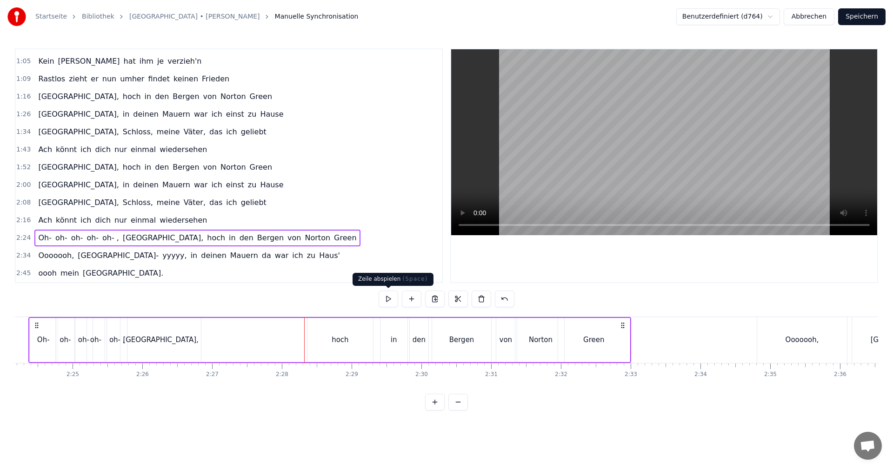
click at [388, 300] on button at bounding box center [389, 299] width 20 height 17
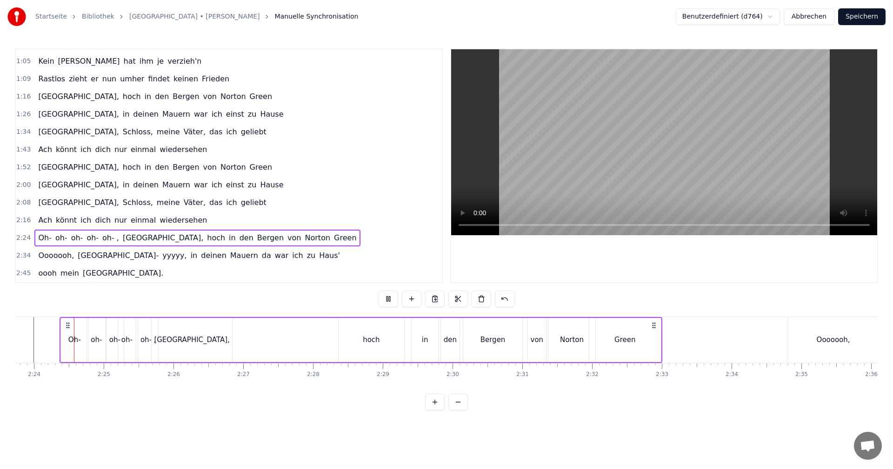
scroll to position [0, 10029]
click at [388, 299] on button at bounding box center [389, 299] width 20 height 17
click at [389, 299] on button at bounding box center [389, 299] width 20 height 17
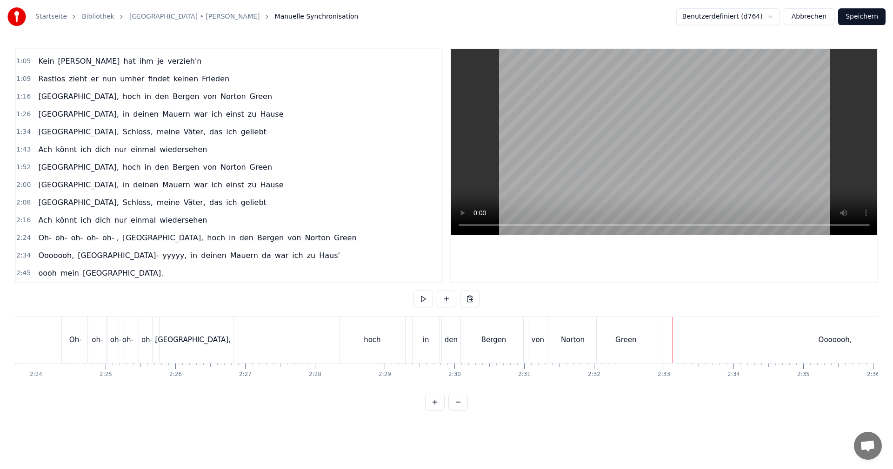
click at [422, 298] on button at bounding box center [424, 299] width 20 height 17
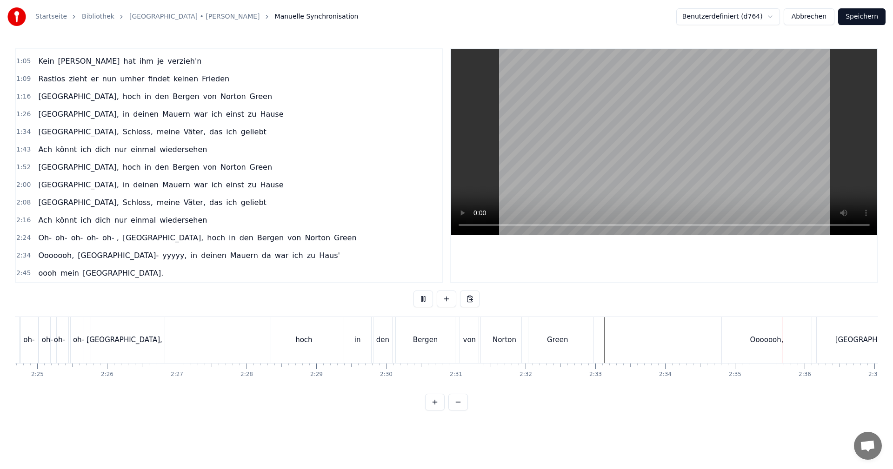
click at [425, 296] on button at bounding box center [424, 299] width 20 height 17
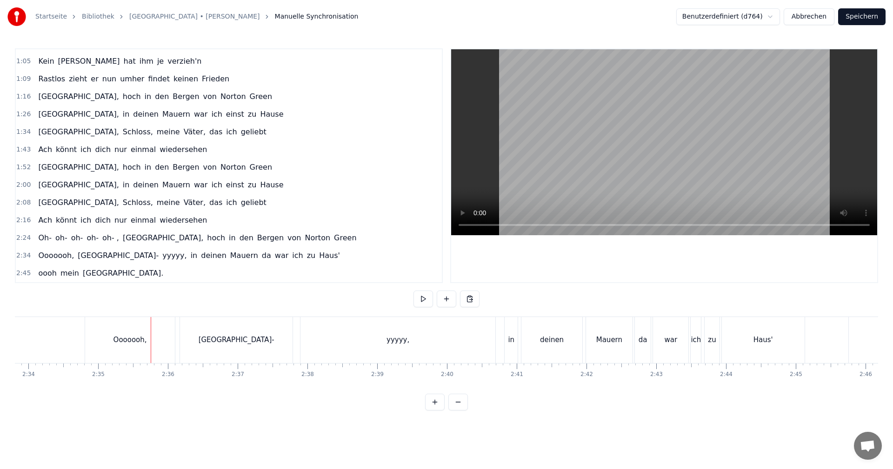
scroll to position [0, 10813]
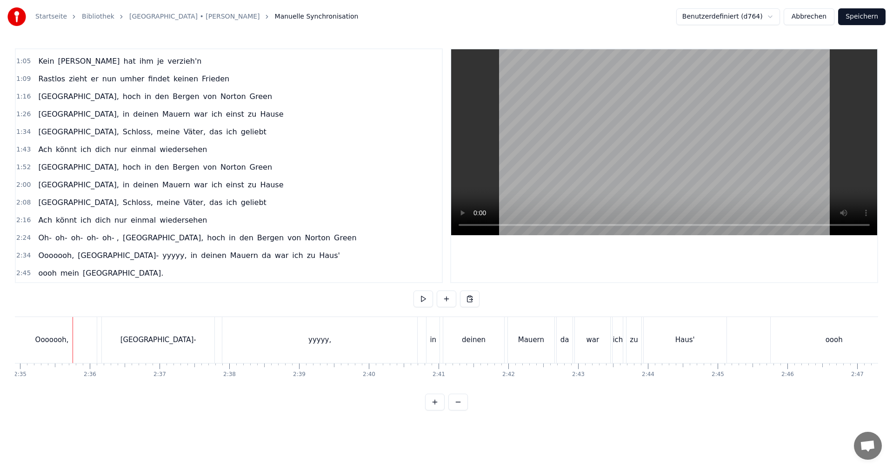
click at [462, 411] on button at bounding box center [459, 402] width 20 height 17
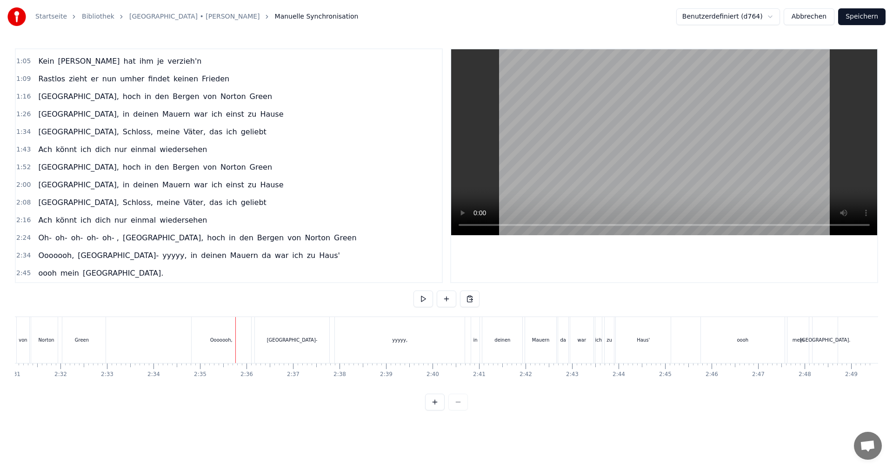
scroll to position [0, 7027]
click at [227, 336] on div "Ooooooh," at bounding box center [222, 340] width 60 height 46
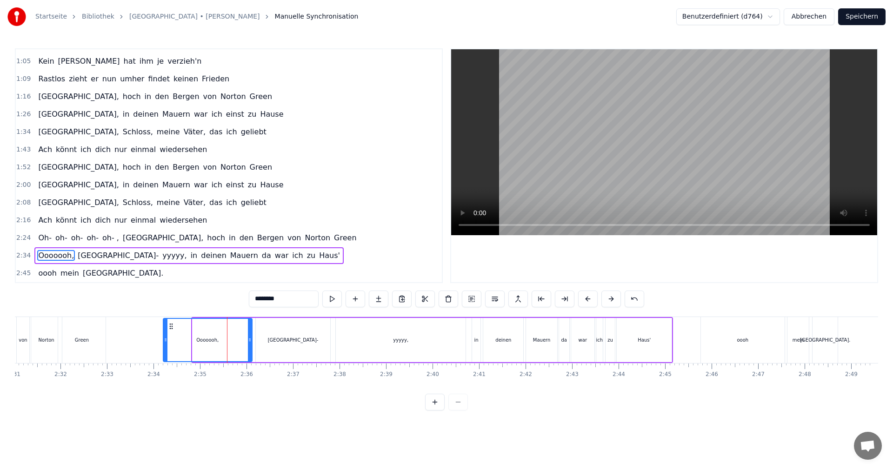
drag, startPoint x: 194, startPoint y: 339, endPoint x: 164, endPoint y: 340, distance: 29.3
click at [164, 340] on icon at bounding box center [166, 339] width 4 height 7
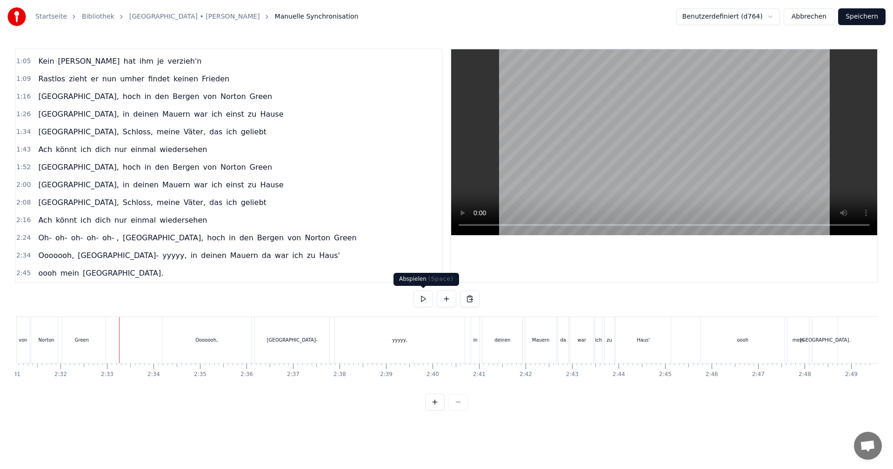
click at [421, 296] on button at bounding box center [424, 299] width 20 height 17
click at [421, 295] on button at bounding box center [424, 299] width 20 height 17
click at [298, 335] on div "[GEOGRAPHIC_DATA]-" at bounding box center [292, 340] width 74 height 46
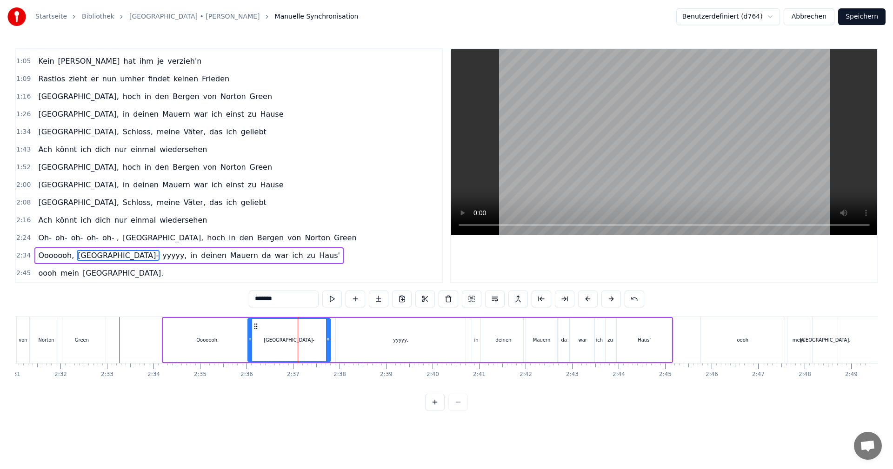
drag, startPoint x: 257, startPoint y: 340, endPoint x: 249, endPoint y: 341, distance: 8.0
click at [249, 341] on icon at bounding box center [250, 339] width 4 height 7
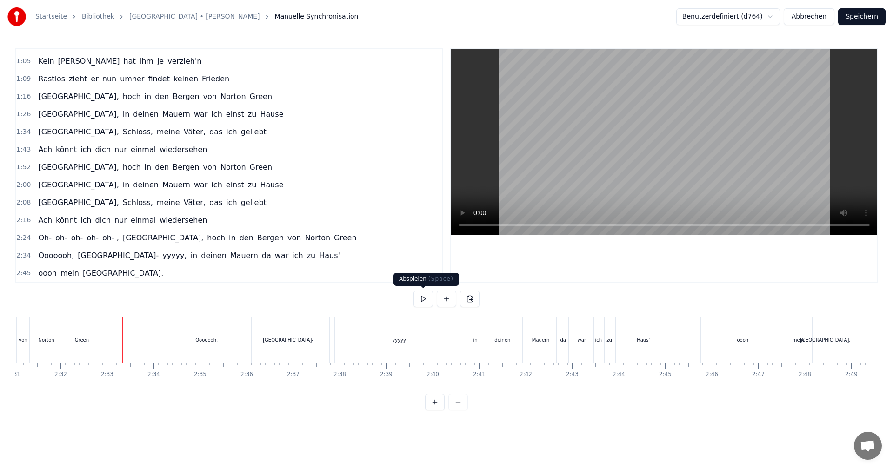
click at [418, 300] on button at bounding box center [424, 299] width 20 height 17
click at [419, 300] on button at bounding box center [424, 299] width 20 height 17
click at [474, 343] on div "in" at bounding box center [476, 340] width 4 height 7
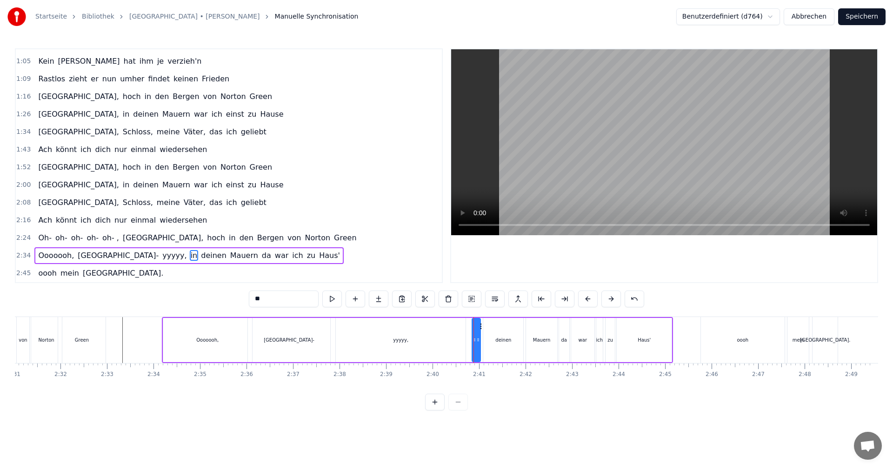
click at [474, 341] on div at bounding box center [474, 340] width 0 height 46
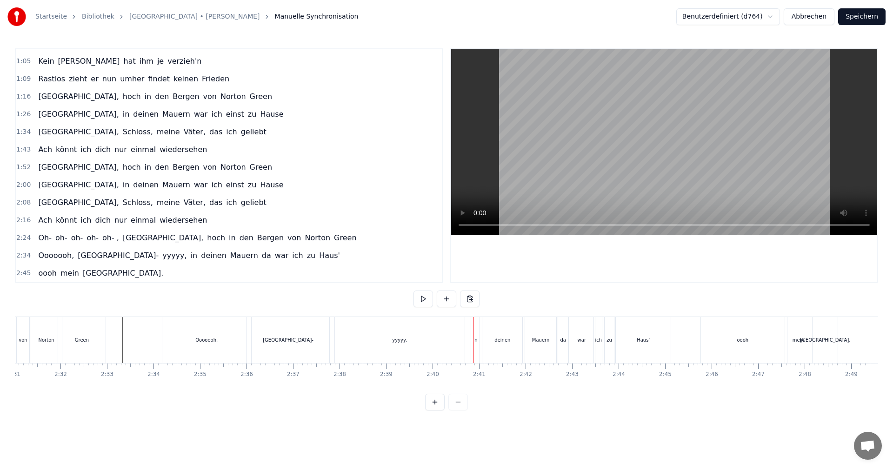
click at [475, 340] on div "in" at bounding box center [476, 340] width 4 height 7
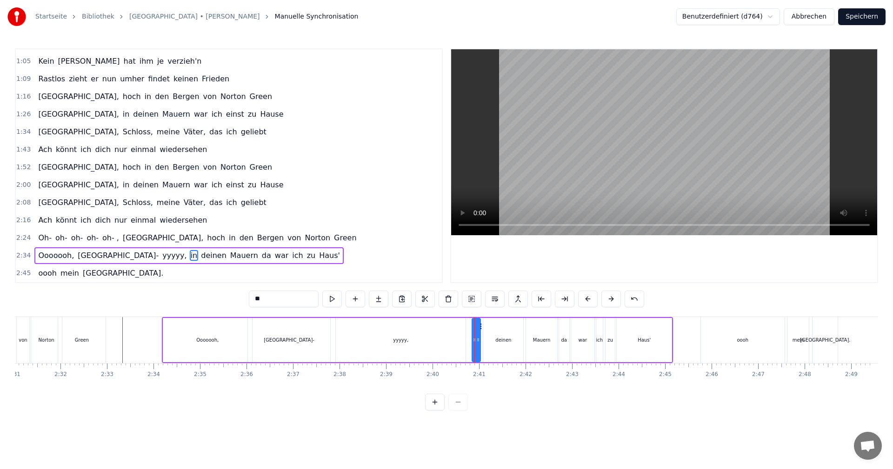
click at [474, 341] on icon at bounding box center [475, 339] width 4 height 7
drag, startPoint x: 474, startPoint y: 341, endPoint x: 464, endPoint y: 341, distance: 9.3
click at [464, 341] on icon at bounding box center [465, 339] width 4 height 7
click at [475, 342] on icon at bounding box center [475, 339] width 4 height 7
click at [507, 339] on div "deinen" at bounding box center [504, 340] width 16 height 7
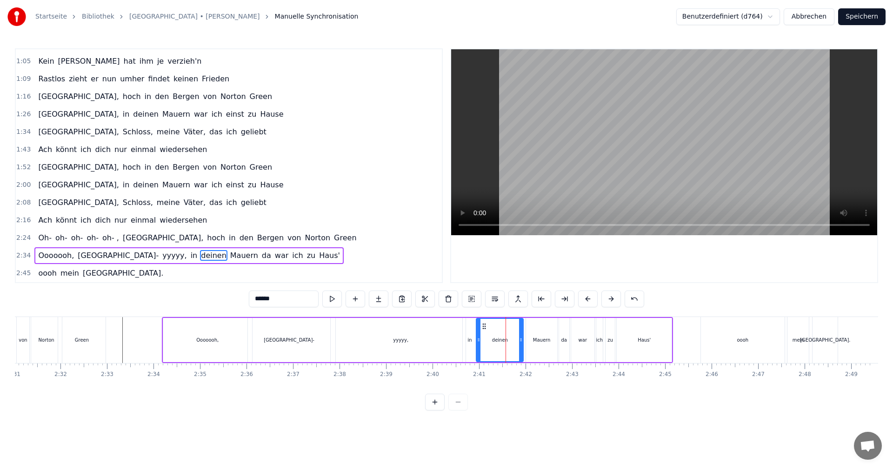
drag, startPoint x: 485, startPoint y: 340, endPoint x: 478, endPoint y: 341, distance: 7.0
click at [478, 341] on icon at bounding box center [479, 339] width 4 height 7
drag, startPoint x: 522, startPoint y: 341, endPoint x: 537, endPoint y: 341, distance: 14.9
click at [516, 341] on icon at bounding box center [515, 339] width 4 height 7
click at [538, 342] on div "Mauern" at bounding box center [542, 340] width 18 height 7
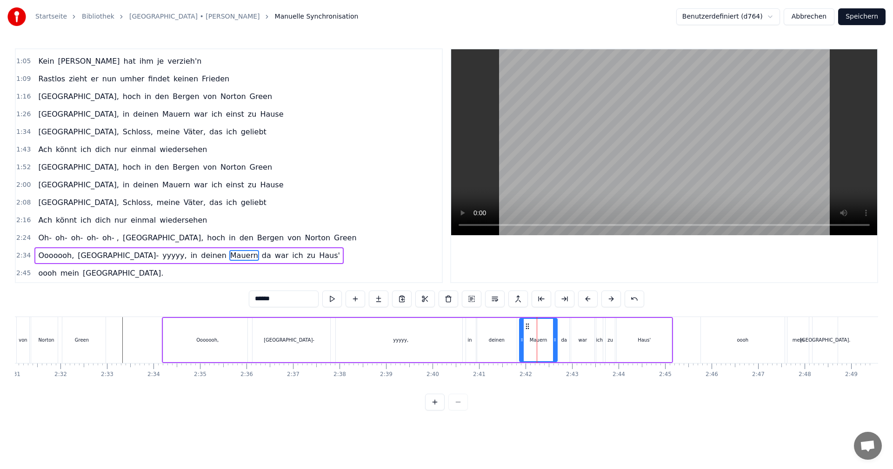
drag, startPoint x: 528, startPoint y: 341, endPoint x: 521, endPoint y: 342, distance: 6.5
click at [521, 342] on icon at bounding box center [522, 339] width 4 height 7
drag, startPoint x: 555, startPoint y: 342, endPoint x: 547, endPoint y: 342, distance: 7.5
click at [547, 342] on icon at bounding box center [548, 339] width 4 height 7
click at [562, 342] on div "da" at bounding box center [564, 340] width 6 height 7
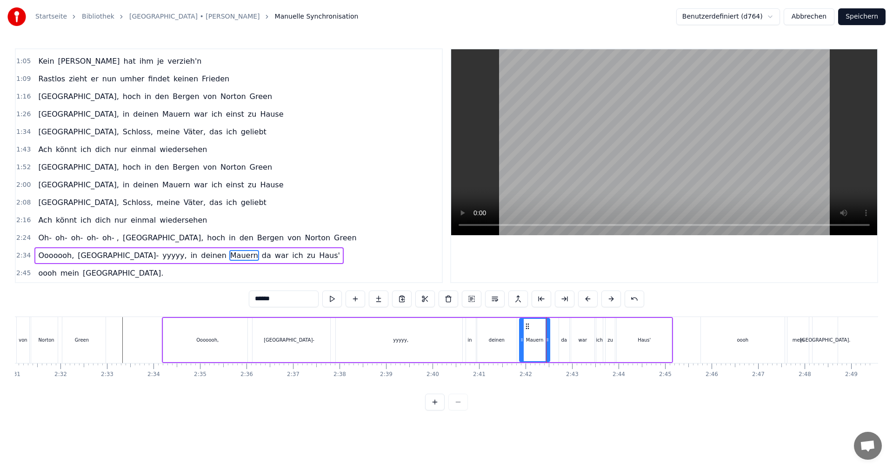
type input "**"
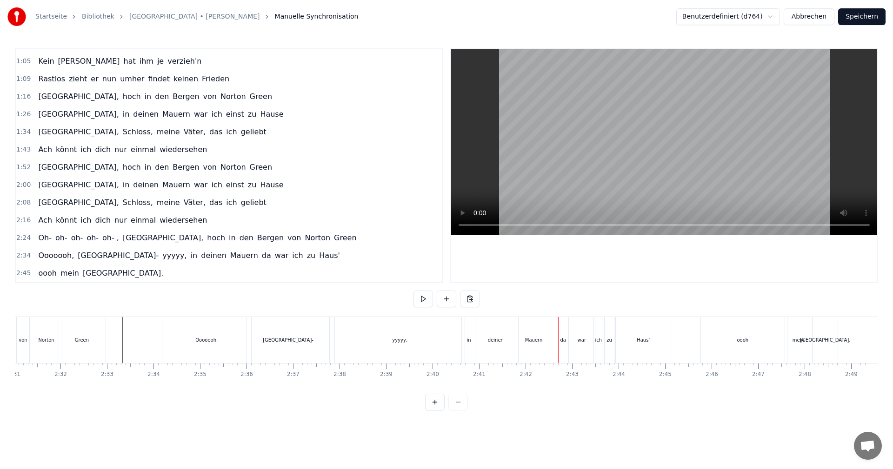
click at [560, 340] on div "da" at bounding box center [563, 340] width 10 height 46
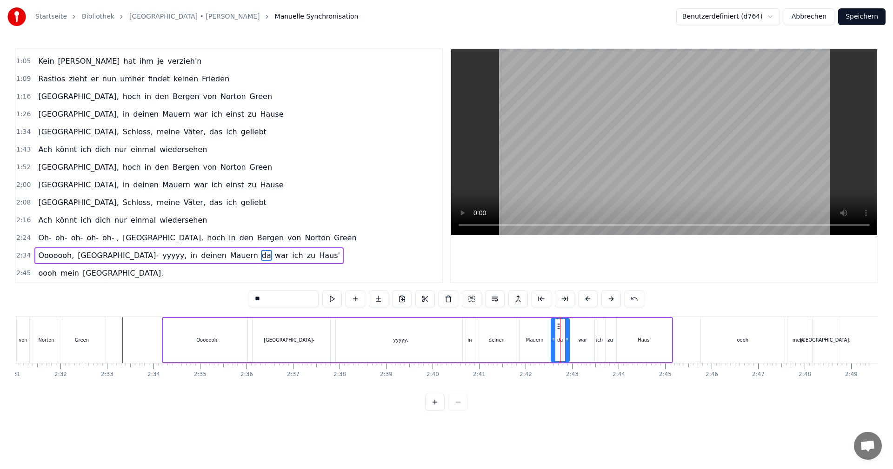
drag, startPoint x: 562, startPoint y: 340, endPoint x: 554, endPoint y: 341, distance: 7.9
click at [554, 341] on icon at bounding box center [554, 339] width 4 height 7
click at [564, 341] on icon at bounding box center [564, 339] width 4 height 7
click at [583, 341] on div "war" at bounding box center [583, 340] width 8 height 7
click at [569, 341] on icon at bounding box center [570, 339] width 4 height 7
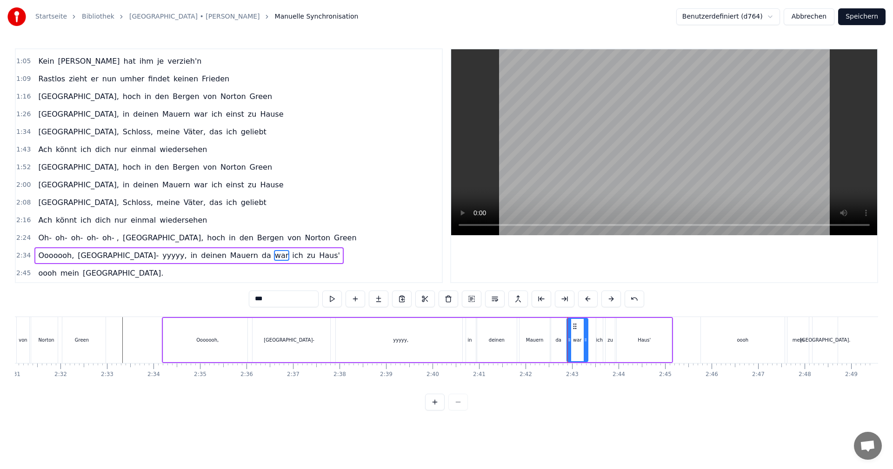
drag, startPoint x: 593, startPoint y: 341, endPoint x: 587, endPoint y: 341, distance: 6.5
click at [587, 341] on icon at bounding box center [586, 339] width 4 height 7
click at [599, 340] on div "ich" at bounding box center [599, 340] width 7 height 7
type input "***"
drag, startPoint x: 597, startPoint y: 341, endPoint x: 592, endPoint y: 342, distance: 4.7
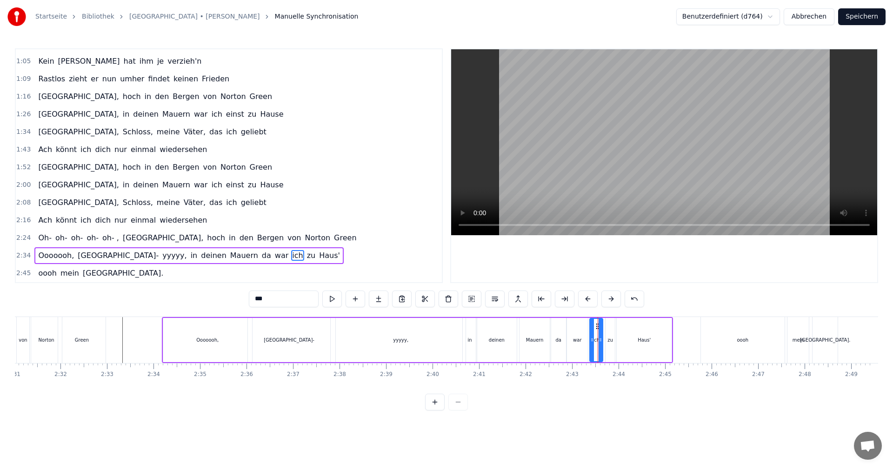
click at [591, 342] on icon at bounding box center [592, 339] width 4 height 7
click at [590, 341] on icon at bounding box center [592, 339] width 4 height 7
click at [599, 341] on icon at bounding box center [598, 339] width 4 height 7
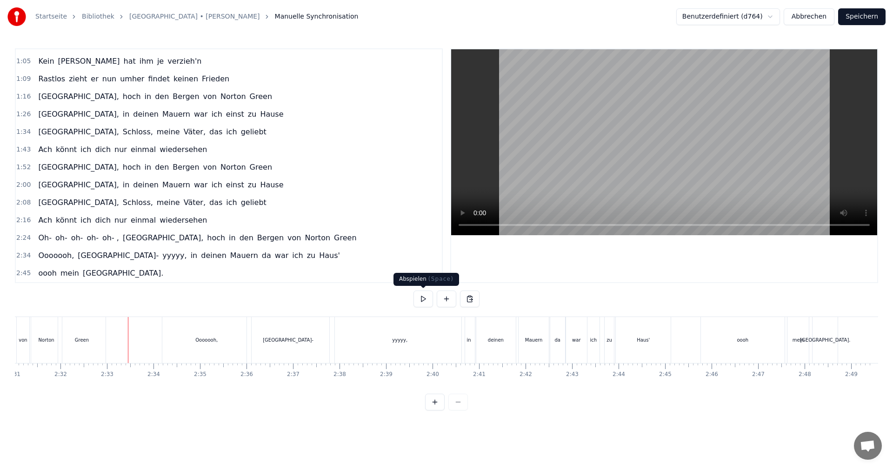
click at [418, 301] on button at bounding box center [424, 299] width 20 height 17
click at [422, 300] on button at bounding box center [424, 299] width 20 height 17
click at [533, 344] on div "Mauern" at bounding box center [534, 340] width 30 height 46
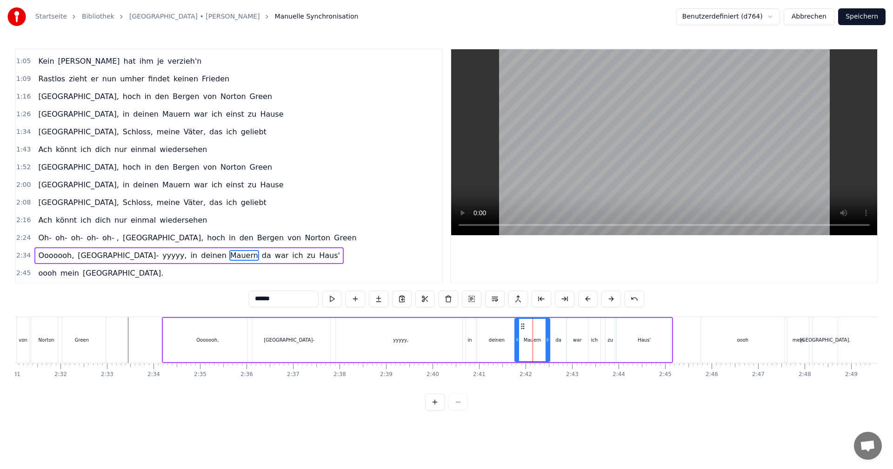
drag, startPoint x: 522, startPoint y: 341, endPoint x: 516, endPoint y: 341, distance: 6.0
click at [517, 341] on circle at bounding box center [517, 341] width 0 height 0
drag, startPoint x: 548, startPoint y: 339, endPoint x: 543, endPoint y: 339, distance: 5.6
click at [543, 339] on circle at bounding box center [542, 339] width 0 height 0
click at [556, 341] on div "da" at bounding box center [559, 340] width 6 height 7
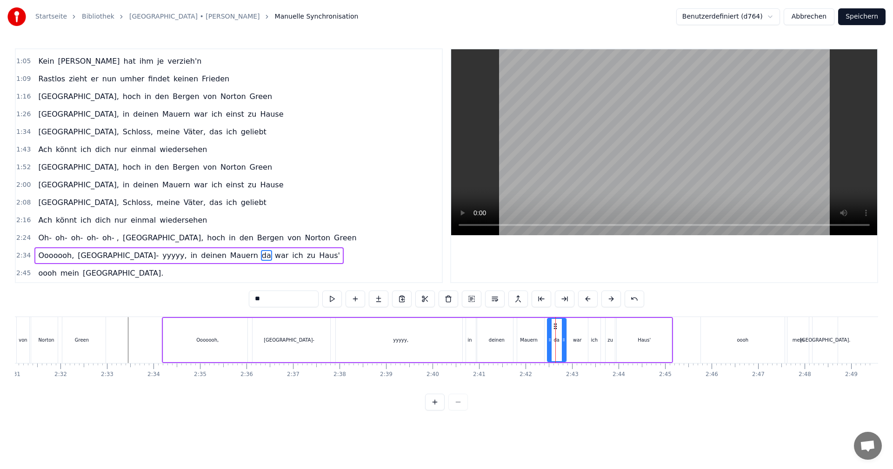
click at [549, 341] on icon at bounding box center [550, 339] width 4 height 7
click at [560, 341] on icon at bounding box center [560, 339] width 4 height 7
click at [577, 341] on div "war" at bounding box center [577, 340] width 8 height 7
click at [563, 342] on icon at bounding box center [565, 339] width 4 height 7
click at [581, 341] on icon at bounding box center [581, 339] width 4 height 7
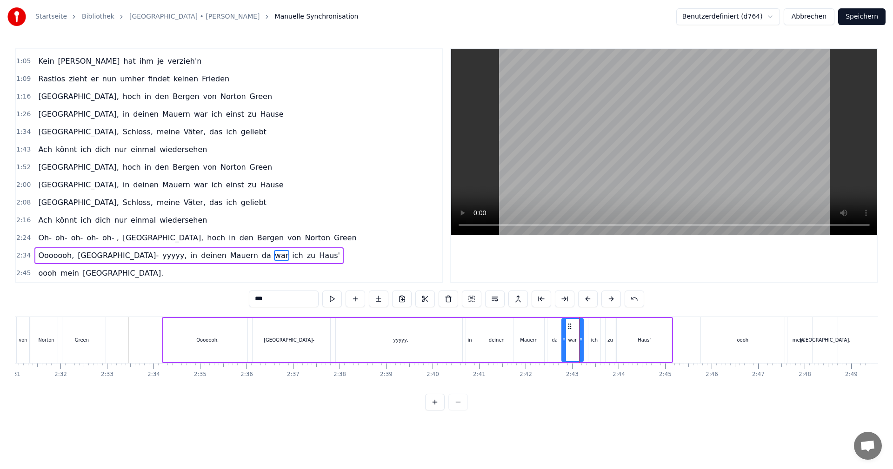
click at [590, 341] on div "ich" at bounding box center [595, 340] width 12 height 44
type input "***"
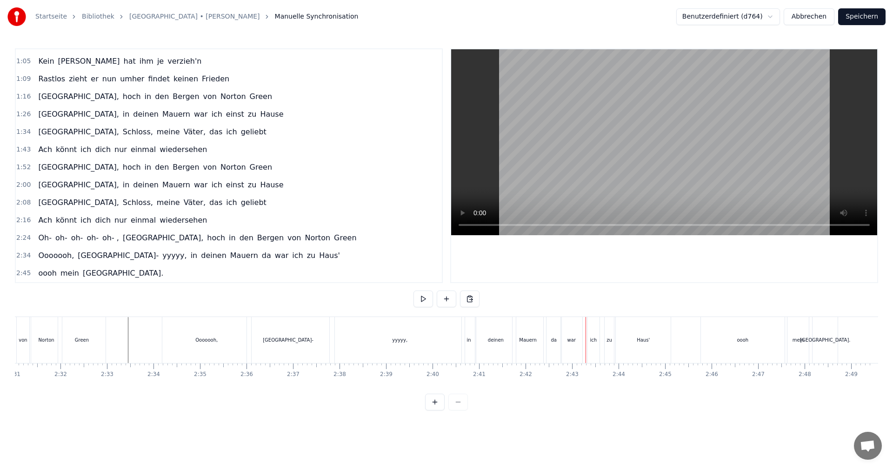
click at [588, 340] on div "ich" at bounding box center [594, 340] width 12 height 46
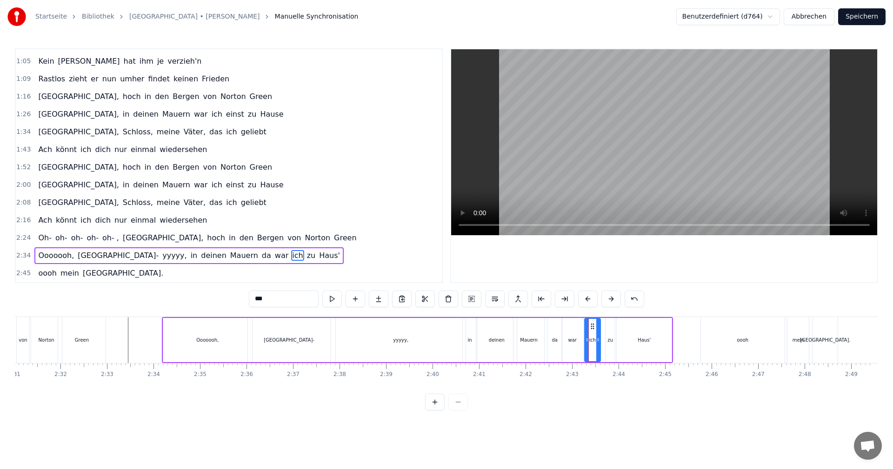
click at [586, 341] on icon at bounding box center [587, 339] width 4 height 7
click at [597, 340] on icon at bounding box center [596, 339] width 4 height 7
click at [610, 341] on div "zu" at bounding box center [611, 340] width 6 height 7
click at [607, 342] on div "zu" at bounding box center [610, 340] width 8 height 42
click at [601, 343] on icon at bounding box center [602, 339] width 4 height 7
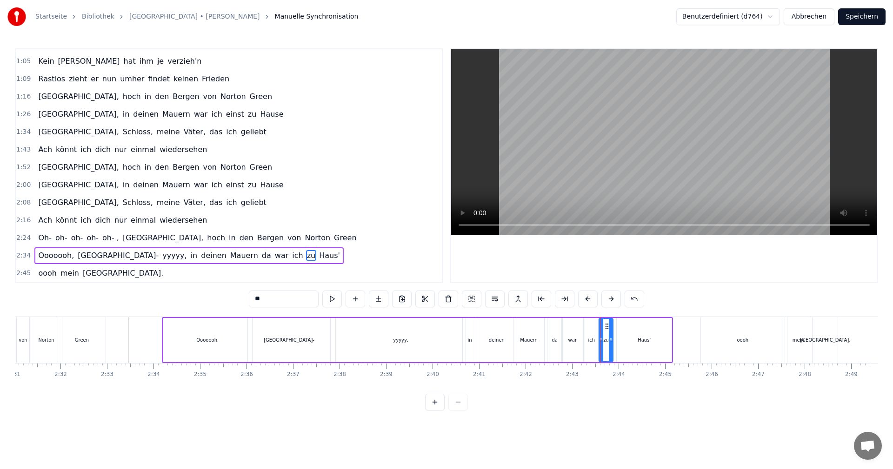
click at [611, 340] on icon at bounding box center [611, 339] width 4 height 7
click at [627, 340] on div "Haus'" at bounding box center [644, 340] width 55 height 44
click at [613, 341] on icon at bounding box center [613, 339] width 4 height 7
drag, startPoint x: 669, startPoint y: 339, endPoint x: 661, endPoint y: 341, distance: 7.6
click at [660, 341] on icon at bounding box center [661, 339] width 4 height 7
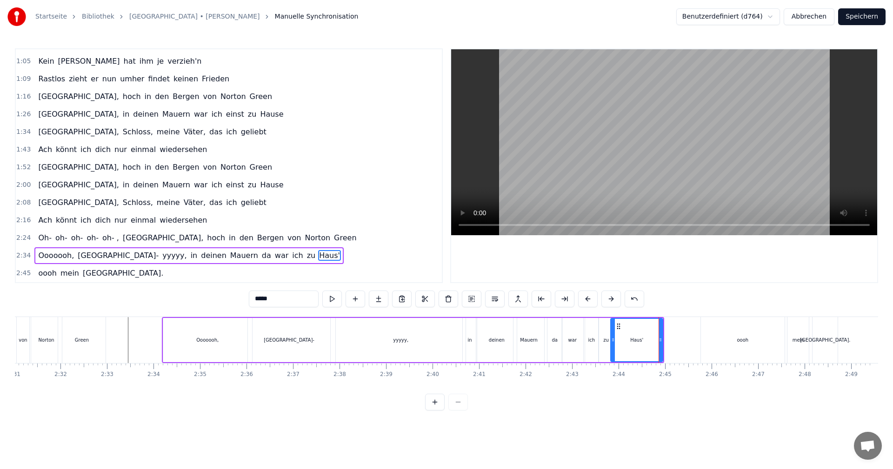
click at [735, 336] on div "oooh" at bounding box center [743, 340] width 84 height 46
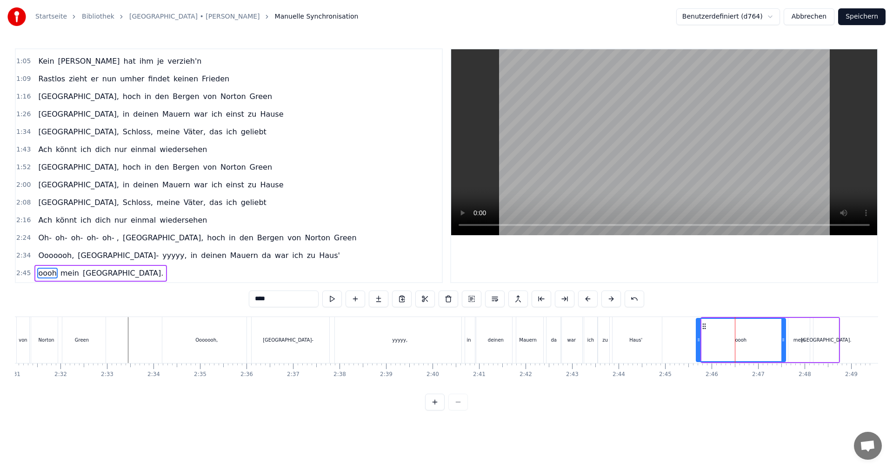
drag, startPoint x: 702, startPoint y: 341, endPoint x: 697, endPoint y: 342, distance: 5.7
click at [697, 342] on icon at bounding box center [699, 339] width 4 height 7
drag, startPoint x: 784, startPoint y: 342, endPoint x: 772, endPoint y: 344, distance: 12.3
click at [772, 344] on div at bounding box center [772, 340] width 4 height 42
click at [796, 342] on div "mein" at bounding box center [800, 340] width 12 height 7
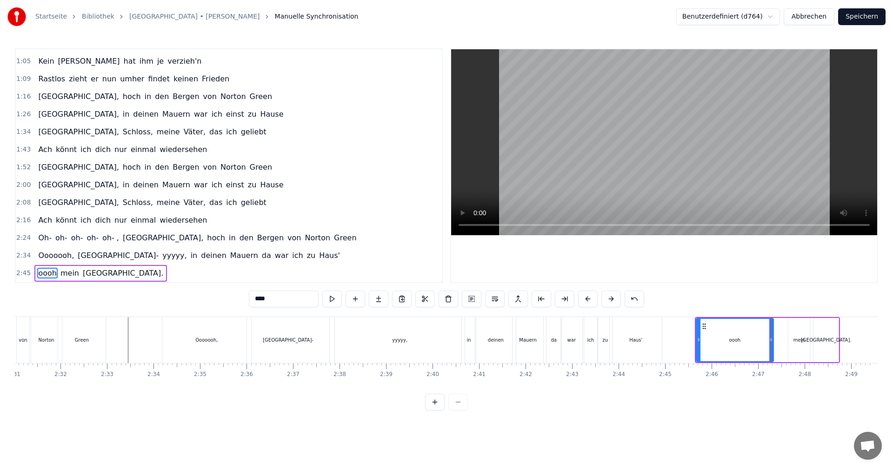
type input "****"
drag, startPoint x: 791, startPoint y: 340, endPoint x: 771, endPoint y: 344, distance: 19.6
click at [768, 344] on div at bounding box center [768, 340] width 4 height 42
click at [803, 341] on icon at bounding box center [804, 339] width 4 height 7
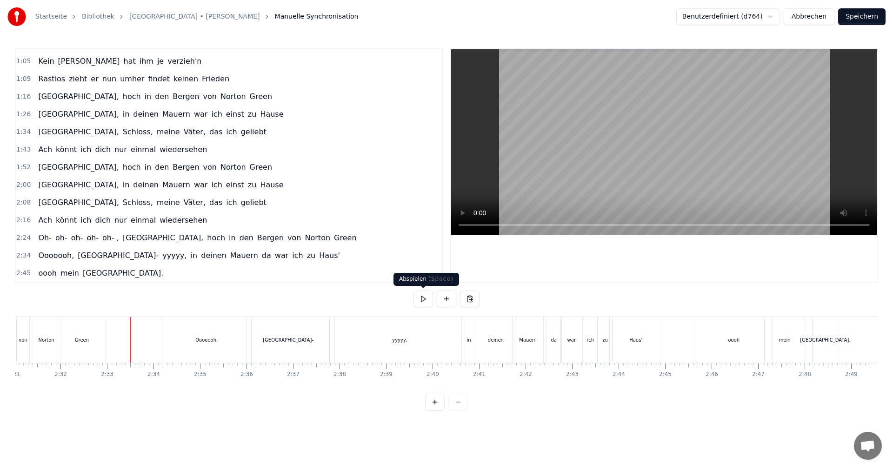
click at [420, 301] on button at bounding box center [424, 299] width 20 height 17
click at [422, 301] on button at bounding box center [424, 299] width 20 height 17
click at [276, 352] on div "[GEOGRAPHIC_DATA]-" at bounding box center [288, 340] width 82 height 46
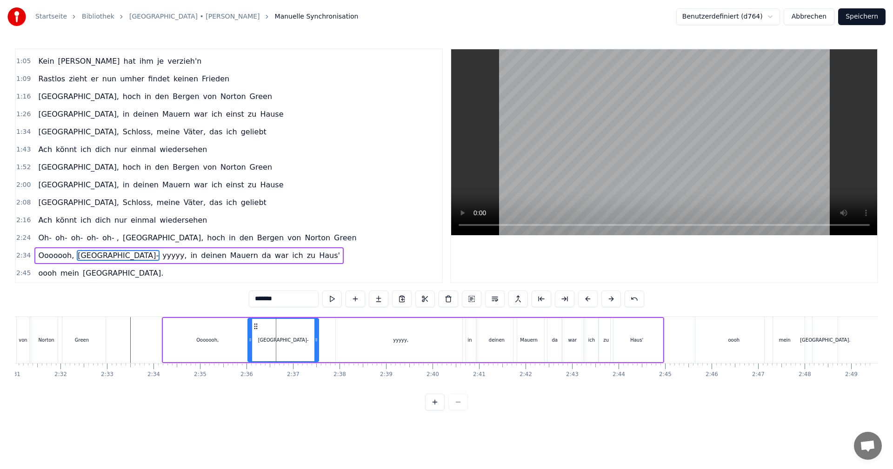
drag, startPoint x: 328, startPoint y: 342, endPoint x: 316, endPoint y: 342, distance: 11.7
click at [316, 342] on icon at bounding box center [317, 339] width 4 height 7
click at [336, 339] on div "yyyyy," at bounding box center [401, 340] width 130 height 44
type input "******"
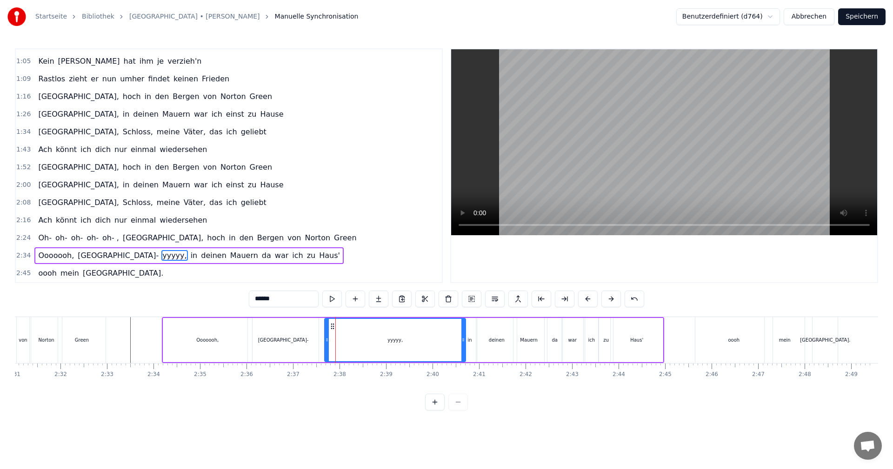
drag, startPoint x: 337, startPoint y: 340, endPoint x: 326, endPoint y: 341, distance: 11.2
click at [326, 341] on icon at bounding box center [327, 339] width 4 height 7
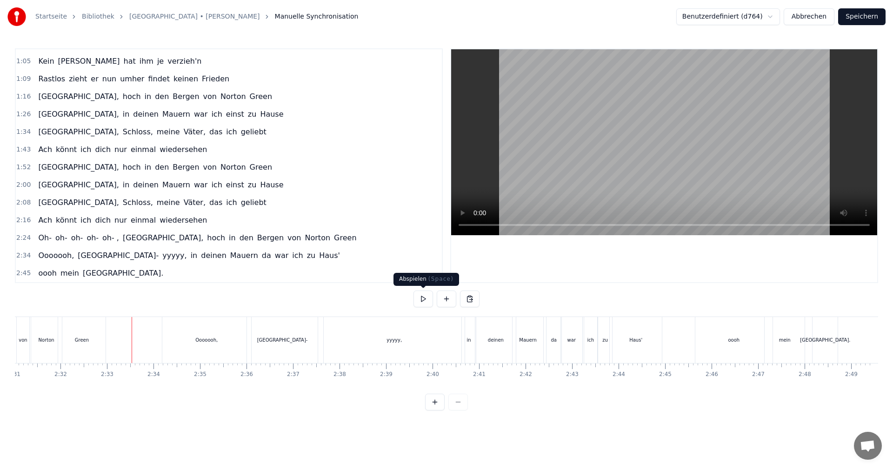
click at [431, 300] on button at bounding box center [424, 299] width 20 height 17
click at [433, 300] on div at bounding box center [447, 299] width 66 height 17
click at [428, 300] on button at bounding box center [424, 299] width 20 height 17
click at [276, 353] on div "[GEOGRAPHIC_DATA]-" at bounding box center [282, 340] width 71 height 46
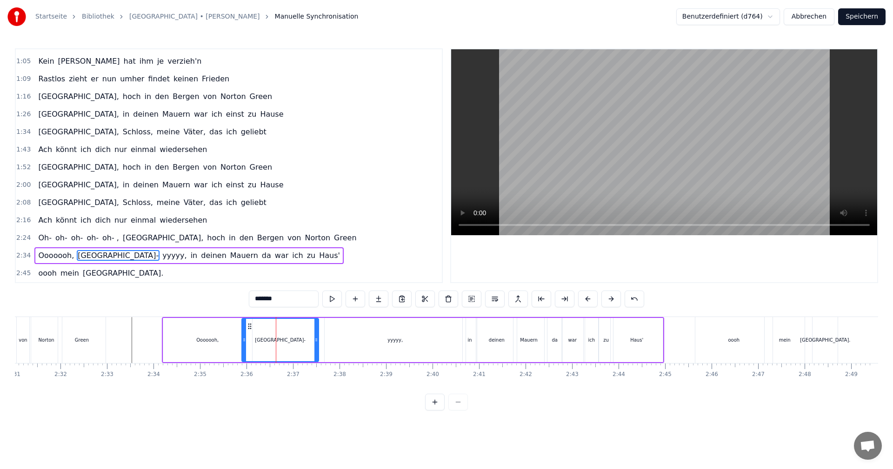
drag, startPoint x: 250, startPoint y: 340, endPoint x: 244, endPoint y: 340, distance: 6.0
click at [244, 340] on circle at bounding box center [244, 340] width 0 height 0
drag, startPoint x: 317, startPoint y: 340, endPoint x: 309, endPoint y: 342, distance: 8.2
click at [309, 342] on icon at bounding box center [309, 339] width 4 height 7
click at [334, 340] on div "yyyyy," at bounding box center [395, 340] width 141 height 44
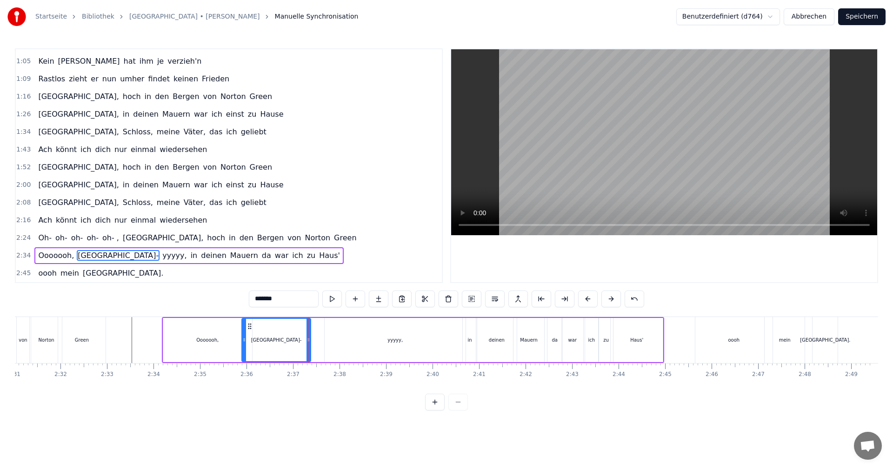
type input "******"
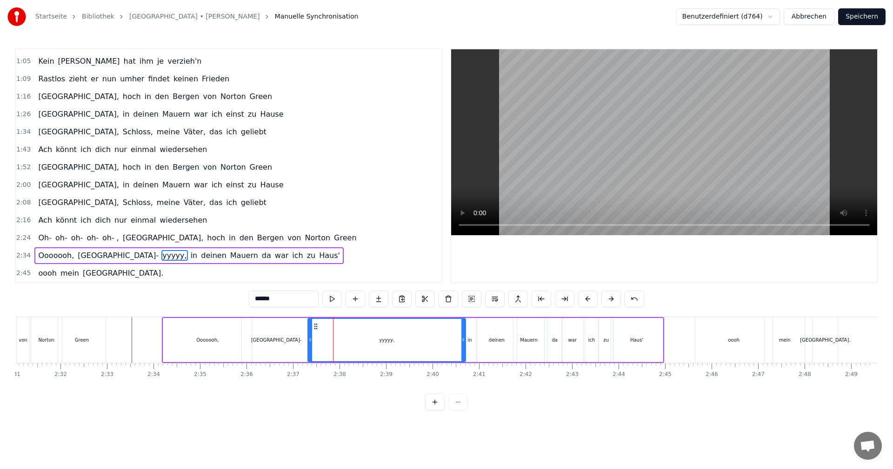
drag, startPoint x: 326, startPoint y: 342, endPoint x: 309, endPoint y: 342, distance: 16.8
click at [309, 342] on icon at bounding box center [310, 339] width 4 height 7
drag, startPoint x: 463, startPoint y: 341, endPoint x: 447, endPoint y: 342, distance: 16.8
click at [447, 342] on icon at bounding box center [447, 339] width 4 height 7
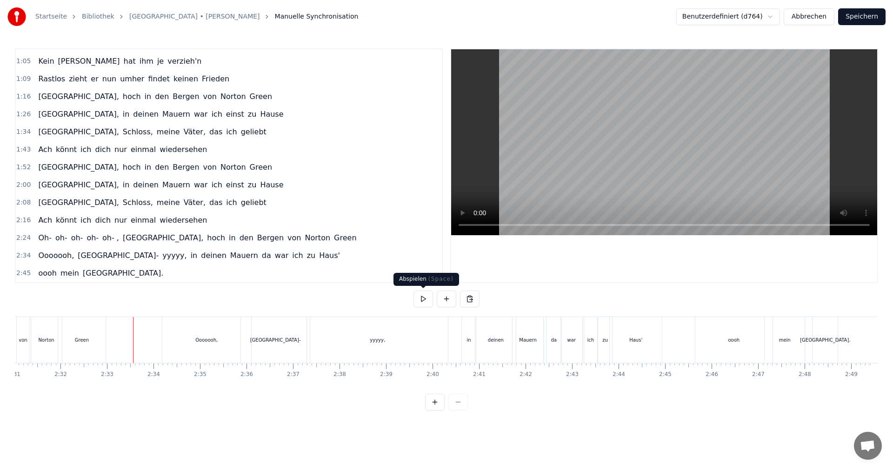
click at [426, 298] on button at bounding box center [424, 299] width 20 height 17
click at [789, 346] on div "mein" at bounding box center [784, 340] width 40 height 46
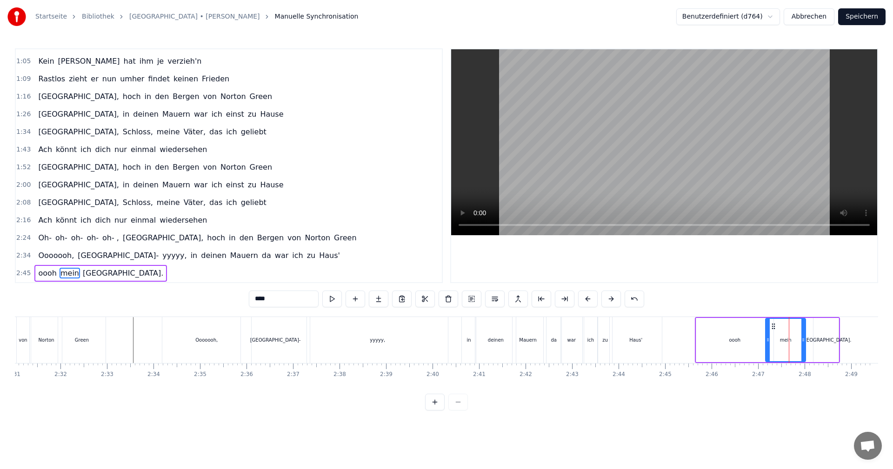
scroll to position [0, 7027]
click at [764, 341] on icon at bounding box center [766, 339] width 4 height 7
click at [799, 342] on icon at bounding box center [800, 339] width 4 height 7
click at [822, 340] on div "[GEOGRAPHIC_DATA]." at bounding box center [826, 340] width 50 height 7
type input "*******"
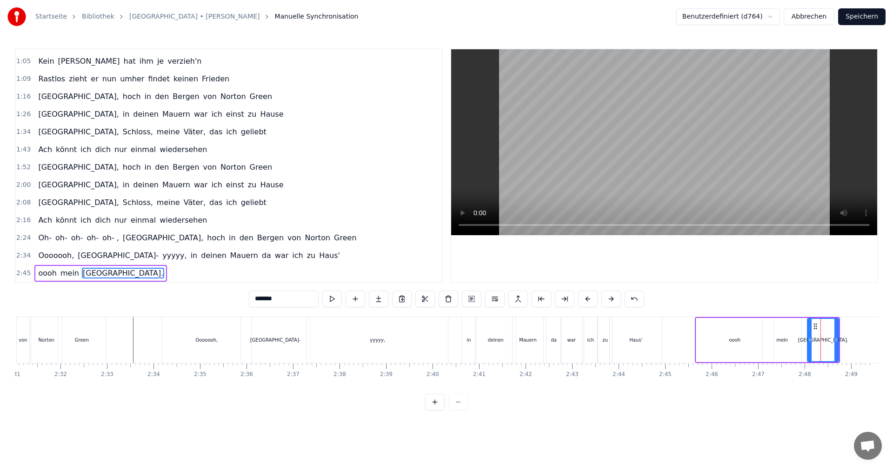
drag, startPoint x: 815, startPoint y: 341, endPoint x: 809, endPoint y: 342, distance: 6.2
click at [809, 342] on icon at bounding box center [810, 339] width 4 height 7
click at [834, 342] on icon at bounding box center [834, 339] width 4 height 7
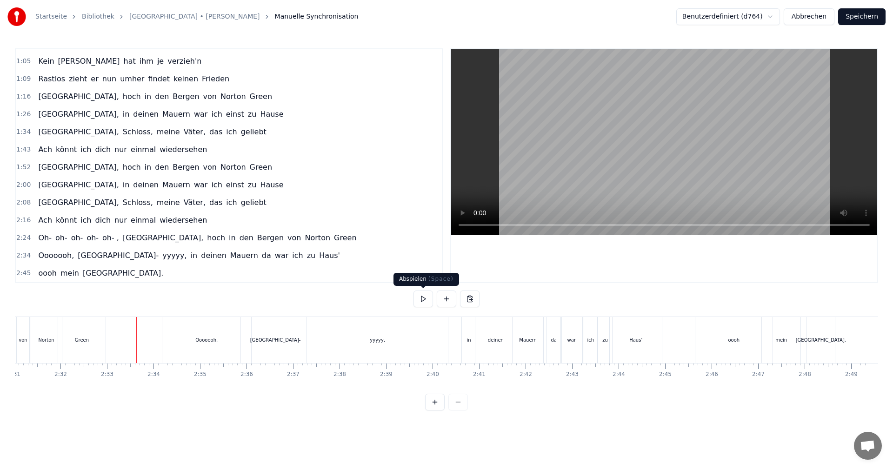
click at [422, 301] on button at bounding box center [424, 299] width 20 height 17
click at [429, 300] on button at bounding box center [424, 299] width 20 height 17
click at [222, 337] on div "Ooooooh," at bounding box center [206, 340] width 89 height 46
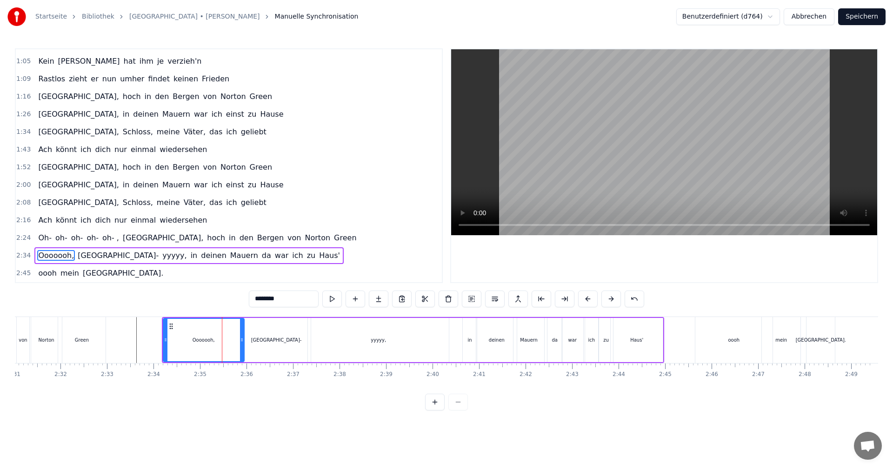
drag, startPoint x: 251, startPoint y: 341, endPoint x: 243, endPoint y: 339, distance: 8.1
click at [243, 339] on icon at bounding box center [242, 339] width 4 height 7
click at [266, 338] on div "[GEOGRAPHIC_DATA]-" at bounding box center [276, 340] width 69 height 44
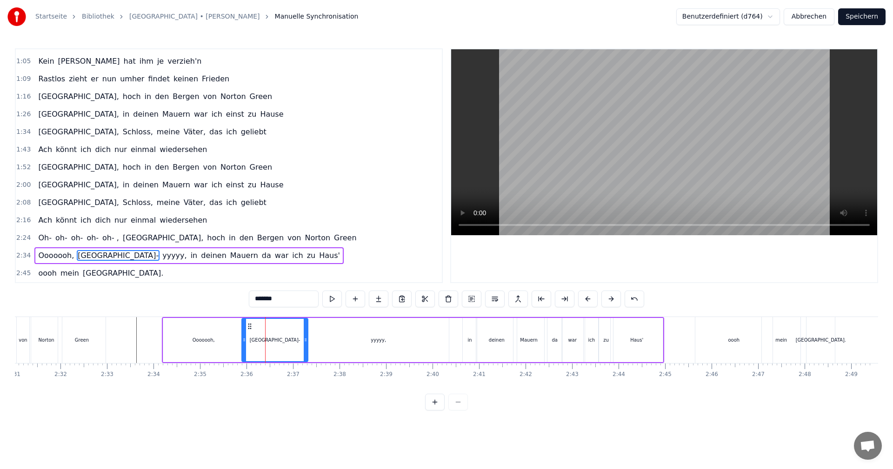
click at [305, 340] on icon at bounding box center [306, 339] width 4 height 7
click at [315, 342] on div "yyyyy," at bounding box center [378, 340] width 141 height 44
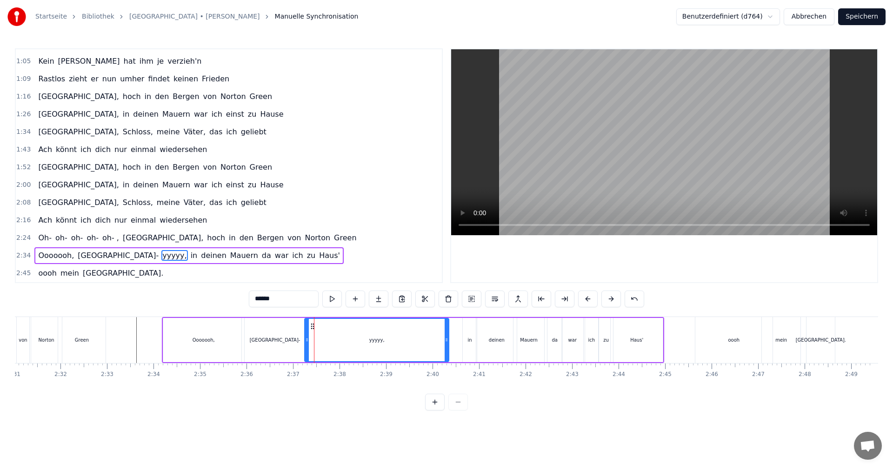
click at [306, 340] on icon at bounding box center [307, 339] width 4 height 7
click at [442, 343] on icon at bounding box center [444, 339] width 4 height 7
click at [467, 343] on div "in" at bounding box center [470, 340] width 14 height 44
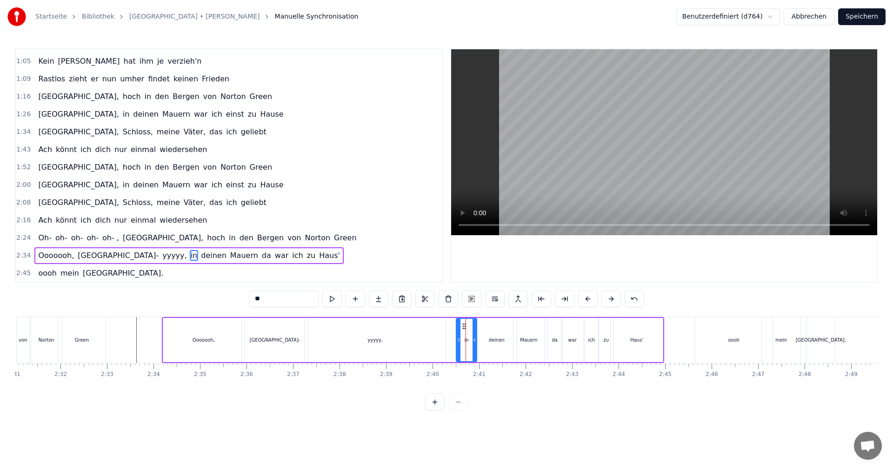
drag, startPoint x: 463, startPoint y: 340, endPoint x: 457, endPoint y: 341, distance: 6.6
click at [457, 341] on icon at bounding box center [459, 339] width 4 height 7
click at [471, 341] on icon at bounding box center [471, 339] width 4 height 7
click at [498, 339] on div "deinen" at bounding box center [497, 340] width 16 height 7
click at [475, 342] on icon at bounding box center [476, 339] width 4 height 7
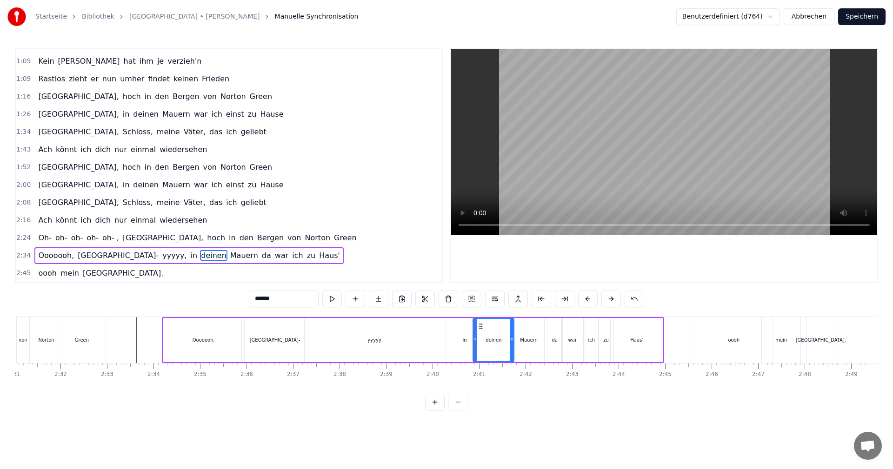
click at [512, 342] on icon at bounding box center [512, 339] width 4 height 7
click at [184, 337] on div "Ooooooh," at bounding box center [203, 340] width 81 height 44
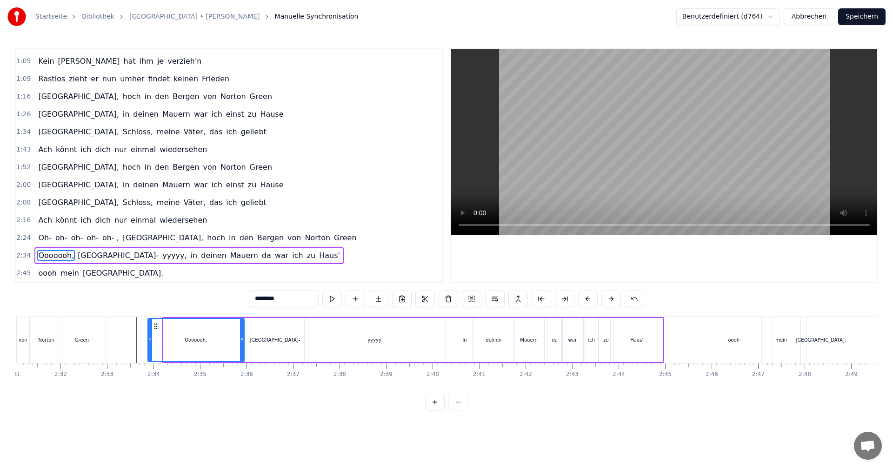
drag, startPoint x: 164, startPoint y: 338, endPoint x: 149, endPoint y: 338, distance: 15.4
click at [149, 338] on icon at bounding box center [150, 339] width 4 height 7
click at [318, 342] on div "yyyyy," at bounding box center [375, 340] width 141 height 44
type input "******"
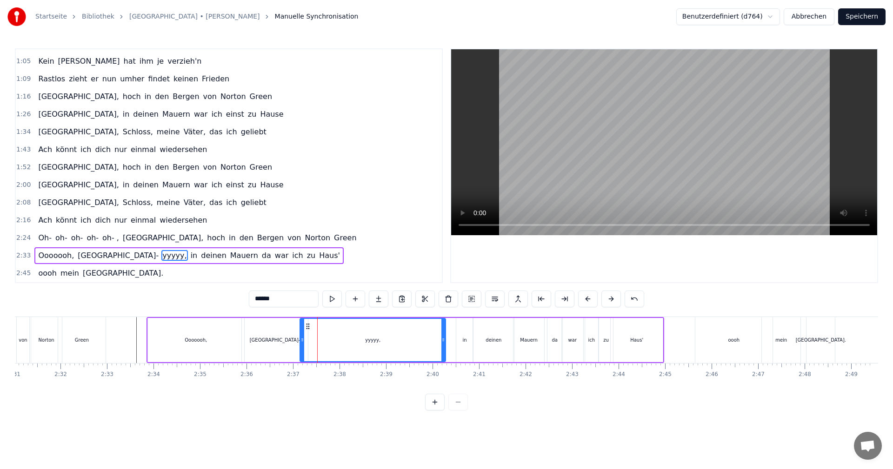
drag, startPoint x: 307, startPoint y: 343, endPoint x: 302, endPoint y: 342, distance: 4.7
click at [302, 342] on icon at bounding box center [303, 339] width 4 height 7
click at [444, 341] on icon at bounding box center [444, 339] width 4 height 7
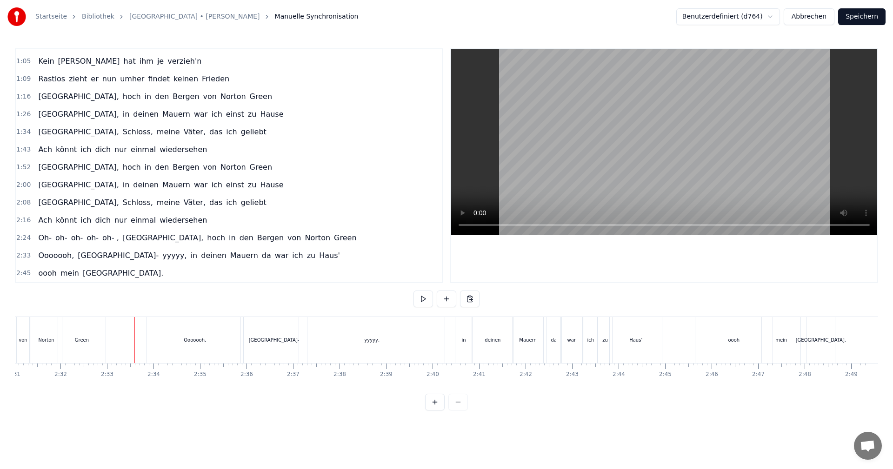
click at [422, 300] on button at bounding box center [424, 299] width 20 height 17
click at [425, 301] on button at bounding box center [424, 299] width 20 height 17
click at [428, 298] on button at bounding box center [424, 299] width 20 height 17
click at [426, 298] on button at bounding box center [424, 299] width 20 height 17
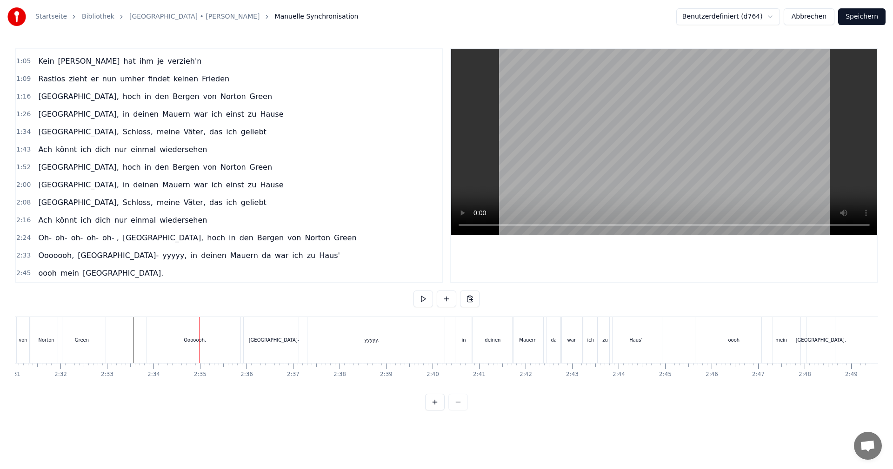
click at [172, 334] on div "Ooooooh," at bounding box center [195, 340] width 96 height 46
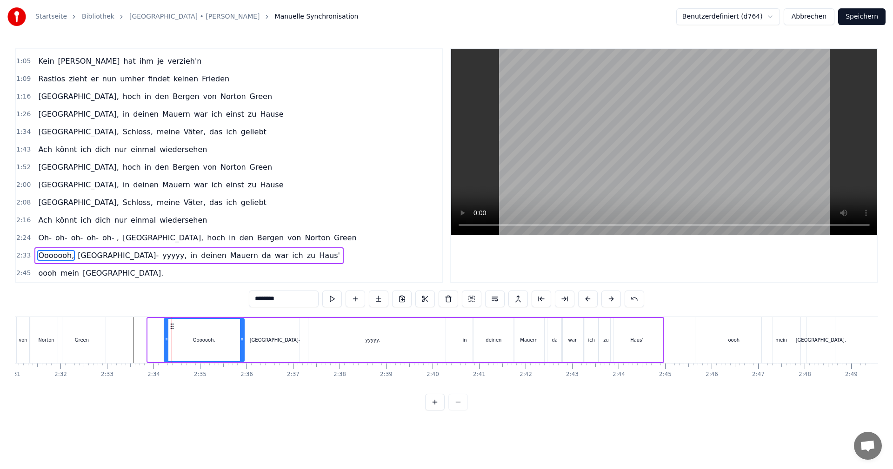
drag, startPoint x: 152, startPoint y: 341, endPoint x: 168, endPoint y: 339, distance: 16.4
click at [168, 339] on icon at bounding box center [167, 339] width 4 height 7
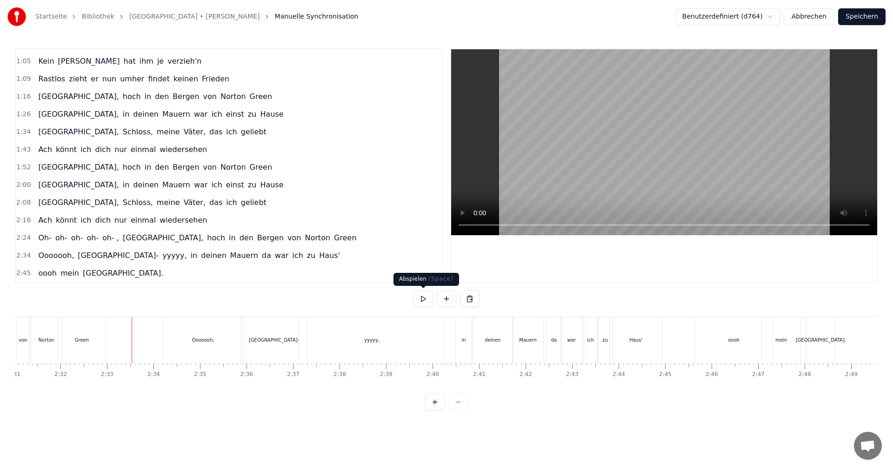
click at [422, 302] on button at bounding box center [424, 299] width 20 height 17
click at [424, 303] on button at bounding box center [424, 299] width 20 height 17
click at [268, 349] on div "[GEOGRAPHIC_DATA]-" at bounding box center [274, 340] width 66 height 46
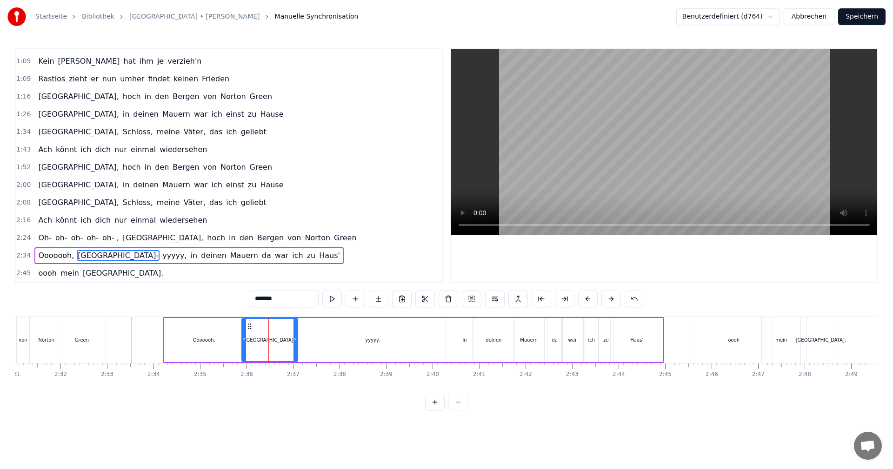
drag, startPoint x: 305, startPoint y: 341, endPoint x: 294, endPoint y: 342, distance: 10.8
click at [294, 342] on icon at bounding box center [296, 339] width 4 height 7
click at [309, 341] on div "yyyyy," at bounding box center [373, 340] width 146 height 44
type input "******"
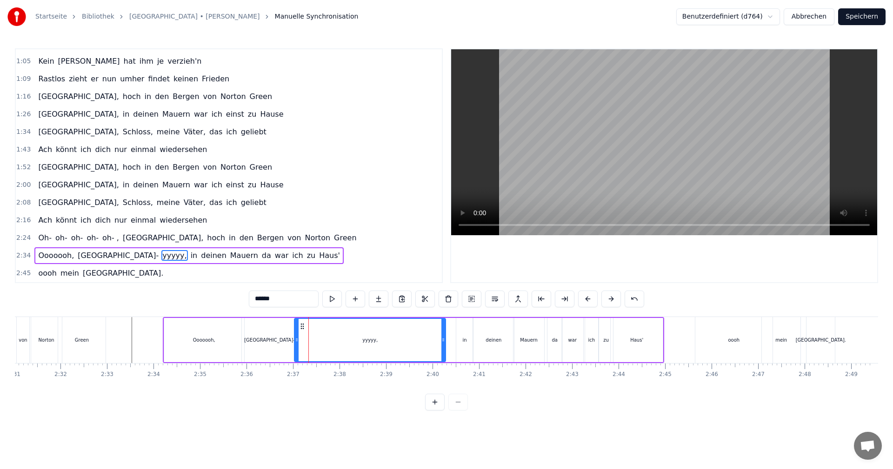
drag, startPoint x: 303, startPoint y: 341, endPoint x: 297, endPoint y: 341, distance: 5.6
click at [297, 341] on circle at bounding box center [297, 341] width 0 height 0
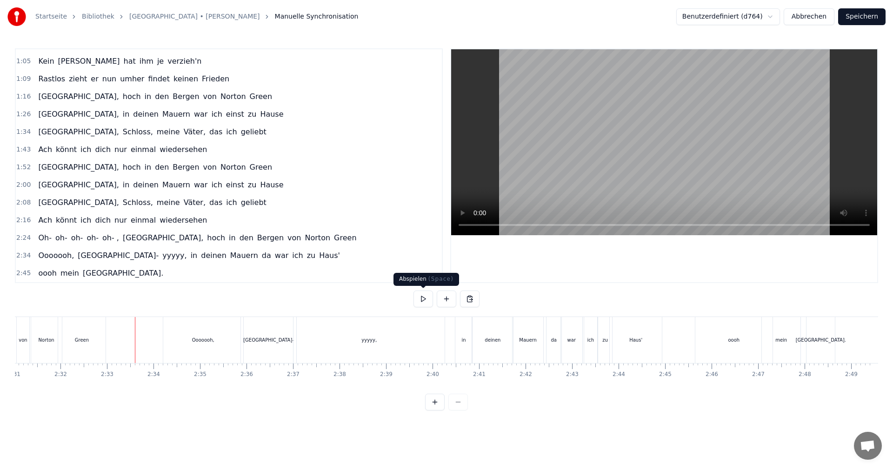
click at [427, 298] on button at bounding box center [424, 299] width 20 height 17
click at [429, 298] on button at bounding box center [424, 299] width 20 height 17
click at [243, 342] on div "[GEOGRAPHIC_DATA]-" at bounding box center [268, 340] width 55 height 46
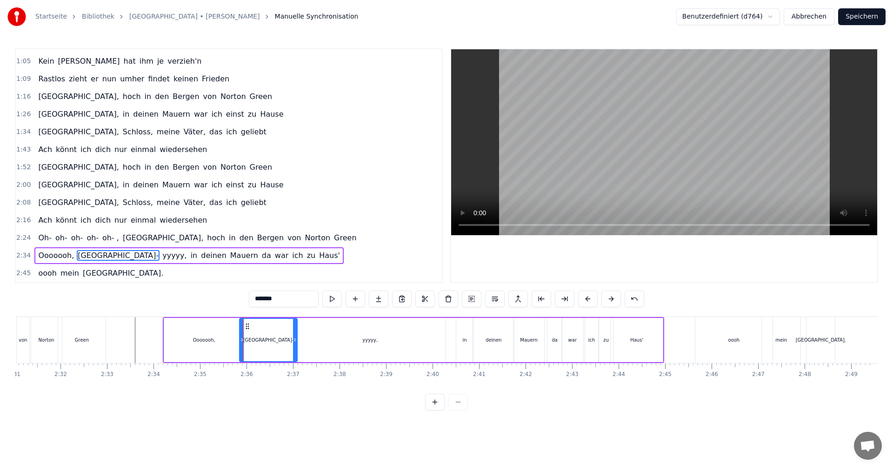
click at [242, 342] on icon at bounding box center [242, 339] width 4 height 7
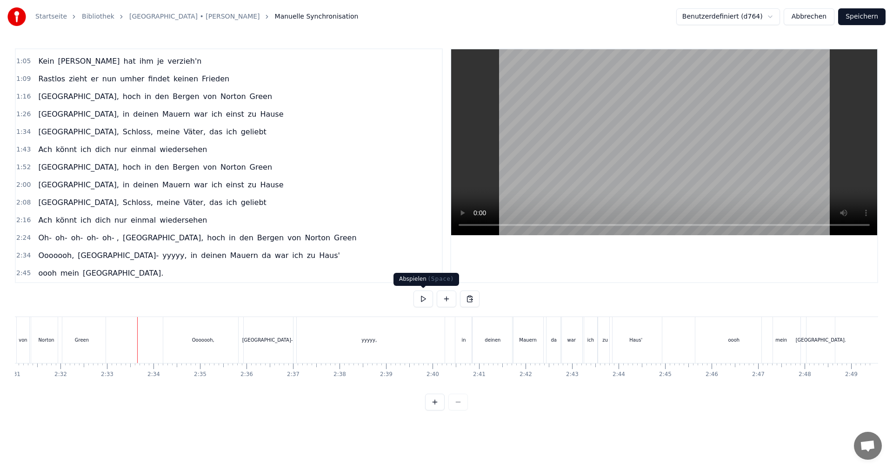
click at [421, 301] on button at bounding box center [424, 299] width 20 height 17
click at [426, 300] on button at bounding box center [424, 299] width 20 height 17
click at [430, 301] on button at bounding box center [424, 299] width 20 height 17
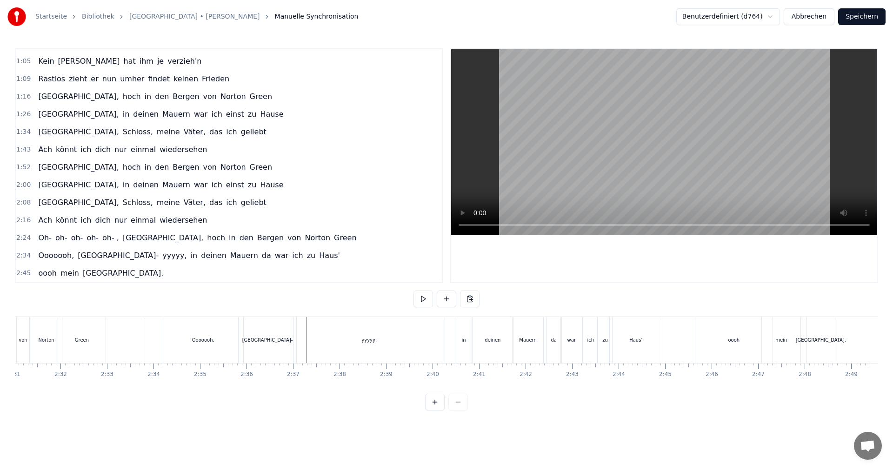
click at [261, 351] on div "[GEOGRAPHIC_DATA]-" at bounding box center [268, 340] width 58 height 46
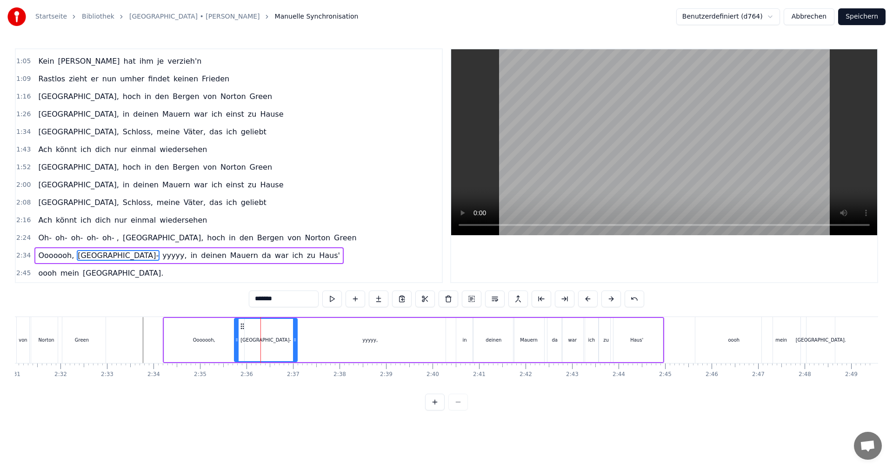
drag, startPoint x: 241, startPoint y: 341, endPoint x: 236, endPoint y: 342, distance: 5.1
click at [236, 342] on icon at bounding box center [237, 339] width 4 height 7
click at [293, 341] on icon at bounding box center [293, 339] width 4 height 7
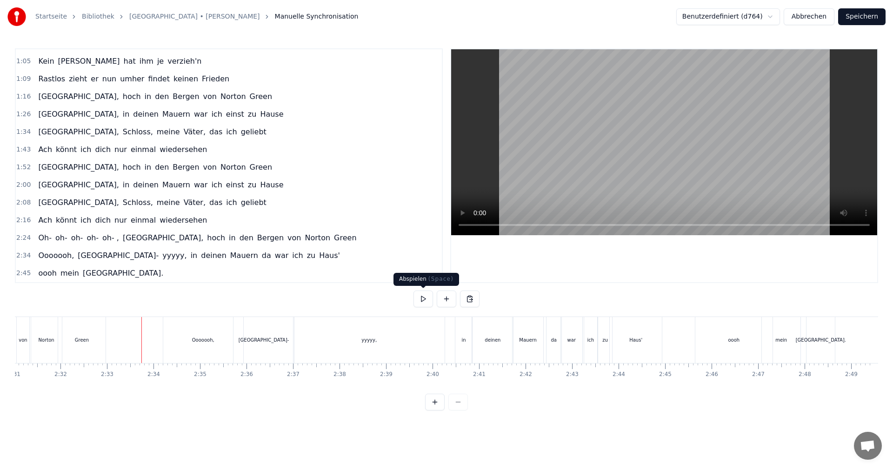
click at [424, 294] on button at bounding box center [424, 299] width 20 height 17
click at [430, 294] on button at bounding box center [424, 299] width 20 height 17
click at [565, 343] on div "war" at bounding box center [571, 340] width 21 height 46
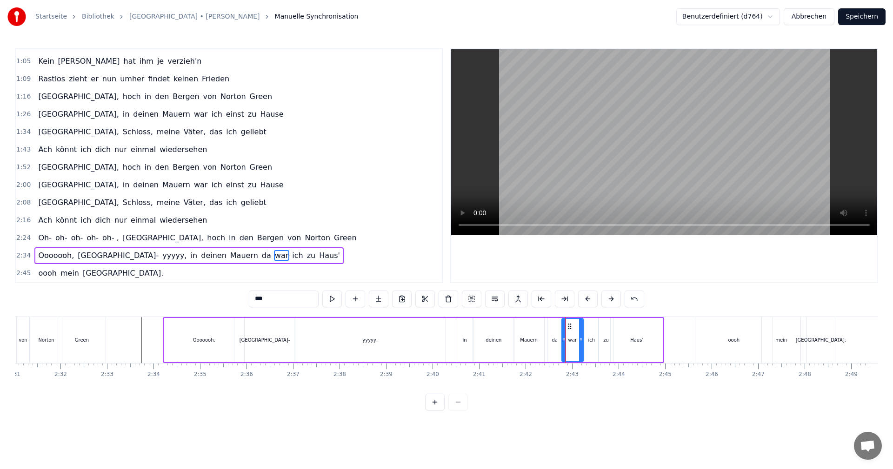
click at [557, 342] on div "da" at bounding box center [555, 340] width 6 height 7
click at [560, 340] on icon at bounding box center [559, 339] width 4 height 7
click at [567, 340] on div "war" at bounding box center [572, 340] width 21 height 44
click at [563, 340] on icon at bounding box center [563, 339] width 4 height 7
click at [579, 340] on icon at bounding box center [579, 339] width 4 height 7
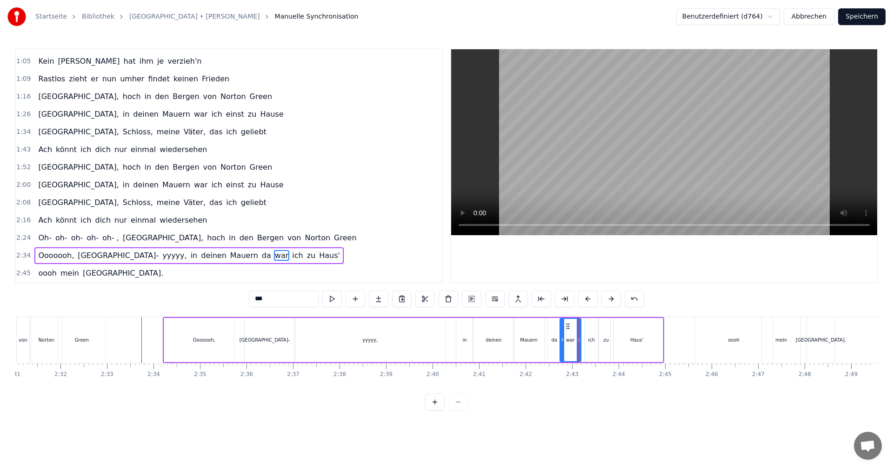
click at [588, 340] on div "ich" at bounding box center [591, 340] width 13 height 44
click at [585, 341] on circle at bounding box center [585, 341] width 0 height 0
click at [595, 340] on circle at bounding box center [595, 340] width 0 height 0
click at [606, 342] on div "zu" at bounding box center [606, 340] width 6 height 7
type input "**"
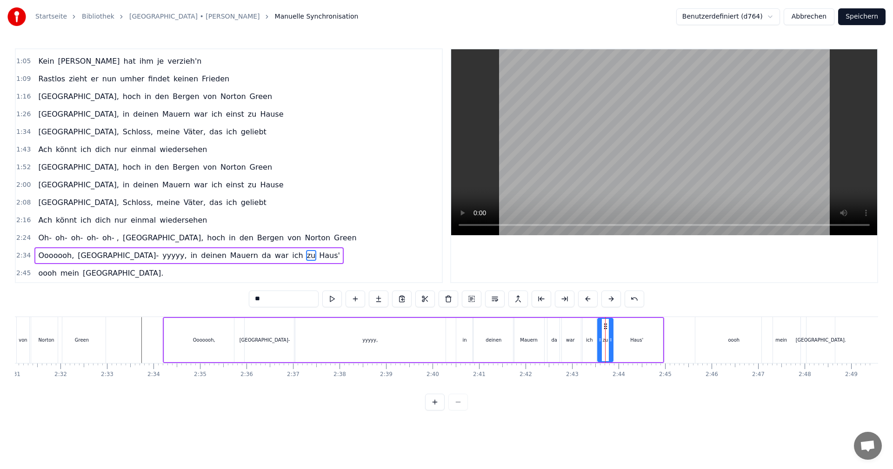
click at [599, 340] on icon at bounding box center [600, 339] width 4 height 7
click at [608, 340] on icon at bounding box center [609, 339] width 4 height 7
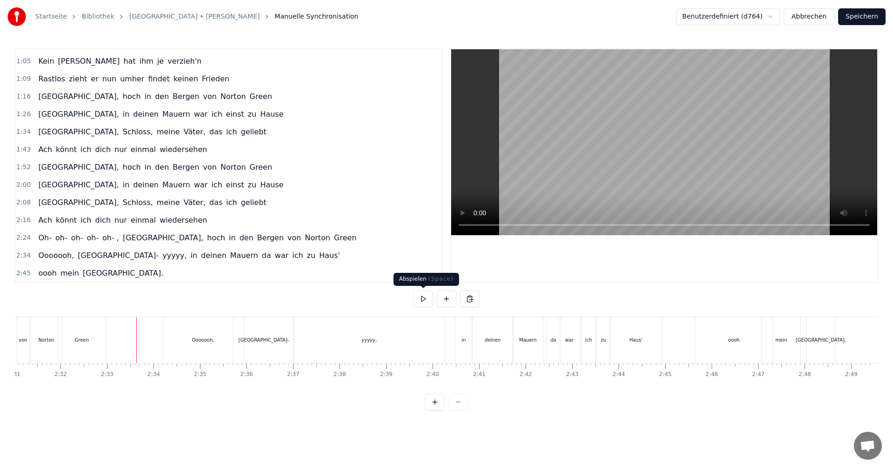
click at [425, 298] on button at bounding box center [424, 299] width 20 height 17
click at [424, 300] on button at bounding box center [424, 299] width 20 height 17
click at [457, 342] on div "in" at bounding box center [464, 340] width 17 height 46
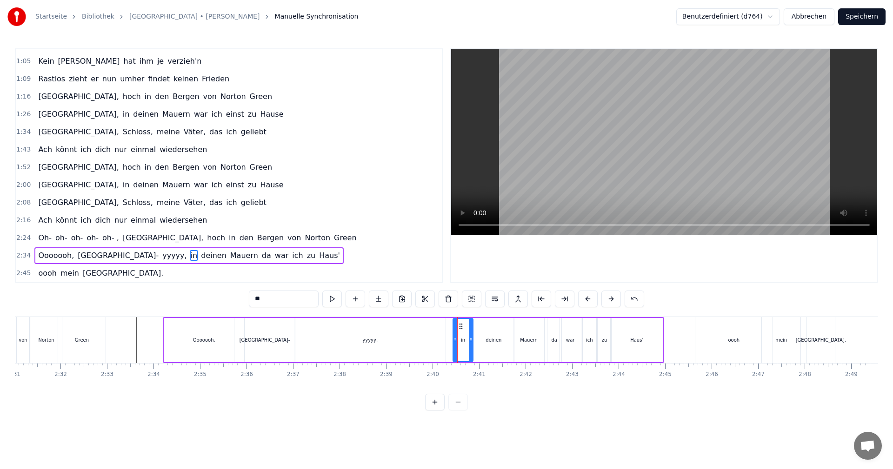
click at [455, 342] on icon at bounding box center [456, 339] width 4 height 7
click at [469, 340] on icon at bounding box center [469, 339] width 4 height 7
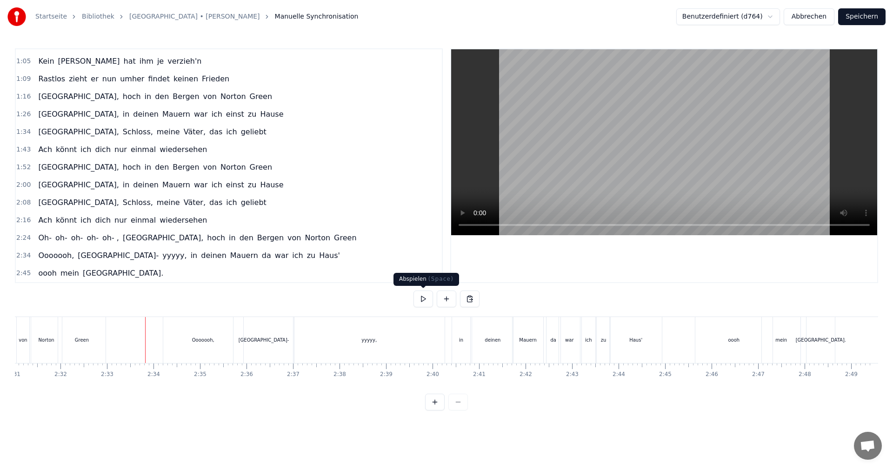
click at [418, 298] on button at bounding box center [424, 299] width 20 height 17
click at [427, 298] on button at bounding box center [424, 299] width 20 height 17
click at [268, 348] on div "[GEOGRAPHIC_DATA]-" at bounding box center [264, 340] width 60 height 46
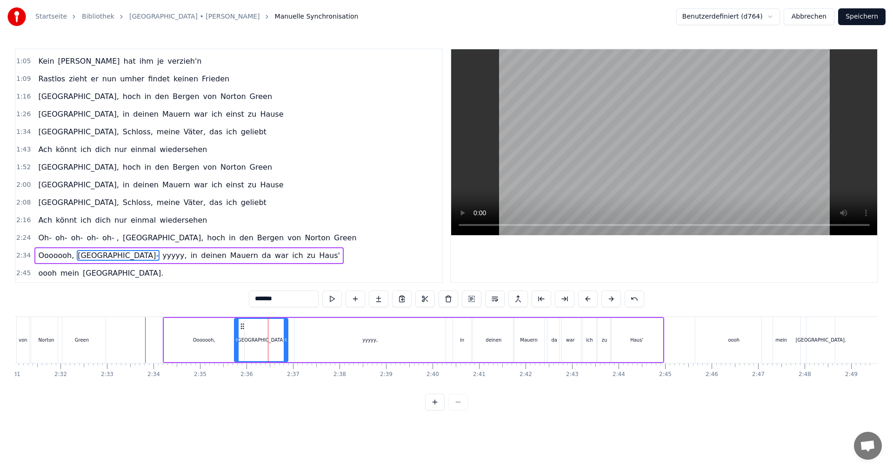
drag, startPoint x: 293, startPoint y: 341, endPoint x: 286, endPoint y: 342, distance: 7.0
click at [286, 342] on icon at bounding box center [286, 339] width 4 height 7
click at [297, 339] on div "yyyyy," at bounding box center [370, 340] width 151 height 44
type input "******"
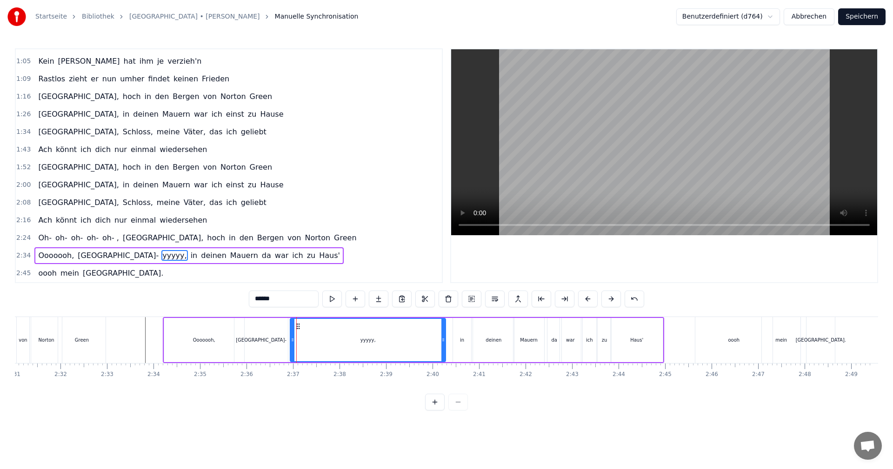
click at [291, 341] on icon at bounding box center [293, 339] width 4 height 7
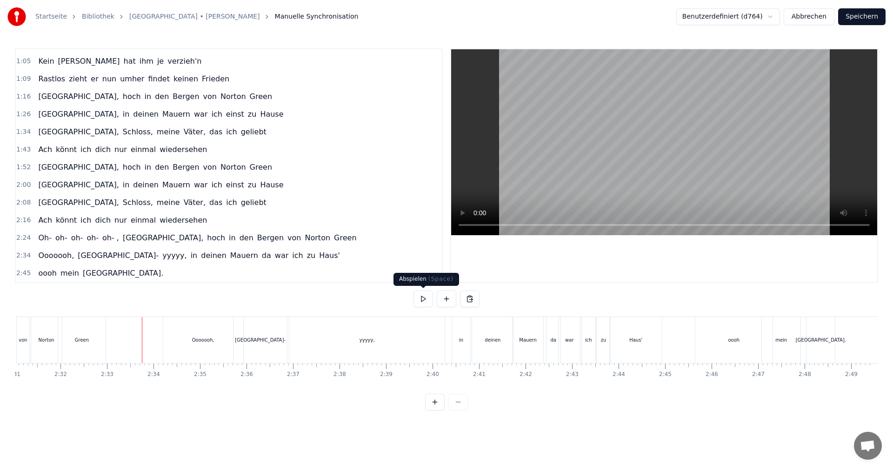
click at [421, 300] on button at bounding box center [424, 299] width 20 height 17
click at [430, 299] on button at bounding box center [424, 299] width 20 height 17
click at [777, 346] on div "mein" at bounding box center [781, 340] width 39 height 46
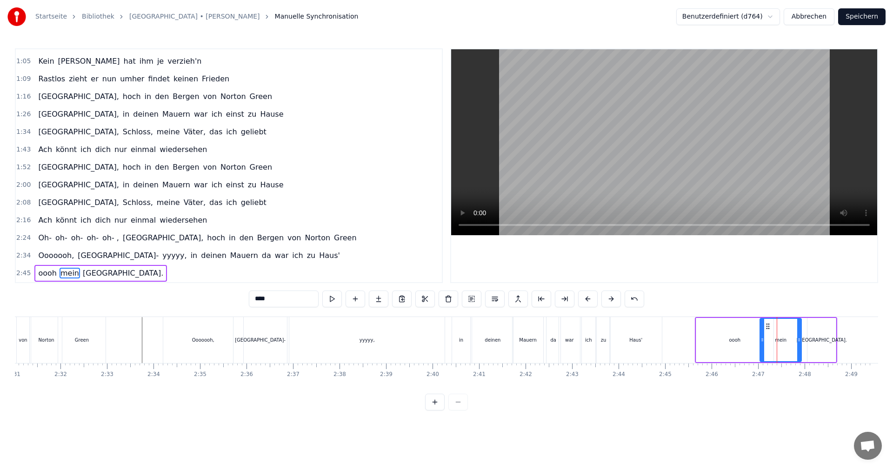
click at [762, 343] on icon at bounding box center [763, 339] width 4 height 7
drag, startPoint x: 798, startPoint y: 340, endPoint x: 793, endPoint y: 340, distance: 5.1
click at [793, 340] on icon at bounding box center [795, 339] width 4 height 7
click at [810, 340] on div "[GEOGRAPHIC_DATA]." at bounding box center [822, 340] width 28 height 44
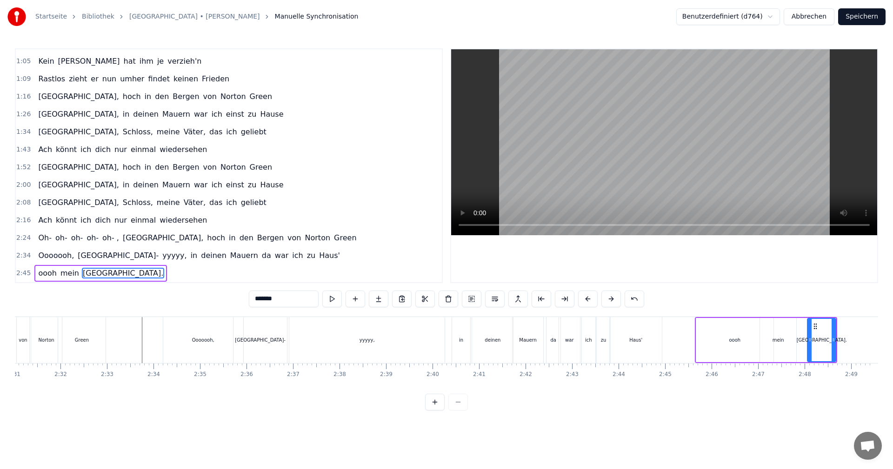
type input "*******"
drag, startPoint x: 809, startPoint y: 340, endPoint x: 801, endPoint y: 341, distance: 7.5
click at [801, 341] on icon at bounding box center [803, 339] width 4 height 7
click at [832, 340] on icon at bounding box center [832, 339] width 4 height 7
click at [680, 312] on div "0:01 Dies ist [PERSON_NAME] Lied 0:04 Sein Lied von Albany 0:07 Dem stolzen Sch…" at bounding box center [447, 229] width 864 height 362
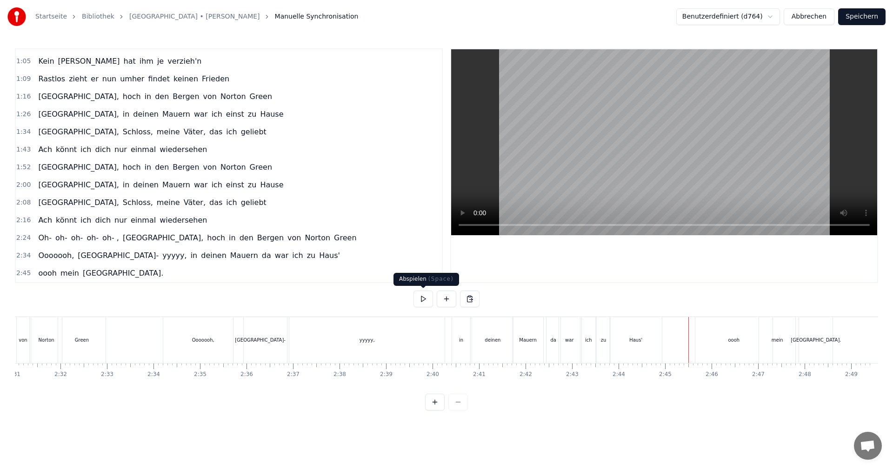
click at [427, 299] on button at bounding box center [424, 299] width 20 height 17
click at [425, 296] on button at bounding box center [424, 299] width 20 height 17
click at [776, 343] on div "mein" at bounding box center [778, 340] width 12 height 7
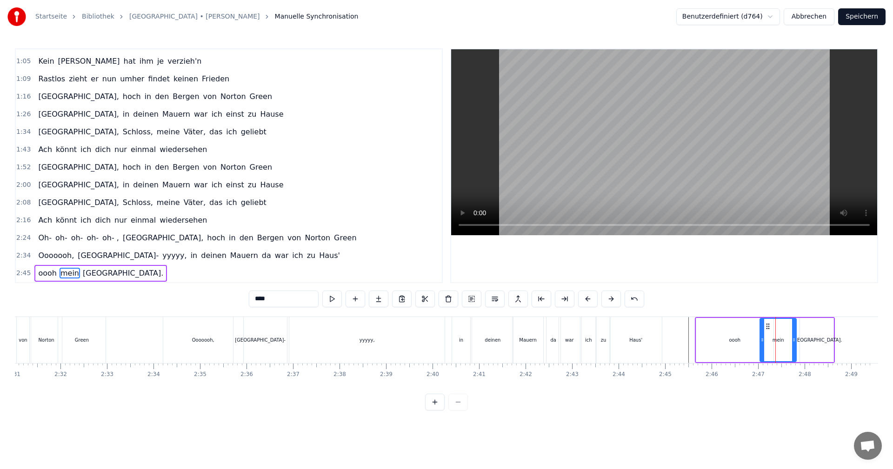
click at [764, 340] on icon at bounding box center [763, 339] width 4 height 7
click at [742, 339] on div "oooh" at bounding box center [736, 340] width 78 height 44
drag, startPoint x: 698, startPoint y: 341, endPoint x: 707, endPoint y: 339, distance: 8.9
click at [707, 339] on icon at bounding box center [708, 339] width 4 height 7
click at [765, 342] on icon at bounding box center [764, 339] width 4 height 7
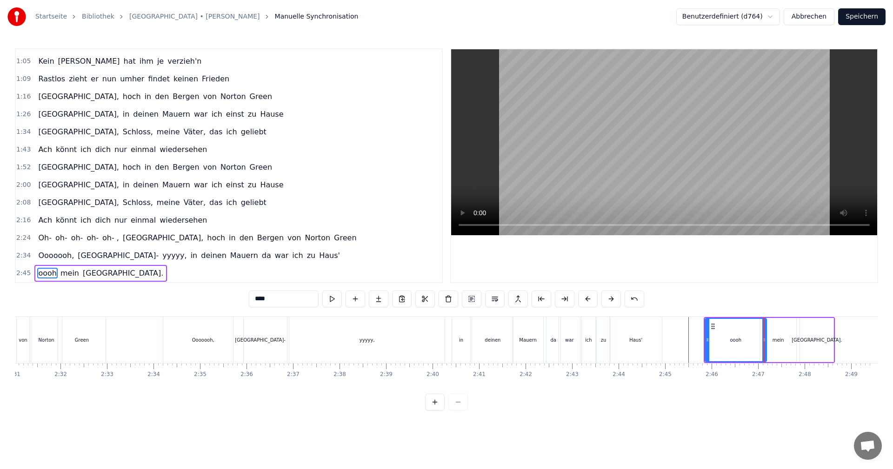
click at [777, 341] on div "mein" at bounding box center [779, 340] width 12 height 7
drag, startPoint x: 811, startPoint y: 339, endPoint x: 805, endPoint y: 340, distance: 6.7
click at [806, 339] on div "[GEOGRAPHIC_DATA]." at bounding box center [817, 340] width 34 height 44
type input "*******"
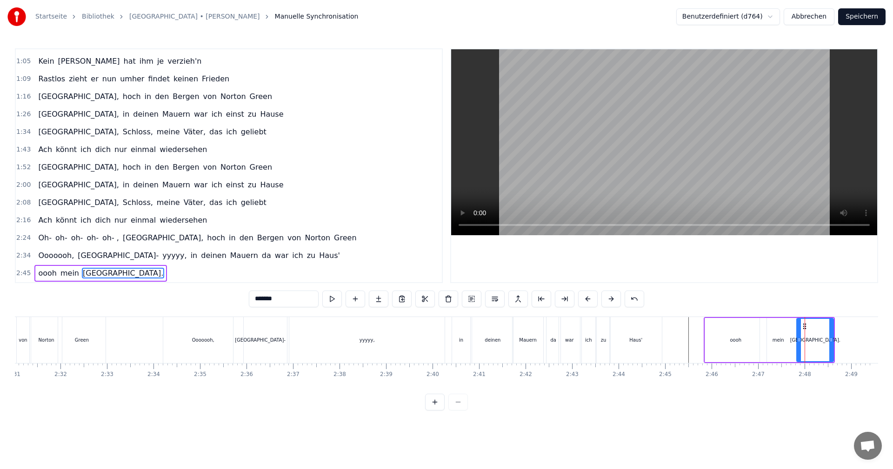
click at [799, 342] on icon at bounding box center [799, 339] width 4 height 7
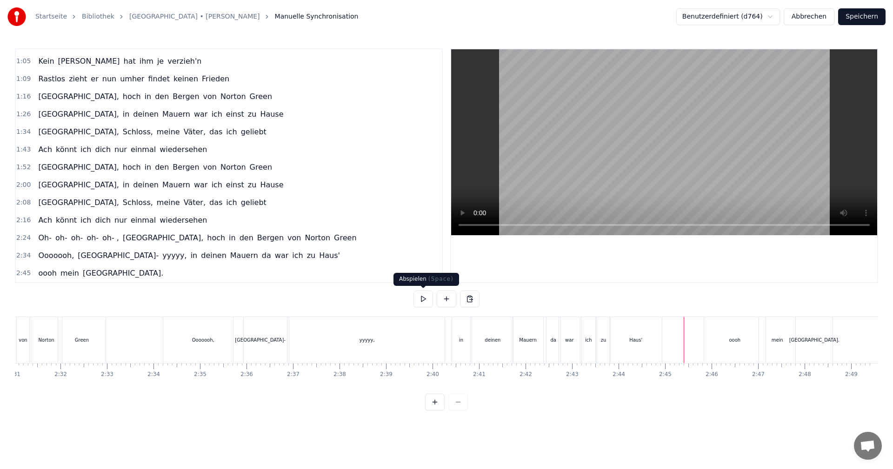
click at [426, 298] on button at bounding box center [424, 299] width 20 height 17
click at [430, 294] on button at bounding box center [424, 299] width 20 height 17
click at [785, 338] on div "mein" at bounding box center [777, 340] width 36 height 46
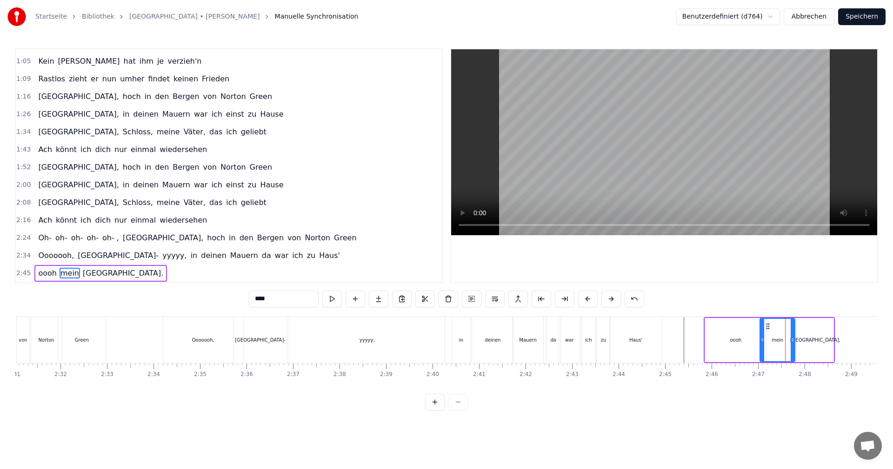
click at [792, 341] on icon at bounding box center [793, 339] width 4 height 7
click at [803, 339] on div "[GEOGRAPHIC_DATA]." at bounding box center [815, 340] width 37 height 44
type input "*******"
click at [796, 341] on icon at bounding box center [797, 339] width 4 height 7
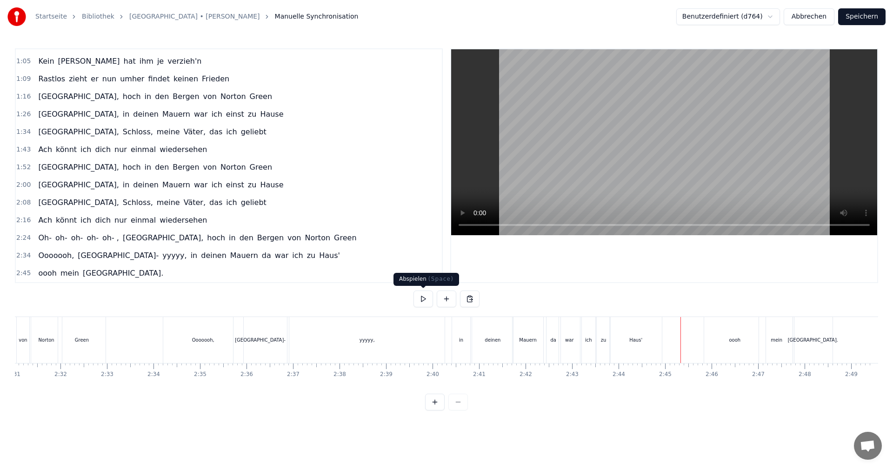
click at [428, 299] on button at bounding box center [424, 299] width 20 height 17
click at [856, 15] on button "Speichern" at bounding box center [861, 16] width 47 height 17
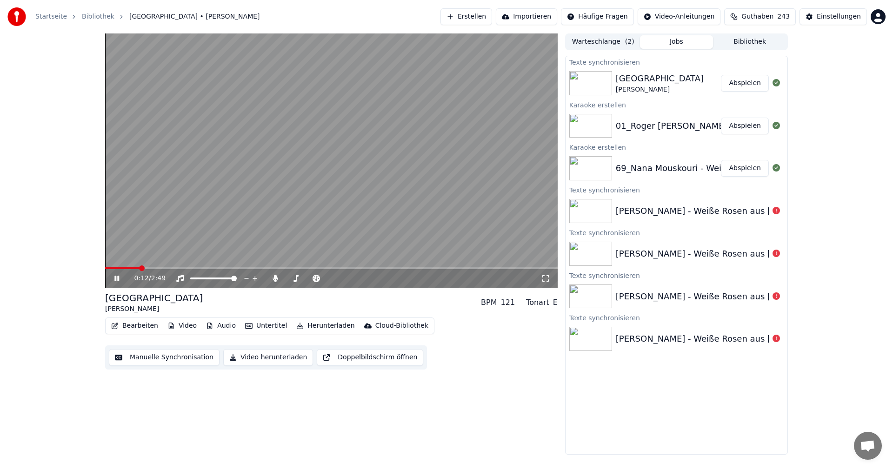
click at [110, 276] on div "0:12 / 2:49" at bounding box center [331, 278] width 453 height 19
drag, startPoint x: 115, startPoint y: 279, endPoint x: 214, endPoint y: 246, distance: 104.3
click at [116, 279] on icon at bounding box center [116, 279] width 5 height 6
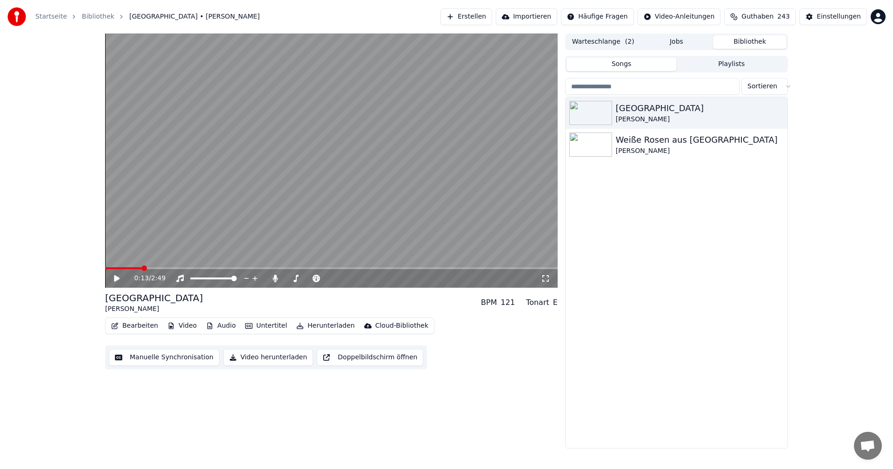
click at [747, 43] on button "Bibliothek" at bounding box center [750, 41] width 74 height 13
click at [641, 107] on div "[GEOGRAPHIC_DATA]" at bounding box center [695, 108] width 159 height 13
click at [630, 108] on div "[GEOGRAPHIC_DATA]" at bounding box center [695, 108] width 159 height 13
click at [777, 115] on icon "button" at bounding box center [779, 112] width 9 height 7
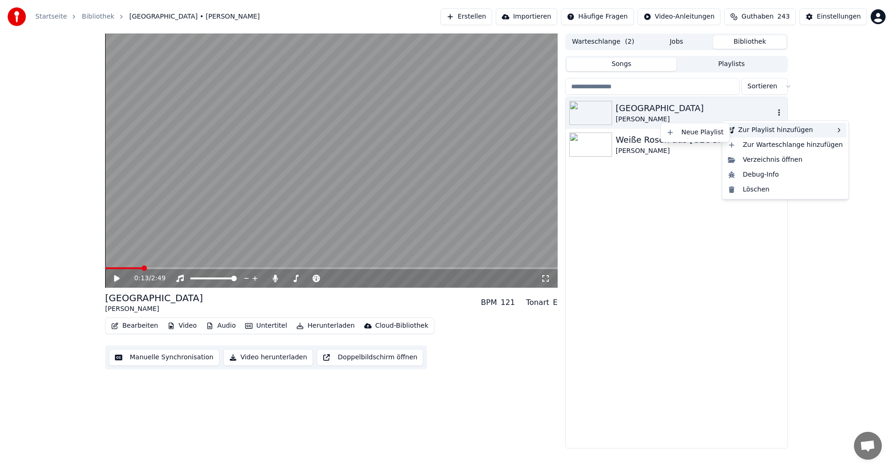
click at [765, 131] on div "Zur Playlist hinzufügen" at bounding box center [785, 130] width 122 height 15
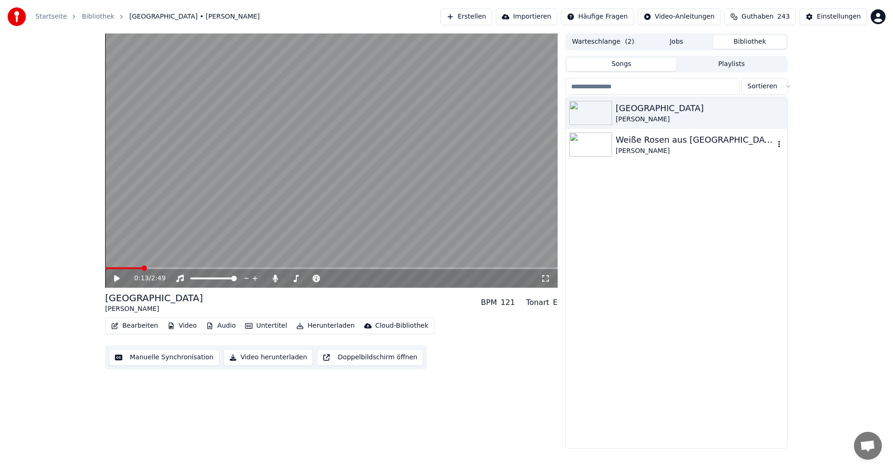
click at [606, 143] on img at bounding box center [591, 145] width 43 height 24
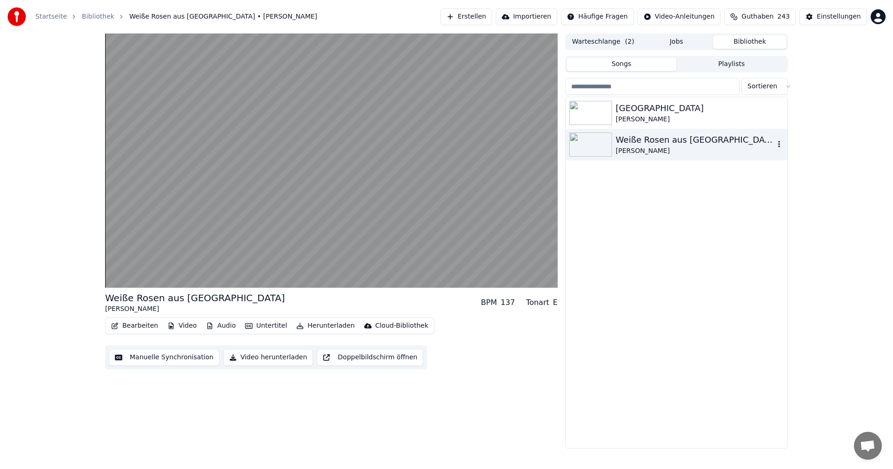
click at [640, 143] on div "Weiße Rosen aus [GEOGRAPHIC_DATA]" at bounding box center [695, 140] width 159 height 13
click at [781, 143] on icon "button" at bounding box center [779, 144] width 9 height 7
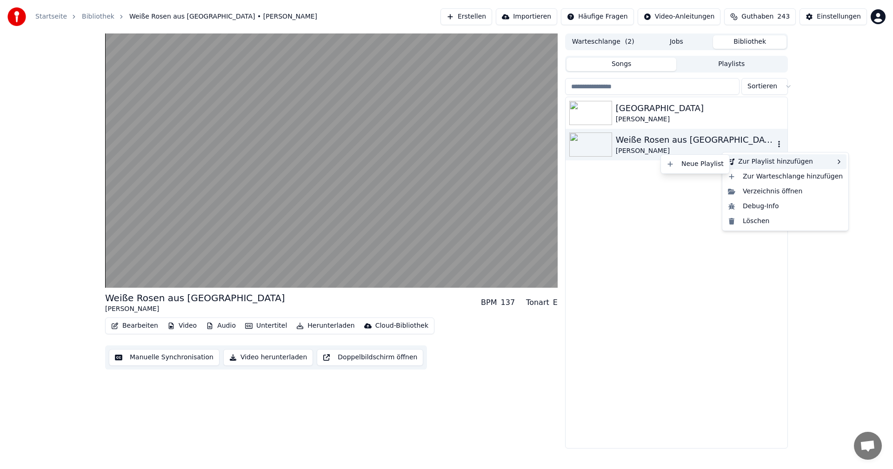
click at [768, 160] on div "Zur Playlist hinzufügen" at bounding box center [785, 161] width 122 height 15
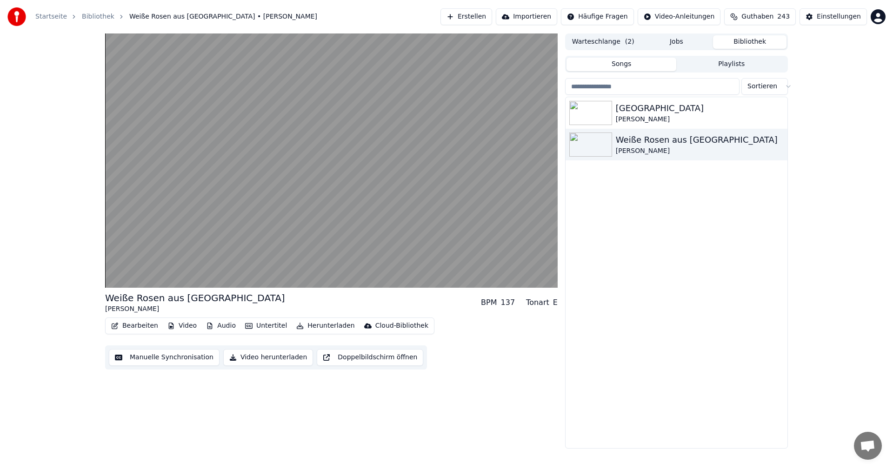
click at [732, 69] on button "Playlists" at bounding box center [732, 64] width 110 height 13
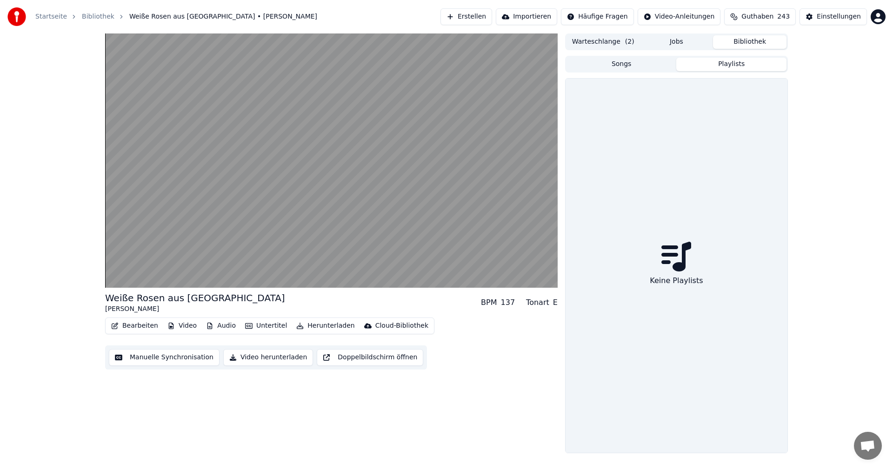
click at [607, 66] on button "Songs" at bounding box center [622, 64] width 110 height 13
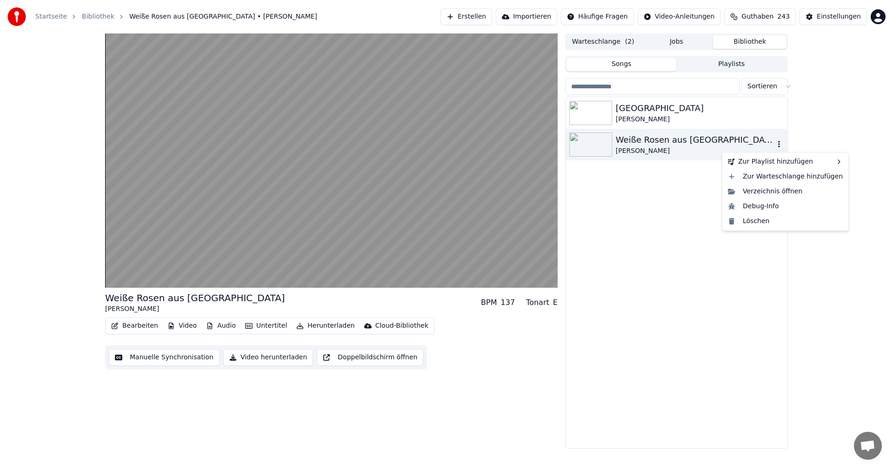
click at [780, 145] on icon "button" at bounding box center [779, 144] width 2 height 7
click at [836, 162] on icon at bounding box center [839, 161] width 7 height 7
click at [766, 164] on div "Zur Playlist hinzufügen" at bounding box center [785, 161] width 122 height 15
click at [640, 118] on div "[PERSON_NAME]" at bounding box center [695, 119] width 159 height 9
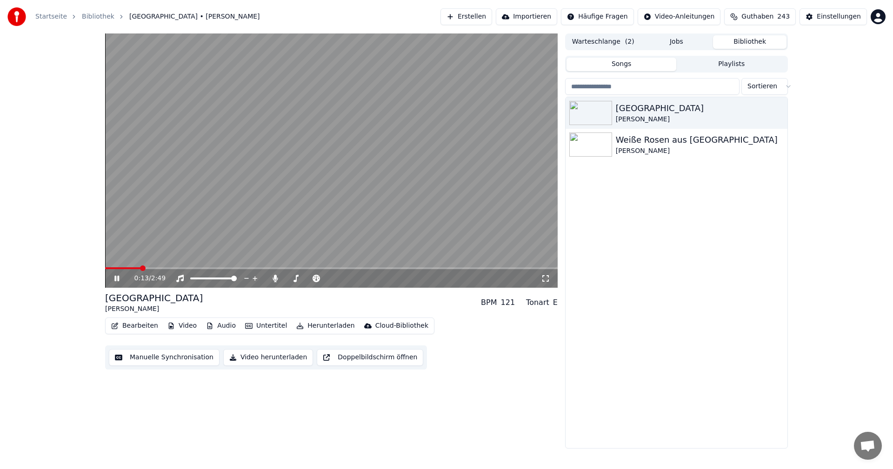
click at [118, 279] on icon at bounding box center [116, 279] width 5 height 6
click at [622, 67] on button "Songs" at bounding box center [622, 64] width 110 height 13
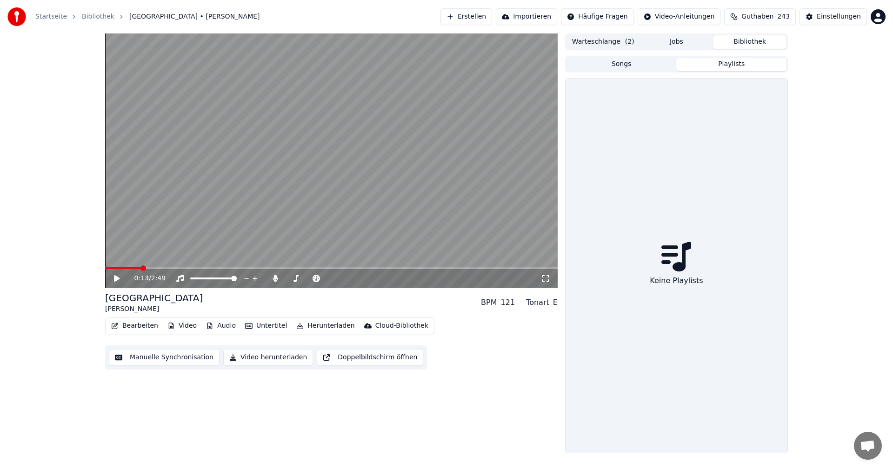
click at [730, 65] on button "Playlists" at bounding box center [732, 64] width 110 height 13
click at [670, 272] on div "Keine Playlists" at bounding box center [676, 281] width 60 height 19
click at [670, 253] on icon at bounding box center [677, 257] width 30 height 30
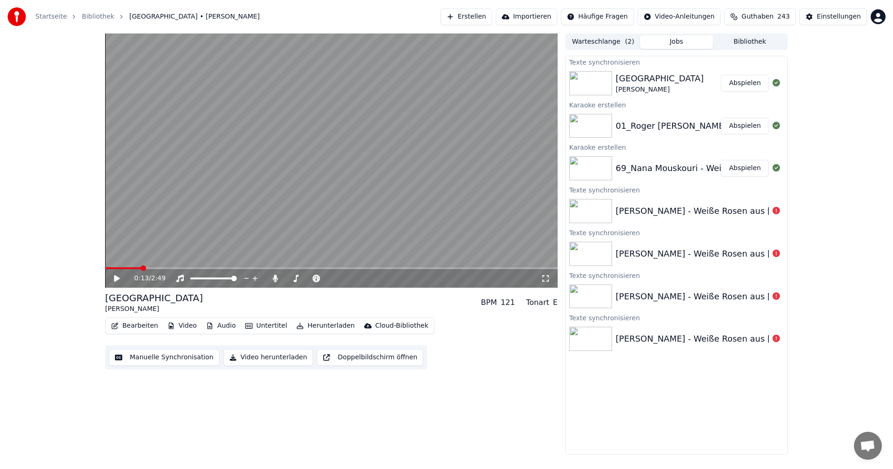
click at [681, 42] on button "Jobs" at bounding box center [677, 41] width 74 height 13
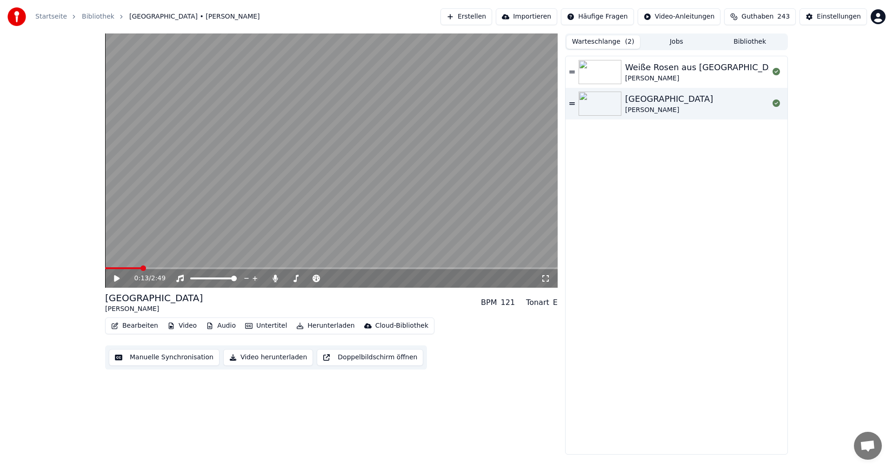
click at [606, 40] on button "Warteschlange ( 2 )" at bounding box center [604, 41] width 74 height 13
click at [574, 71] on icon at bounding box center [573, 72] width 6 height 7
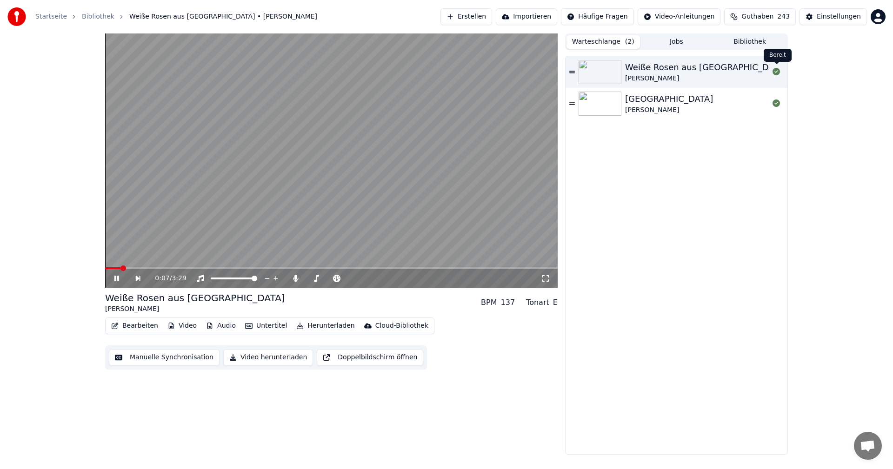
click at [777, 73] on icon at bounding box center [776, 71] width 7 height 7
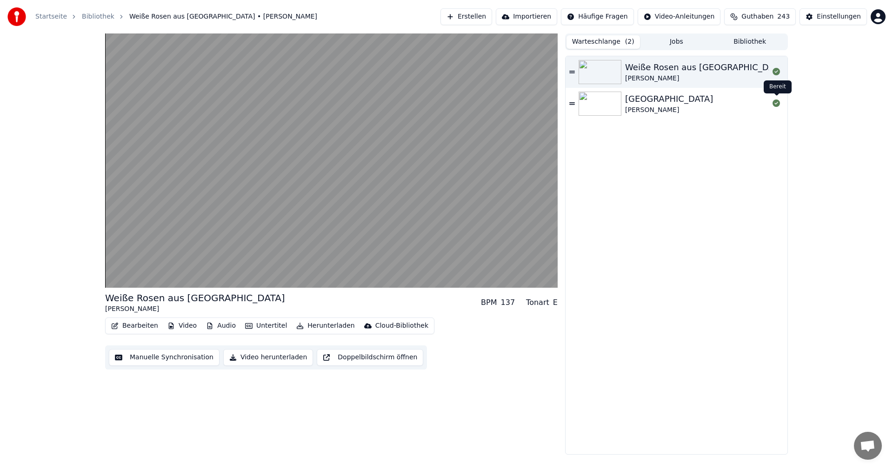
click at [775, 107] on button at bounding box center [776, 103] width 7 height 11
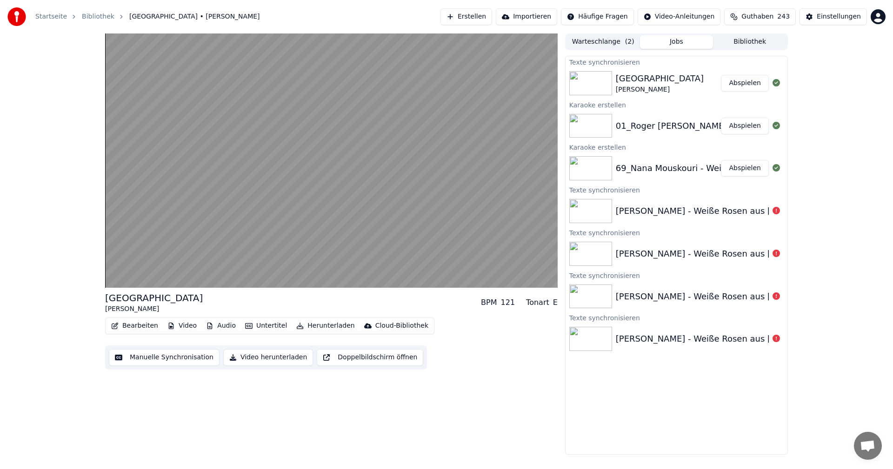
click at [671, 40] on button "Jobs" at bounding box center [677, 41] width 74 height 13
drag, startPoint x: 610, startPoint y: 44, endPoint x: 615, endPoint y: 43, distance: 4.7
click at [611, 44] on button "Warteschlange ( 2 )" at bounding box center [604, 41] width 74 height 13
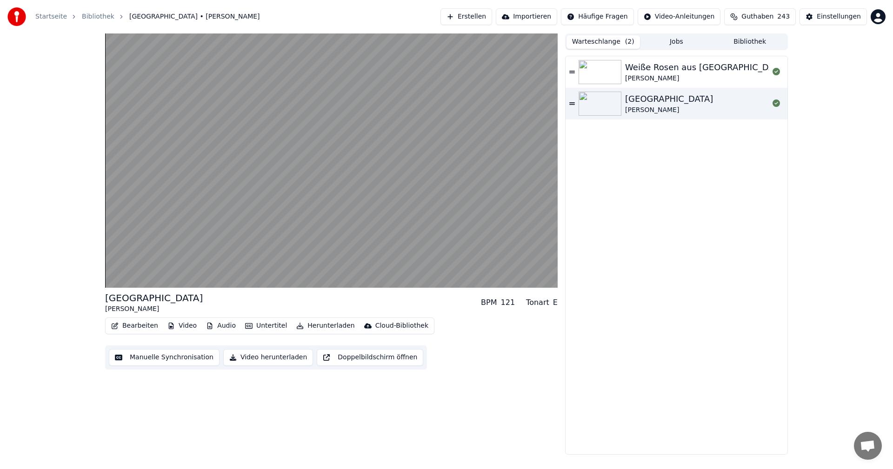
click at [747, 39] on button "Bibliothek" at bounding box center [750, 41] width 74 height 13
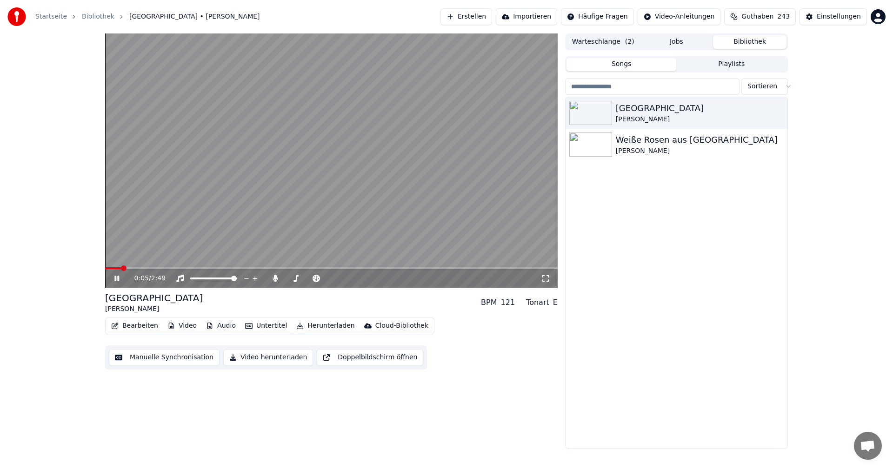
click at [119, 278] on icon at bounding box center [116, 279] width 5 height 6
